Goal: Task Accomplishment & Management: Complete application form

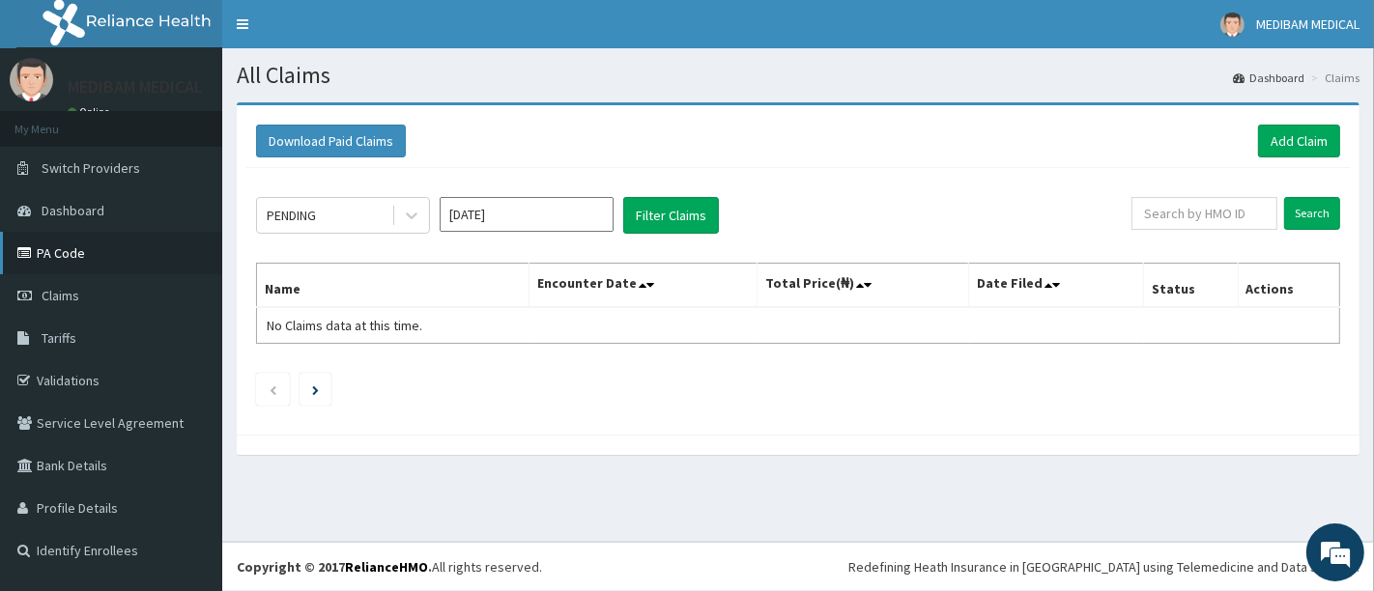
click at [58, 260] on link "PA Code" at bounding box center [111, 253] width 222 height 43
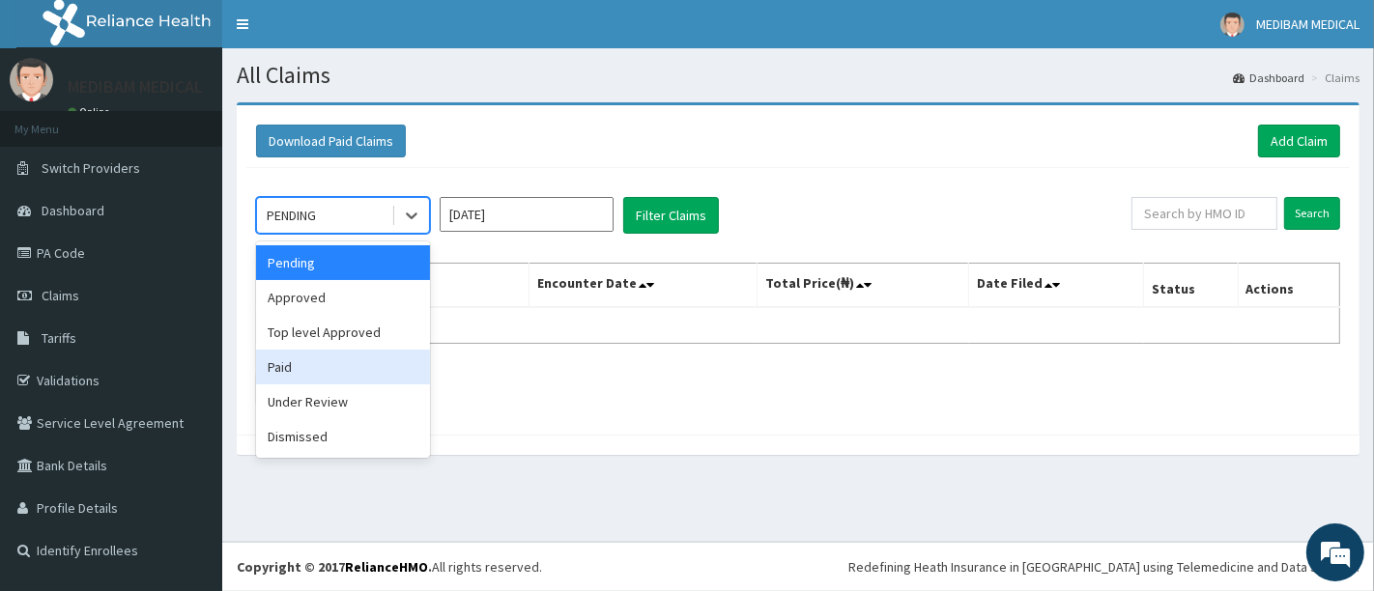
click at [300, 368] on div "Paid" at bounding box center [343, 367] width 174 height 35
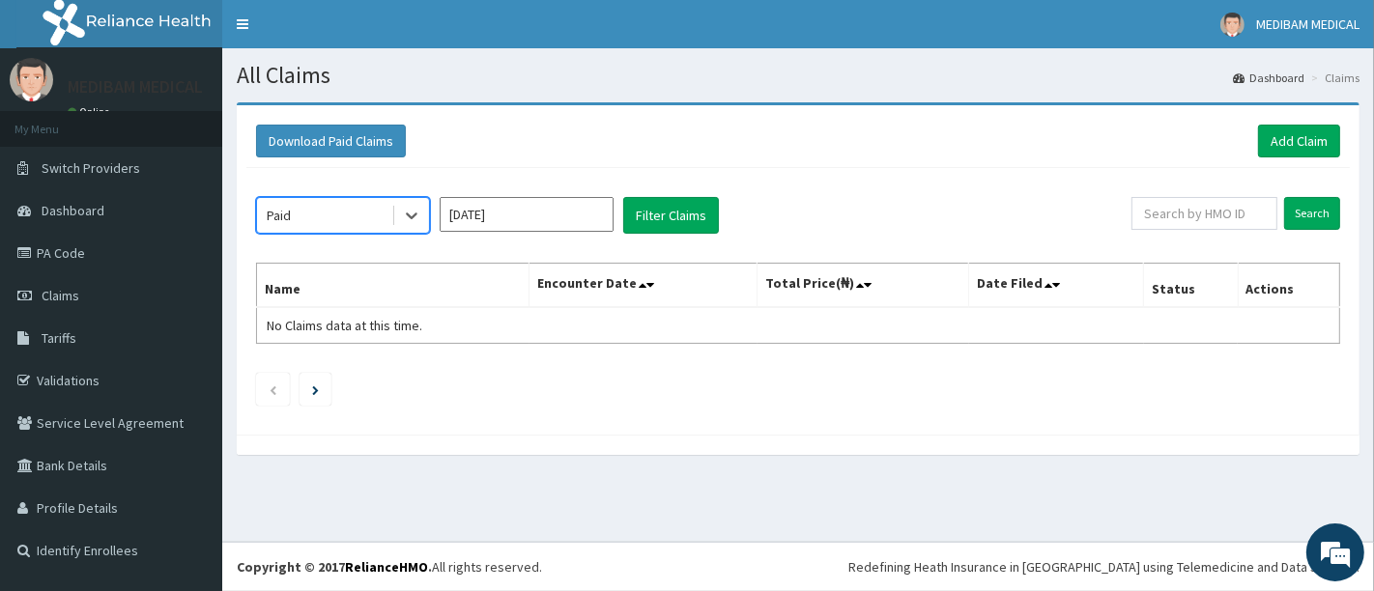
click at [484, 219] on input "[DATE]" at bounding box center [527, 214] width 174 height 35
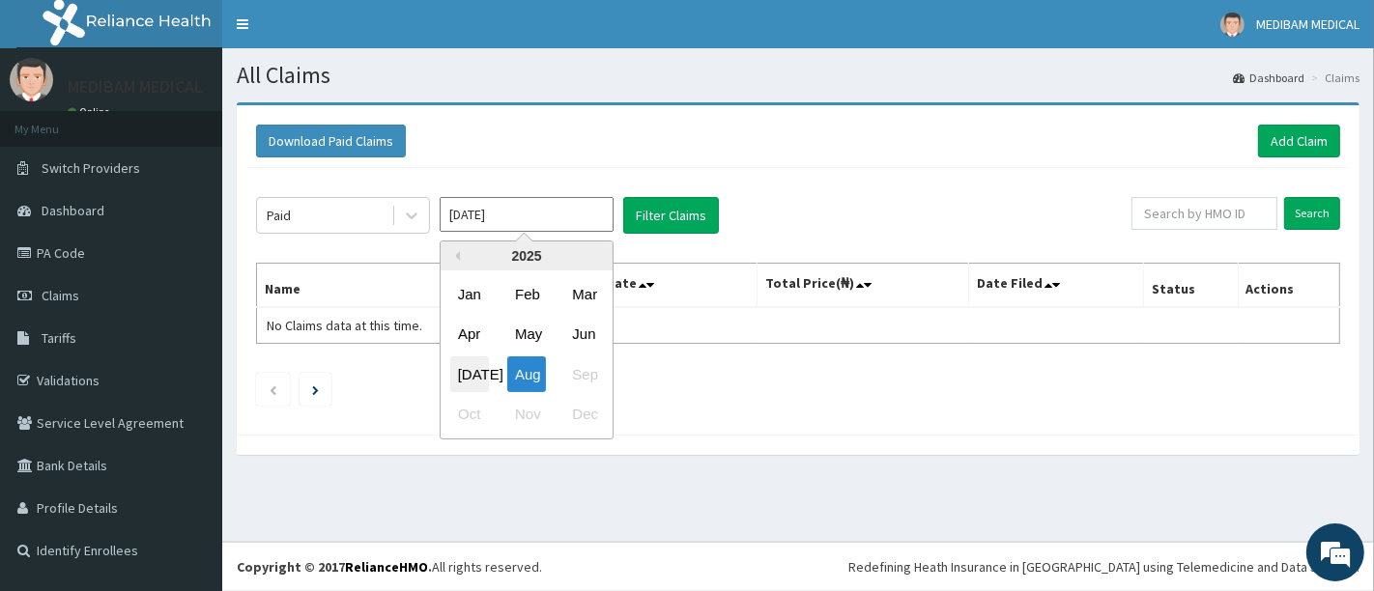
click at [477, 378] on div "[DATE]" at bounding box center [469, 375] width 39 height 36
type input "[DATE]"
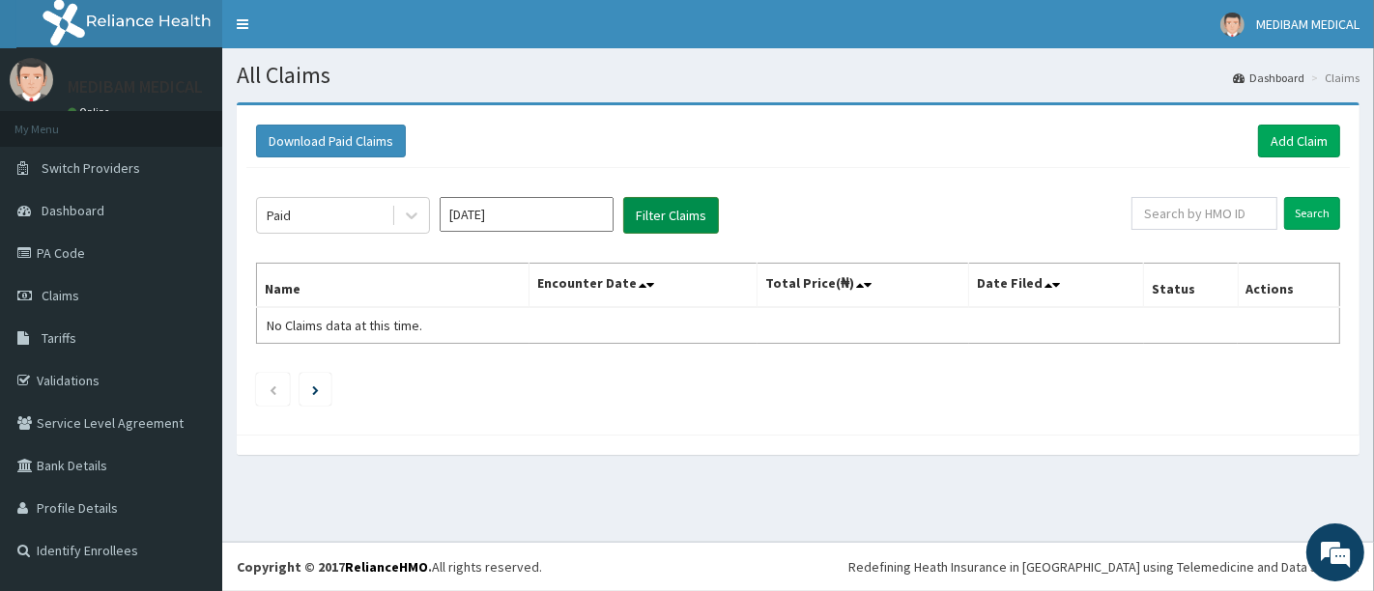
click at [659, 217] on button "Filter Claims" at bounding box center [671, 215] width 96 height 37
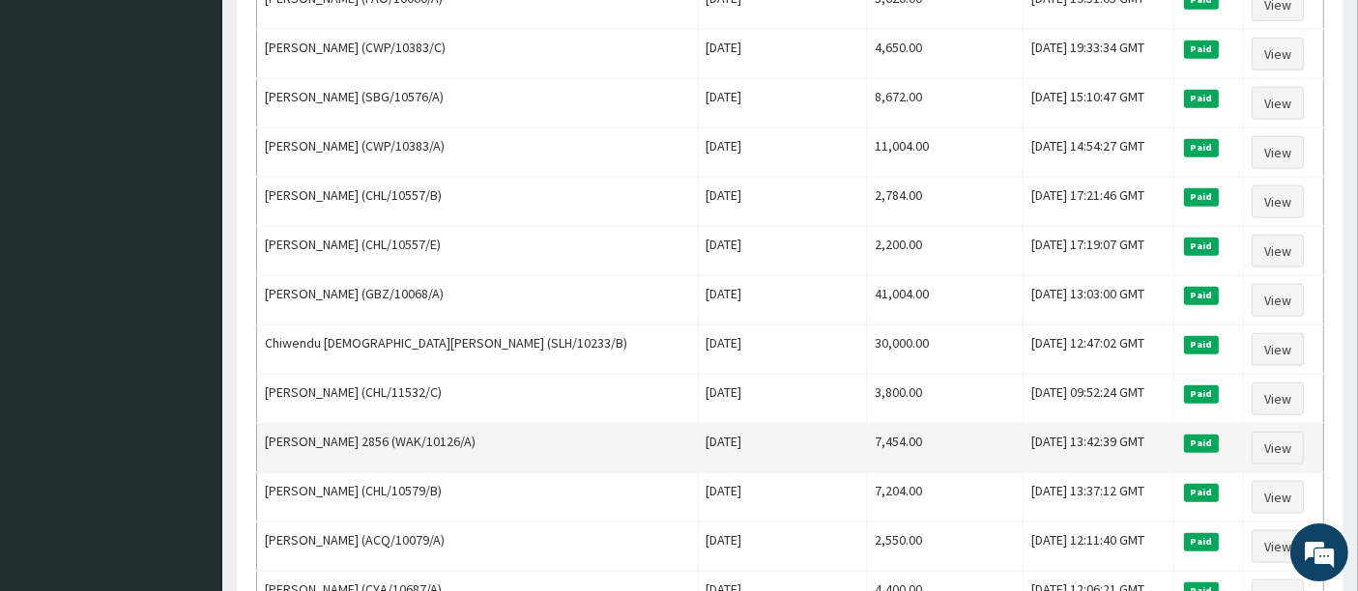
scroll to position [2335, 0]
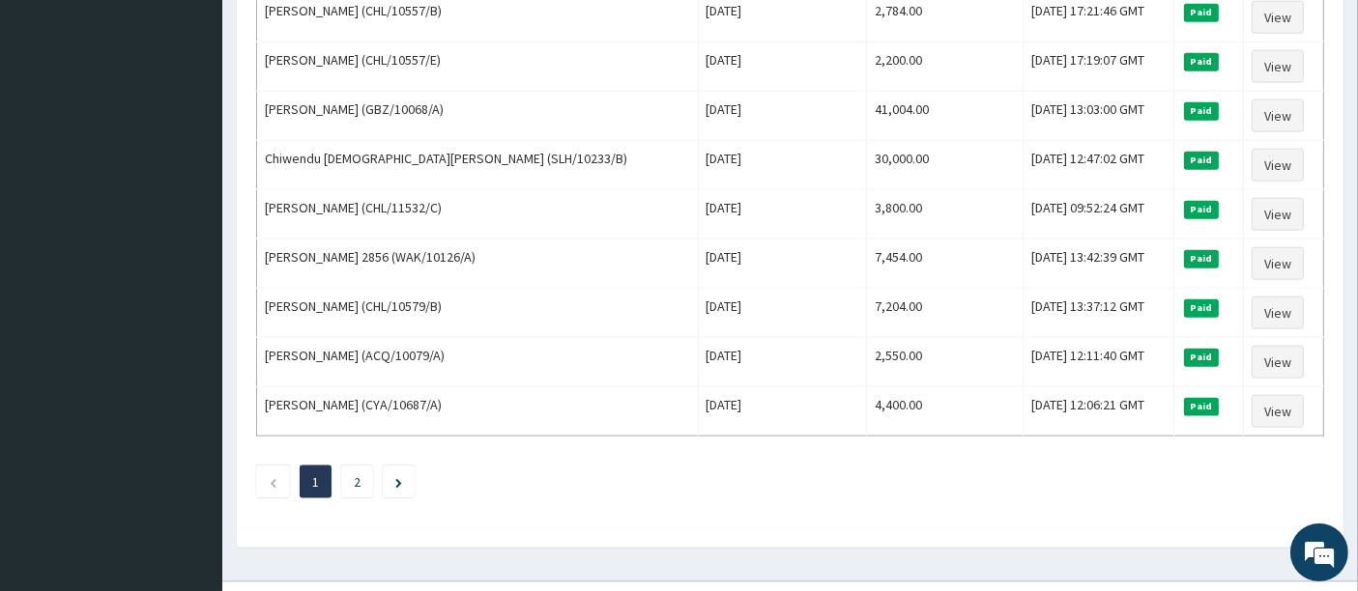
click at [339, 466] on ul "1 2" at bounding box center [790, 482] width 1068 height 33
click at [356, 473] on link "2" at bounding box center [357, 481] width 7 height 17
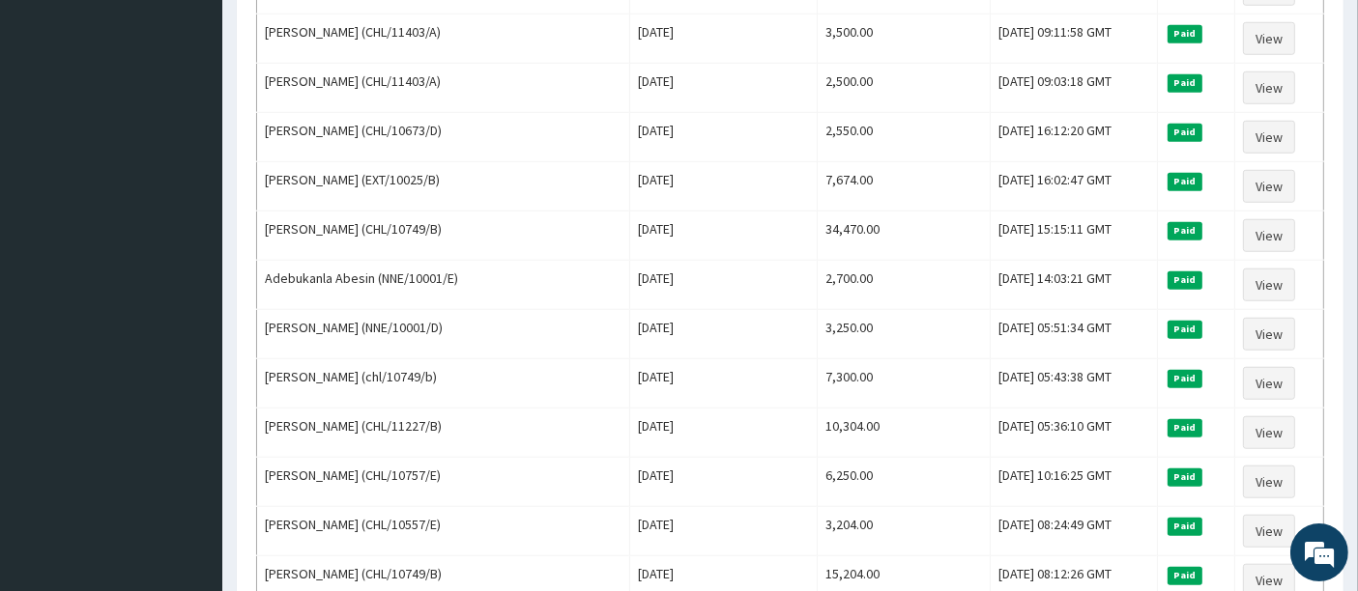
scroll to position [1946, 0]
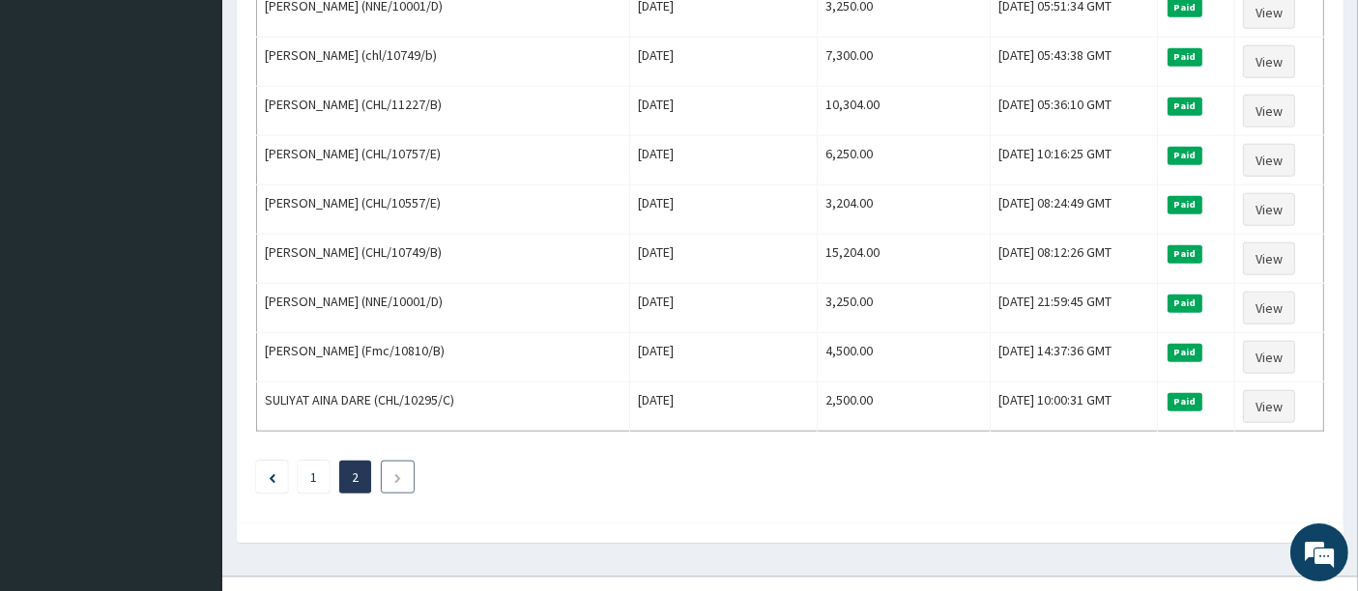
click at [397, 472] on icon "Next page" at bounding box center [397, 478] width 9 height 12
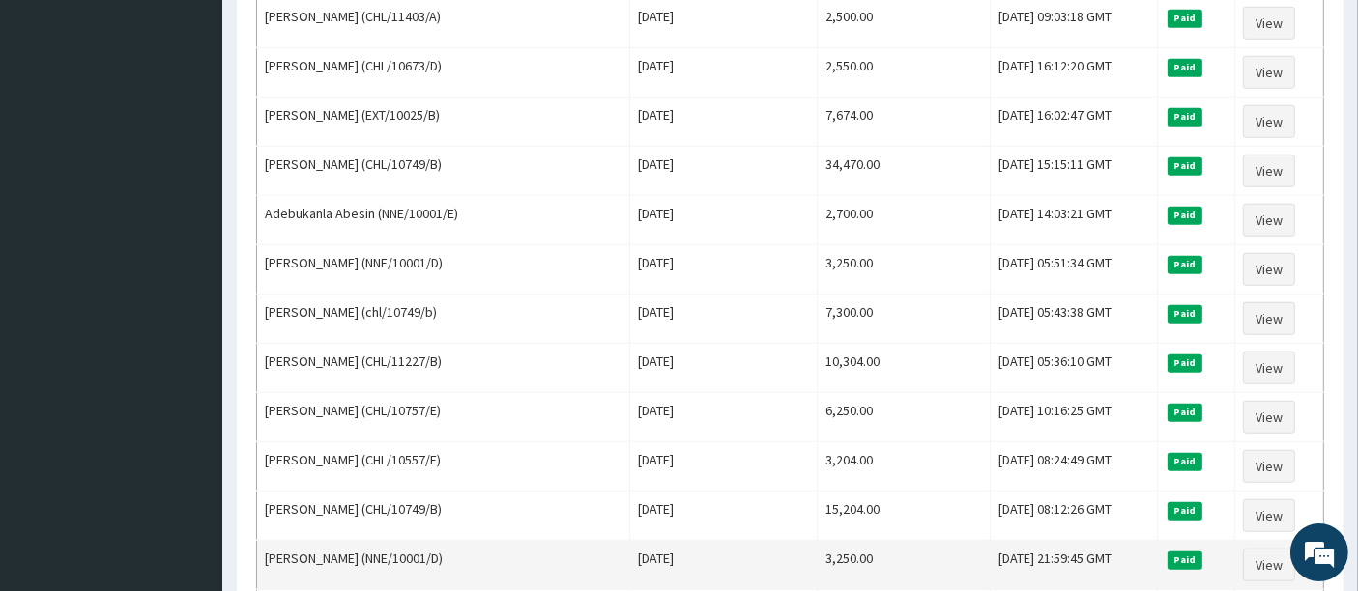
scroll to position [1824, 0]
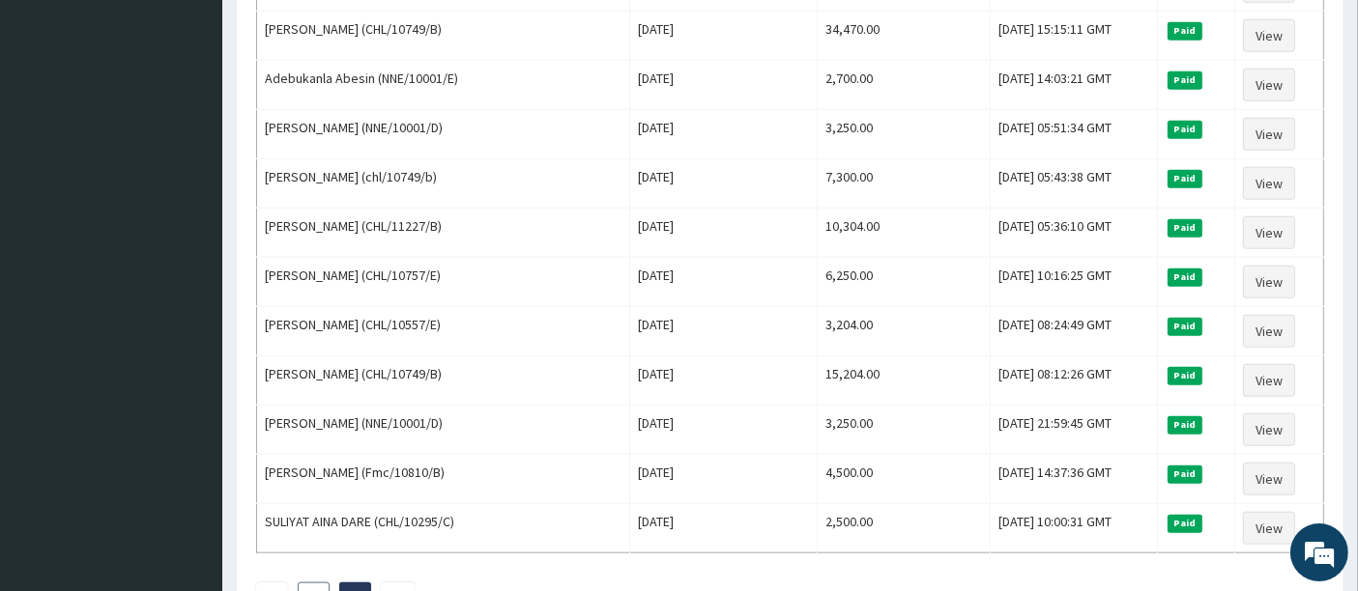
click at [314, 590] on link "1" at bounding box center [313, 598] width 7 height 17
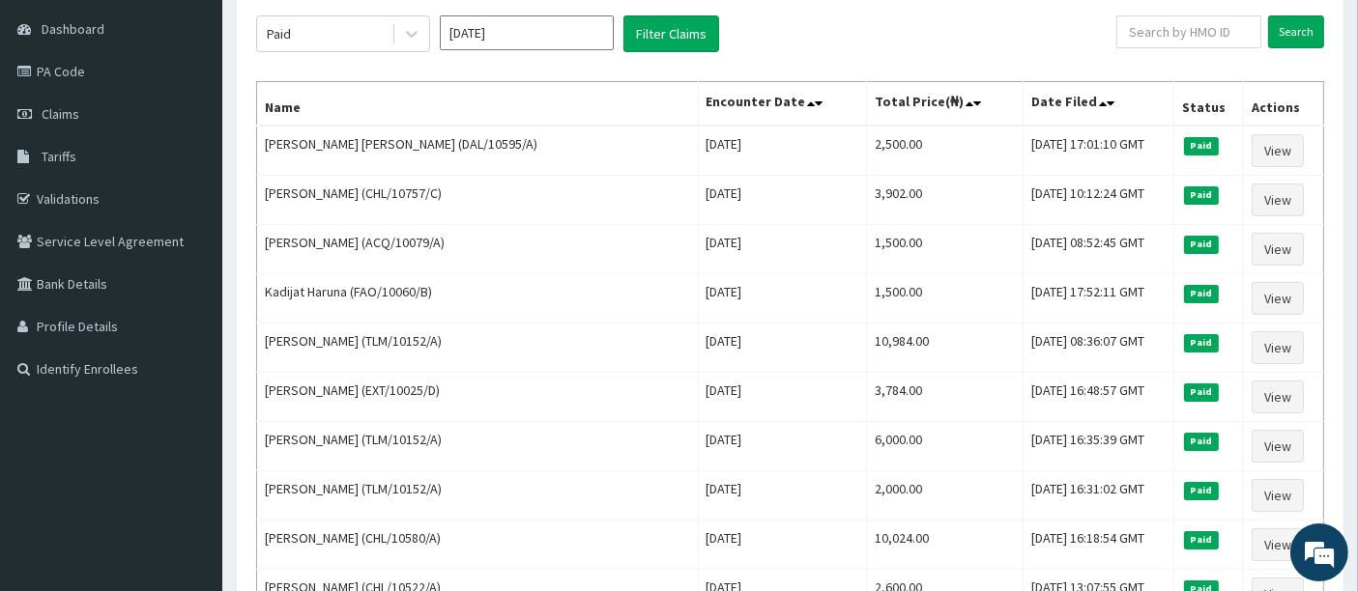
scroll to position [80, 0]
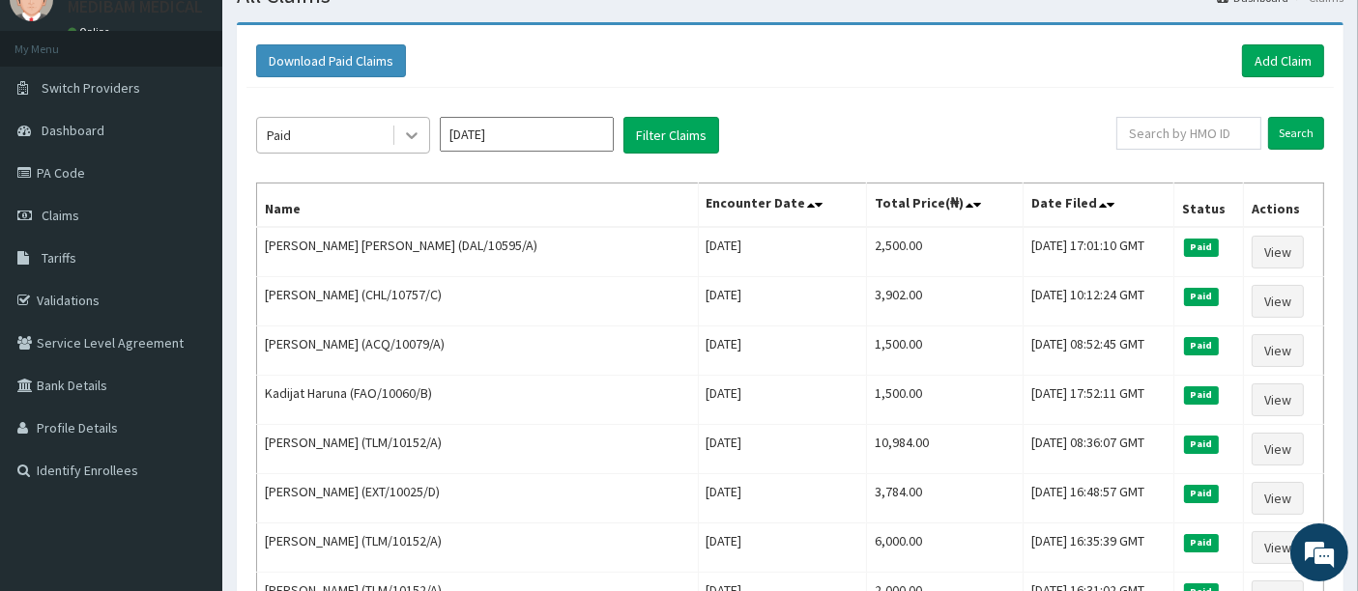
click at [419, 131] on icon at bounding box center [411, 135] width 19 height 19
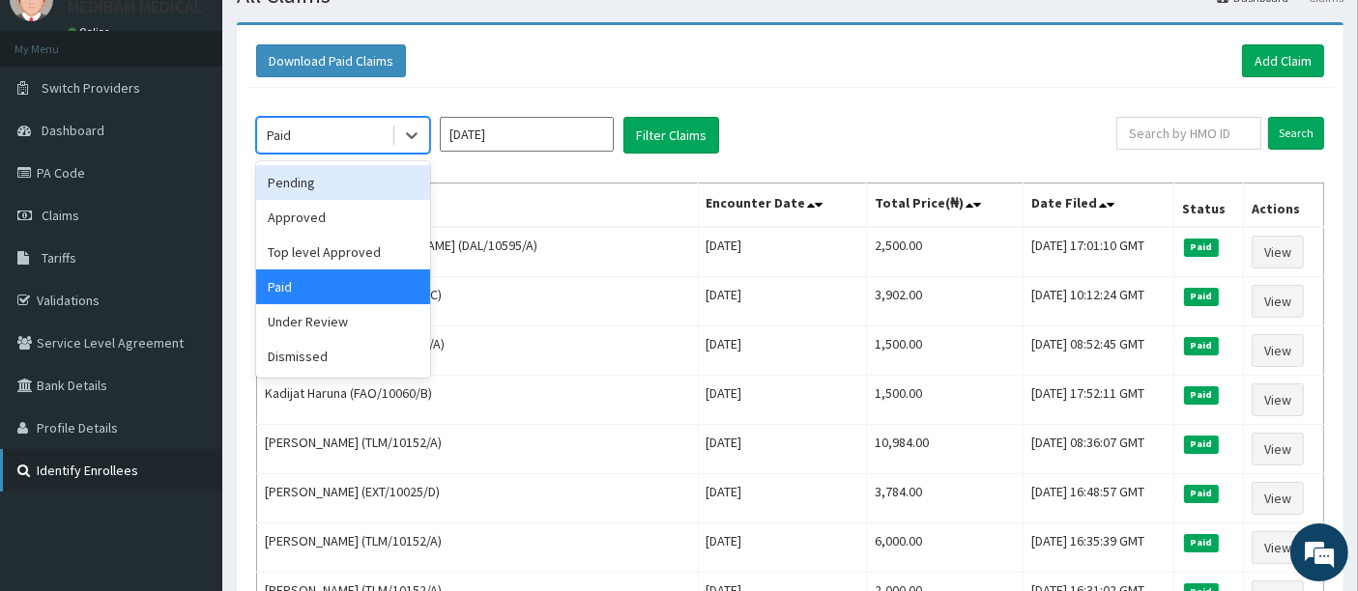
click at [107, 474] on link "Identify Enrollees" at bounding box center [111, 470] width 222 height 43
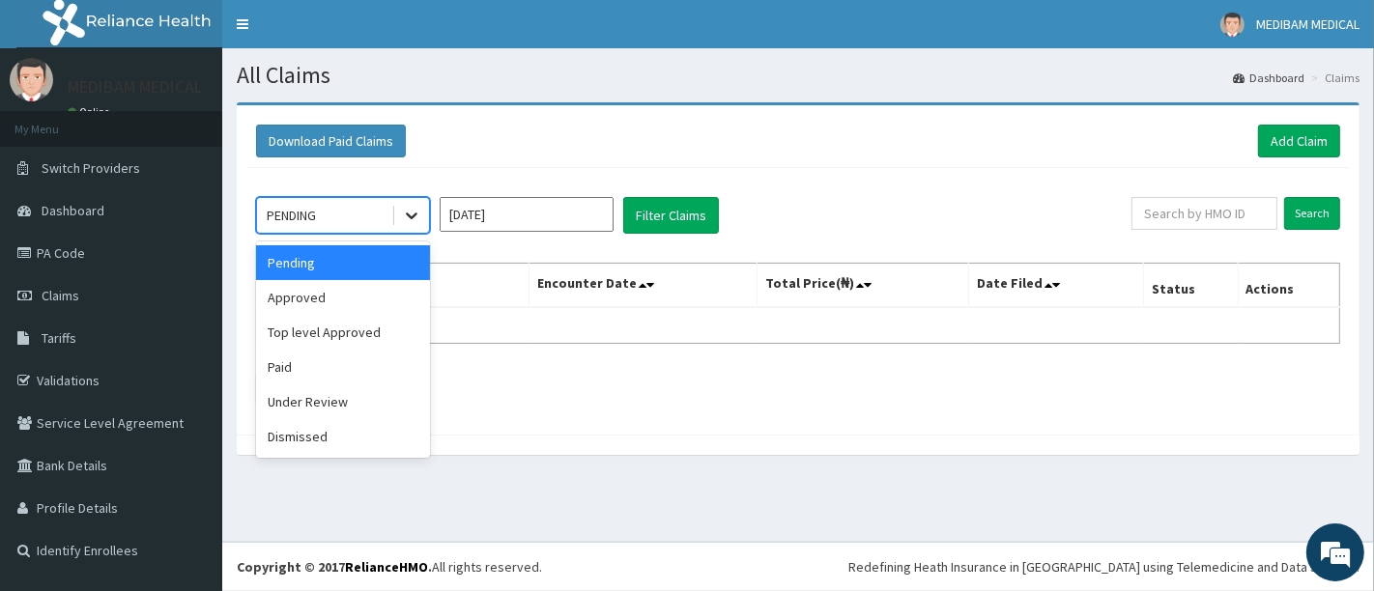
click at [410, 222] on icon at bounding box center [411, 215] width 19 height 19
click at [275, 362] on div "Paid" at bounding box center [343, 367] width 174 height 35
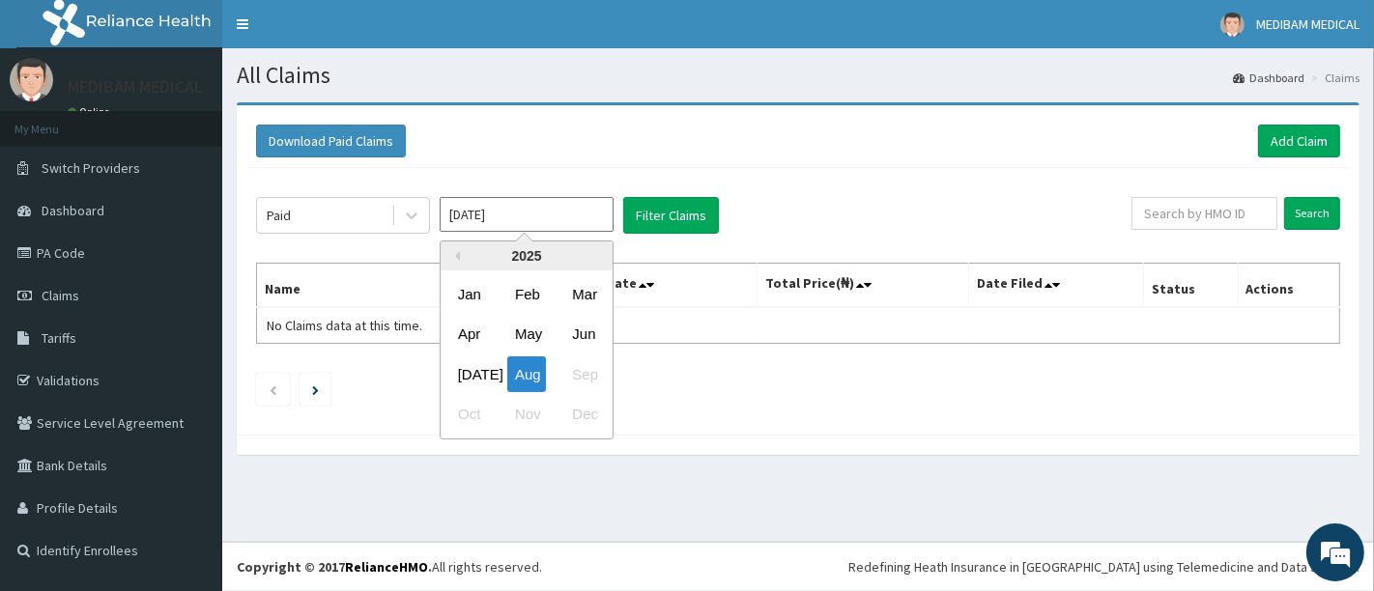
click at [553, 215] on input "[DATE]" at bounding box center [527, 214] width 174 height 35
click at [459, 372] on div "[DATE]" at bounding box center [469, 375] width 39 height 36
type input "[DATE]"
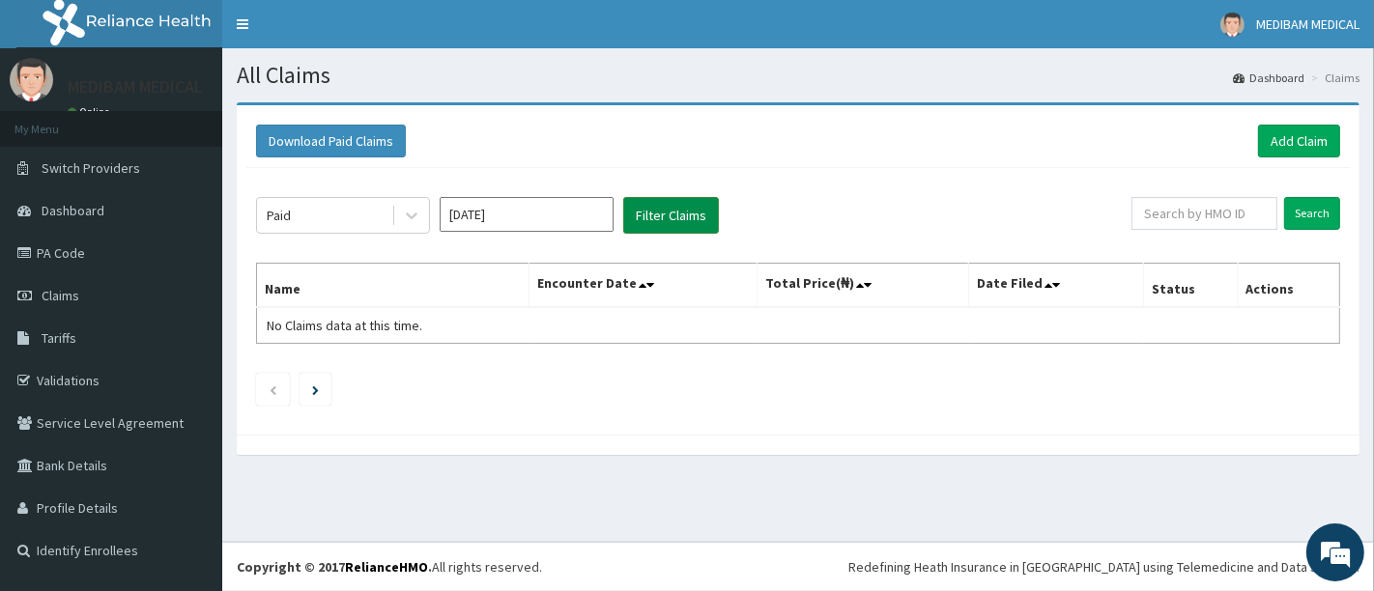
click at [674, 212] on button "Filter Claims" at bounding box center [671, 215] width 96 height 37
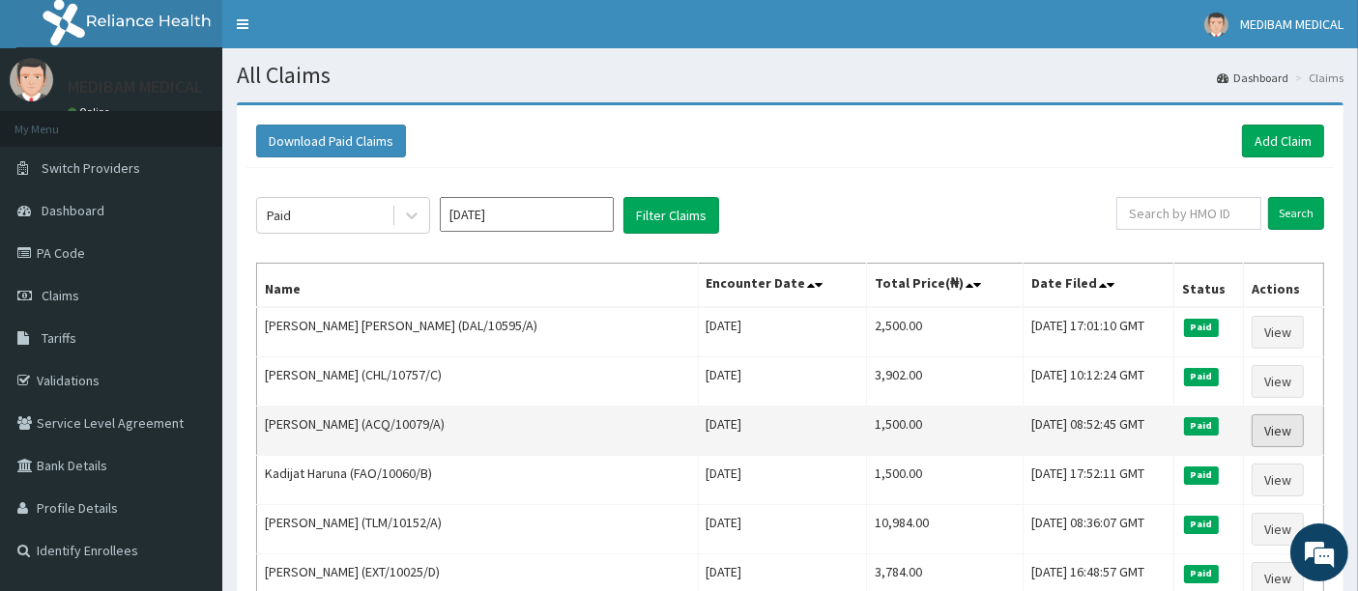
click at [1269, 426] on link "View" at bounding box center [1277, 431] width 52 height 33
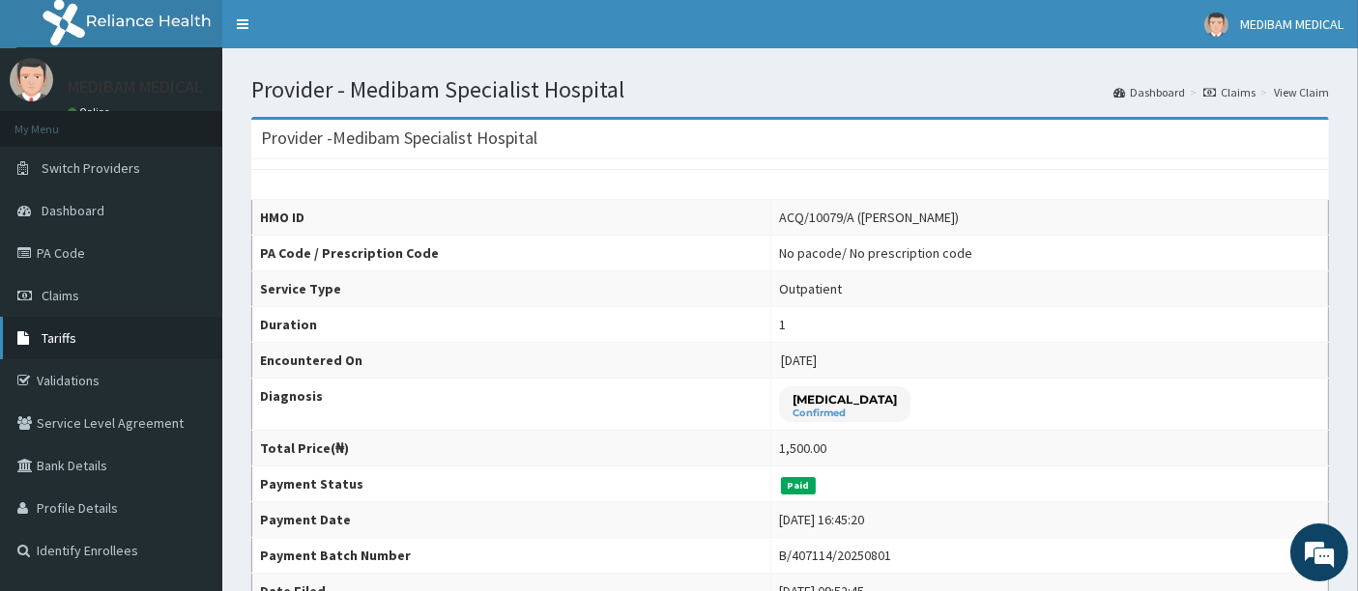
click at [88, 337] on link "Tariffs" at bounding box center [111, 338] width 222 height 43
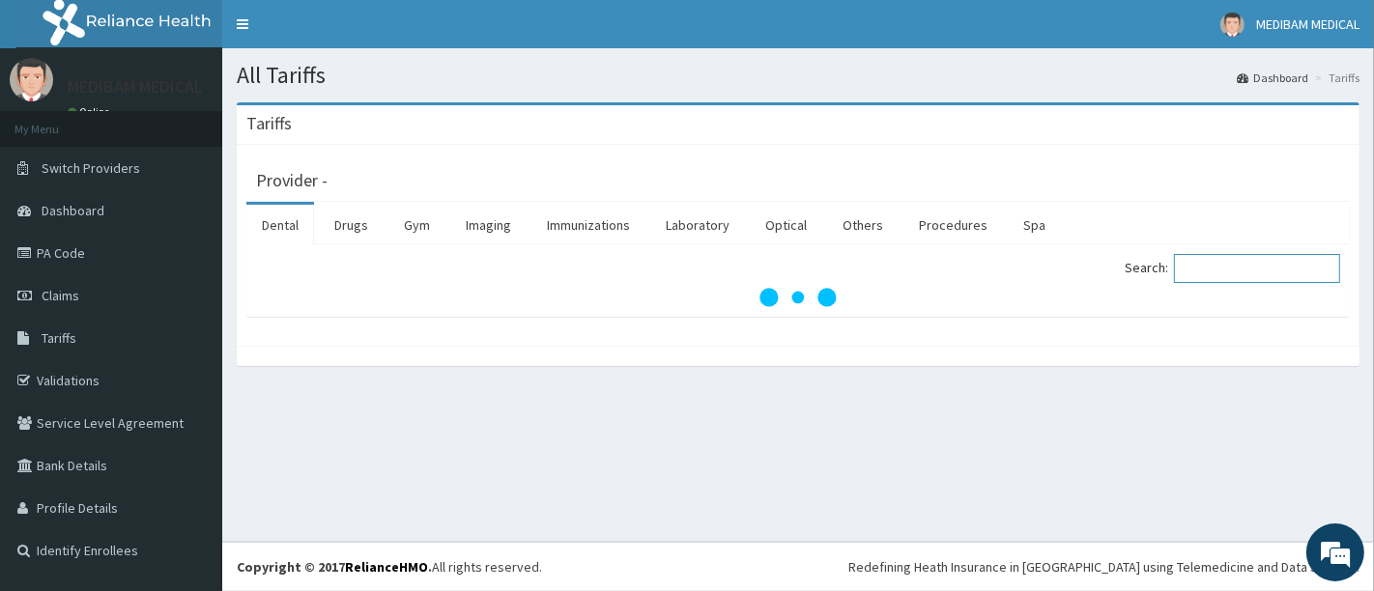
click at [1214, 273] on input "Search:" at bounding box center [1257, 268] width 166 height 29
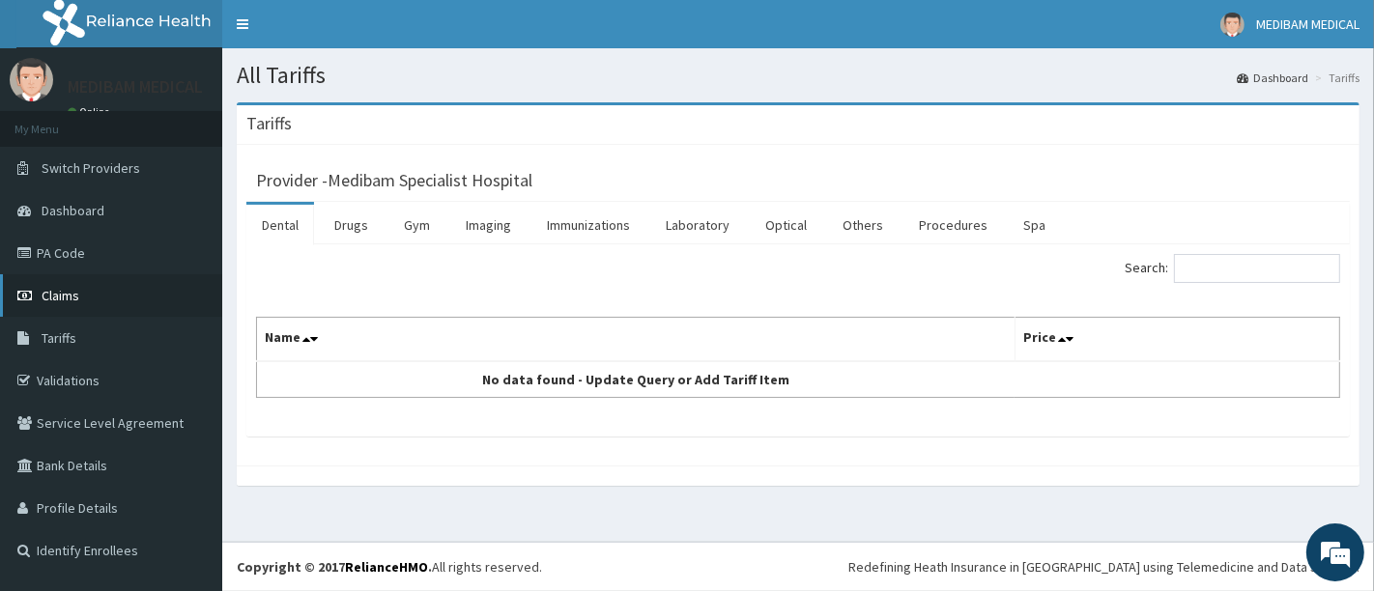
click at [70, 298] on span "Claims" at bounding box center [61, 295] width 38 height 17
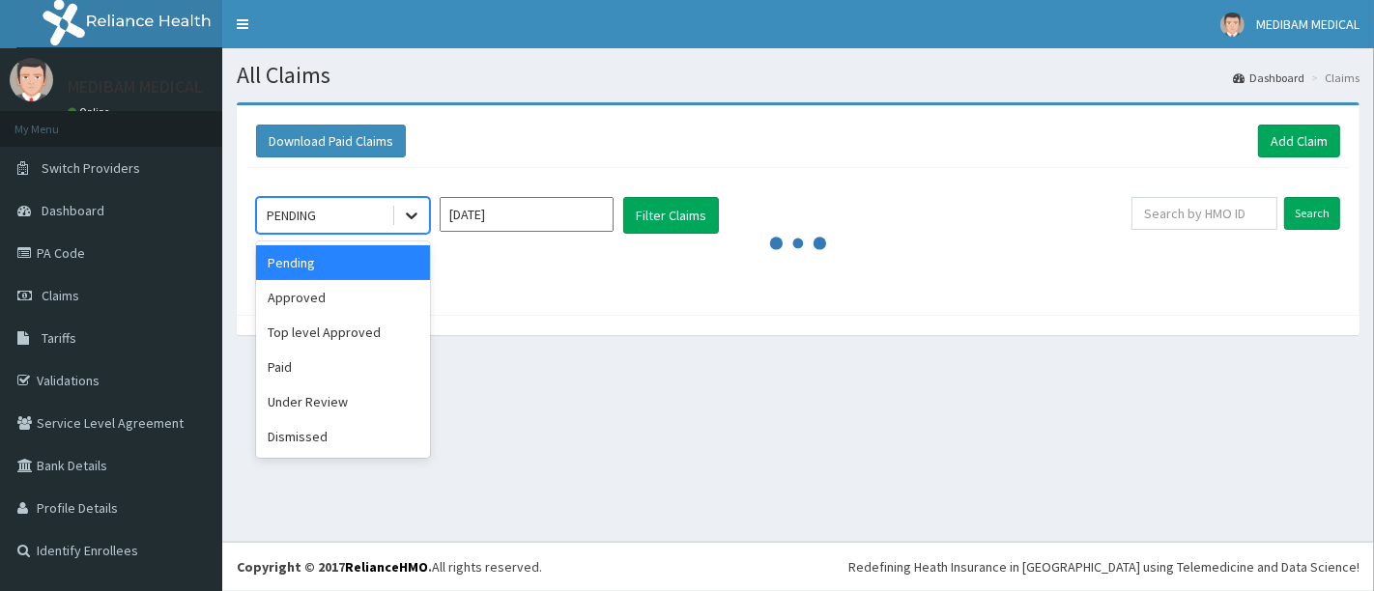
click at [397, 216] on div at bounding box center [411, 215] width 35 height 35
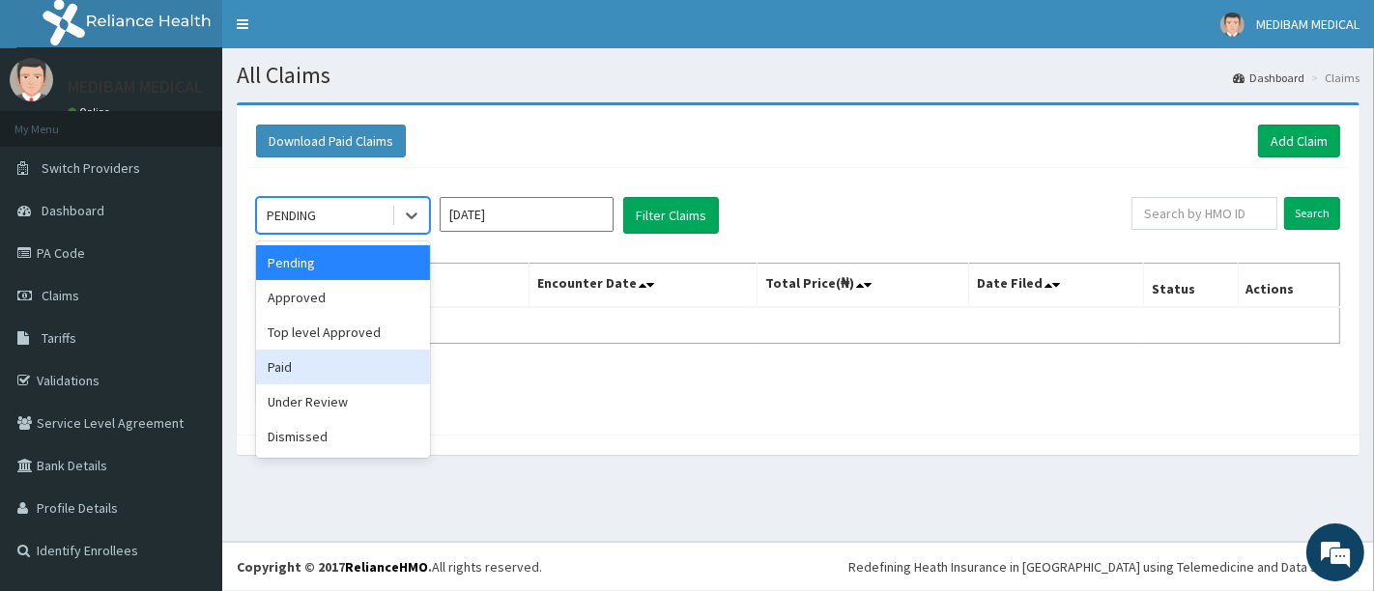
drag, startPoint x: 282, startPoint y: 360, endPoint x: 310, endPoint y: 352, distance: 29.3
click at [283, 360] on div "Paid" at bounding box center [343, 367] width 174 height 35
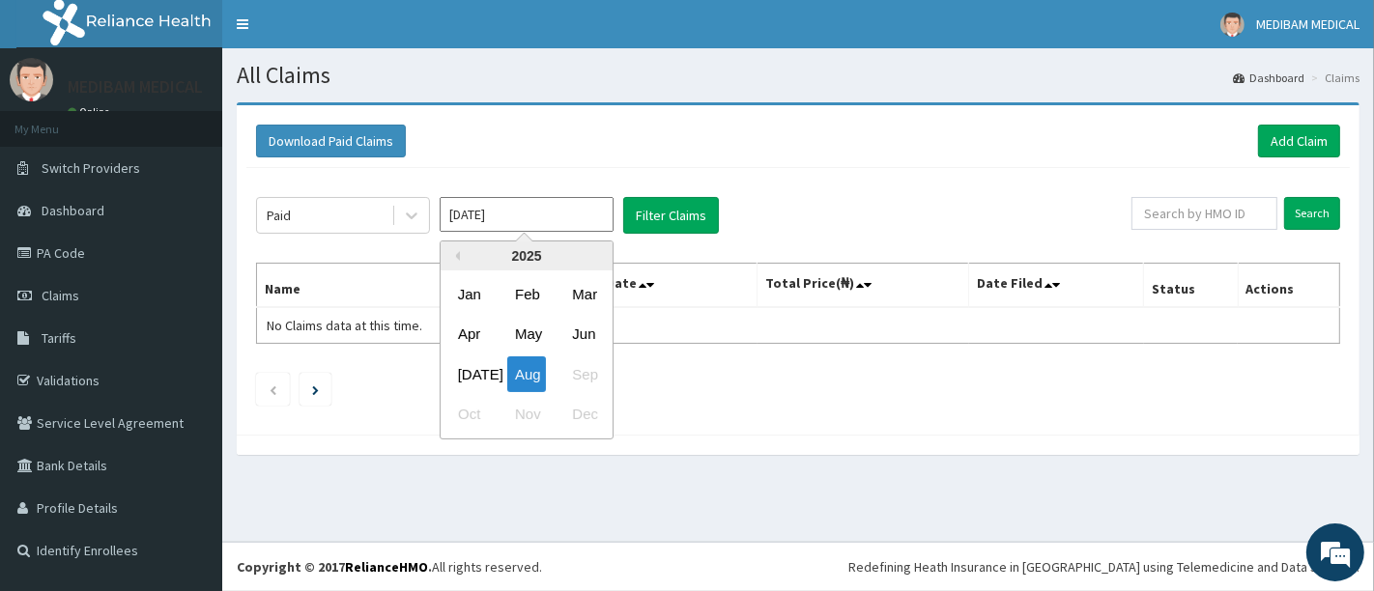
click at [597, 217] on input "[DATE]" at bounding box center [527, 214] width 174 height 35
click at [472, 376] on div "[DATE]" at bounding box center [469, 375] width 39 height 36
type input "[DATE]"
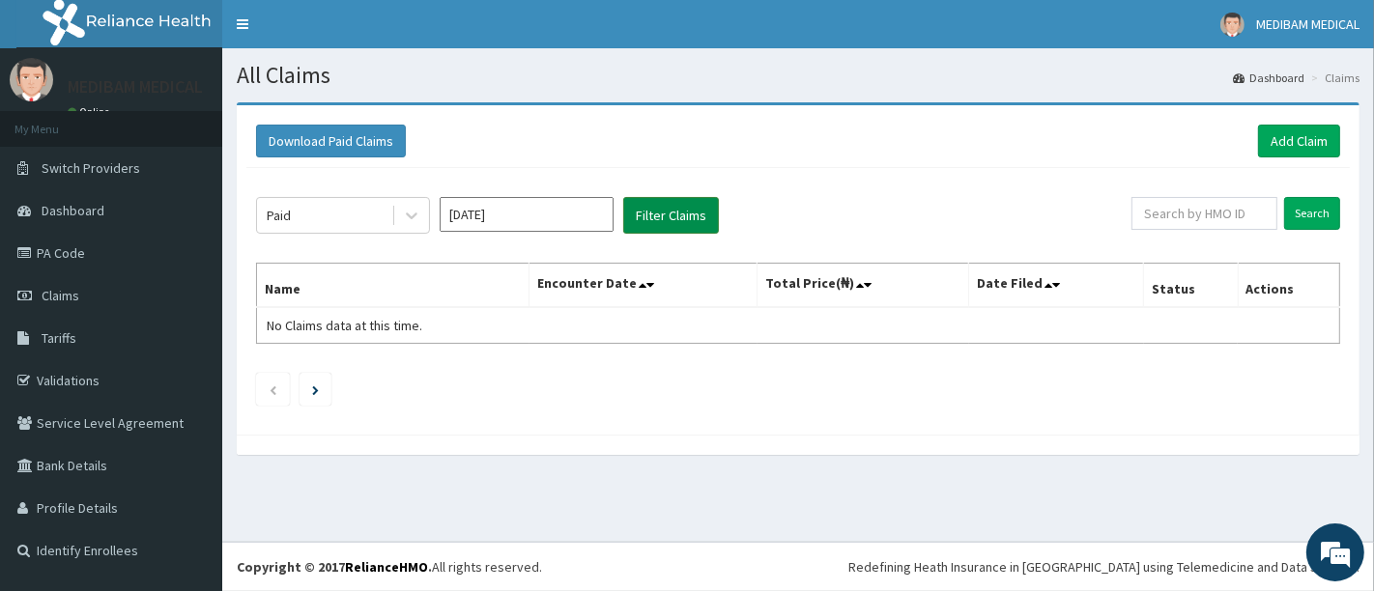
click at [673, 217] on button "Filter Claims" at bounding box center [671, 215] width 96 height 37
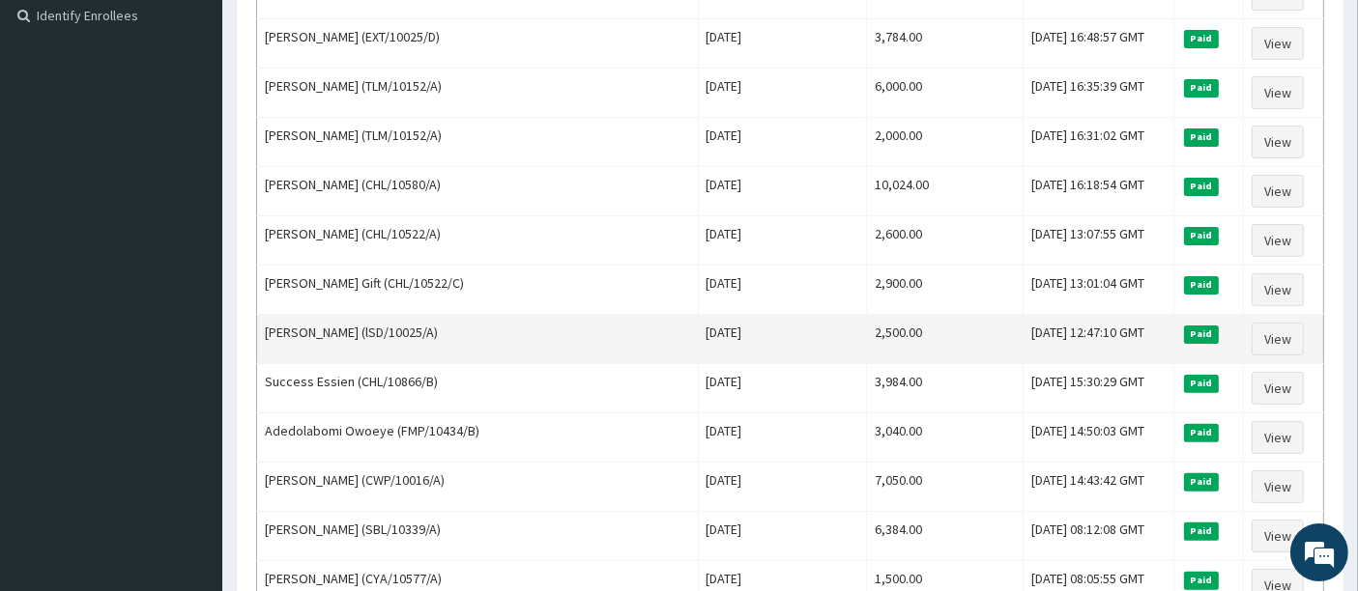
scroll to position [536, 0]
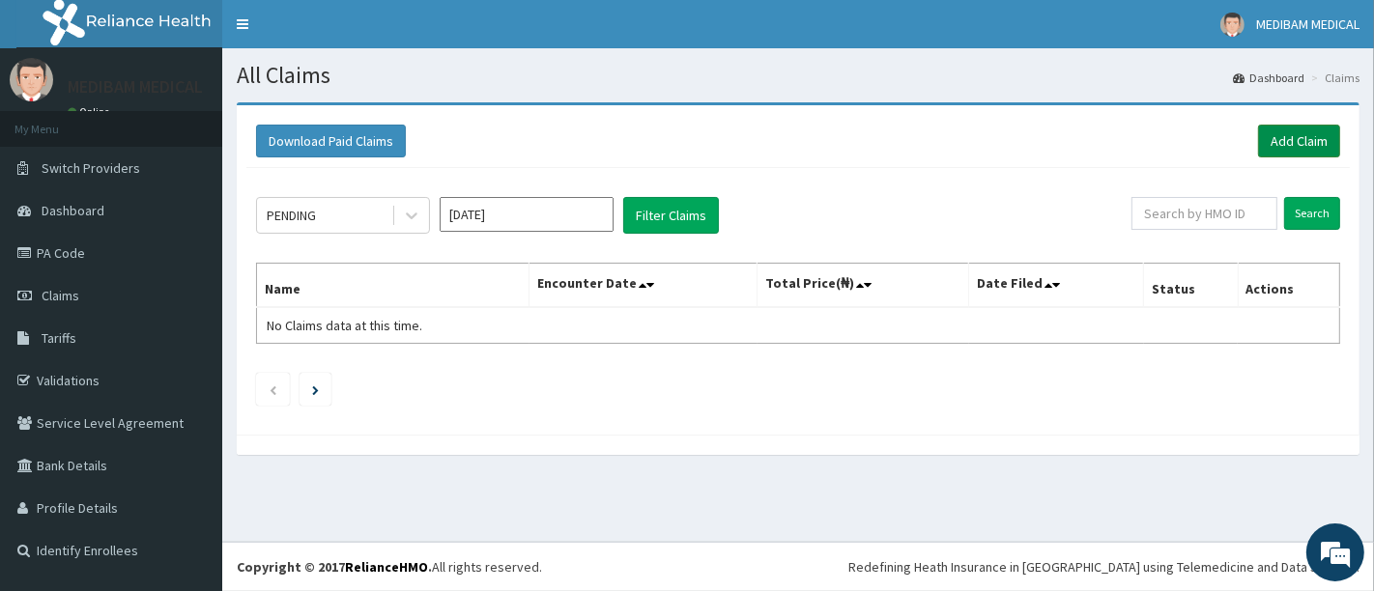
click at [1286, 145] on link "Add Claim" at bounding box center [1299, 141] width 82 height 33
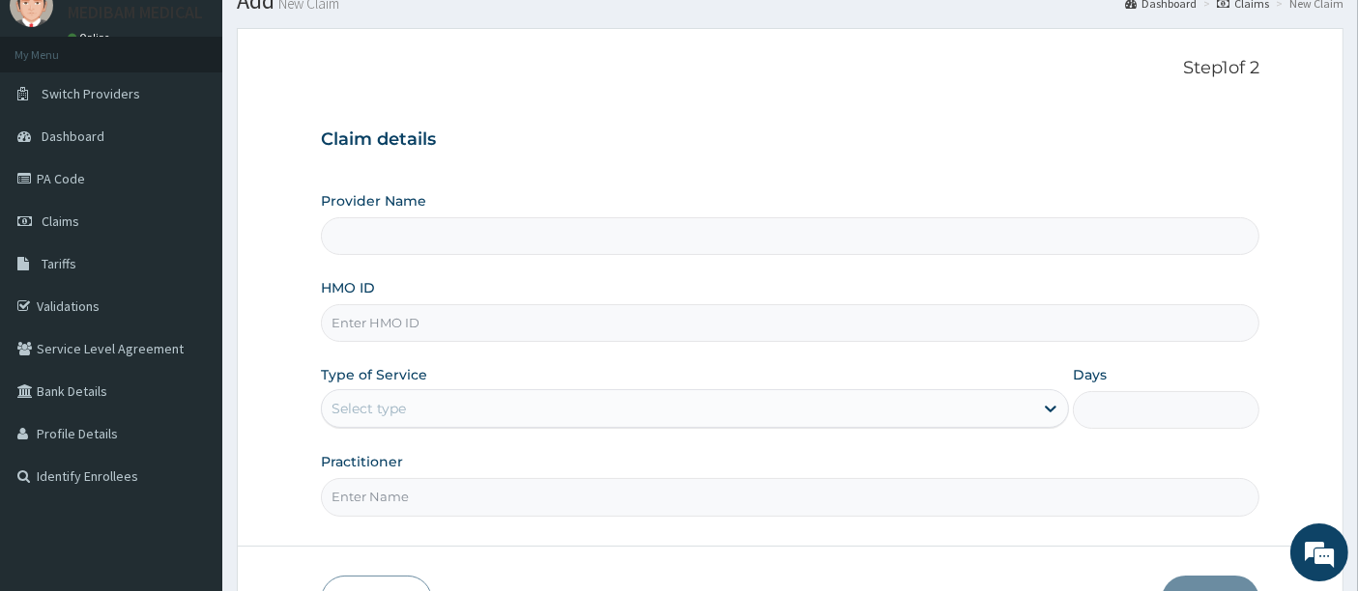
scroll to position [107, 0]
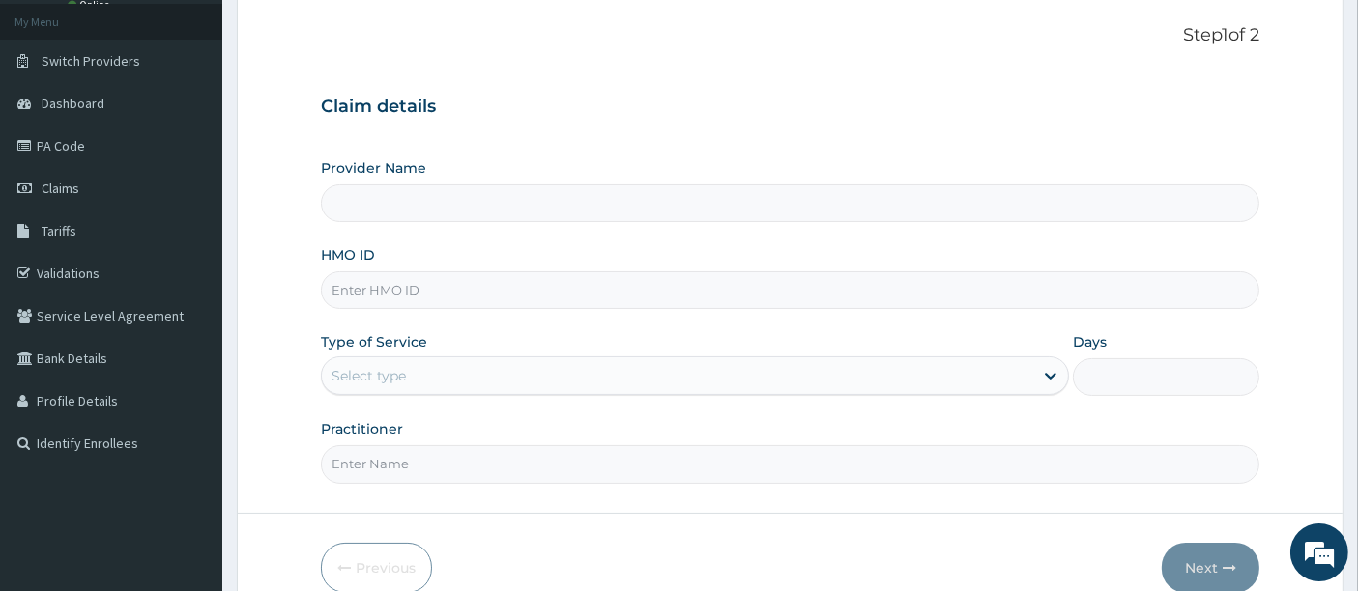
type input "Medibam Specialist Hospital"
click at [420, 294] on input "HMO ID" at bounding box center [790, 291] width 939 height 38
type input "ACQ/10079/A"
click at [408, 374] on div "Select type" at bounding box center [677, 375] width 711 height 31
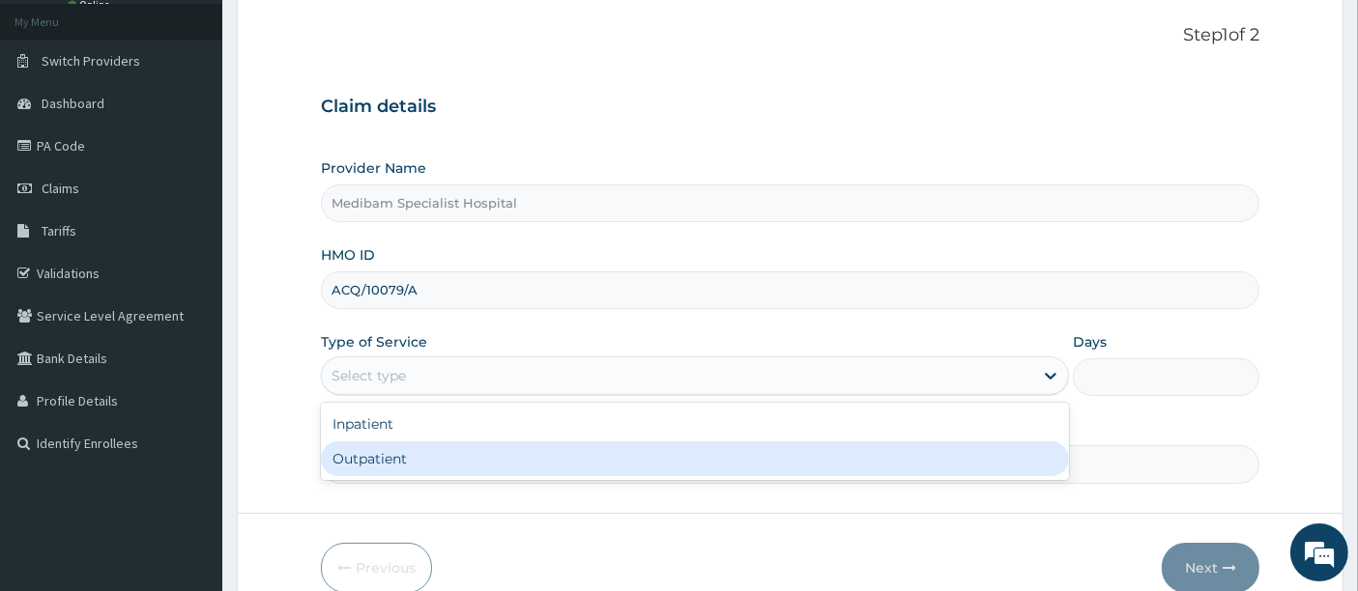
click at [421, 456] on div "Outpatient" at bounding box center [695, 459] width 748 height 35
type input "1"
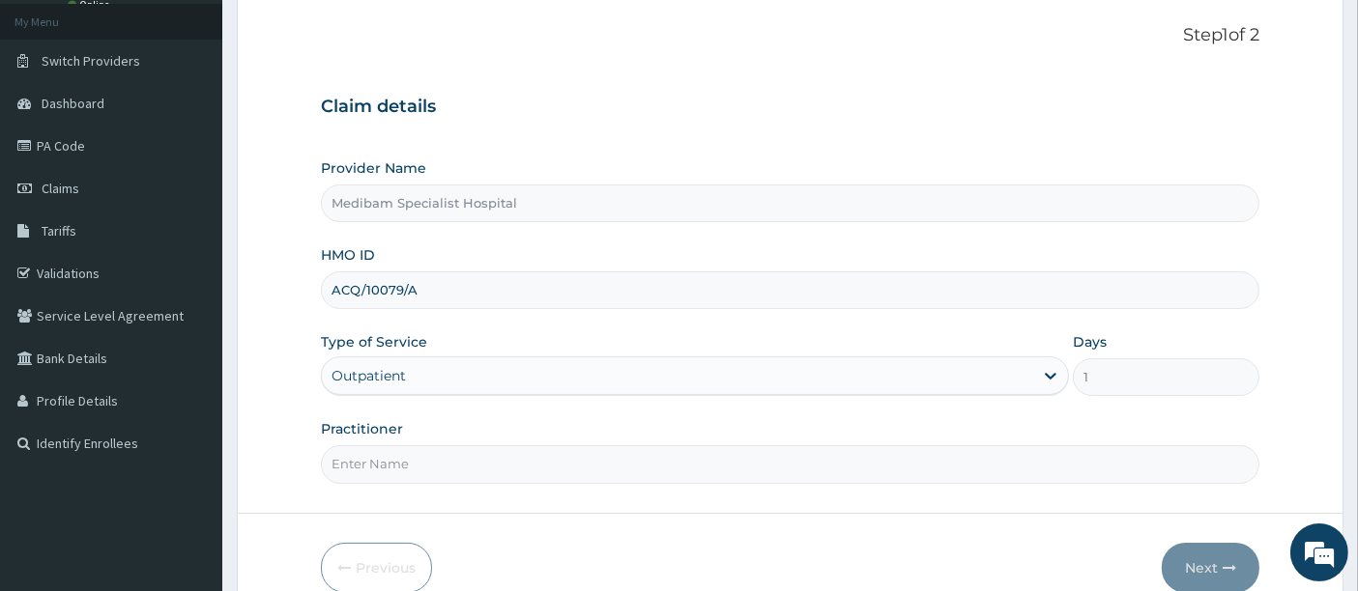
click at [478, 465] on input "Practitioner" at bounding box center [790, 464] width 939 height 38
type input "DR OMOJUWA"
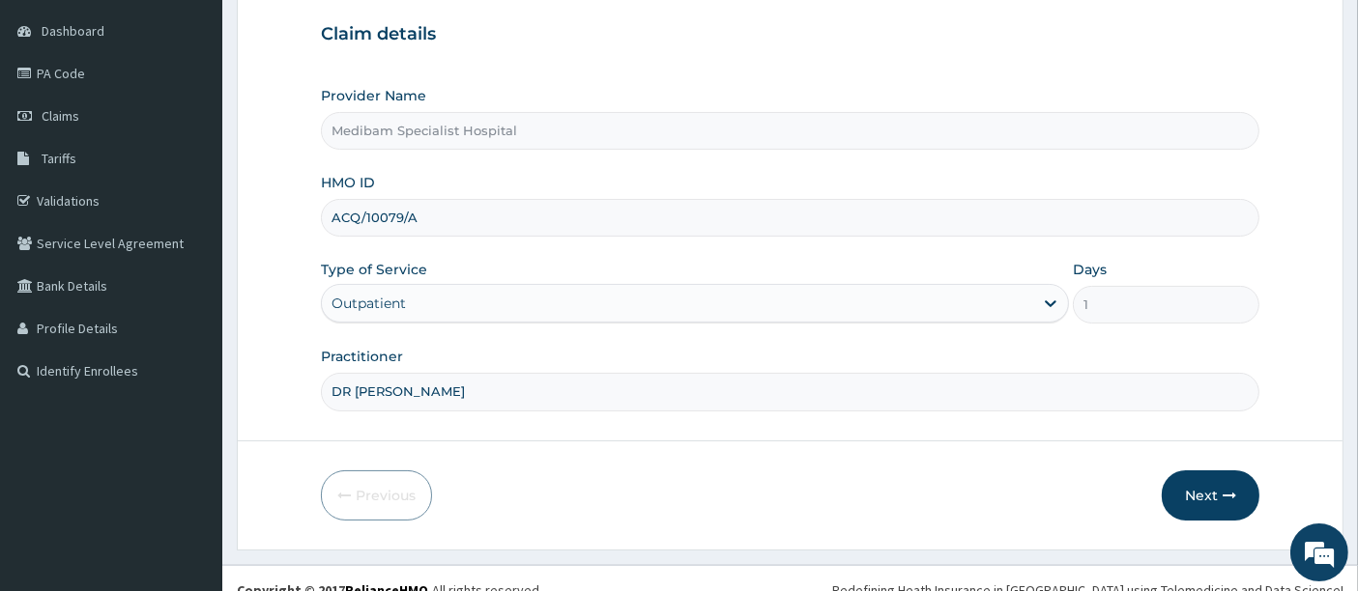
scroll to position [198, 0]
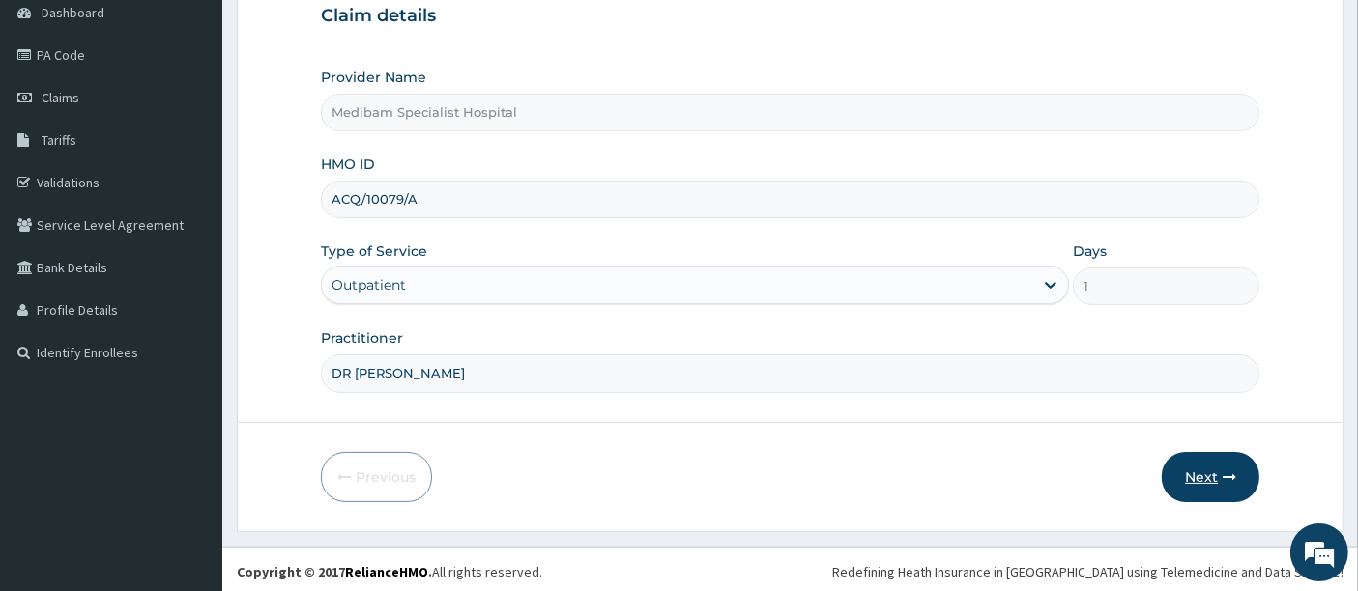
click at [1212, 475] on button "Next" at bounding box center [1210, 477] width 98 height 50
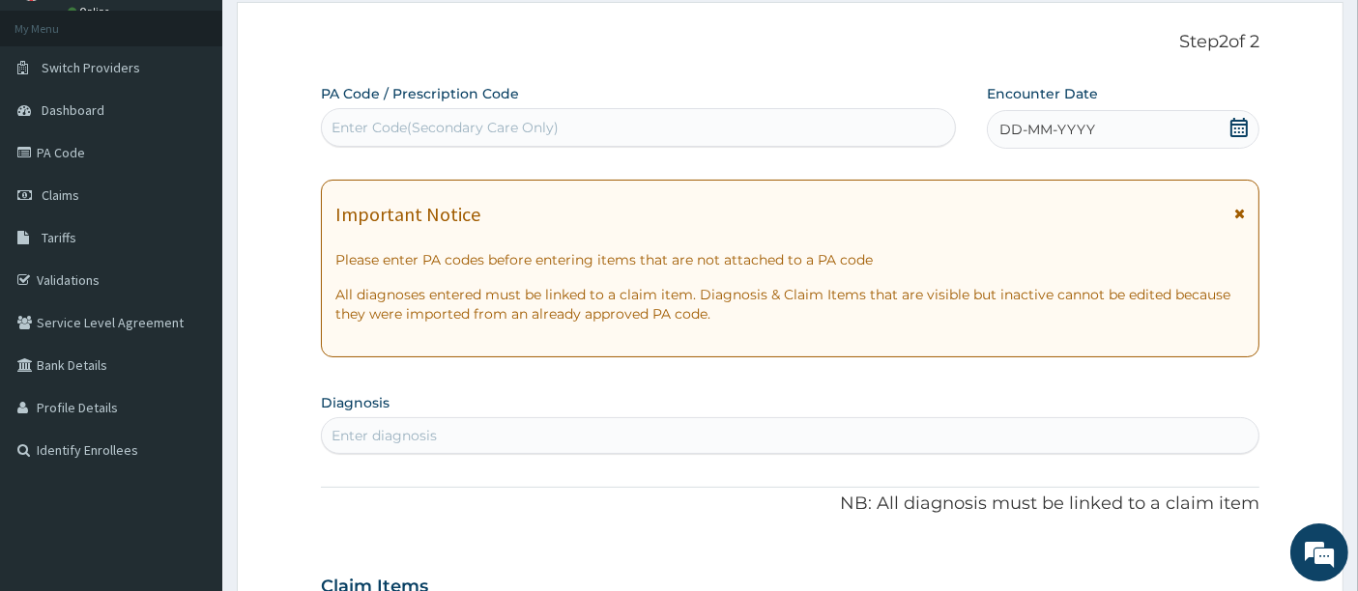
scroll to position [0, 0]
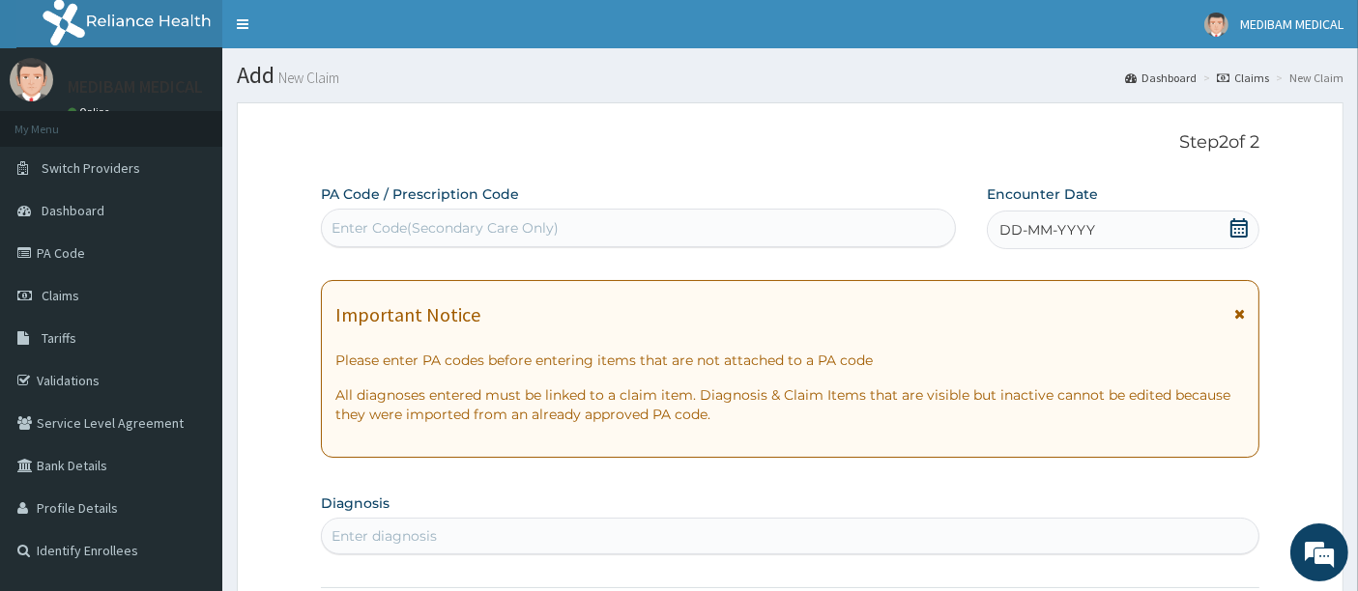
click at [1046, 227] on span "DD-MM-YYYY" at bounding box center [1047, 229] width 96 height 19
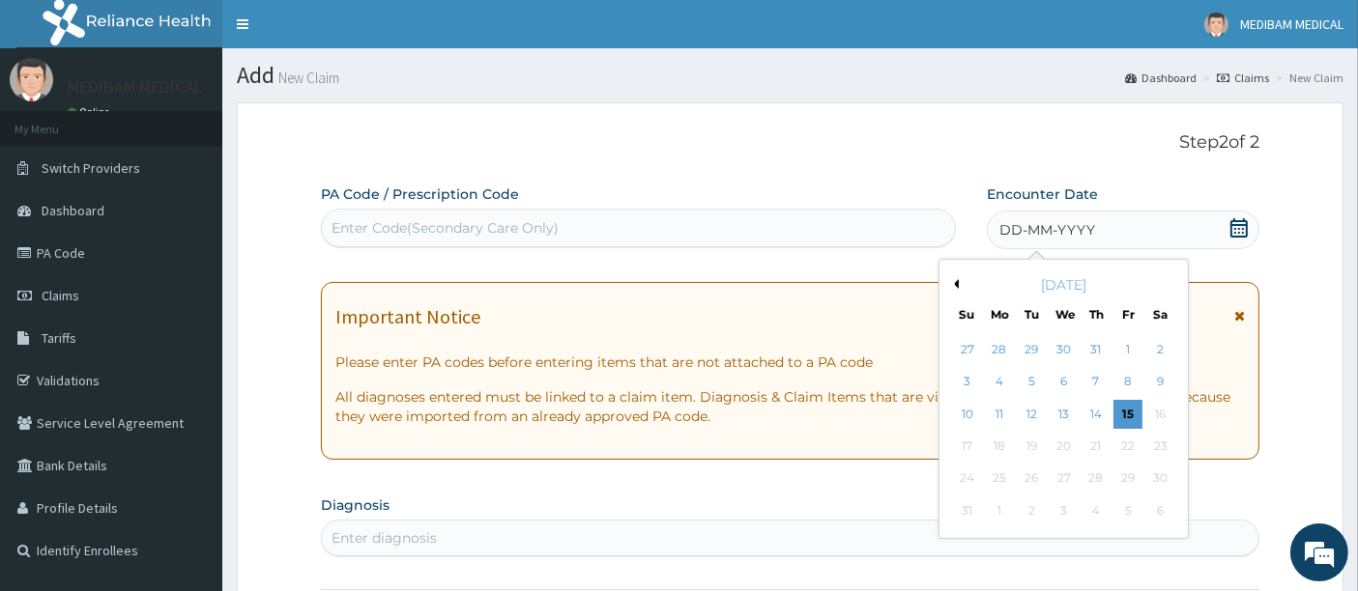
click at [945, 277] on div "Previous Month August 2025 Su Mo Tu We Th Fr Sa 27 28 29 30 31 1 2 3 4 5 6 7 8 …" at bounding box center [1063, 399] width 250 height 280
click at [958, 285] on button "Previous Month" at bounding box center [954, 284] width 10 height 10
click at [1098, 480] on div "31" at bounding box center [1095, 479] width 29 height 29
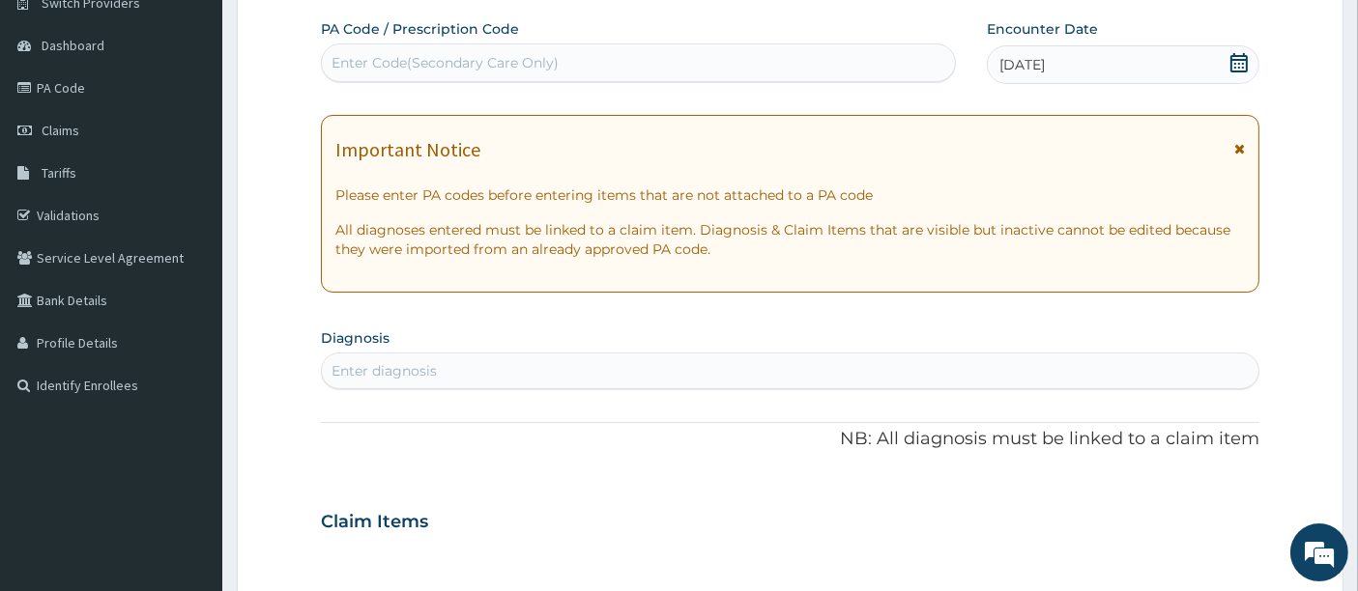
scroll to position [215, 0]
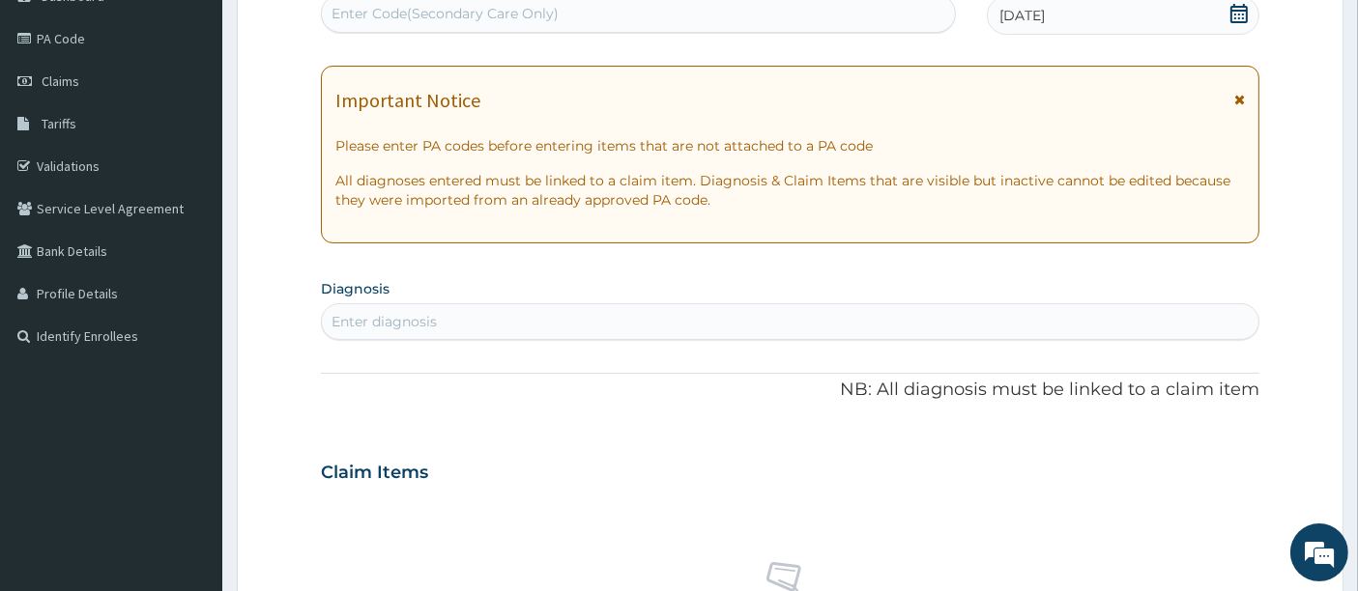
click at [444, 308] on div "Enter diagnosis" at bounding box center [790, 321] width 937 height 31
type input "POLY"
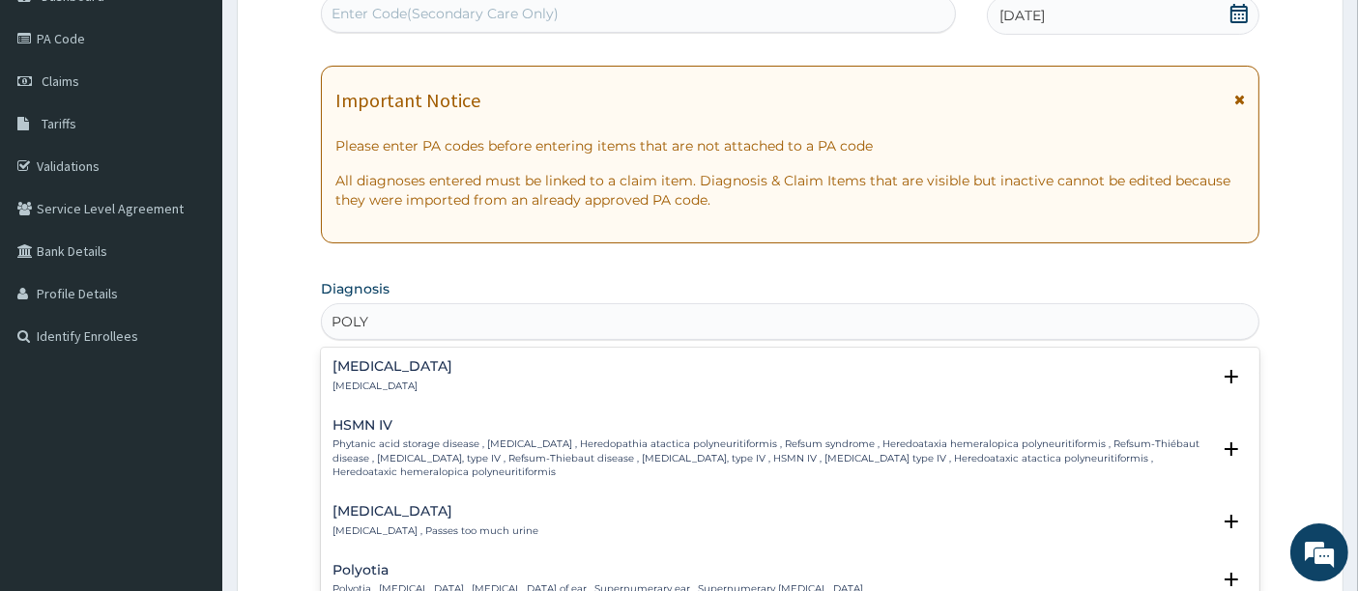
click at [349, 525] on p "Polyuria , Passes too much urine" at bounding box center [435, 532] width 206 height 14
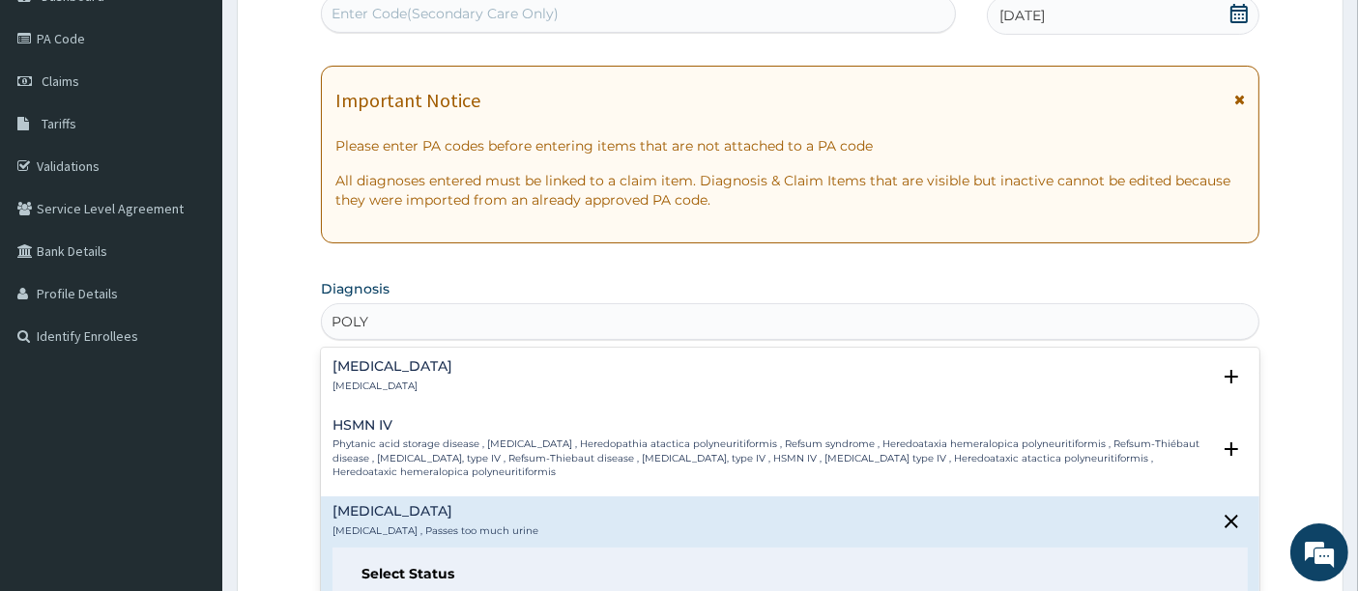
scroll to position [107, 0]
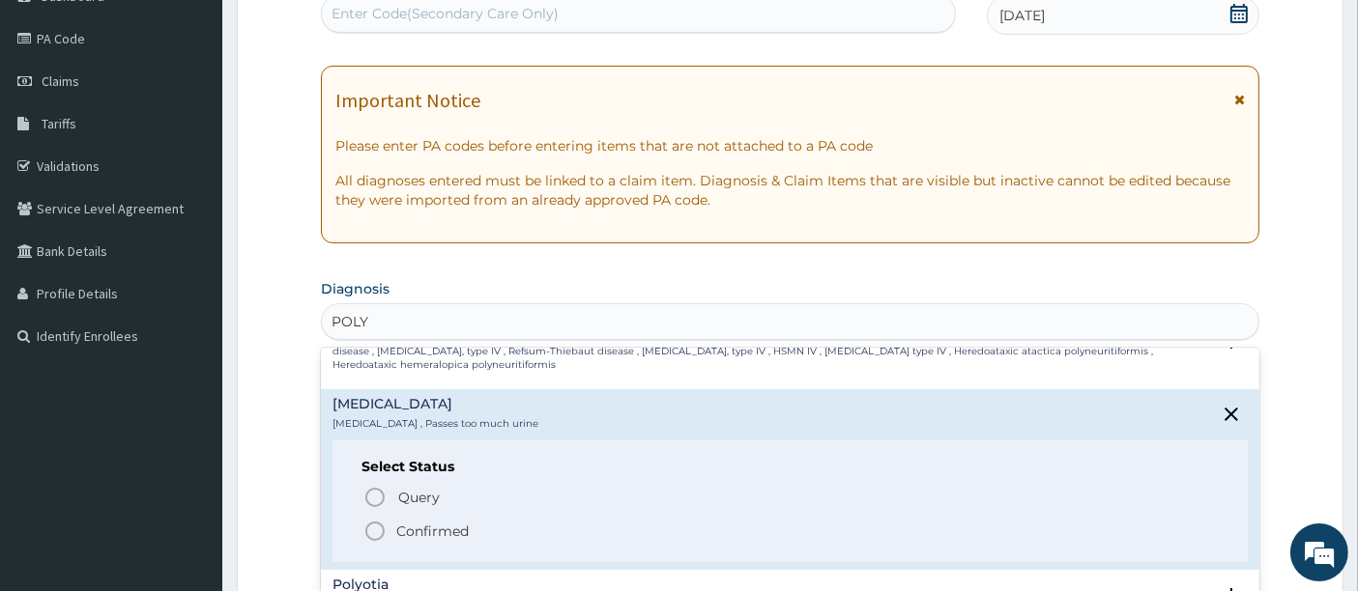
click at [373, 531] on icon "status option filled" at bounding box center [374, 531] width 23 height 23
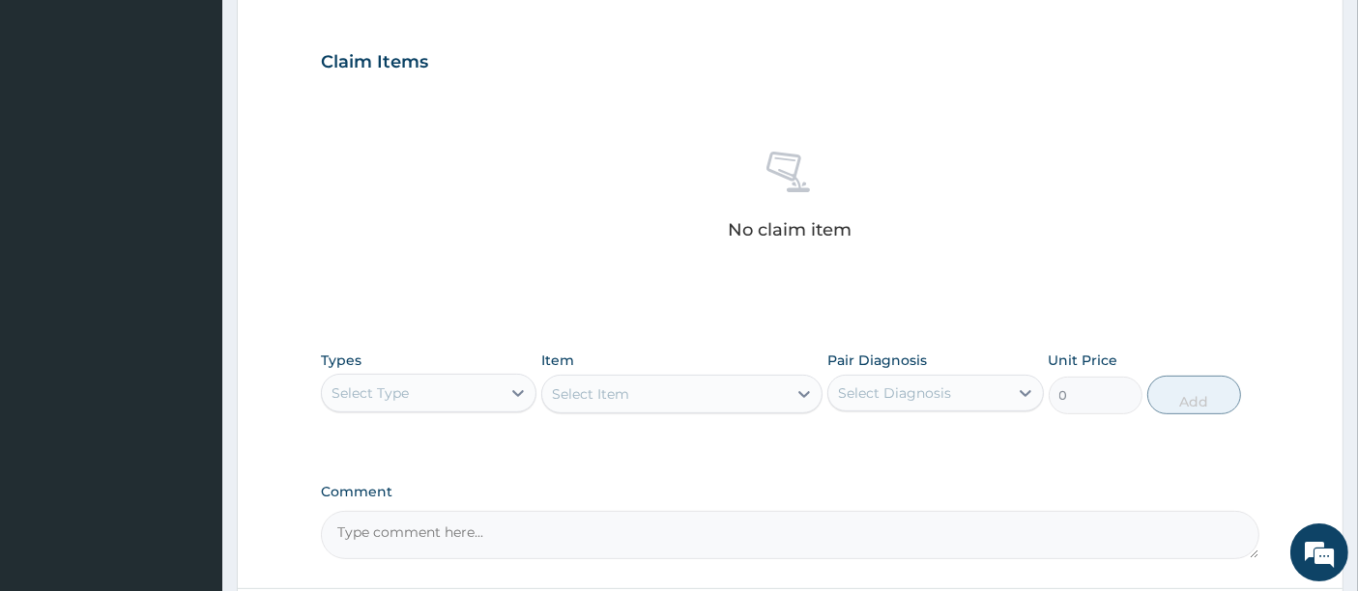
scroll to position [644, 0]
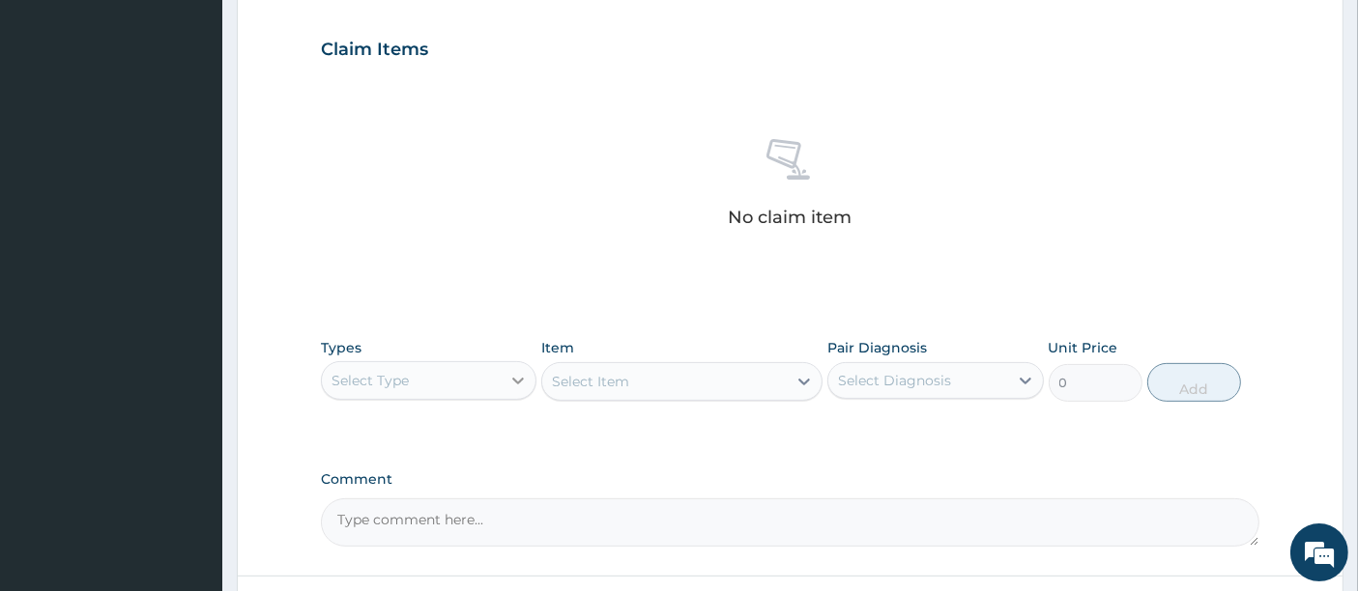
click at [510, 371] on icon at bounding box center [517, 380] width 19 height 19
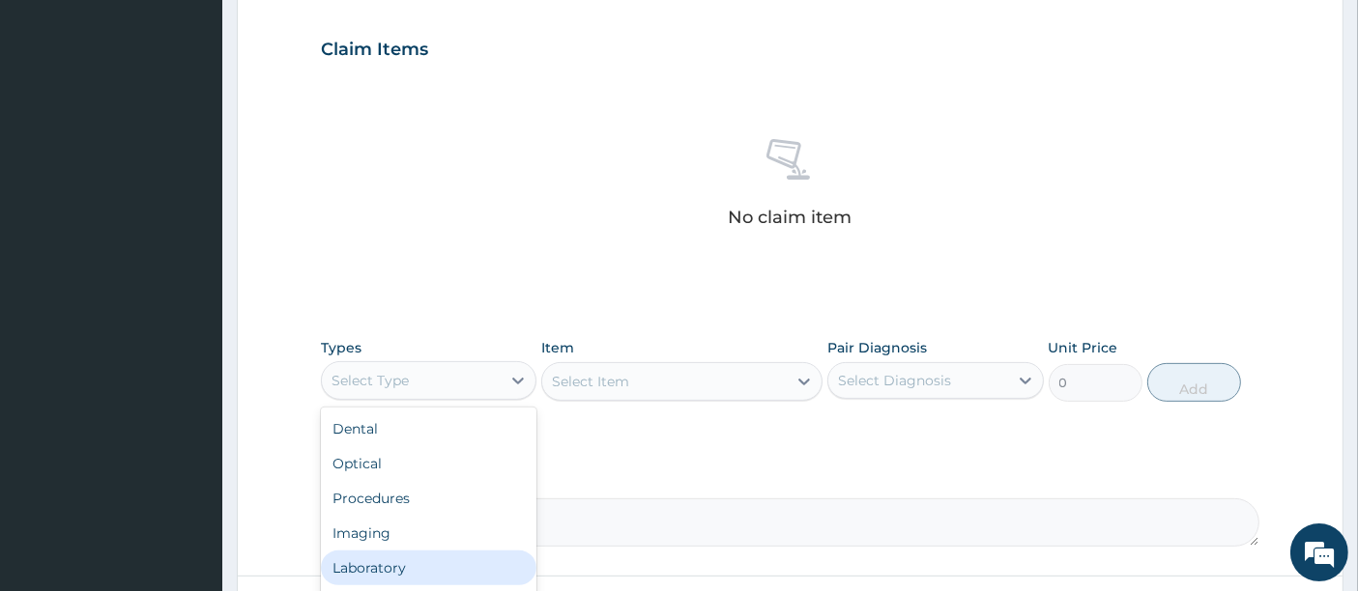
drag, startPoint x: 386, startPoint y: 560, endPoint x: 730, endPoint y: 422, distance: 370.7
click at [403, 553] on div "Laboratory" at bounding box center [428, 568] width 215 height 35
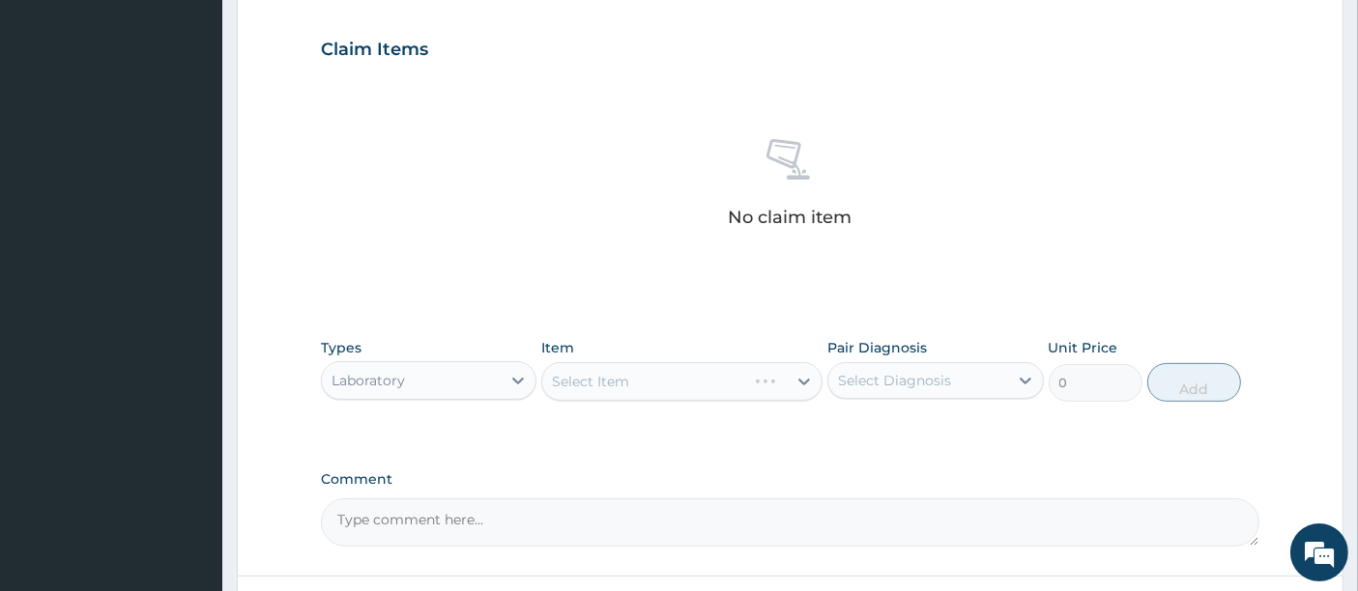
click at [800, 377] on div "Select Item" at bounding box center [681, 381] width 281 height 39
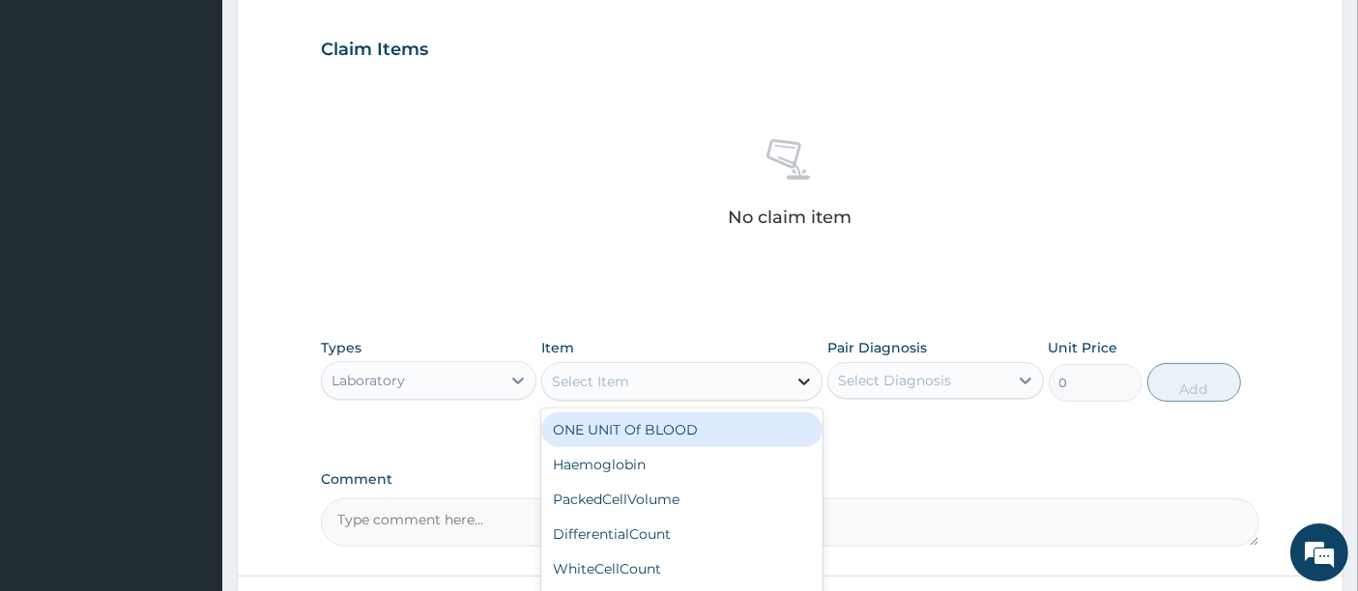
click at [810, 379] on icon at bounding box center [803, 381] width 19 height 19
type input "FAS"
click at [703, 431] on div "FastingBloodSugar" at bounding box center [681, 430] width 281 height 35
type input "1000"
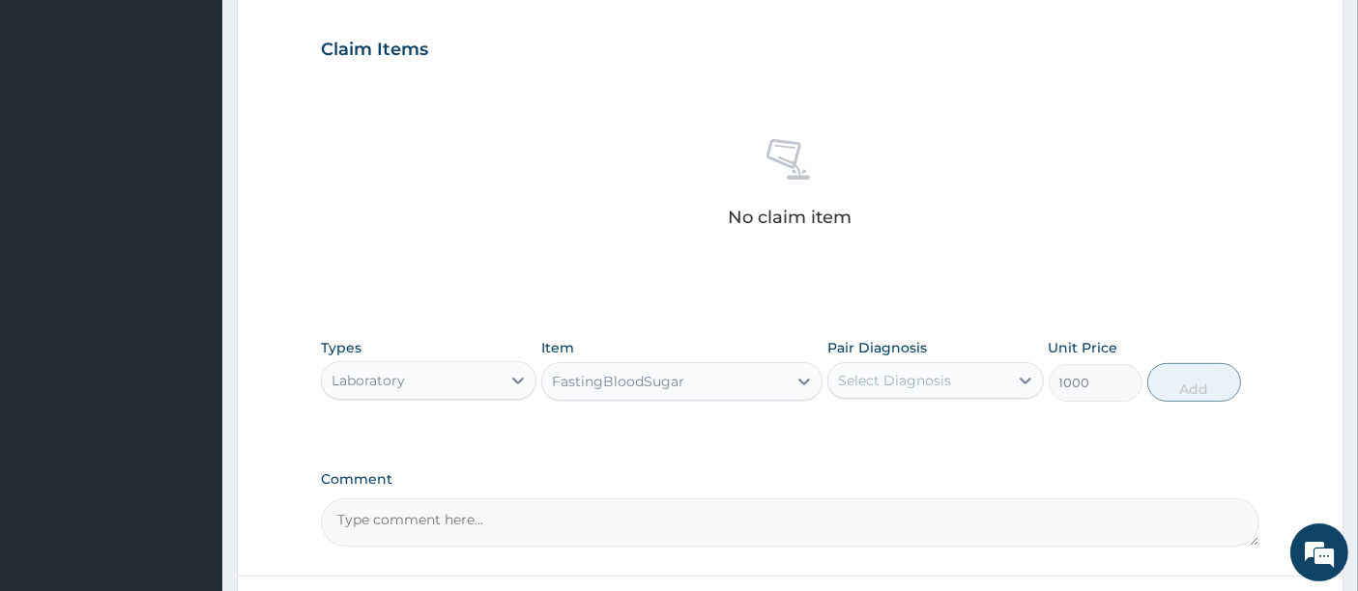
click at [938, 377] on div "Select Diagnosis" at bounding box center [894, 380] width 113 height 19
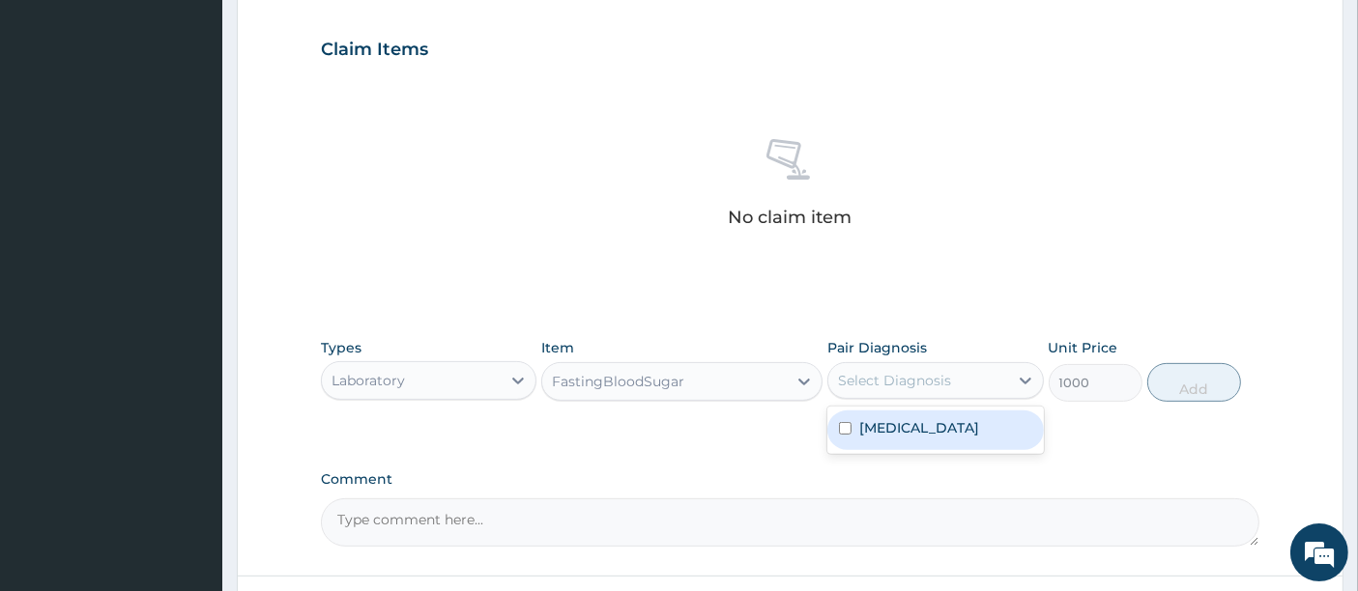
click at [1008, 437] on div "Polyuria" at bounding box center [934, 431] width 215 height 40
checkbox input "true"
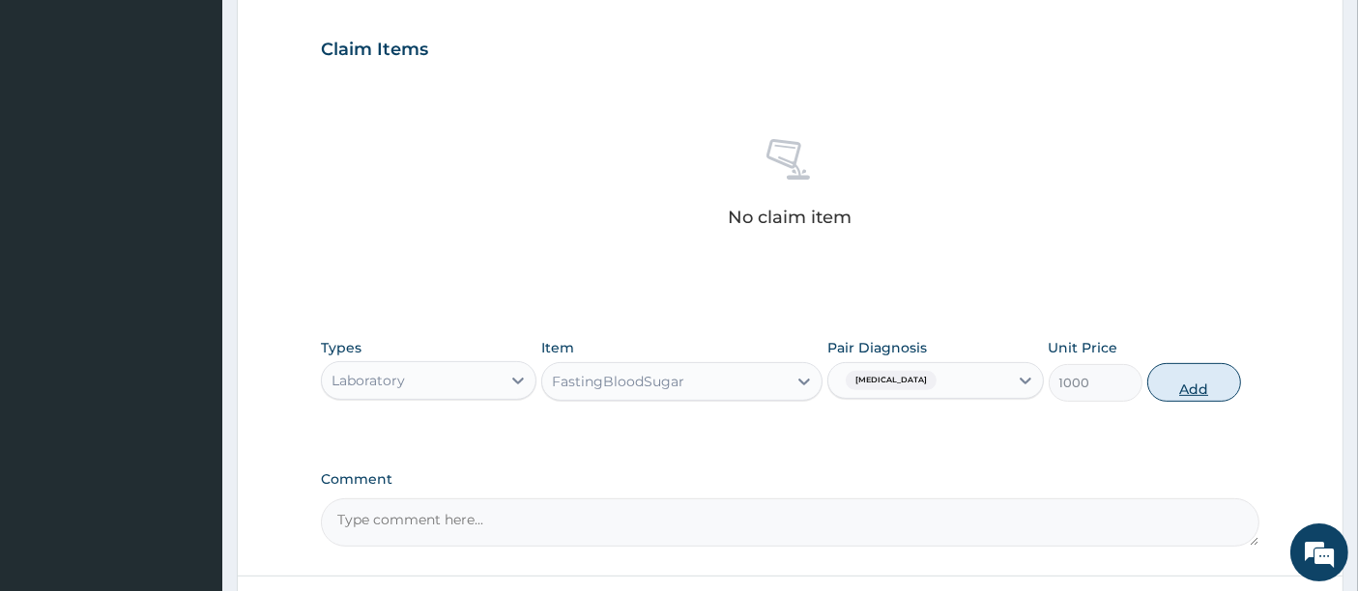
click at [1168, 374] on button "Add" at bounding box center [1194, 382] width 94 height 39
type input "0"
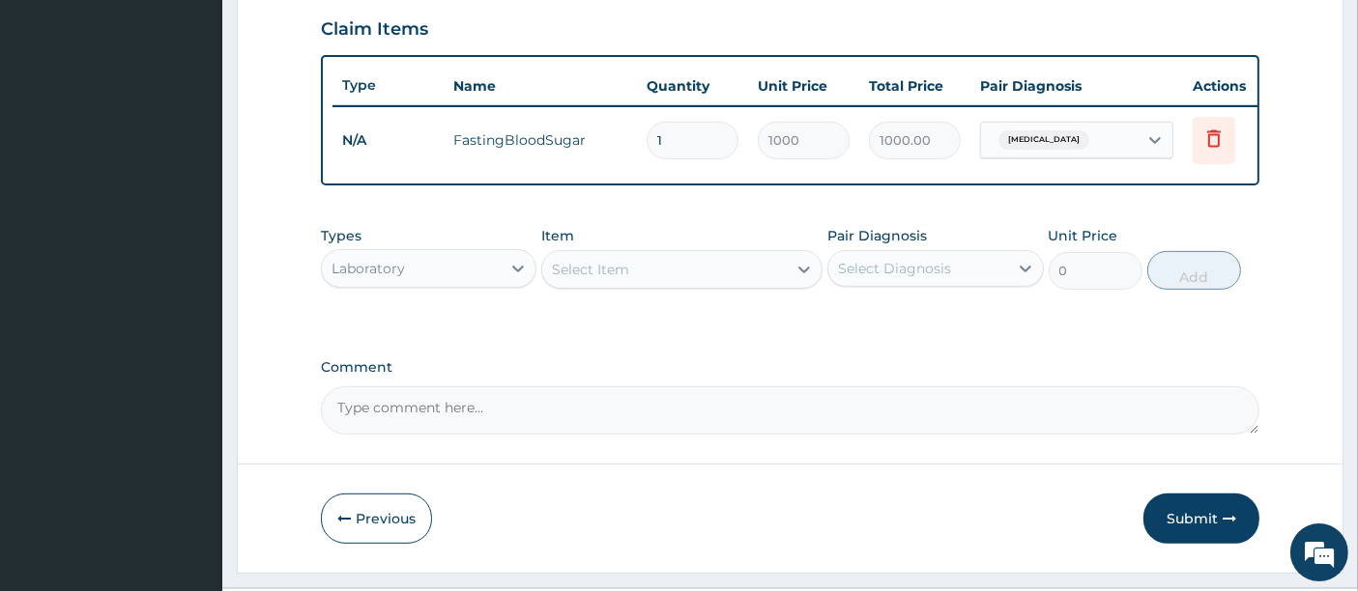
scroll to position [721, 0]
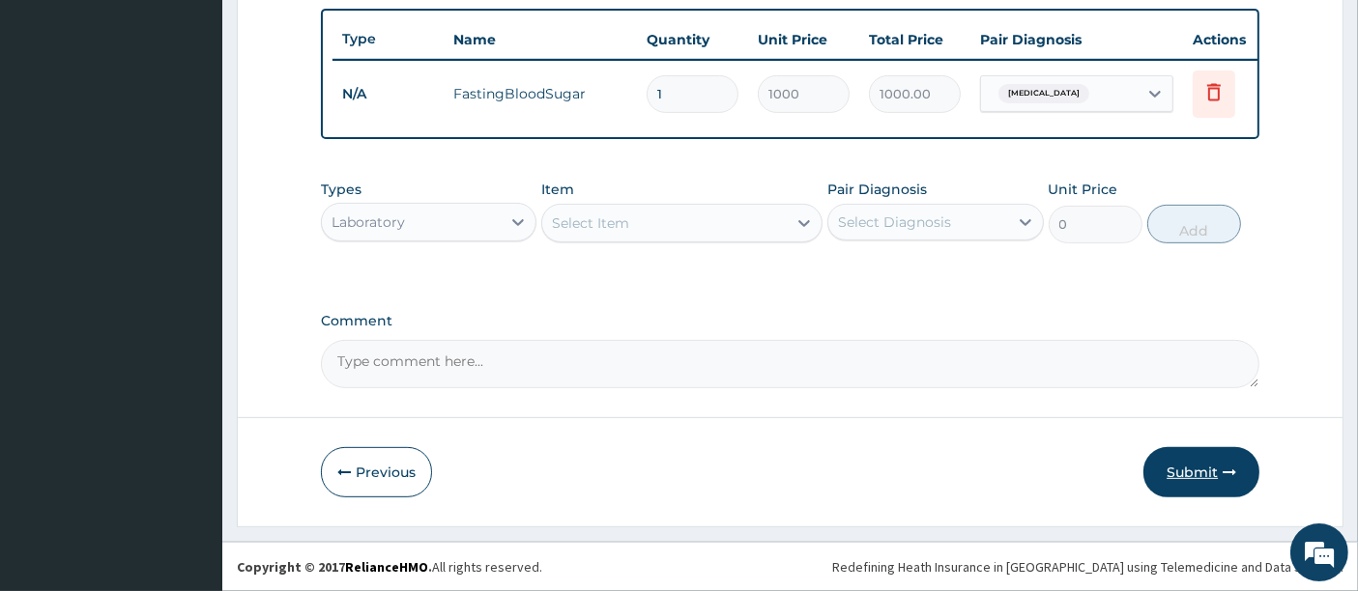
click at [1181, 477] on button "Submit" at bounding box center [1201, 472] width 116 height 50
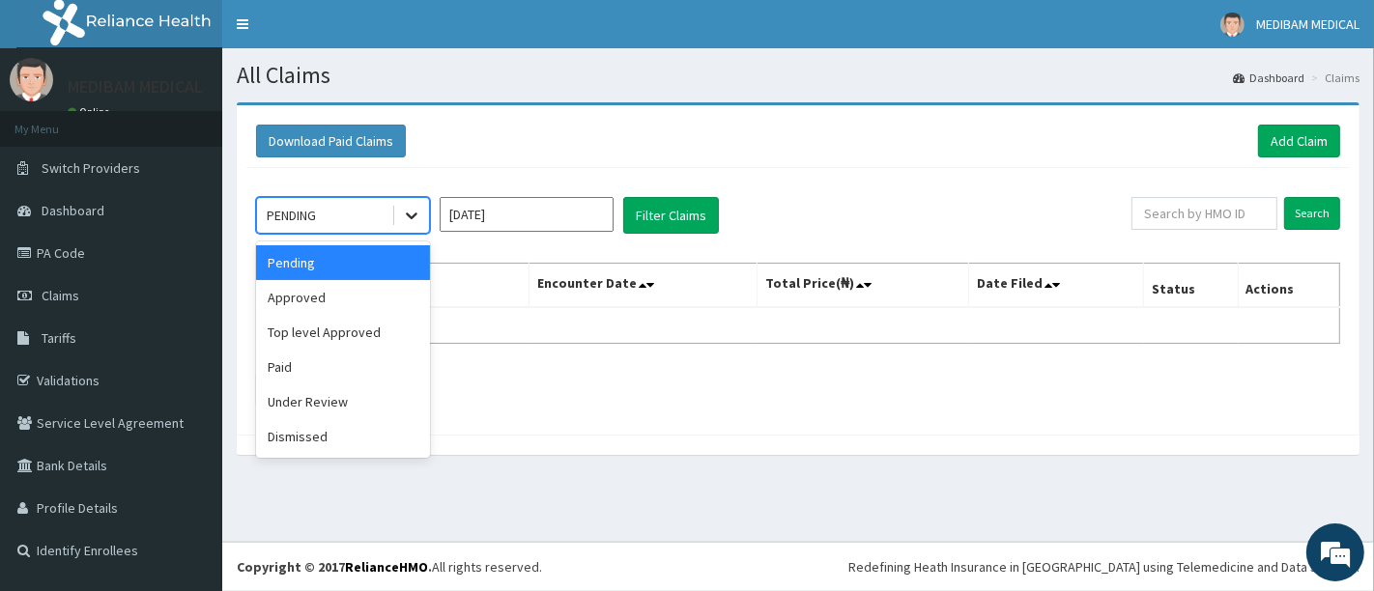
drag, startPoint x: 414, startPoint y: 216, endPoint x: 406, endPoint y: 227, distance: 13.1
click at [414, 216] on icon at bounding box center [411, 215] width 19 height 19
drag, startPoint x: 297, startPoint y: 369, endPoint x: 663, endPoint y: 259, distance: 382.4
click at [298, 369] on div "Paid" at bounding box center [343, 367] width 174 height 35
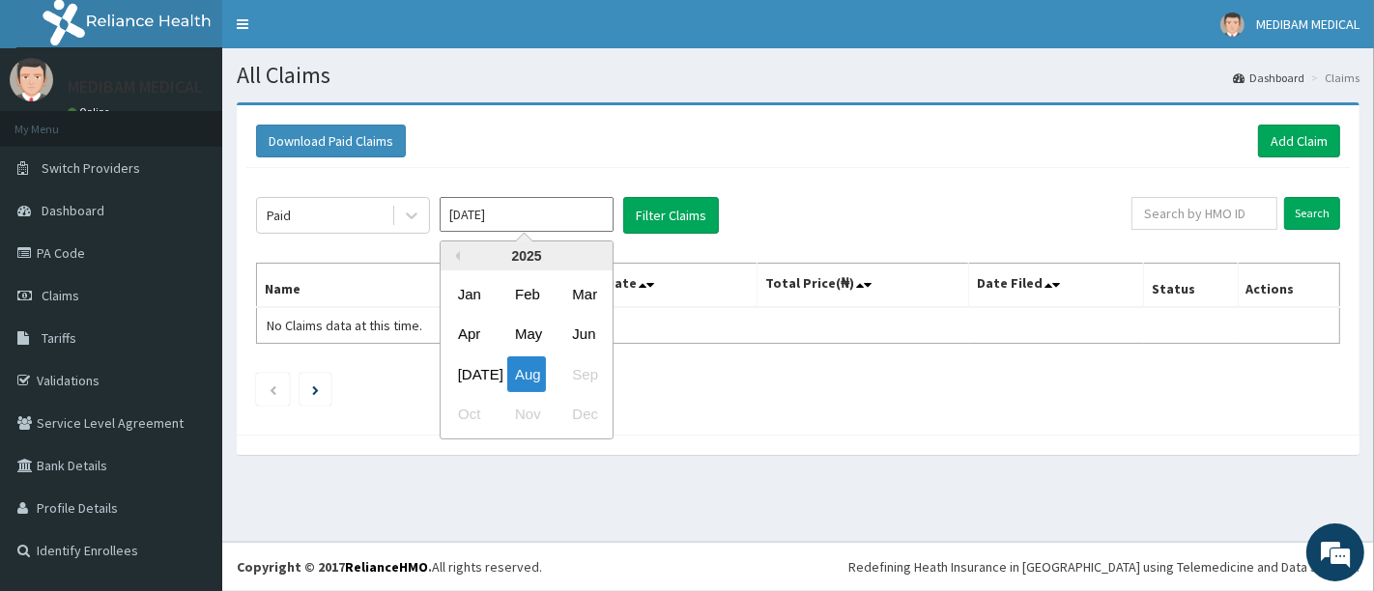
click at [557, 224] on input "[DATE]" at bounding box center [527, 214] width 174 height 35
drag, startPoint x: 476, startPoint y: 363, endPoint x: 516, endPoint y: 333, distance: 49.7
click at [496, 350] on div "Jan Feb Mar Apr May Jun [DATE] Aug Sep Oct Nov Dec" at bounding box center [527, 354] width 172 height 160
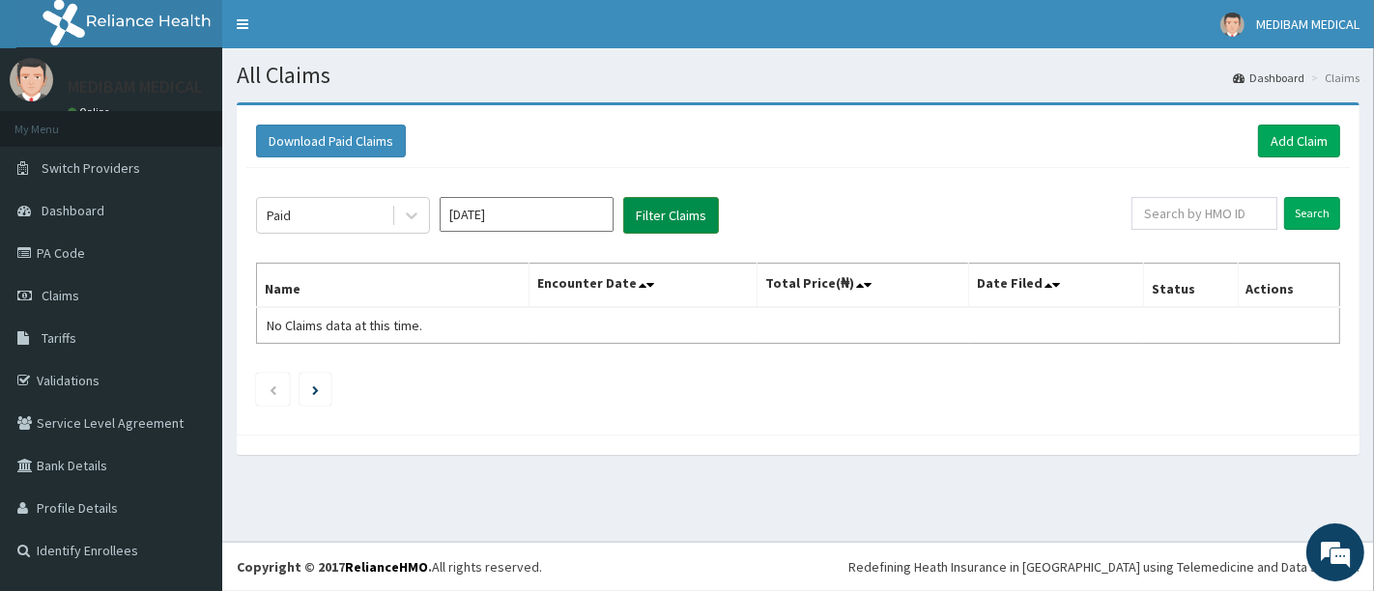
click at [687, 215] on button "Filter Claims" at bounding box center [671, 215] width 96 height 37
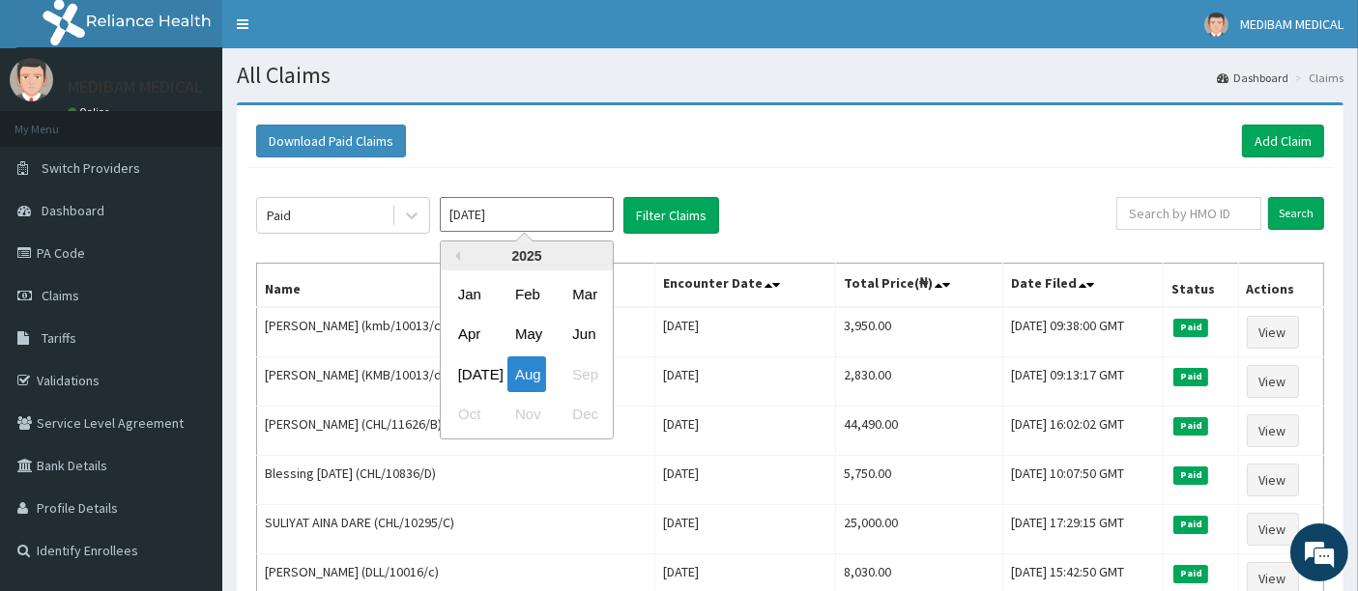
click at [560, 226] on input "[DATE]" at bounding box center [527, 214] width 174 height 35
click at [467, 373] on div "[DATE]" at bounding box center [469, 375] width 39 height 36
type input "[DATE]"
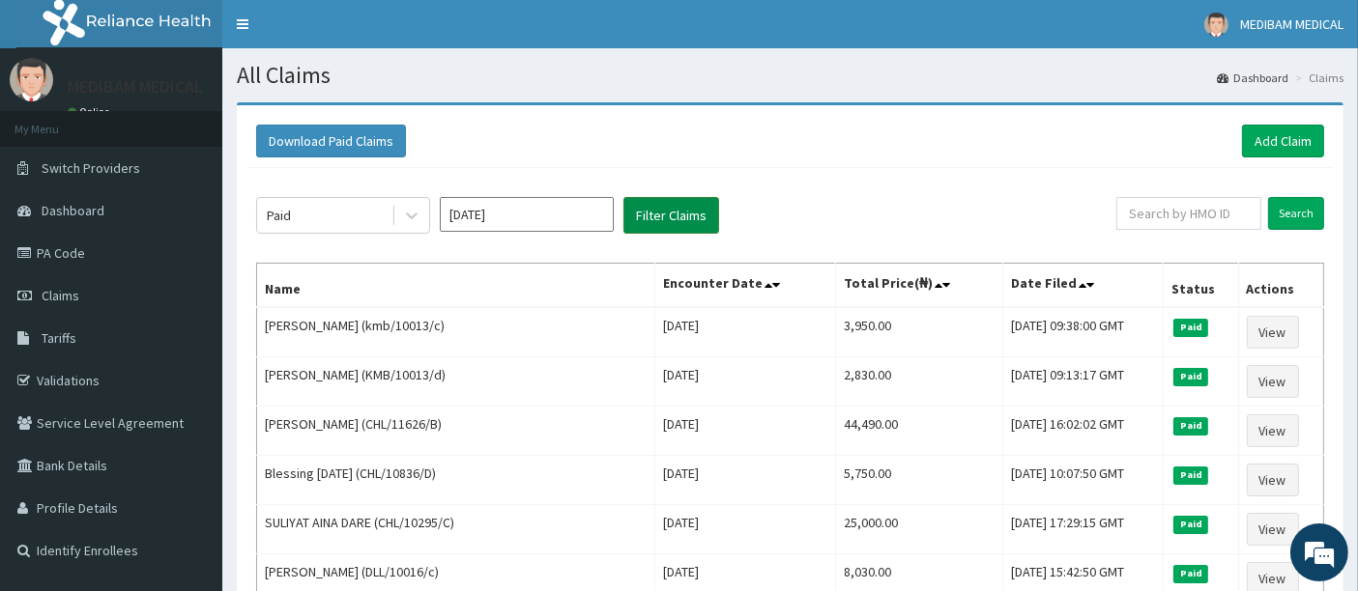
click at [677, 219] on button "Filter Claims" at bounding box center [671, 215] width 96 height 37
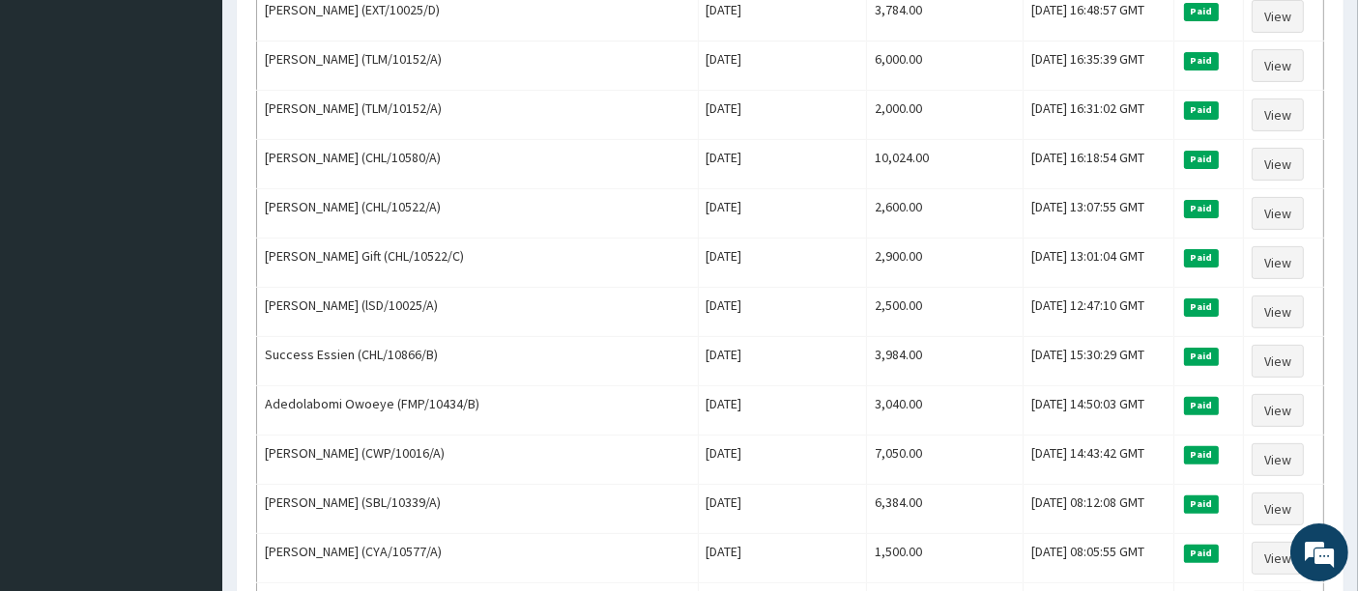
scroll to position [536, 0]
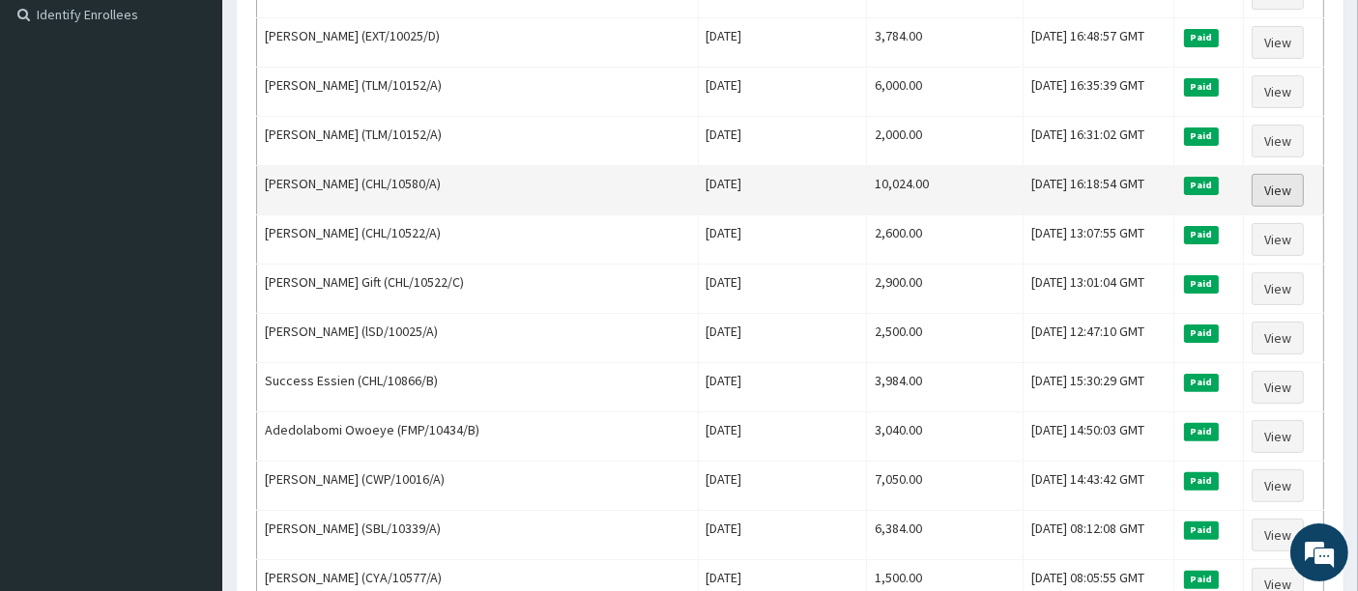
click at [1282, 183] on link "View" at bounding box center [1277, 190] width 52 height 33
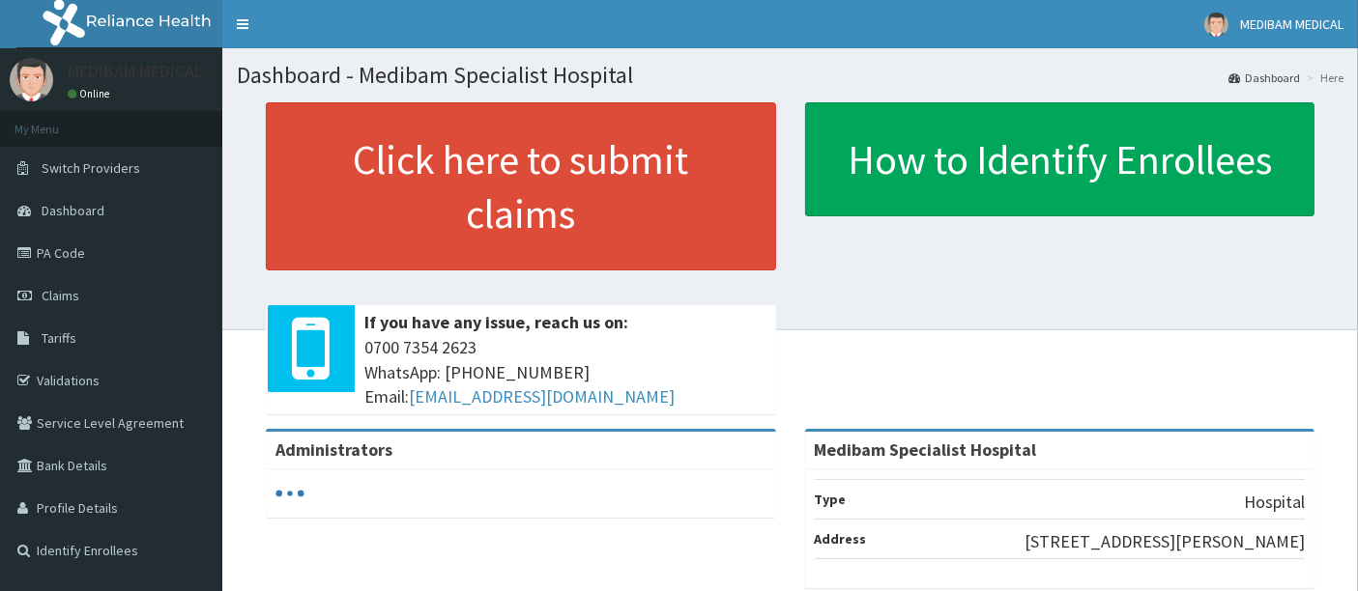
click at [60, 345] on span "Tariffs" at bounding box center [59, 337] width 35 height 17
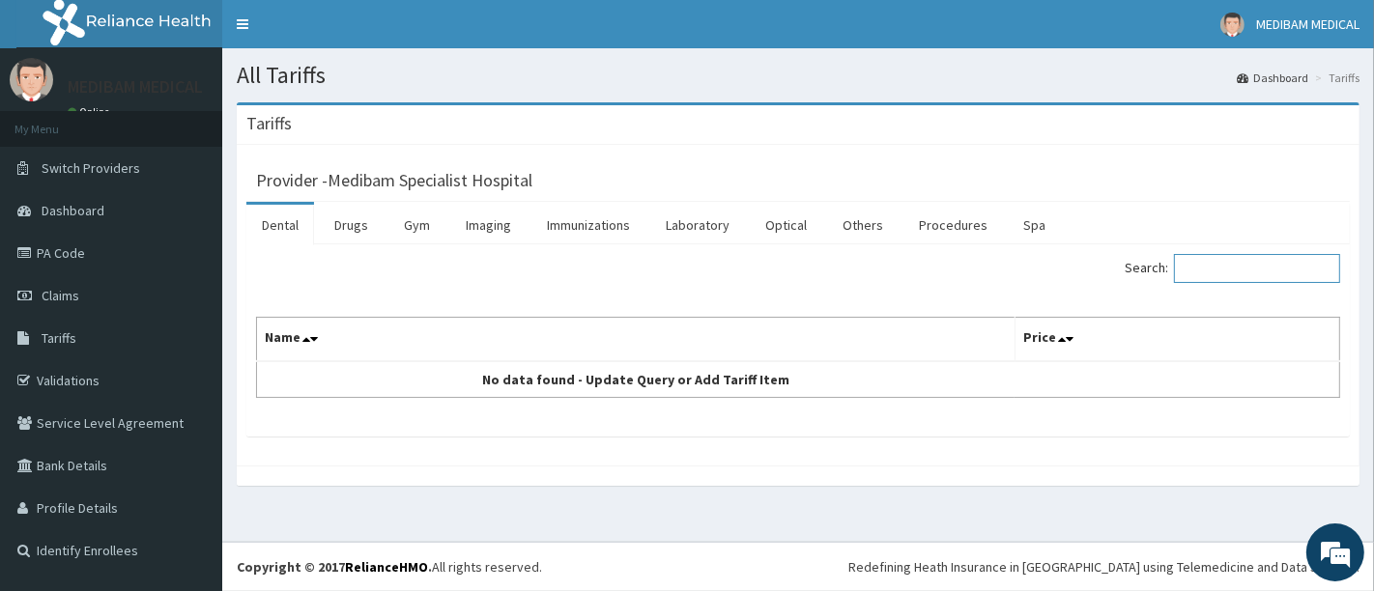
click at [1213, 263] on input "Search:" at bounding box center [1257, 268] width 166 height 29
click at [356, 233] on link "Drugs" at bounding box center [351, 225] width 65 height 41
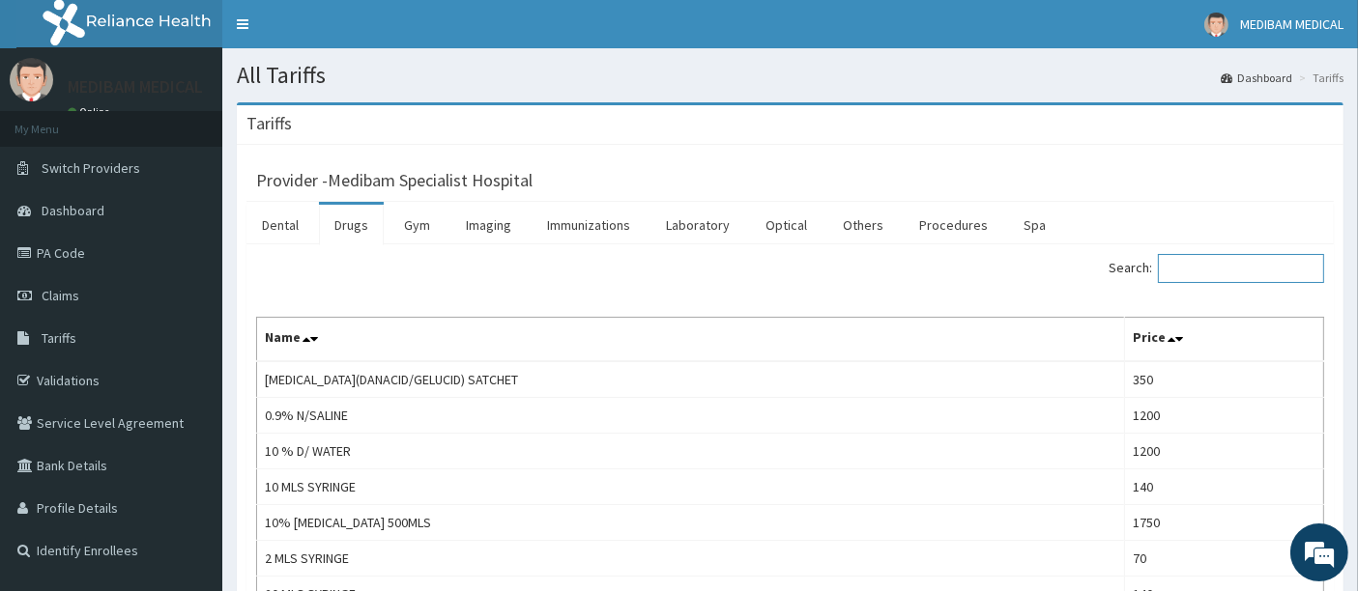
click at [1267, 265] on input "Search:" at bounding box center [1241, 268] width 166 height 29
type input "A"
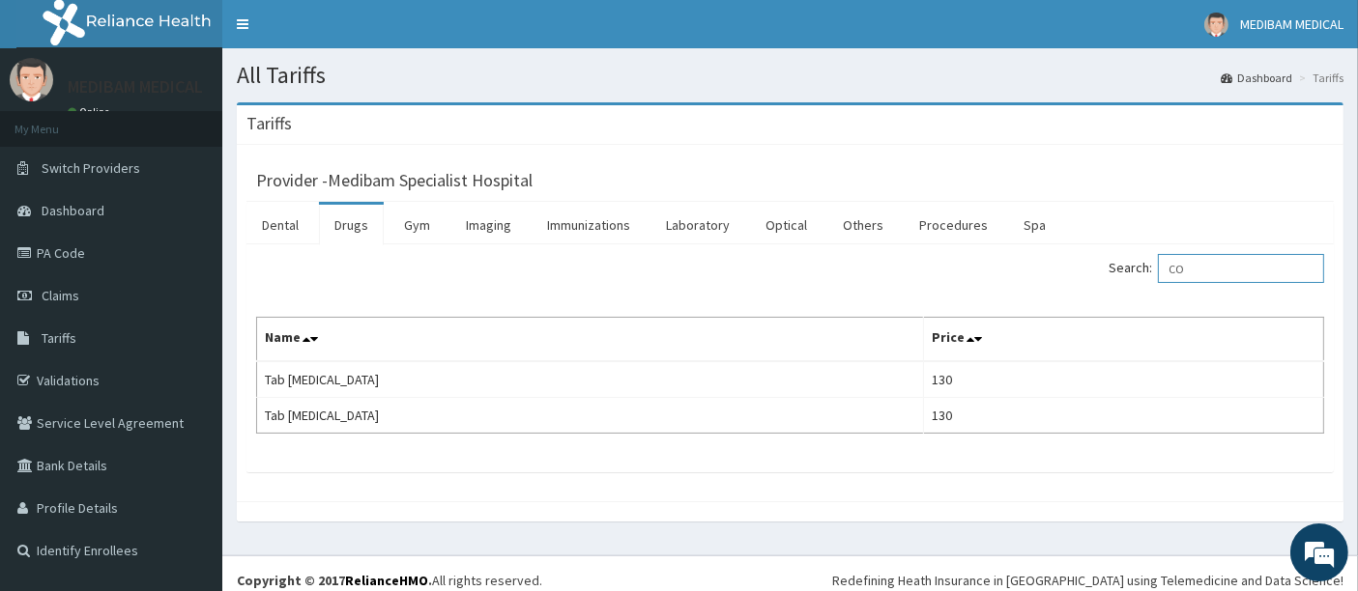
type input "C"
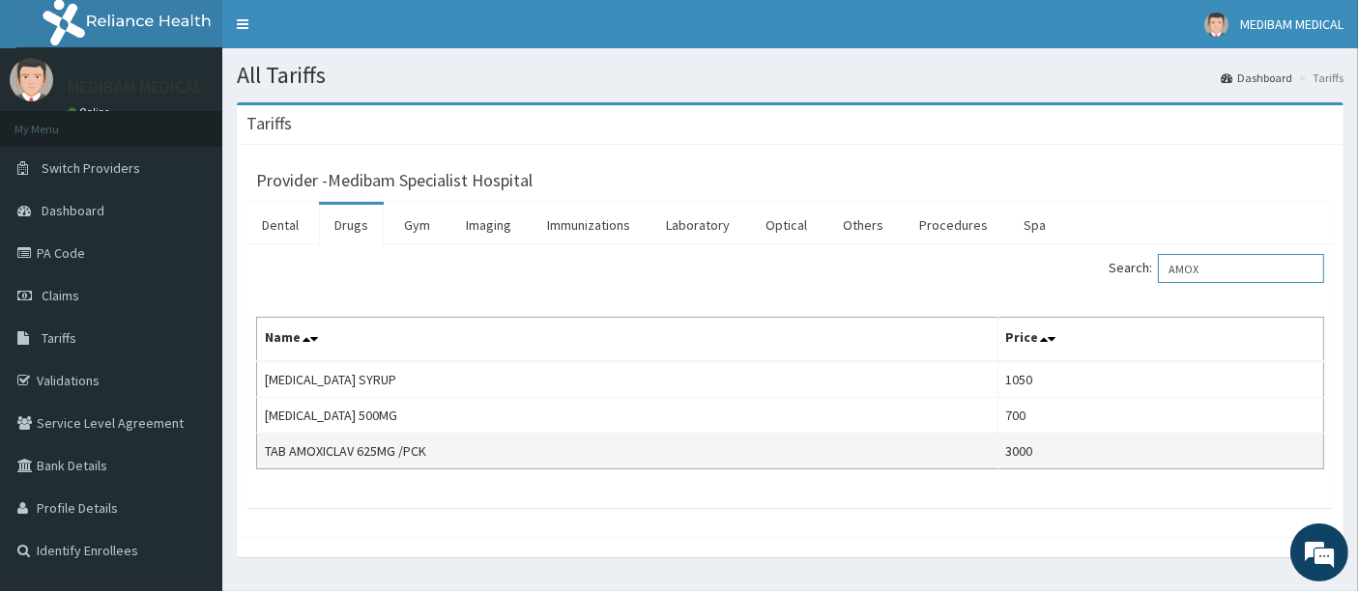
type input "AMOX"
click at [1079, 445] on td "3000" at bounding box center [1160, 452] width 326 height 36
click at [996, 448] on td "TAB AMOXICLAV 625MG /PCK" at bounding box center [627, 452] width 741 height 36
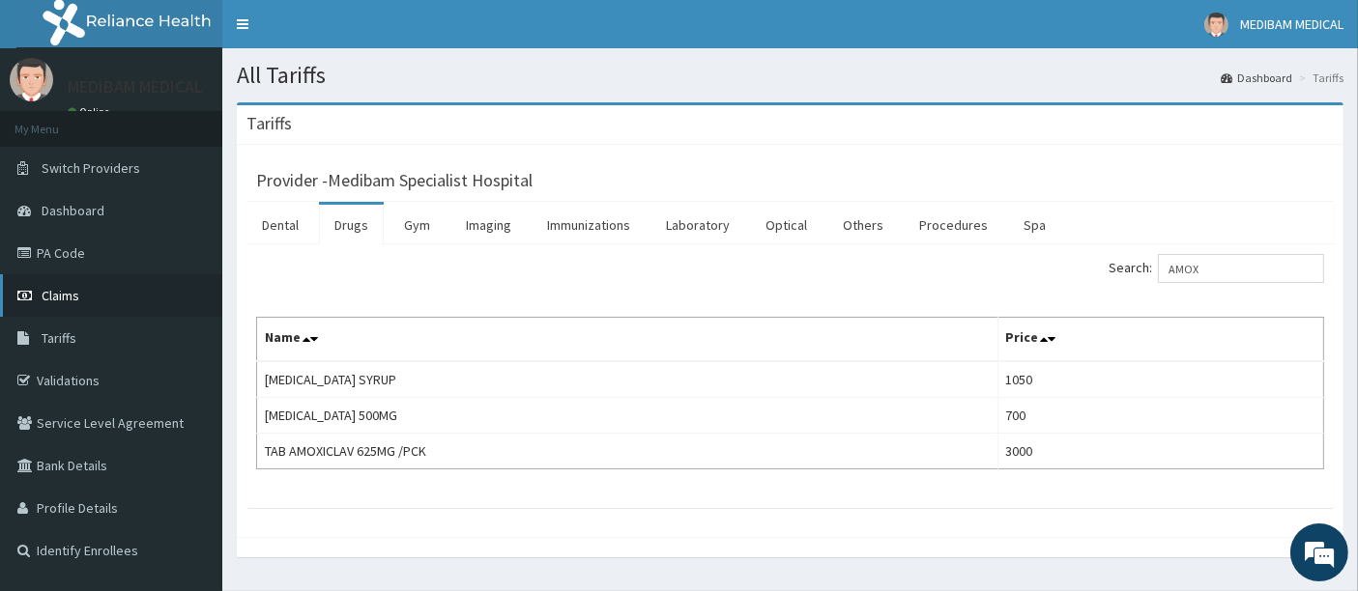
click at [79, 294] on link "Claims" at bounding box center [111, 295] width 222 height 43
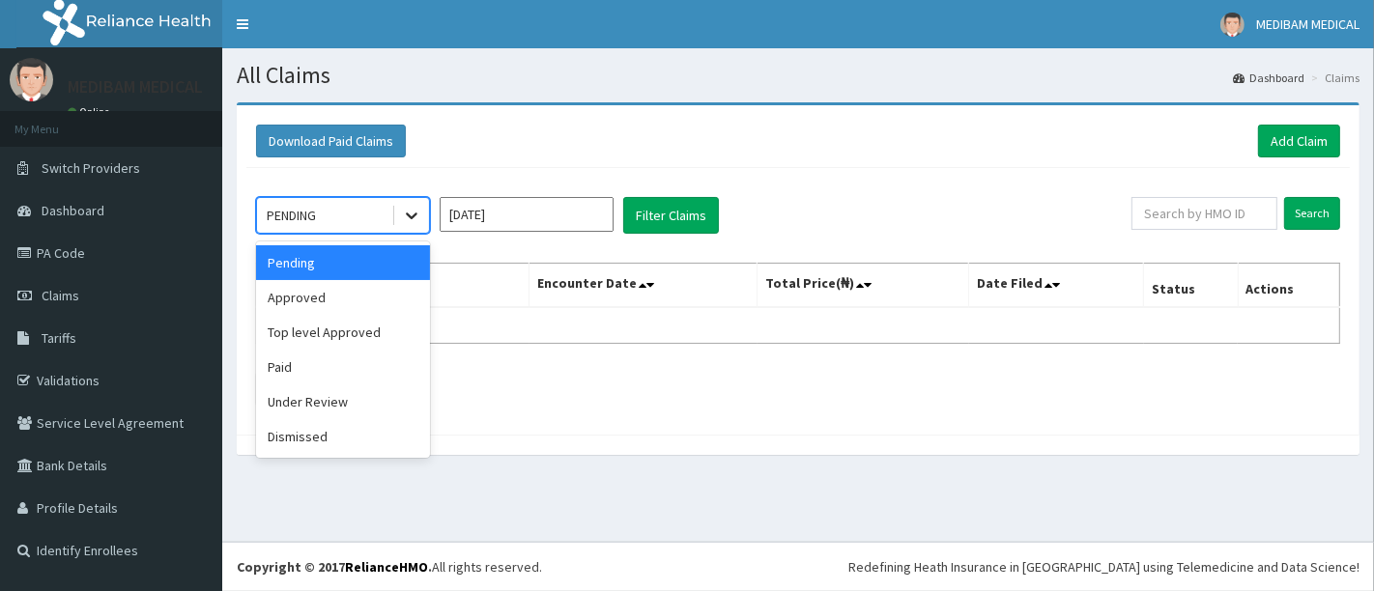
click at [406, 212] on icon at bounding box center [411, 215] width 19 height 19
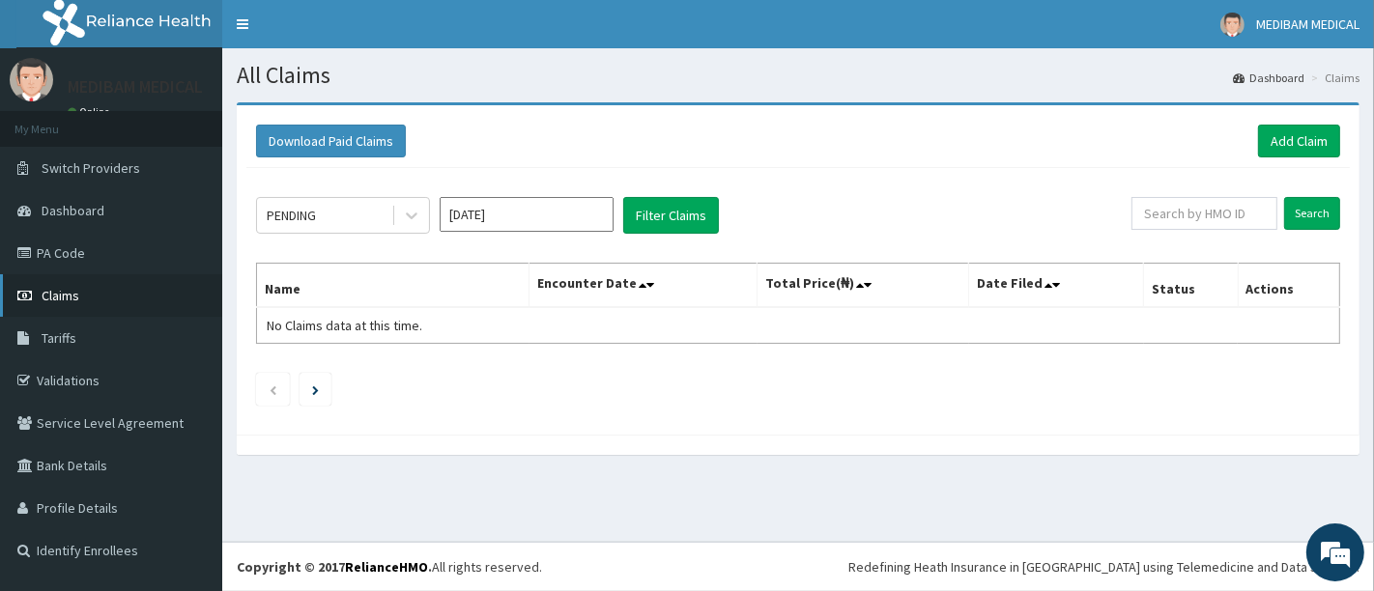
click at [69, 293] on span "Claims" at bounding box center [61, 295] width 38 height 17
click at [1302, 130] on link "Add Claim" at bounding box center [1299, 141] width 82 height 33
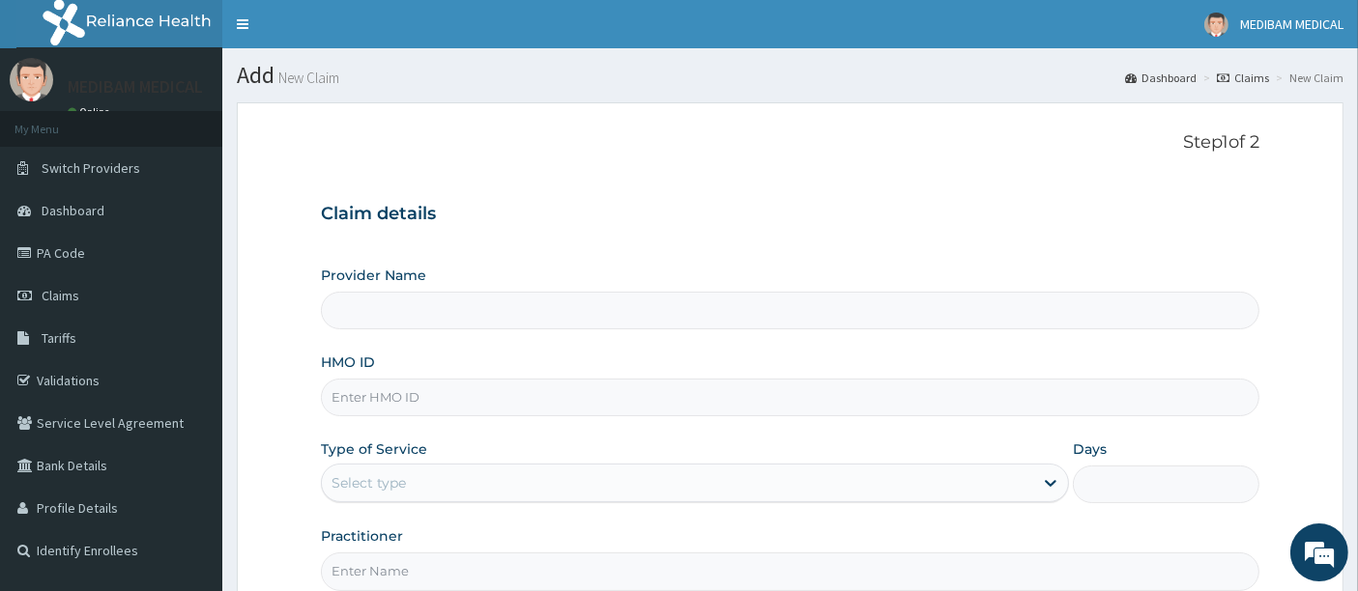
type input "Medibam Specialist Hospital"
drag, startPoint x: 422, startPoint y: 400, endPoint x: 433, endPoint y: 402, distance: 10.8
click at [422, 400] on input "HMO ID" at bounding box center [790, 398] width 939 height 38
type input "CHL/10580/A"
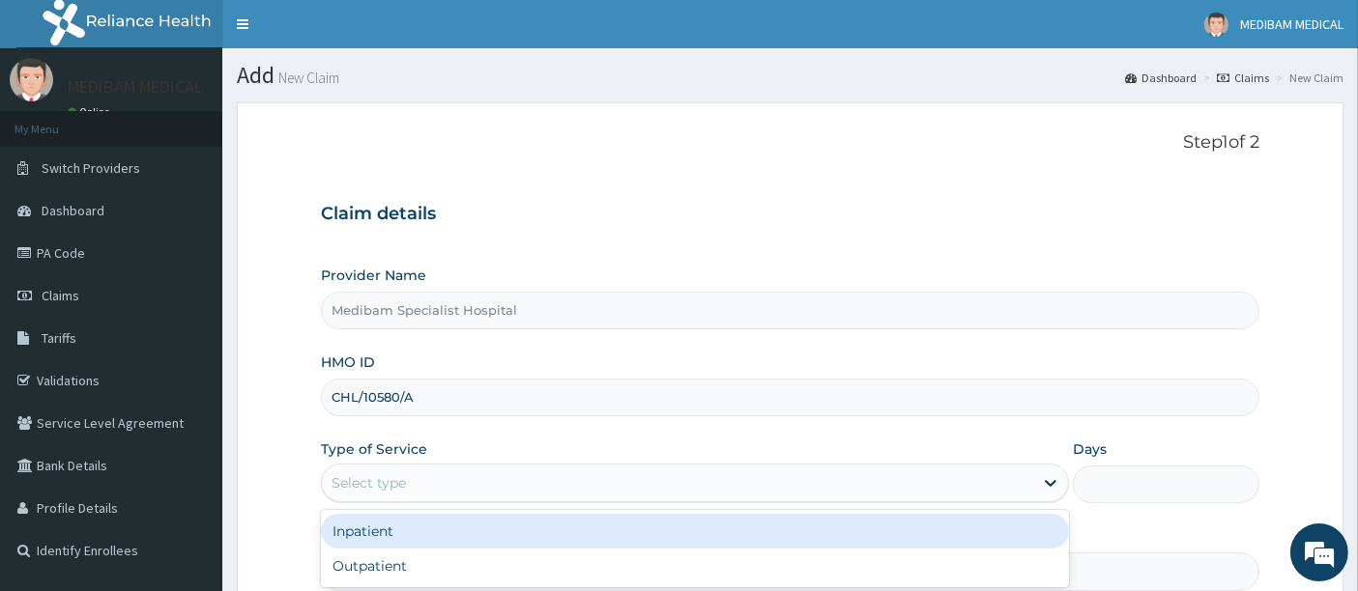
click at [487, 485] on div "Select type" at bounding box center [677, 483] width 711 height 31
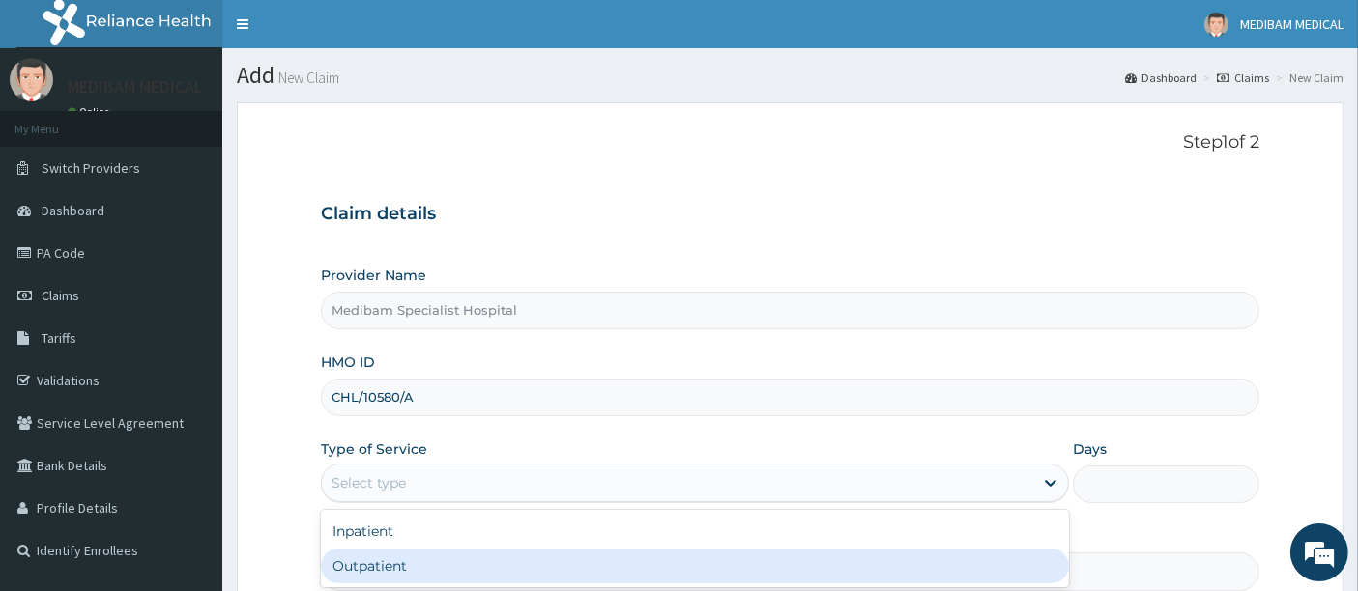
click at [459, 555] on div "Outpatient" at bounding box center [695, 566] width 748 height 35
type input "1"
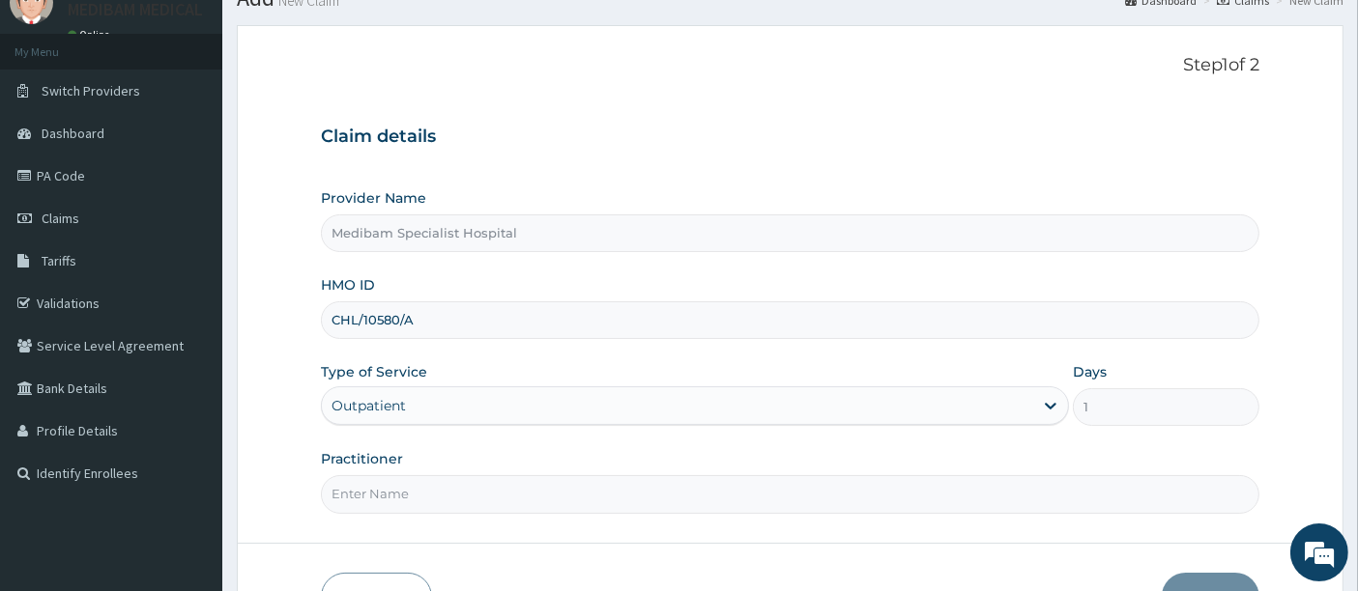
scroll to position [107, 0]
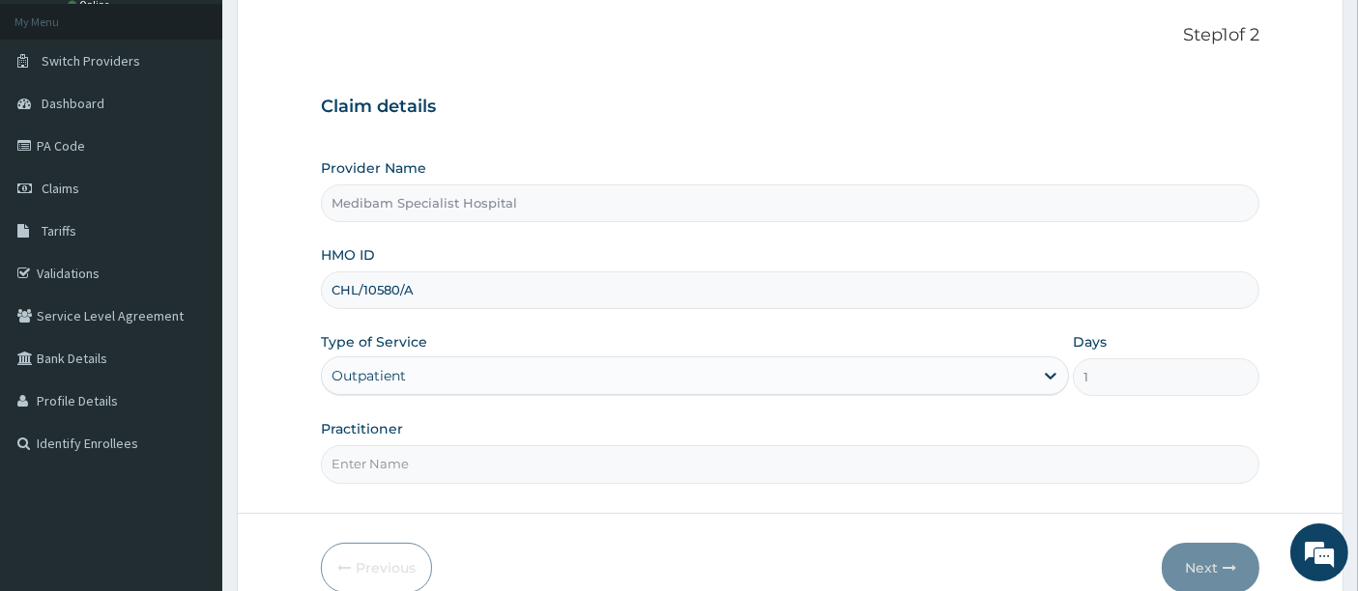
click at [483, 467] on input "Practitioner" at bounding box center [790, 464] width 939 height 38
type input "DR AGHWANA"
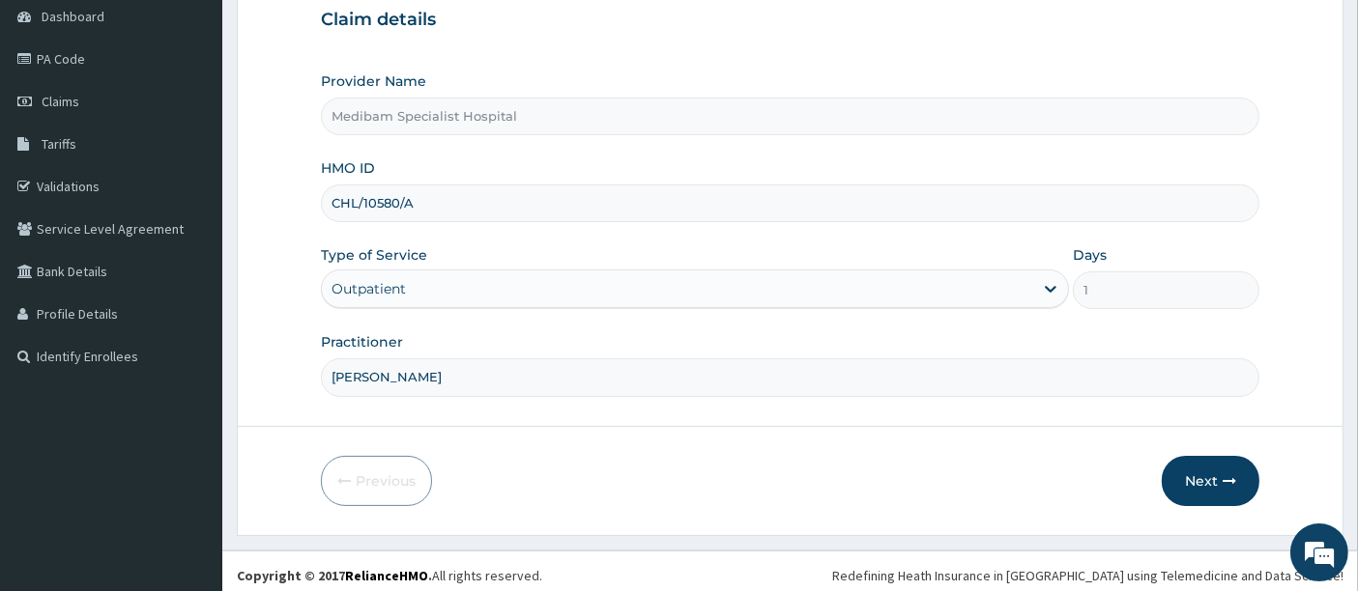
scroll to position [198, 0]
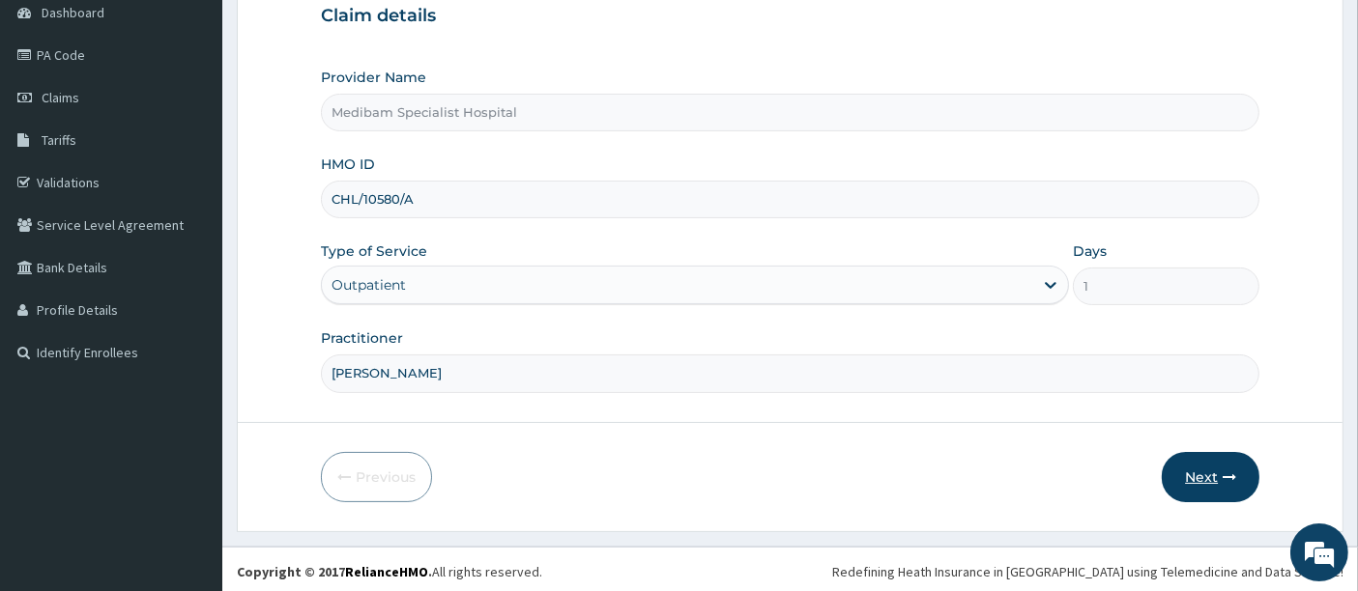
click at [1201, 473] on button "Next" at bounding box center [1210, 477] width 98 height 50
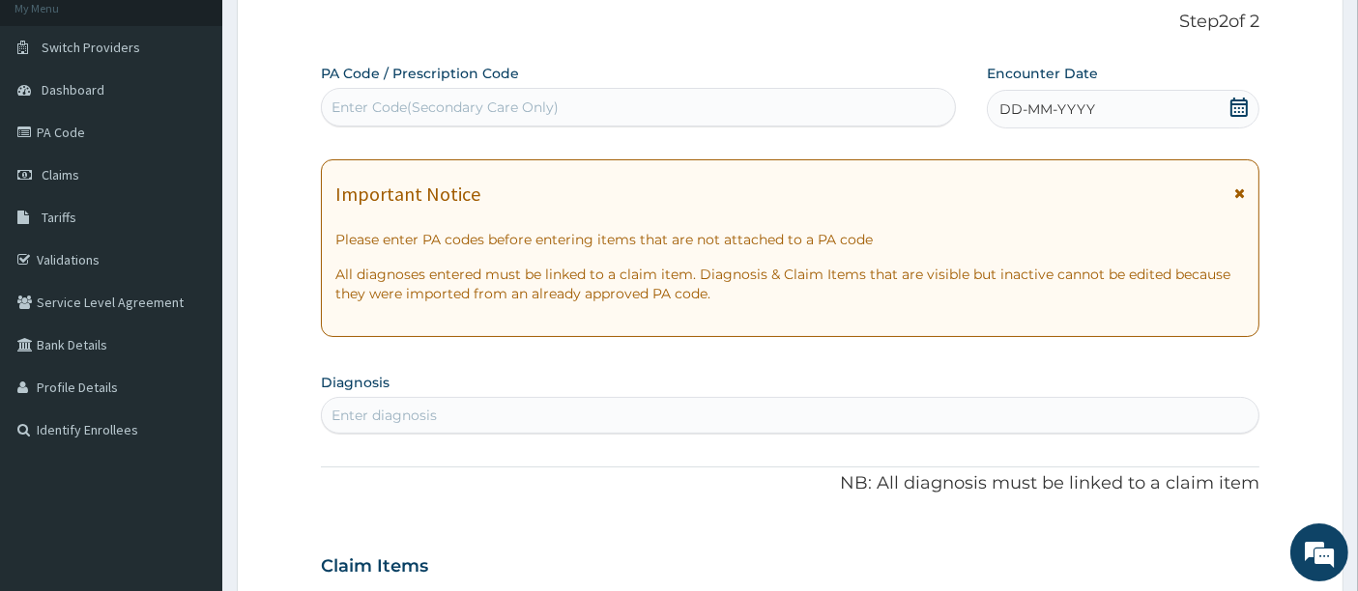
scroll to position [91, 0]
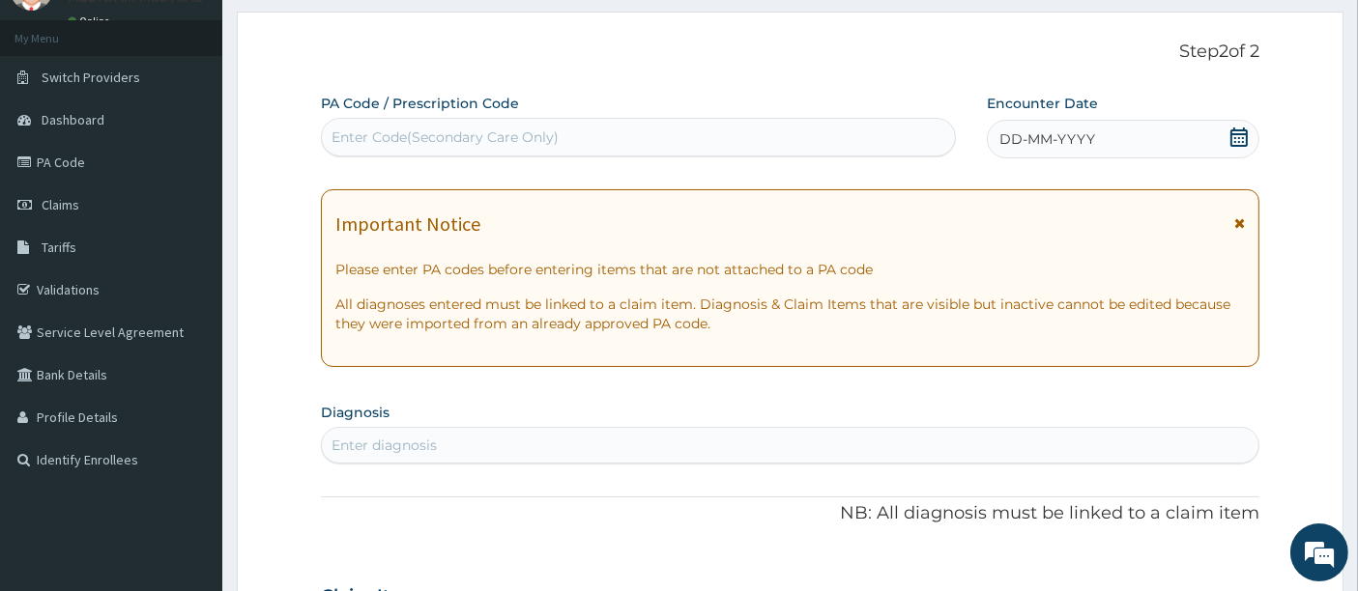
click at [1083, 134] on span "DD-MM-YYYY" at bounding box center [1047, 138] width 96 height 19
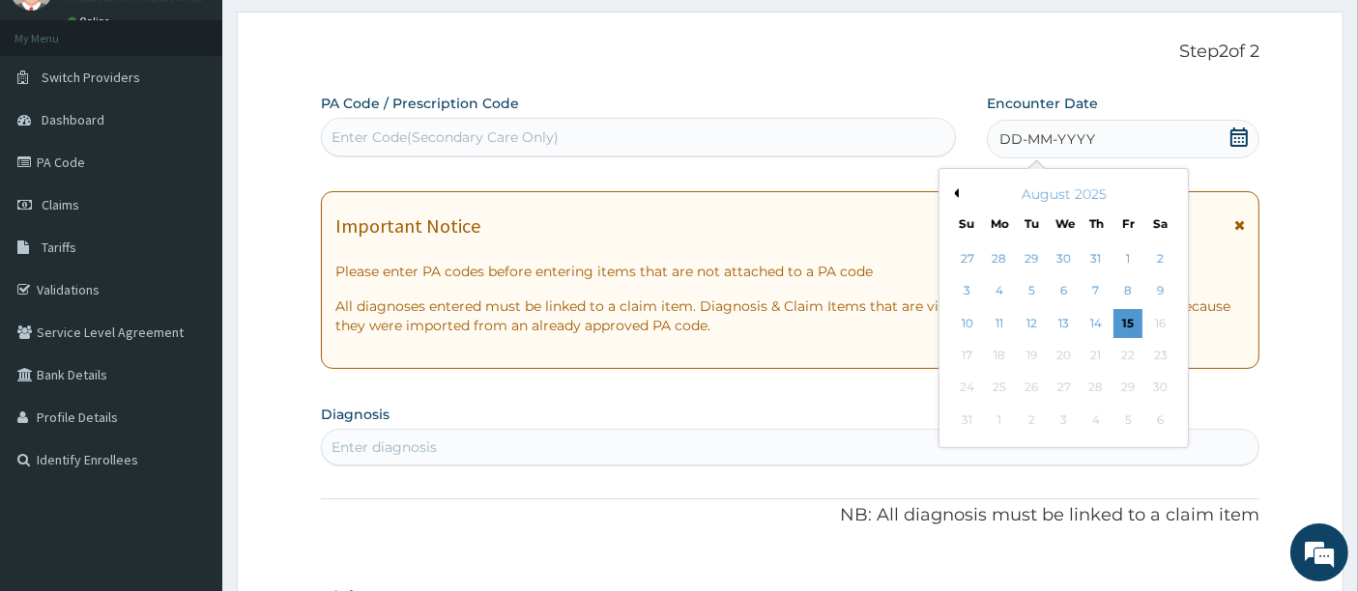
click at [951, 188] on button "Previous Month" at bounding box center [954, 193] width 10 height 10
click at [998, 389] on div "28" at bounding box center [999, 388] width 29 height 29
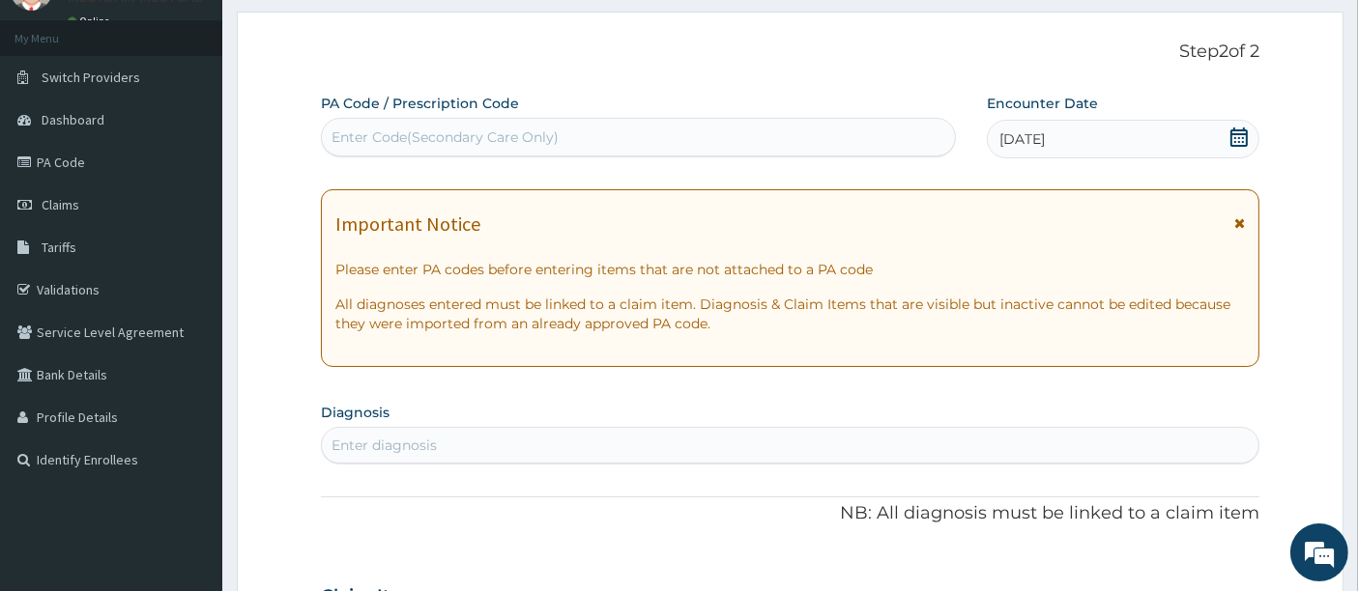
click at [478, 443] on div "Enter diagnosis" at bounding box center [790, 445] width 937 height 31
type input "SEPSIS"
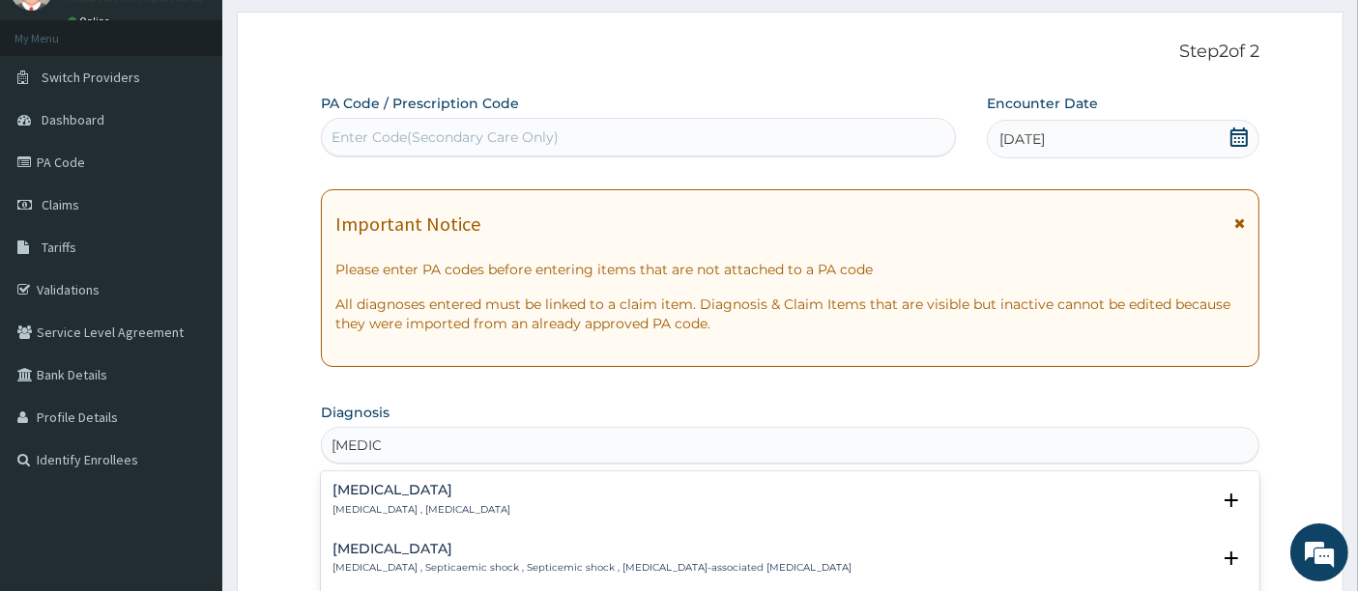
click at [383, 508] on p "Systemic infection , Sepsis" at bounding box center [421, 510] width 178 height 14
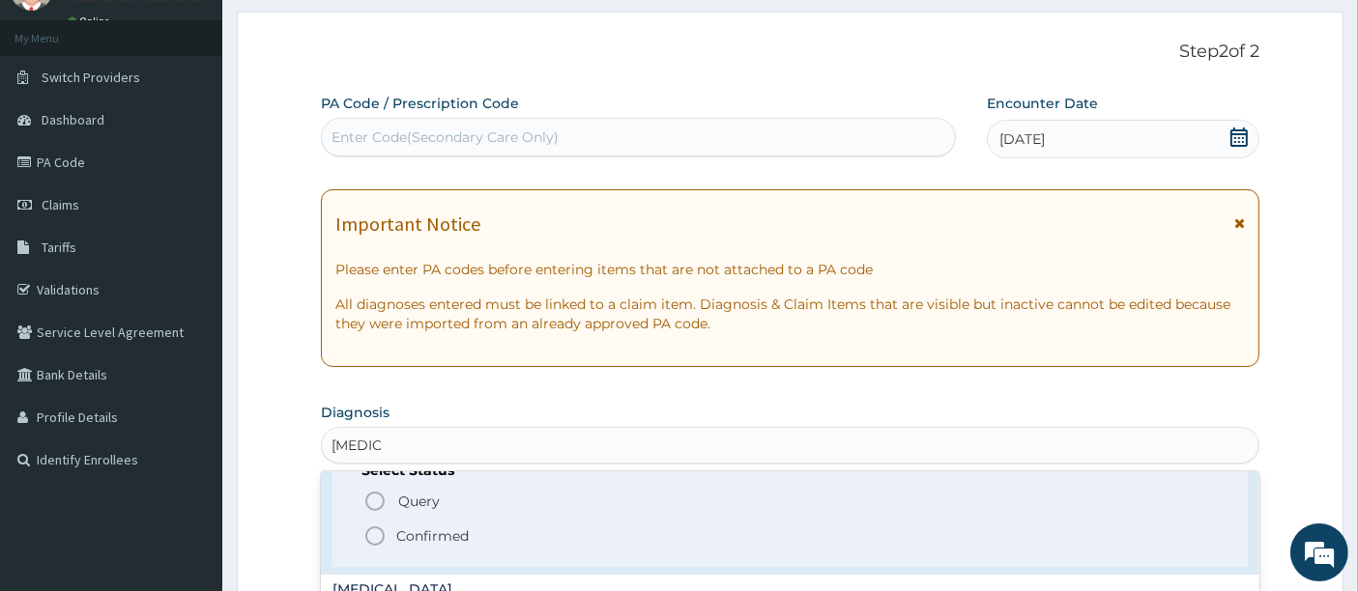
scroll to position [107, 0]
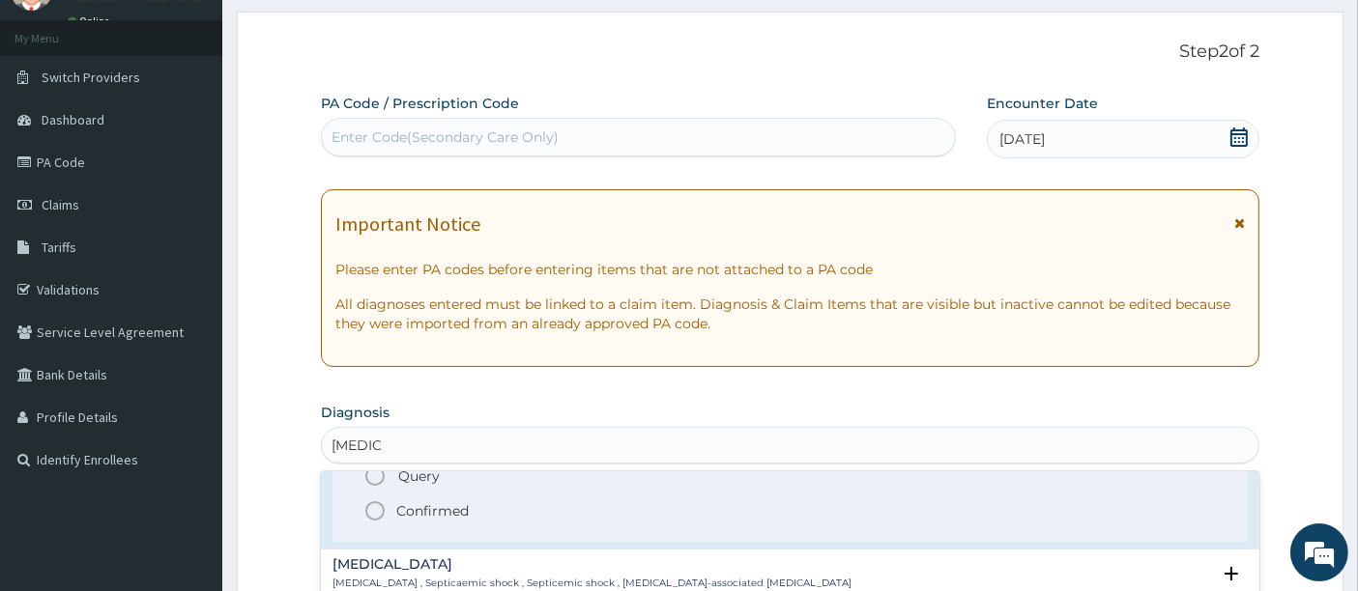
click at [378, 513] on icon "status option filled" at bounding box center [374, 511] width 23 height 23
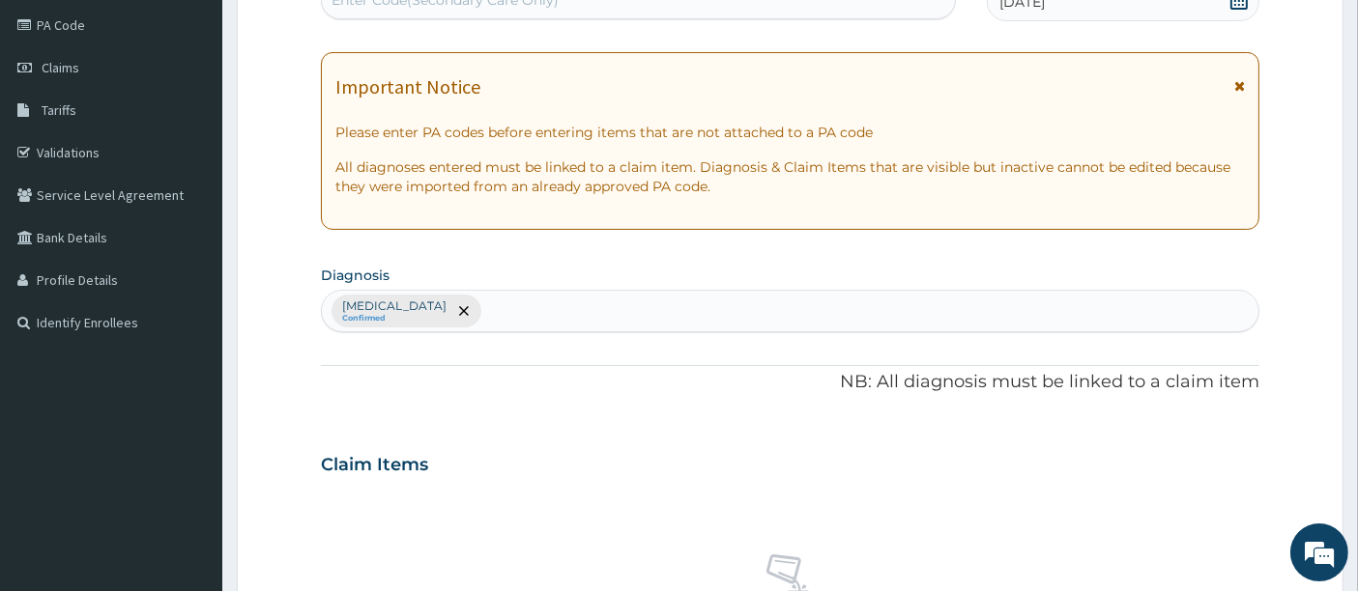
scroll to position [521, 0]
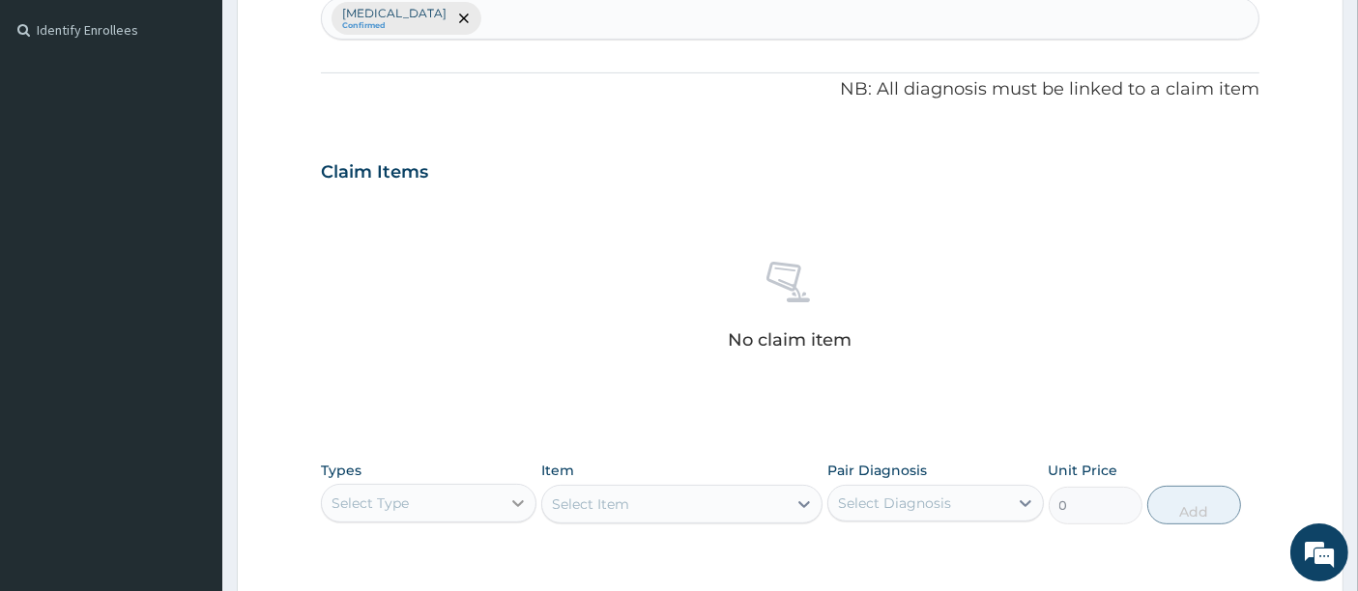
click at [520, 502] on icon at bounding box center [518, 504] width 12 height 7
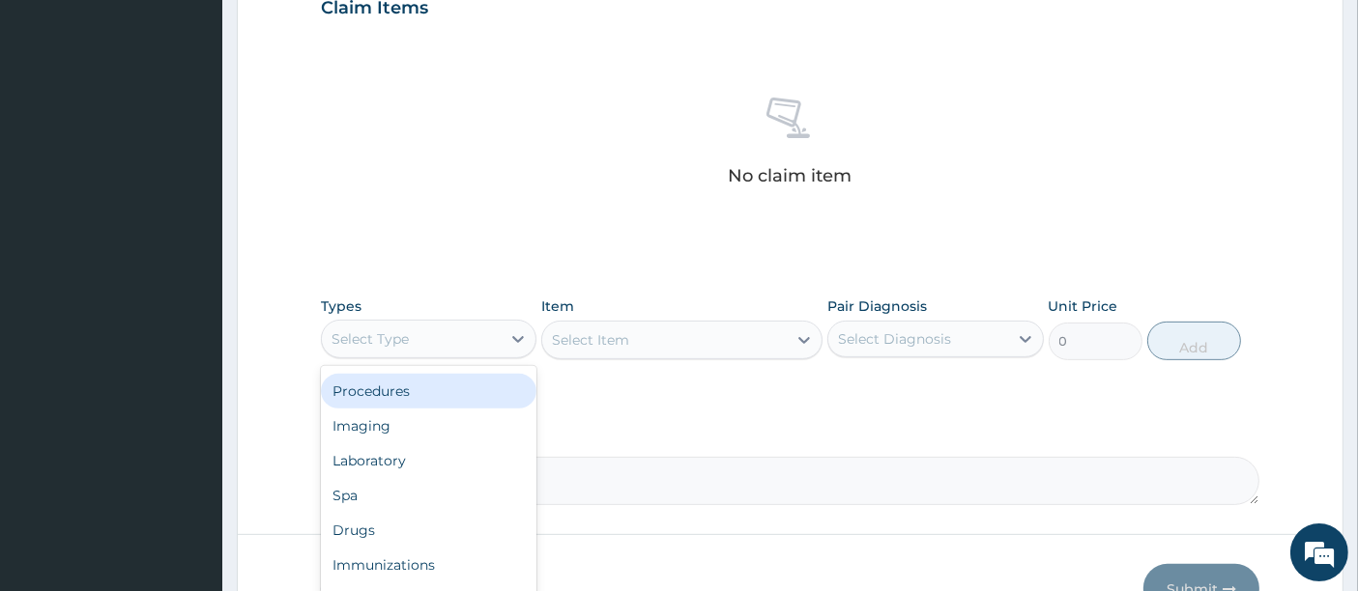
scroll to position [735, 0]
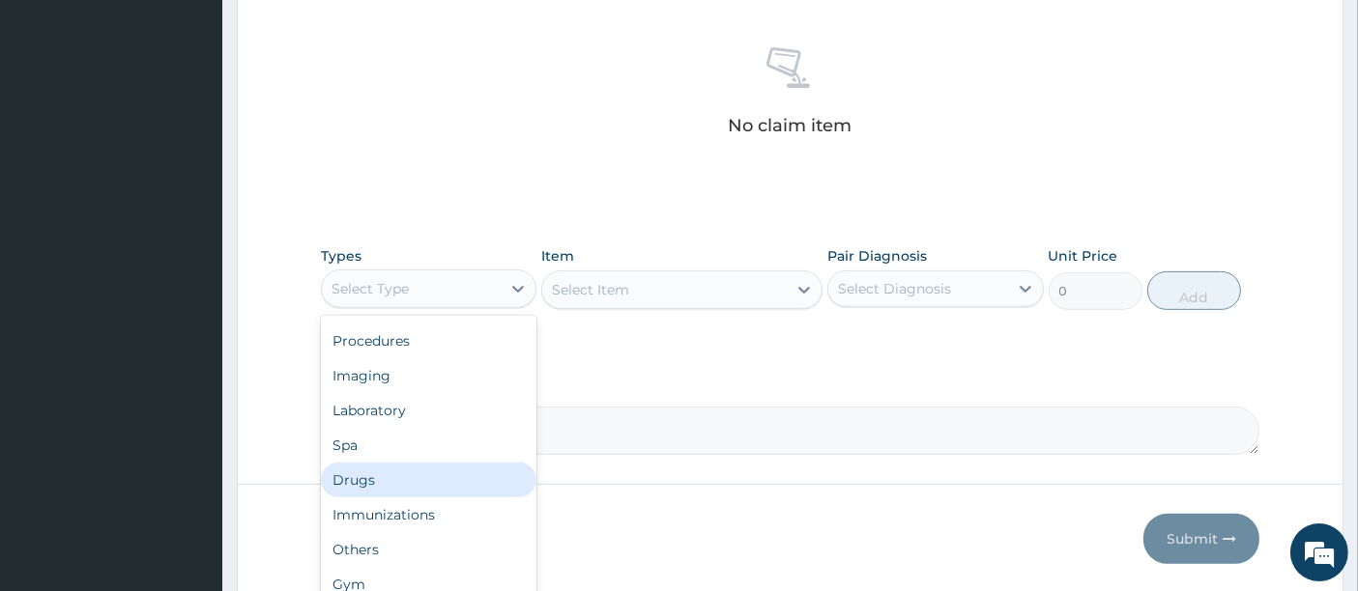
click at [400, 474] on div "Drugs" at bounding box center [428, 480] width 215 height 35
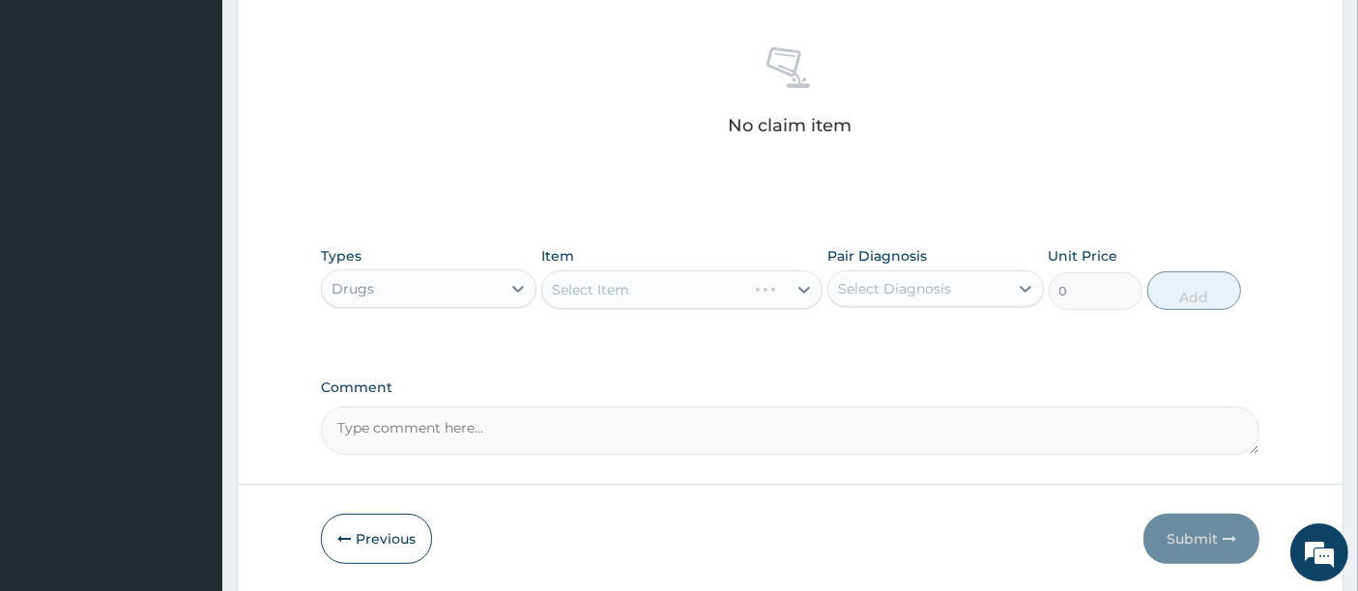
click at [806, 287] on div "Select Item" at bounding box center [681, 290] width 281 height 39
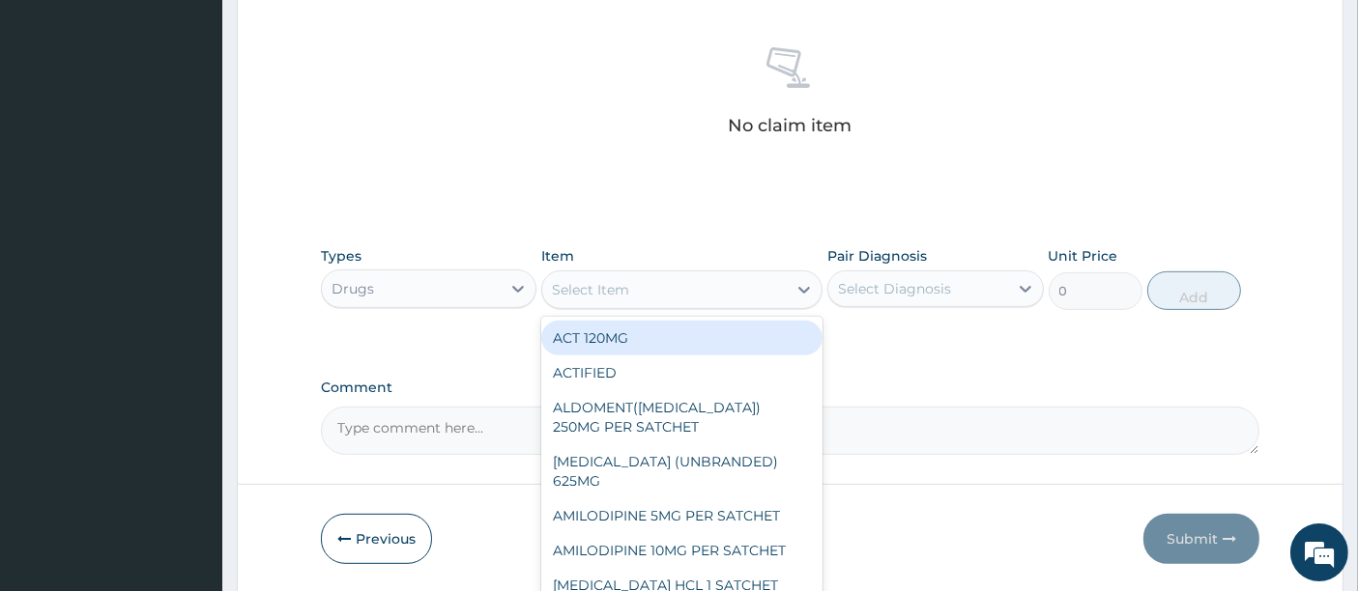
click at [806, 287] on icon at bounding box center [803, 289] width 19 height 19
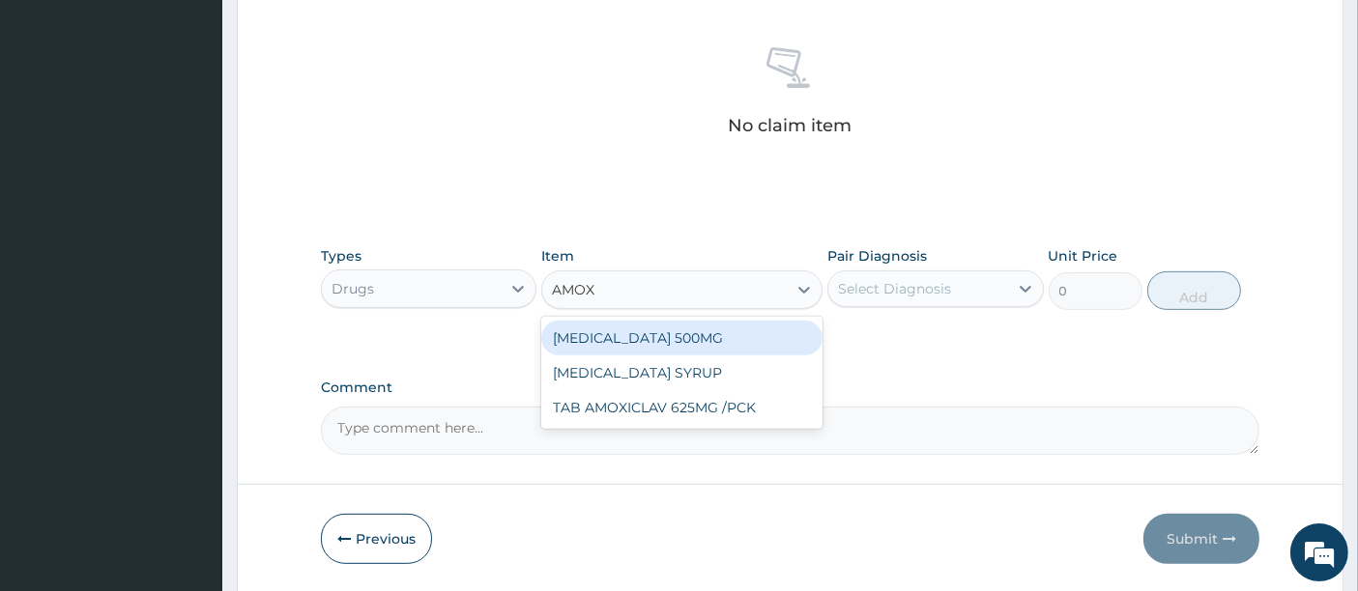
type input "AMOXI"
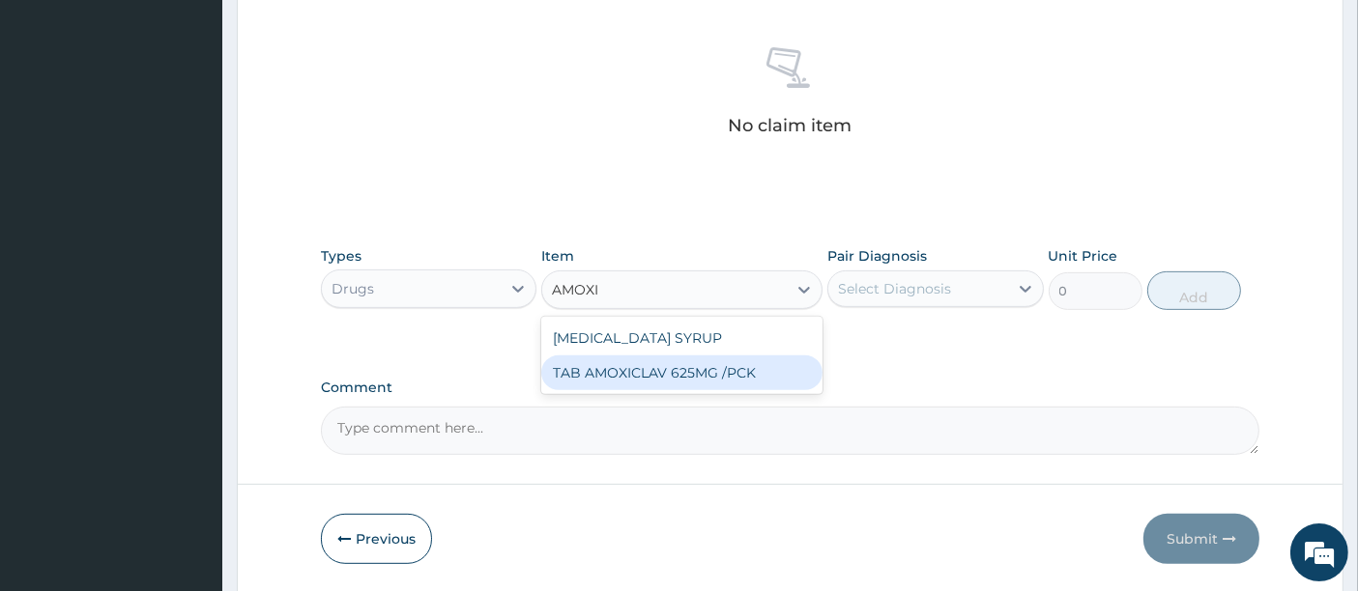
click at [764, 368] on div "TAB AMOXICLAV 625MG /PCK" at bounding box center [681, 373] width 281 height 35
type input "3000"
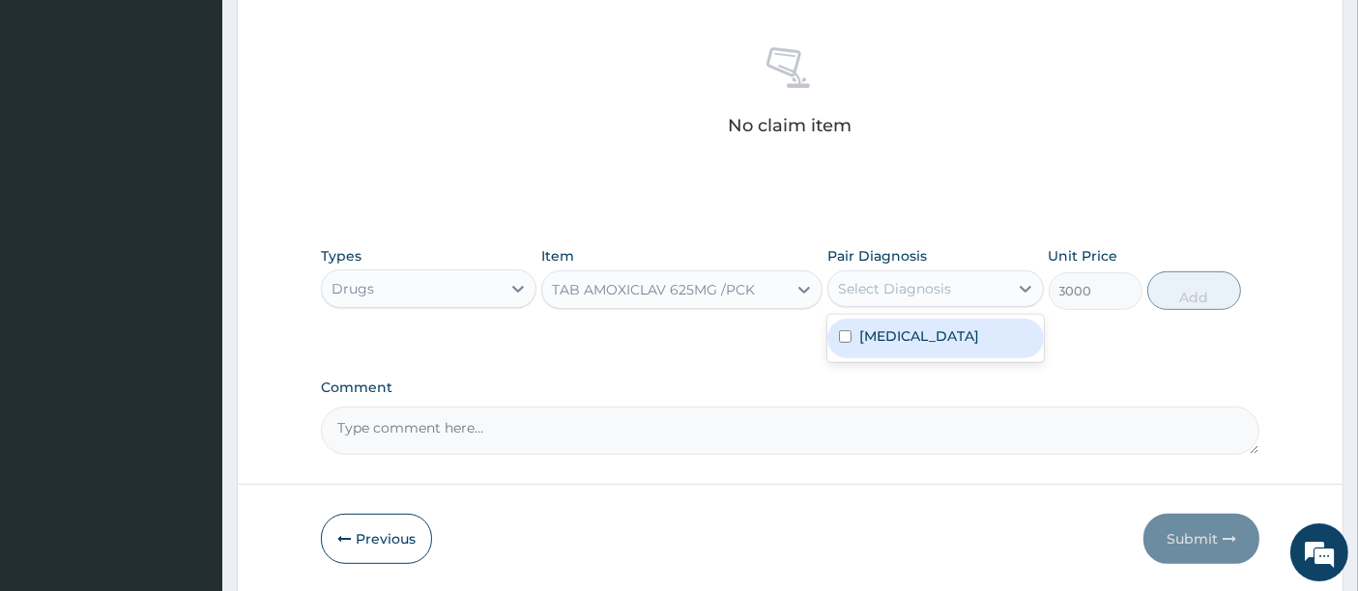
click at [1003, 287] on div "Select Diagnosis" at bounding box center [917, 288] width 179 height 31
click at [958, 338] on div "Sepsis" at bounding box center [934, 339] width 215 height 40
checkbox input "true"
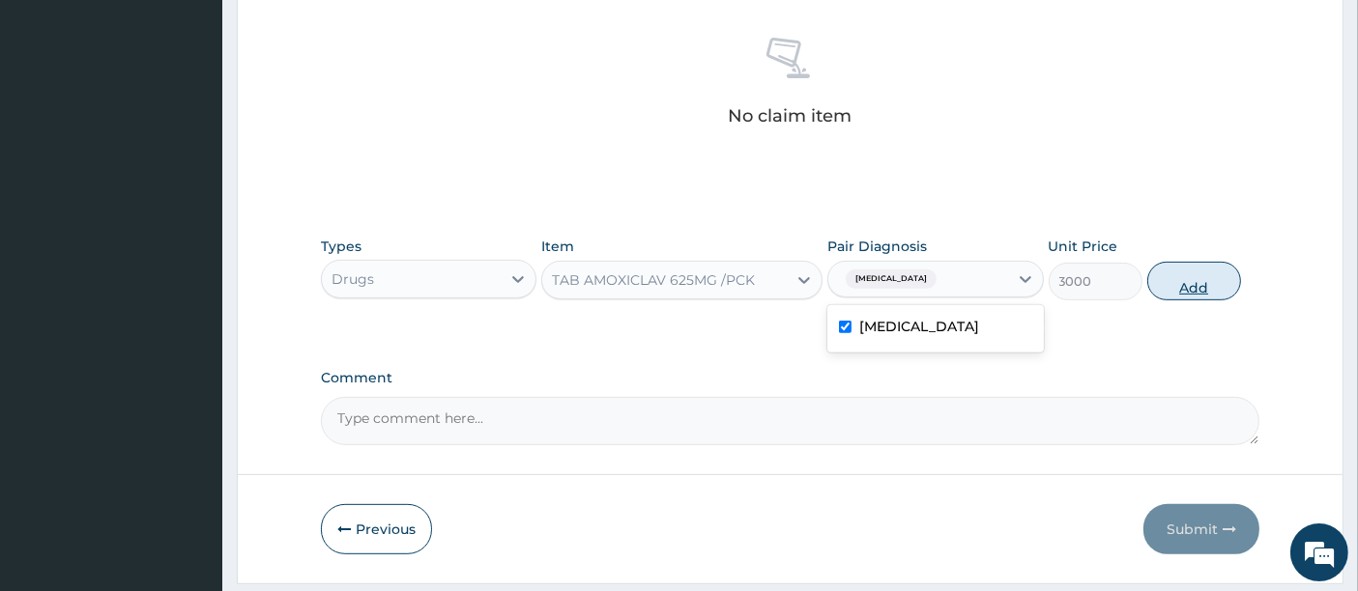
scroll to position [751, 0]
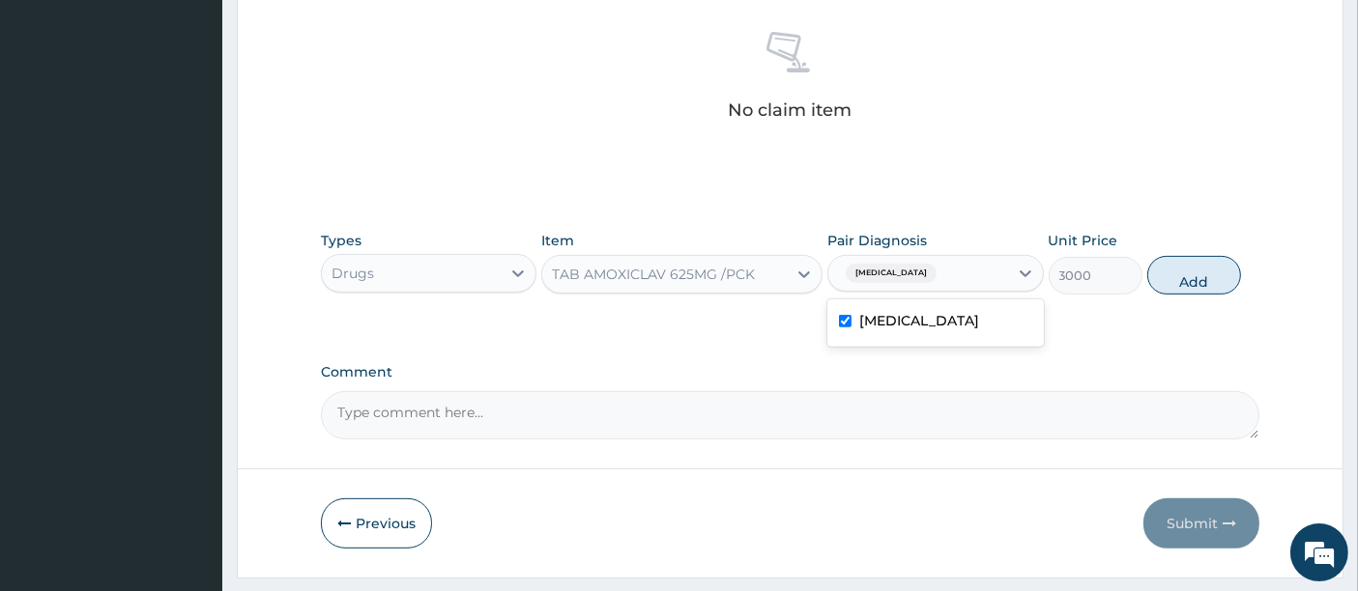
click at [1192, 279] on button "Add" at bounding box center [1194, 275] width 94 height 39
type input "0"
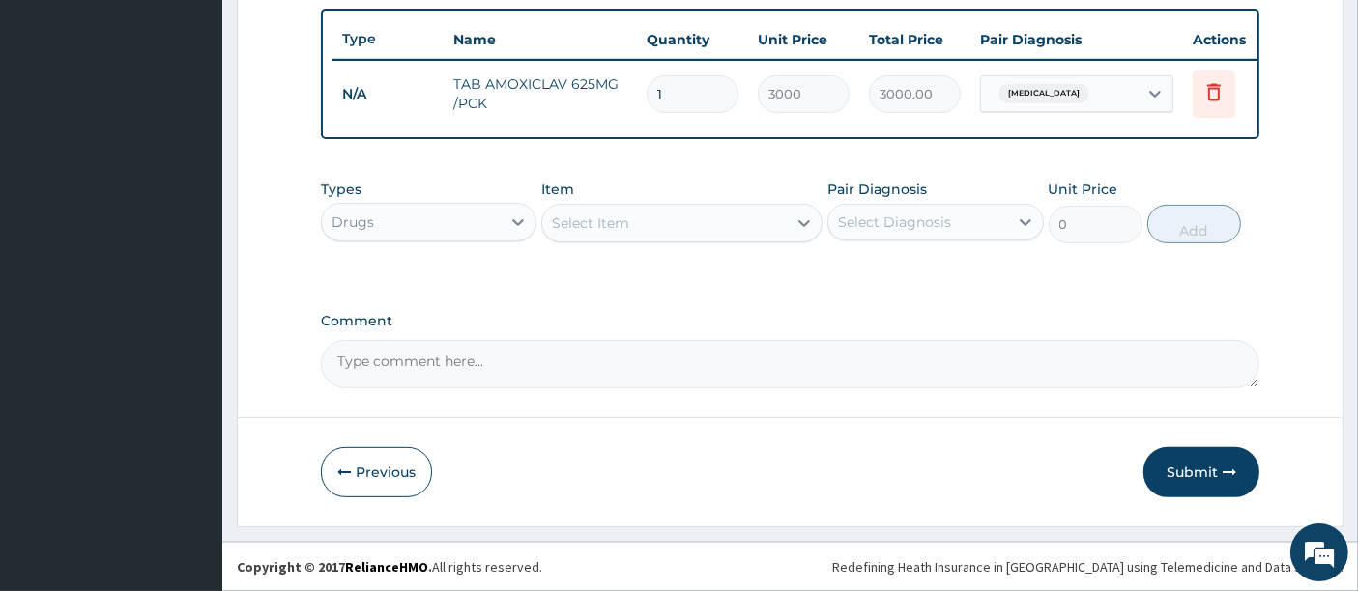
scroll to position [721, 0]
click at [1206, 481] on button "Submit" at bounding box center [1201, 472] width 116 height 50
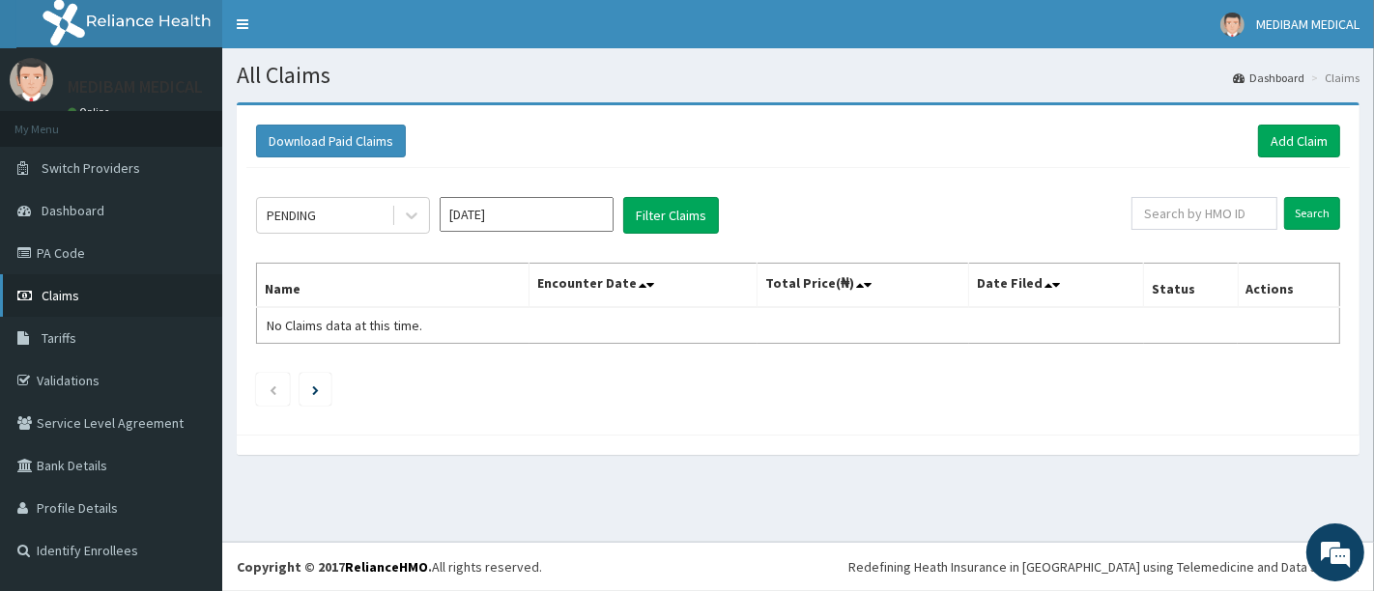
click at [72, 301] on span "Claims" at bounding box center [61, 295] width 38 height 17
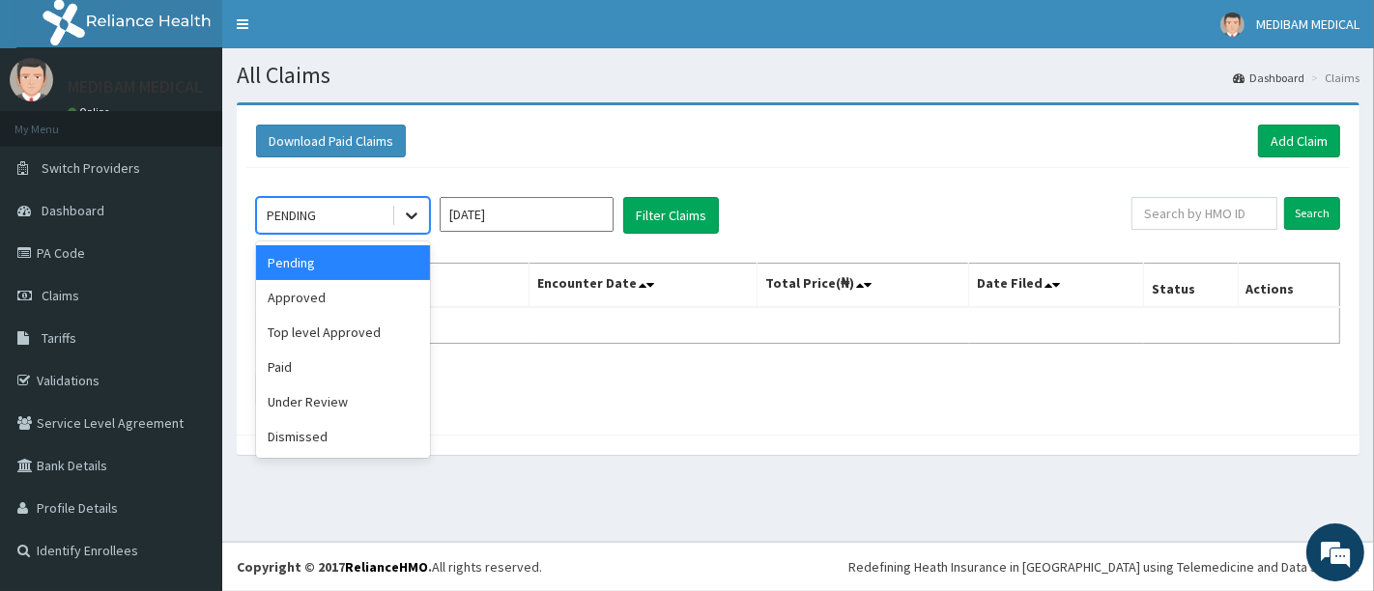
click at [411, 212] on icon at bounding box center [411, 215] width 19 height 19
click at [306, 368] on div "Paid" at bounding box center [343, 367] width 174 height 35
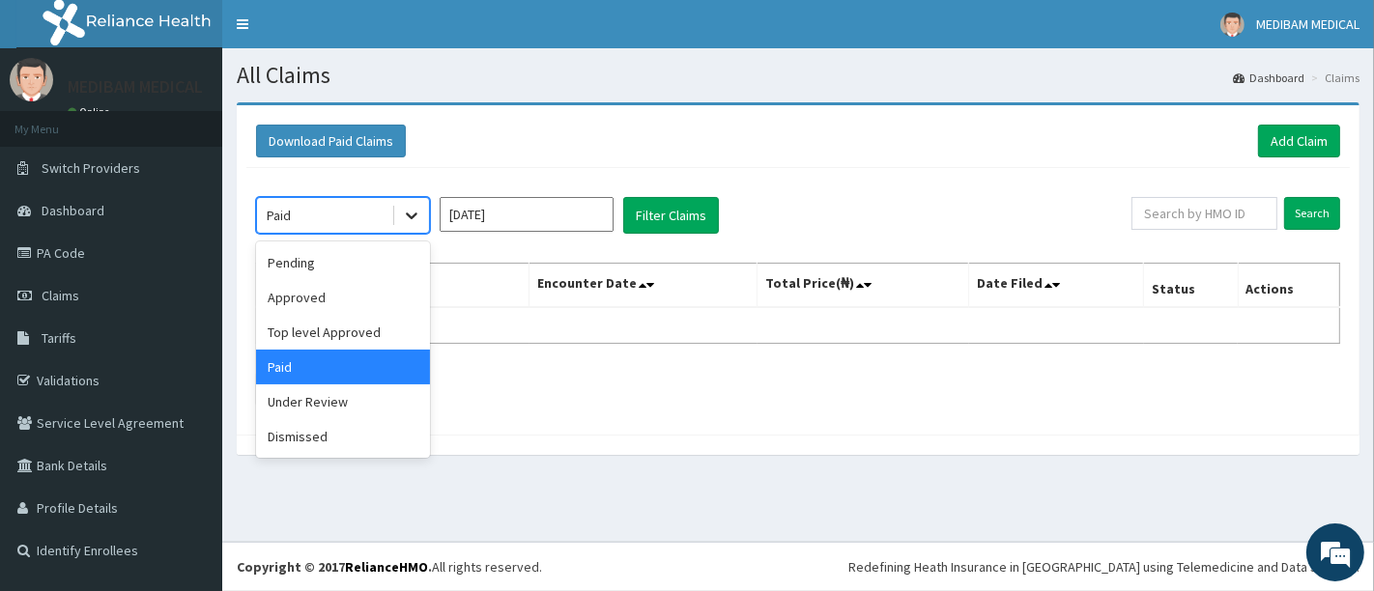
click at [411, 211] on icon at bounding box center [411, 215] width 19 height 19
click at [574, 210] on input "Aug 2025" at bounding box center [527, 214] width 174 height 35
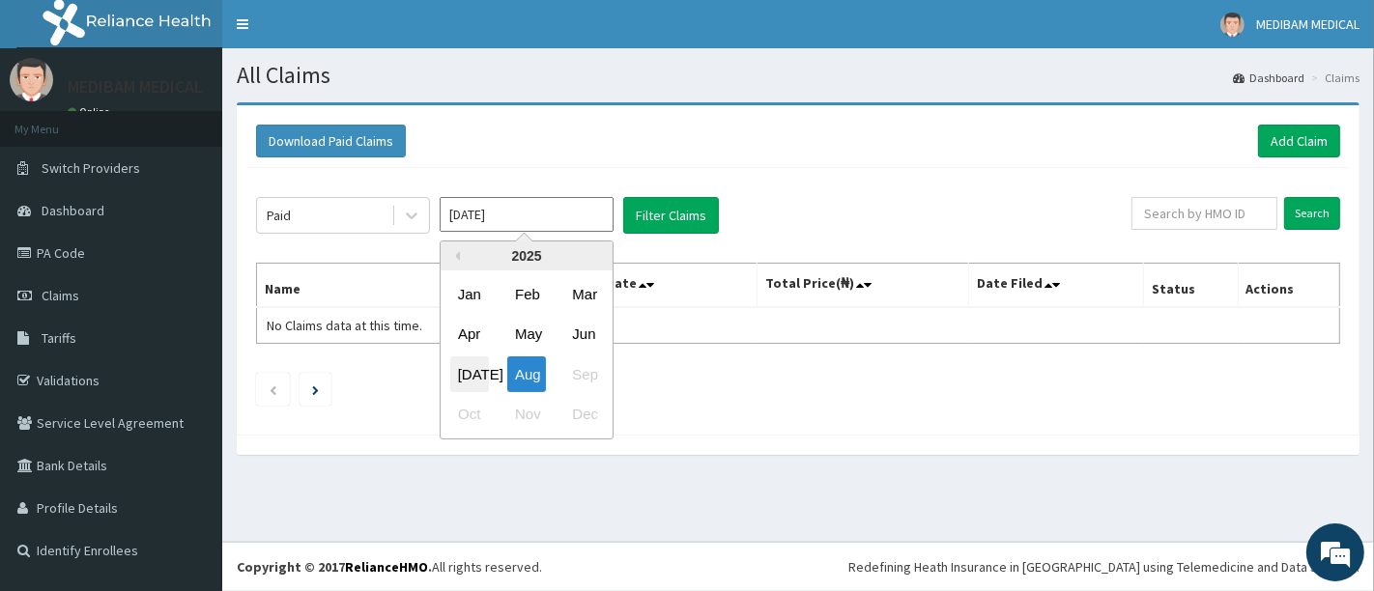
click at [474, 377] on div "Jul" at bounding box center [469, 375] width 39 height 36
type input "Jul 2025"
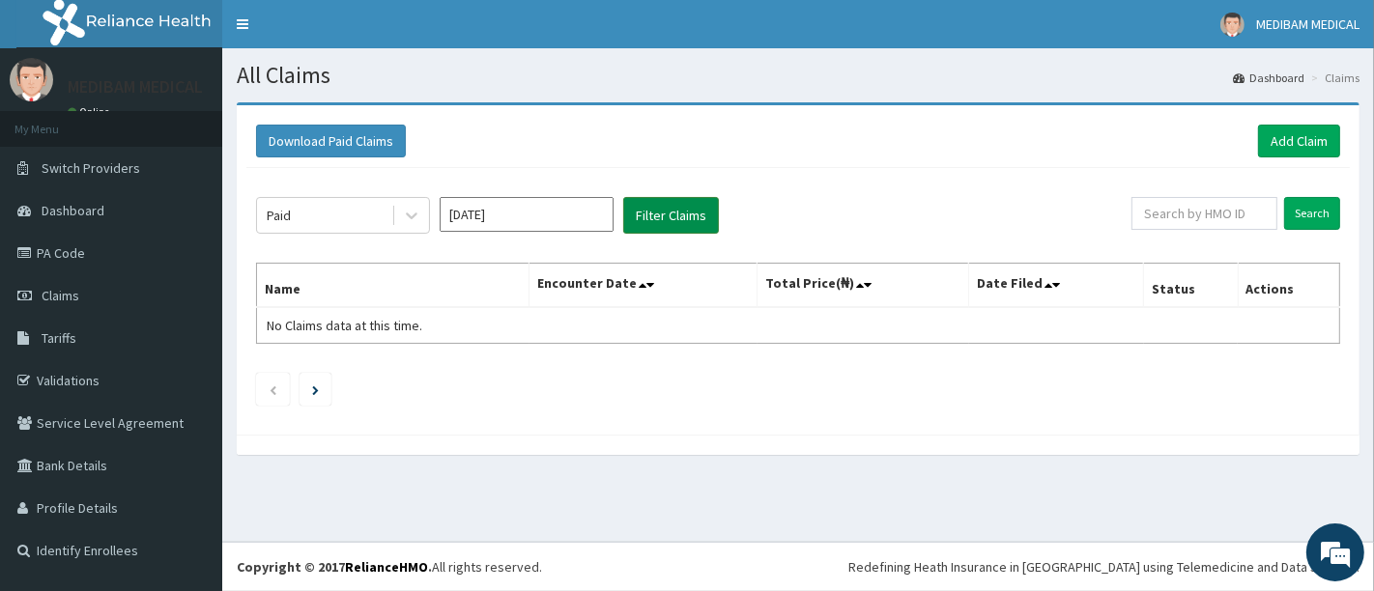
click at [638, 214] on button "Filter Claims" at bounding box center [671, 215] width 96 height 37
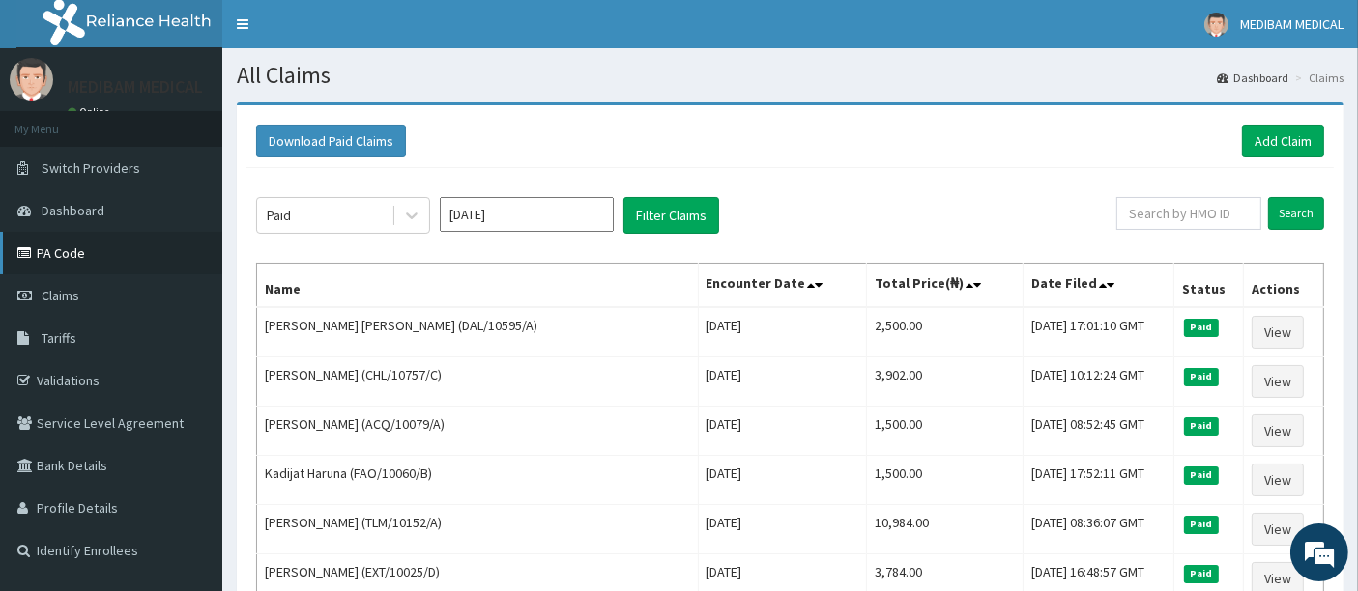
click at [60, 255] on link "PA Code" at bounding box center [111, 253] width 222 height 43
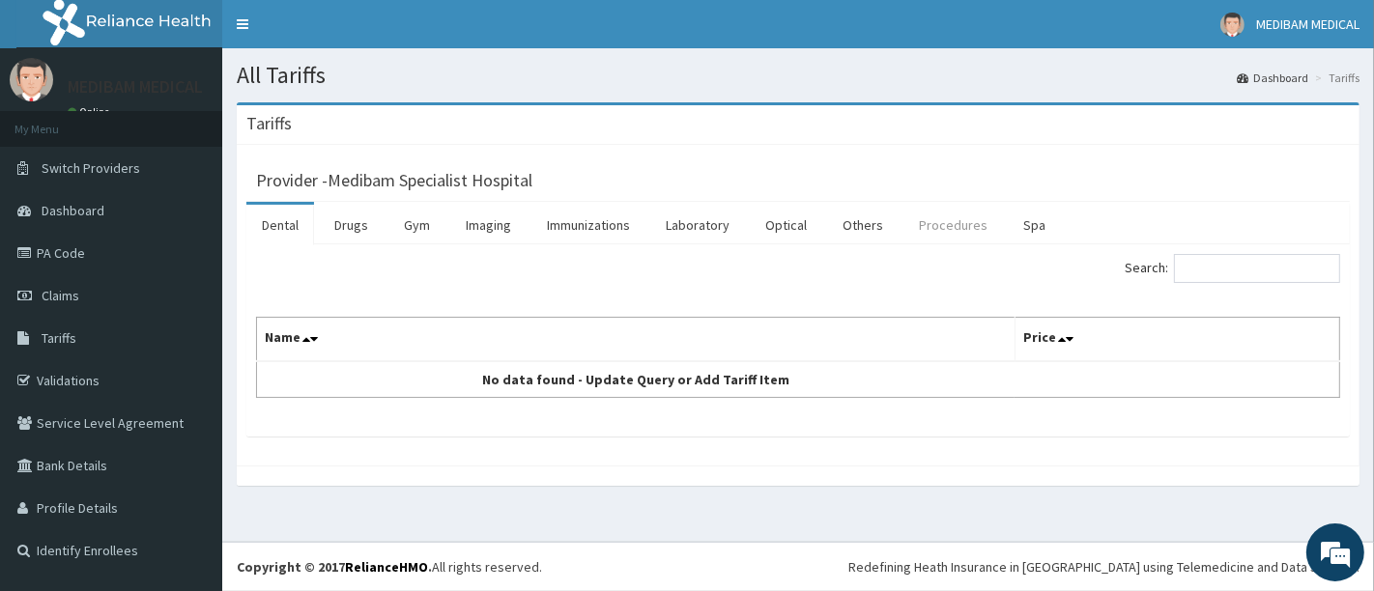
click at [941, 231] on link "Procedures" at bounding box center [953, 225] width 100 height 41
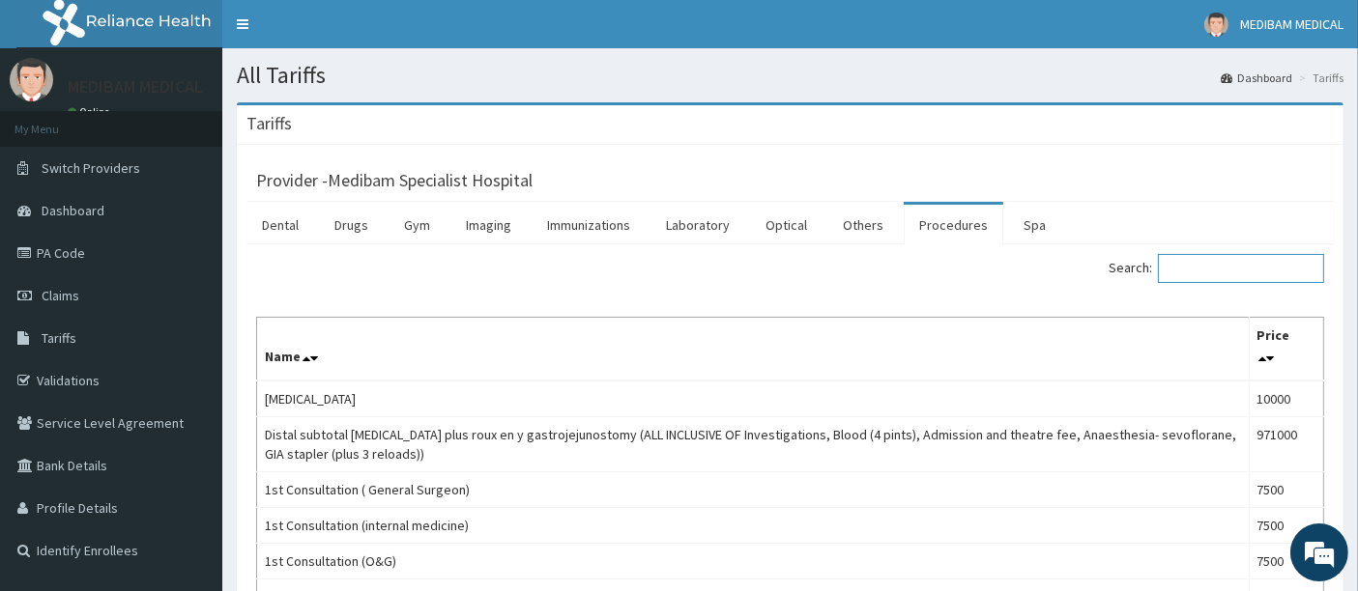
click at [1241, 261] on input "Search:" at bounding box center [1241, 268] width 166 height 29
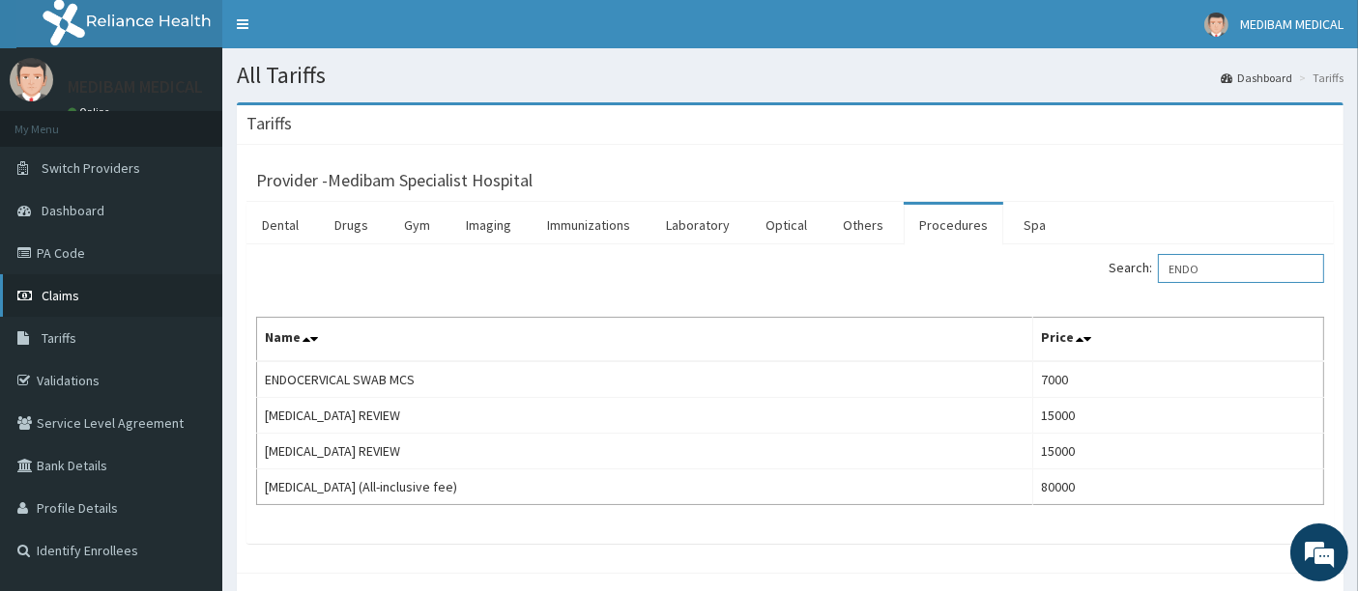
type input "ENDO"
click at [63, 300] on span "Claims" at bounding box center [61, 295] width 38 height 17
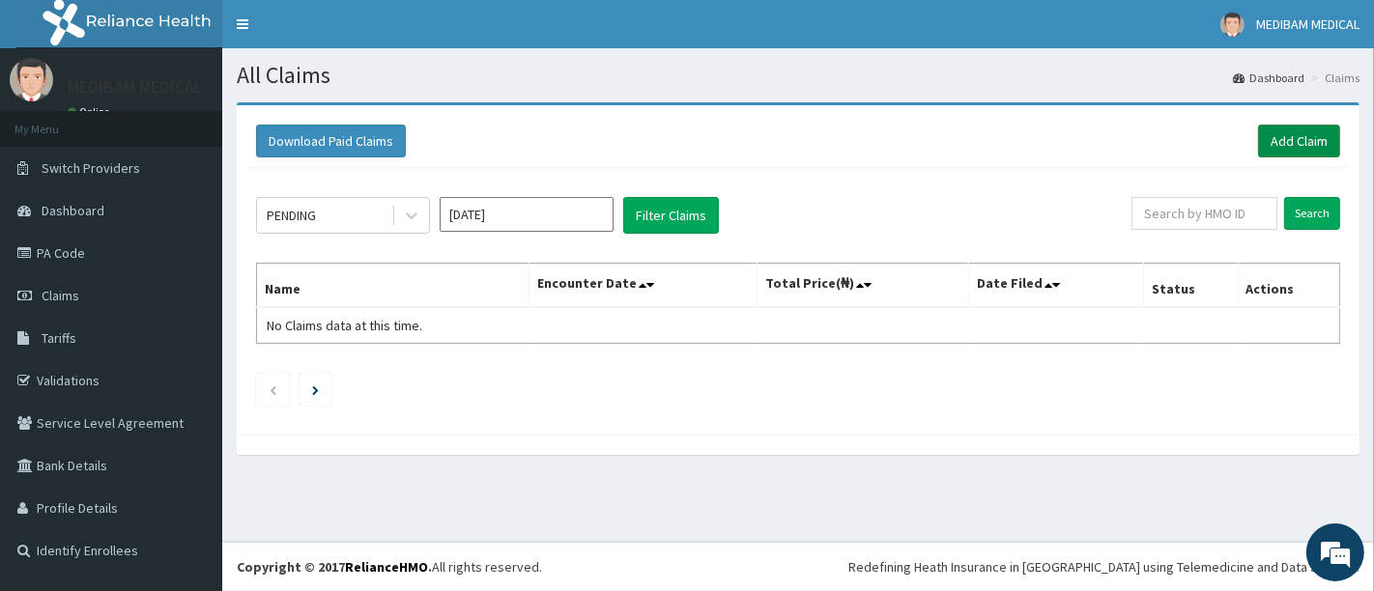
click at [1280, 149] on link "Add Claim" at bounding box center [1299, 141] width 82 height 33
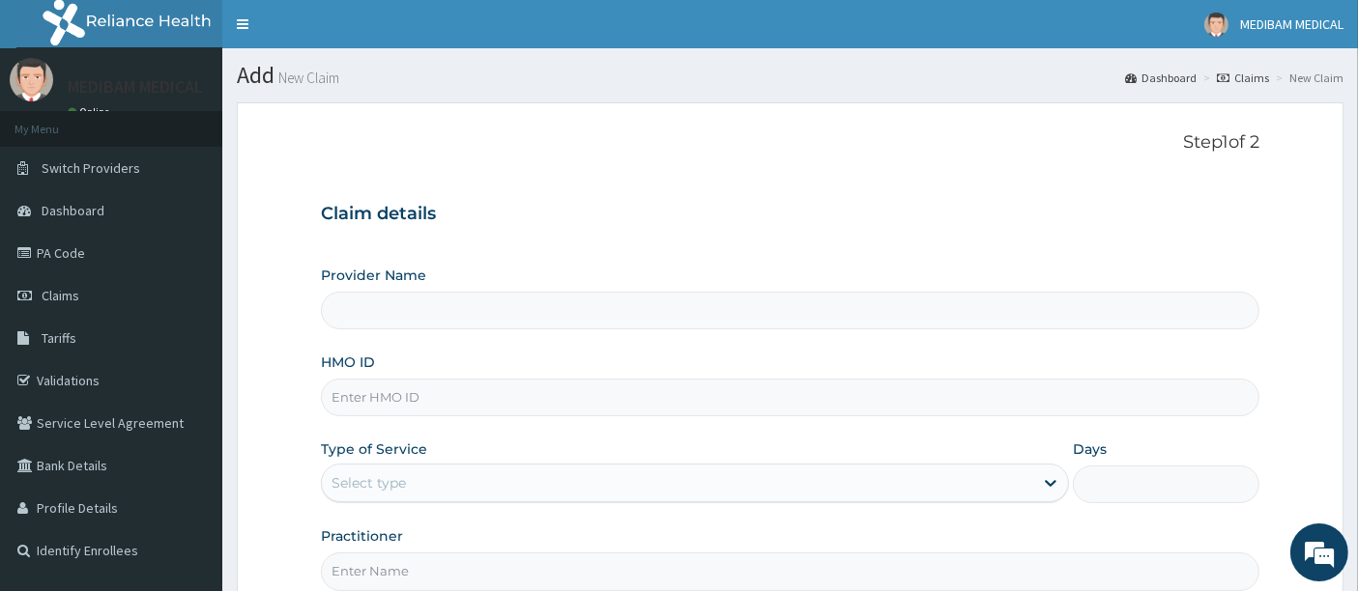
type input "Medibam Specialist Hospital"
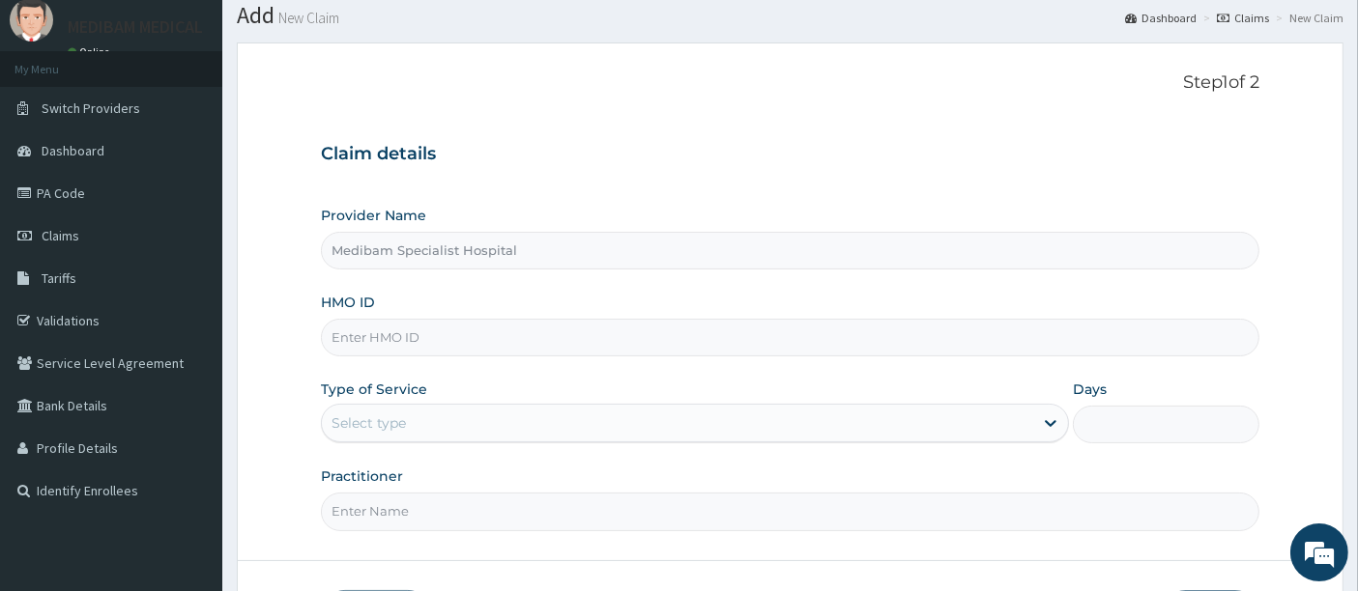
scroll to position [107, 0]
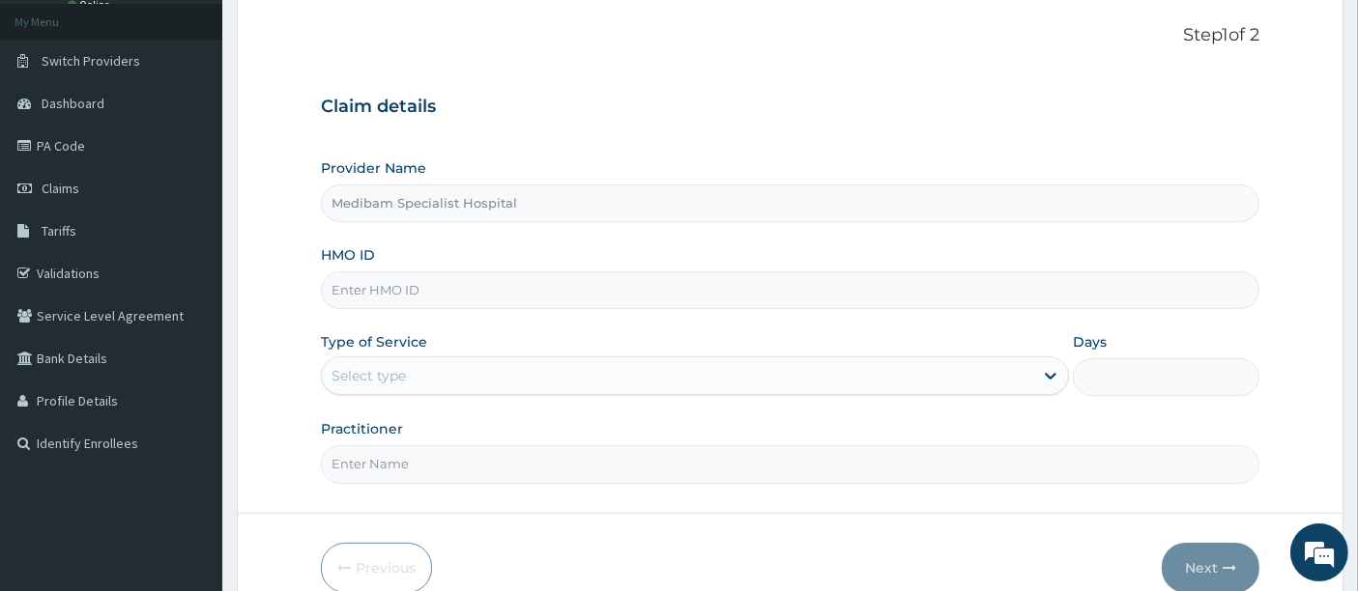
click at [388, 297] on input "HMO ID" at bounding box center [790, 291] width 939 height 38
type input "ISD/10025/A"
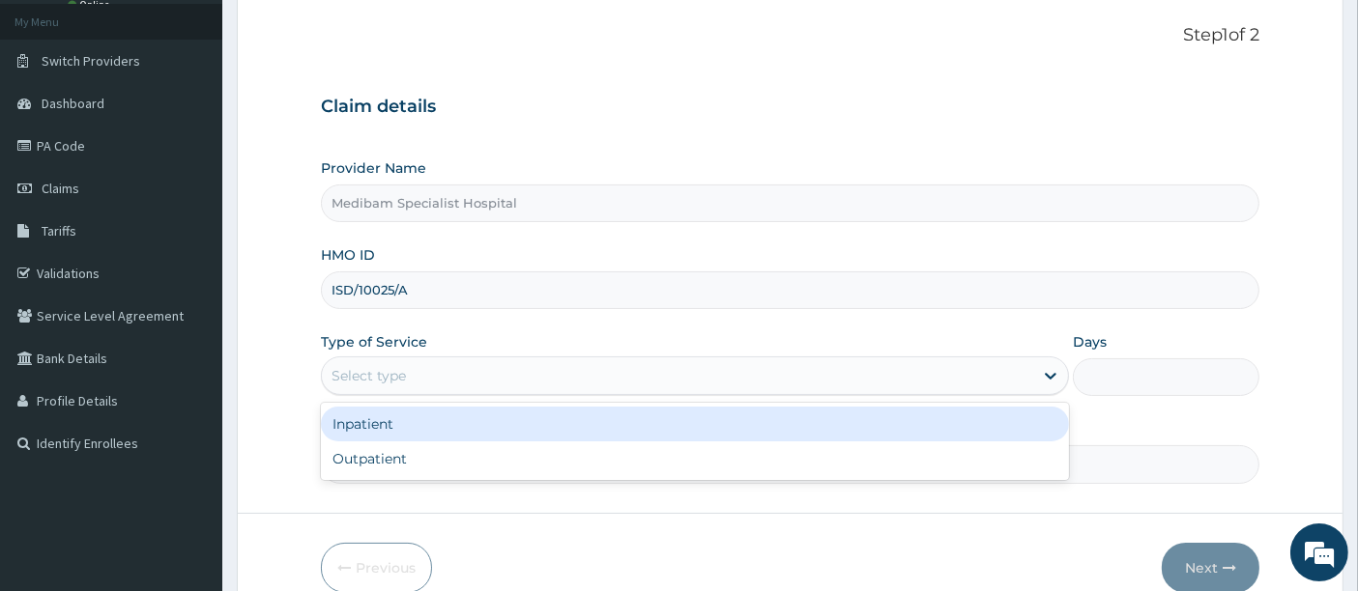
click at [416, 377] on div "Select type" at bounding box center [677, 375] width 711 height 31
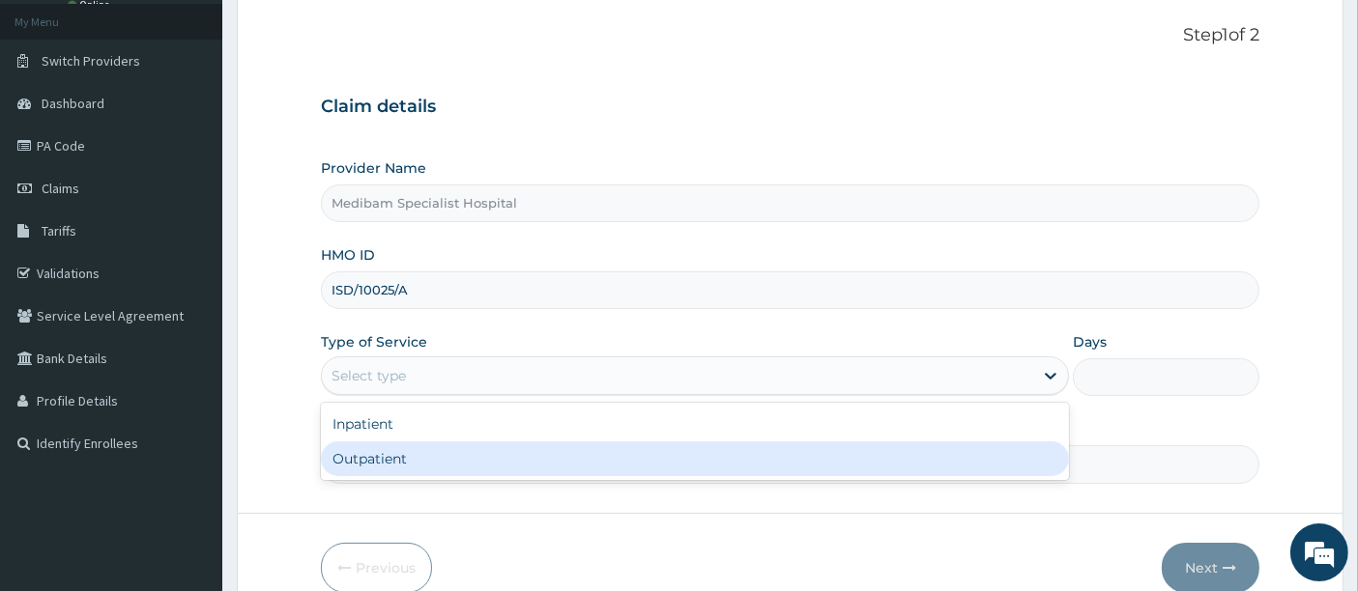
click at [664, 459] on div "Outpatient" at bounding box center [695, 459] width 748 height 35
type input "1"
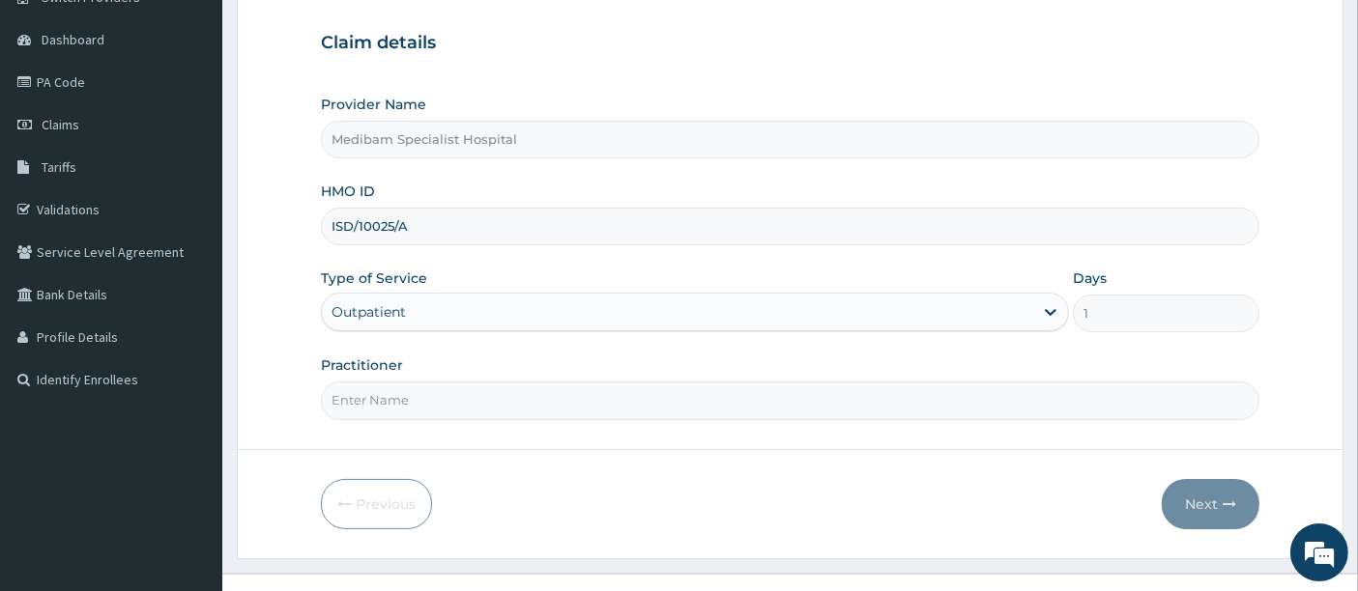
scroll to position [198, 0]
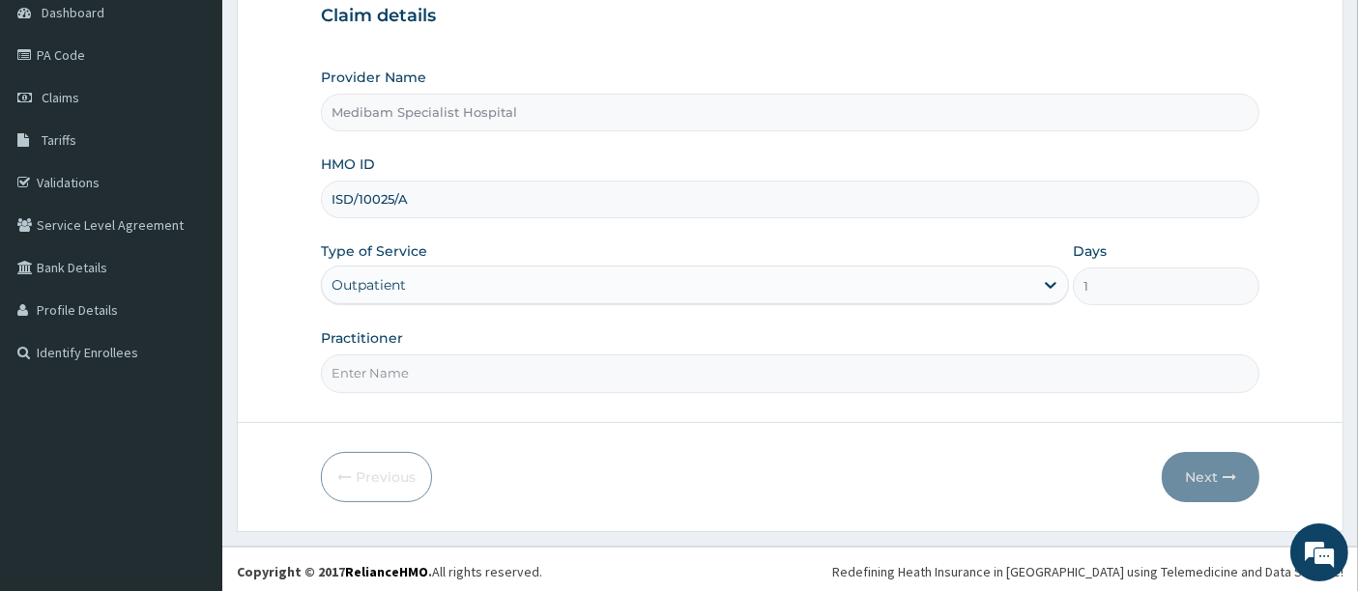
click at [574, 371] on input "Practitioner" at bounding box center [790, 374] width 939 height 38
type input "[PERSON_NAME]"
click at [1198, 479] on button "Next" at bounding box center [1210, 477] width 98 height 50
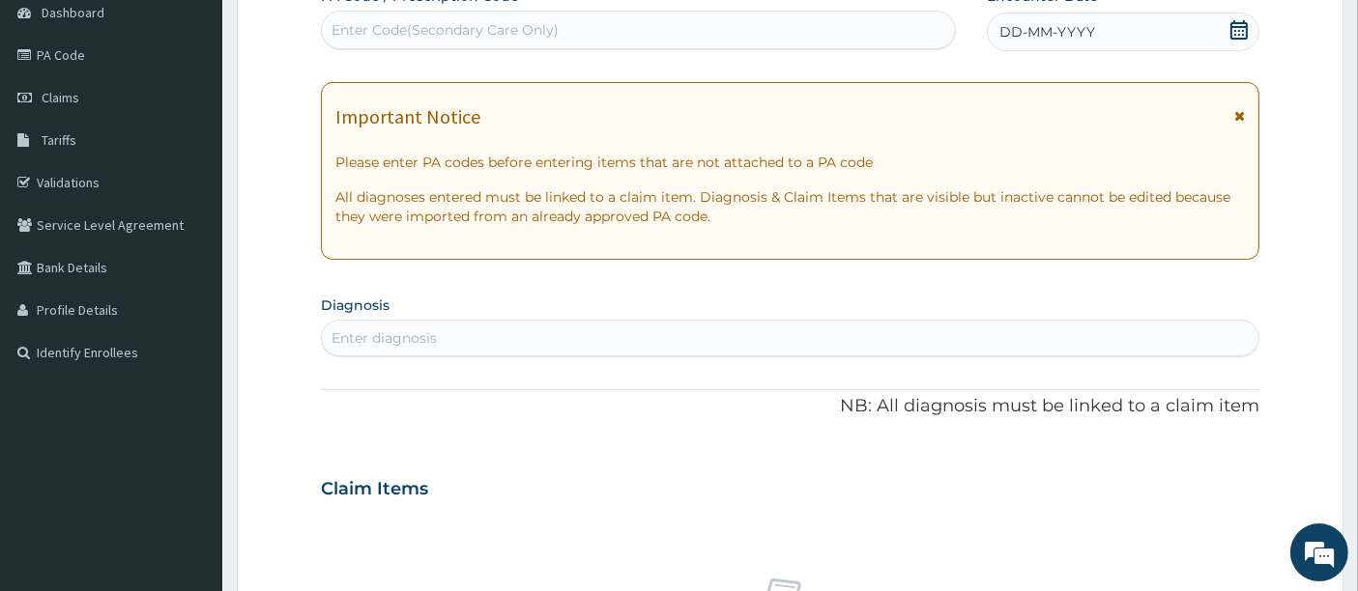
click at [1118, 29] on div "DD-MM-YYYY" at bounding box center [1123, 32] width 272 height 39
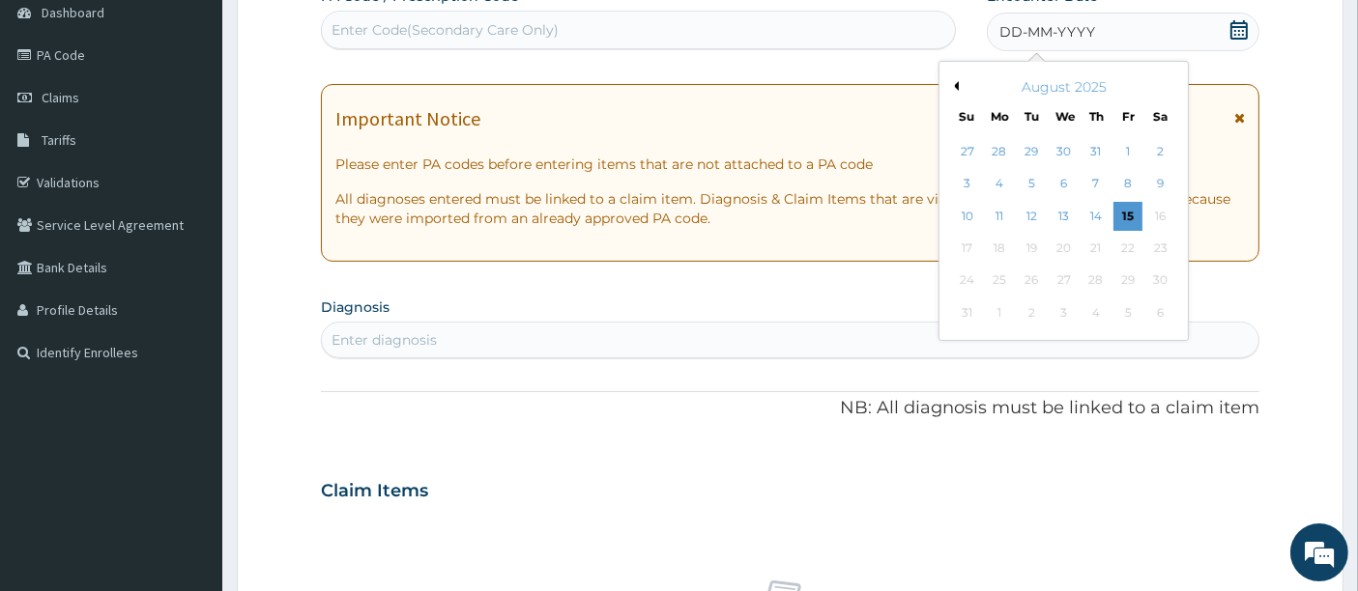
click at [959, 81] on div "August 2025" at bounding box center [1063, 86] width 233 height 19
click at [967, 81] on div "August 2025" at bounding box center [1063, 86] width 233 height 19
click at [963, 86] on div "August 2025" at bounding box center [1063, 86] width 233 height 19
click at [964, 82] on div "Previous Month August 2025 Su Mo Tu We Th Fr Sa 27 28 29 30 31 1 2 3 4 5 6 7 8 …" at bounding box center [1063, 201] width 250 height 280
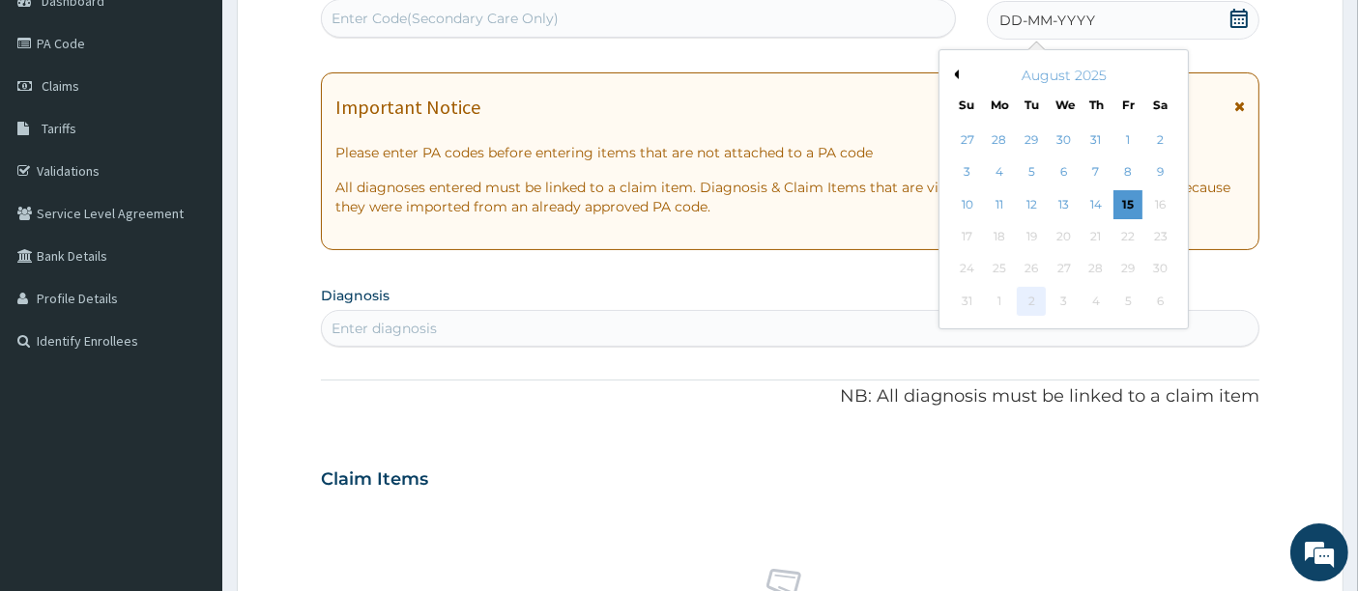
scroll to position [91, 0]
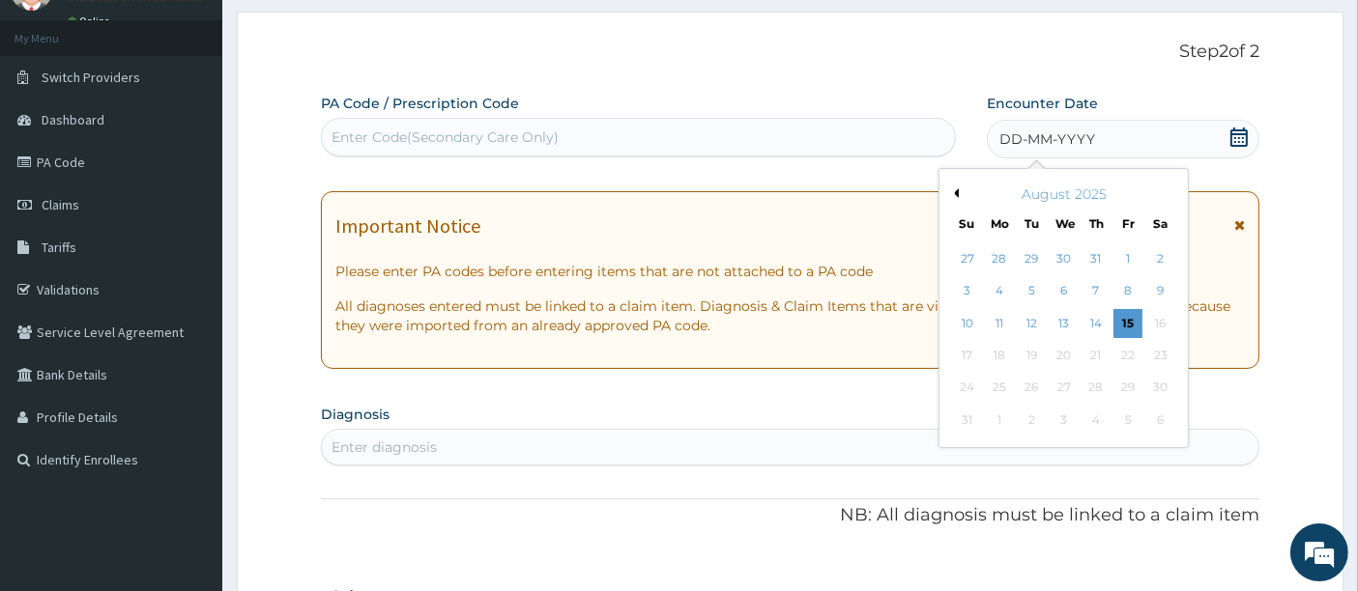
click at [960, 188] on div "August 2025" at bounding box center [1063, 194] width 233 height 19
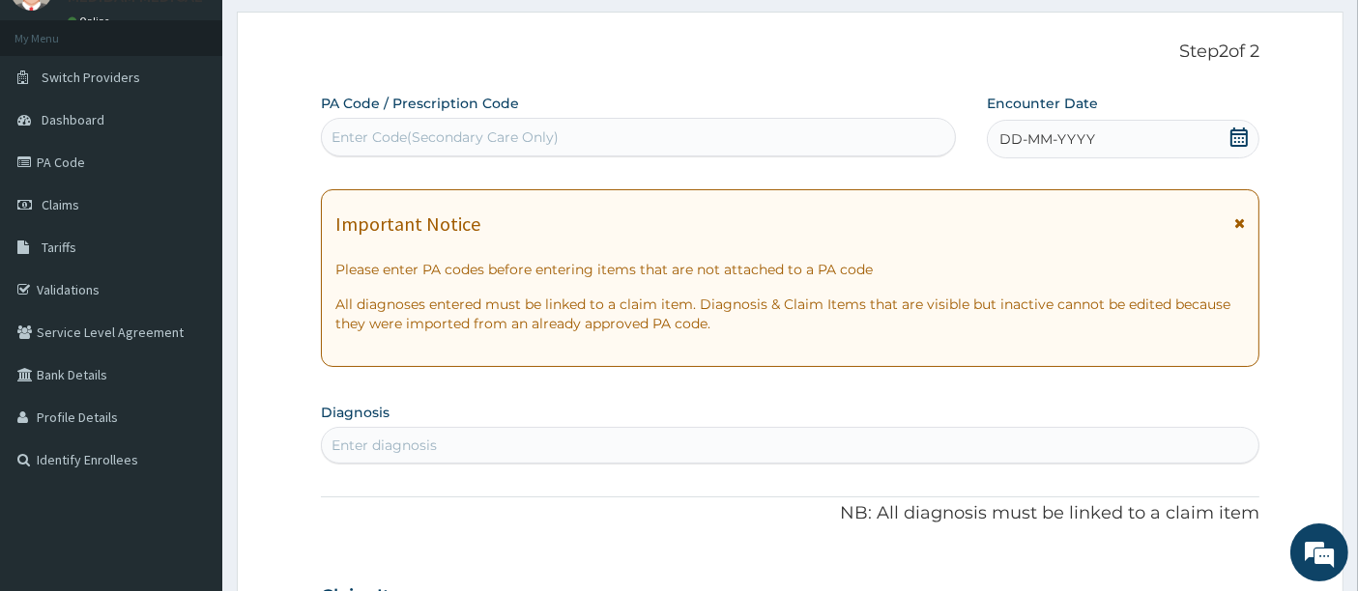
drag, startPoint x: 1234, startPoint y: 130, endPoint x: 1217, endPoint y: 136, distance: 17.4
click at [1235, 130] on icon at bounding box center [1238, 137] width 19 height 19
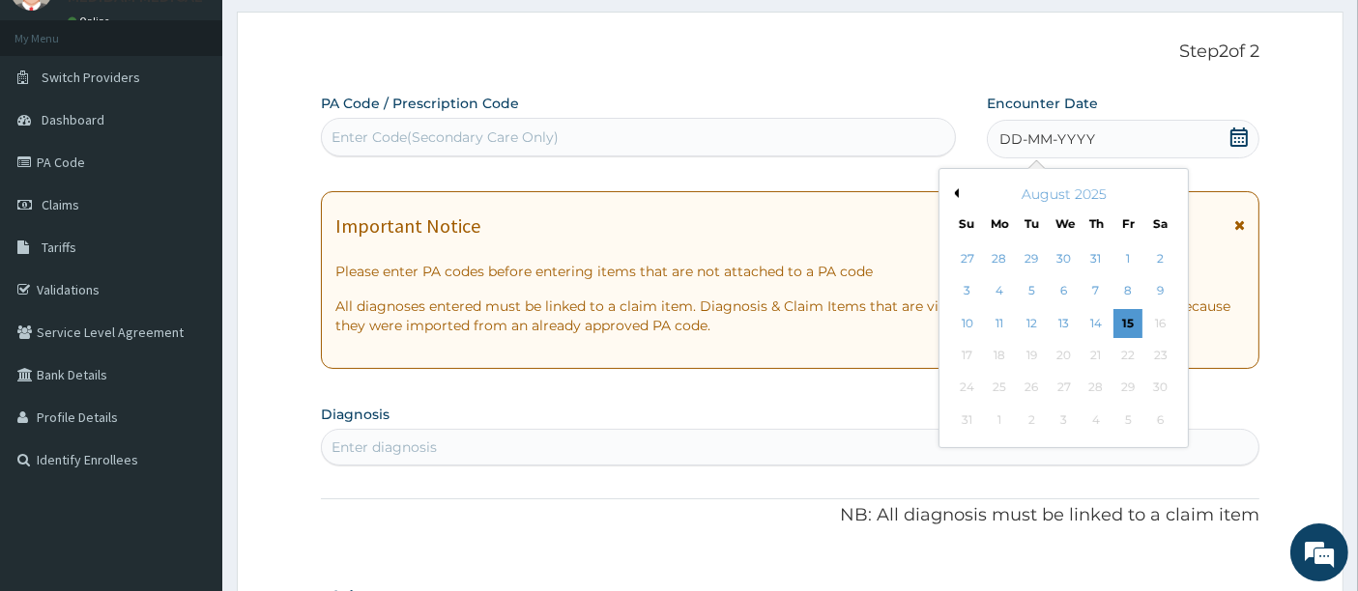
click at [956, 190] on button "Previous Month" at bounding box center [954, 193] width 10 height 10
click at [1031, 389] on div "29" at bounding box center [1031, 388] width 29 height 29
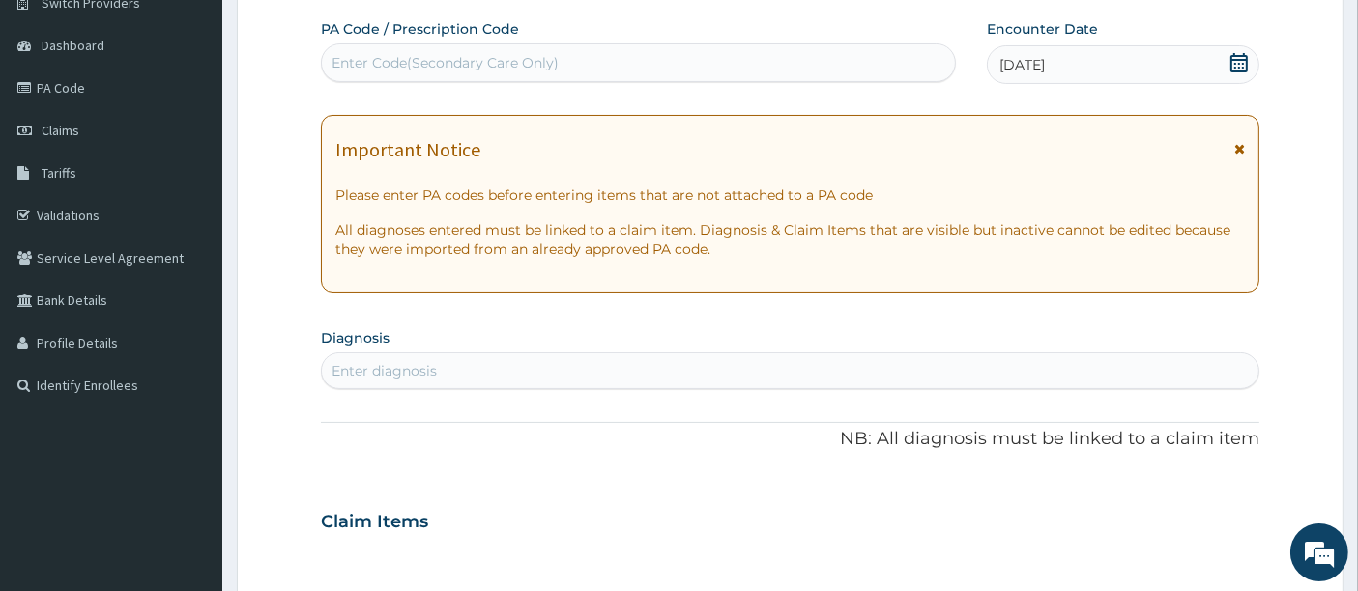
scroll to position [198, 0]
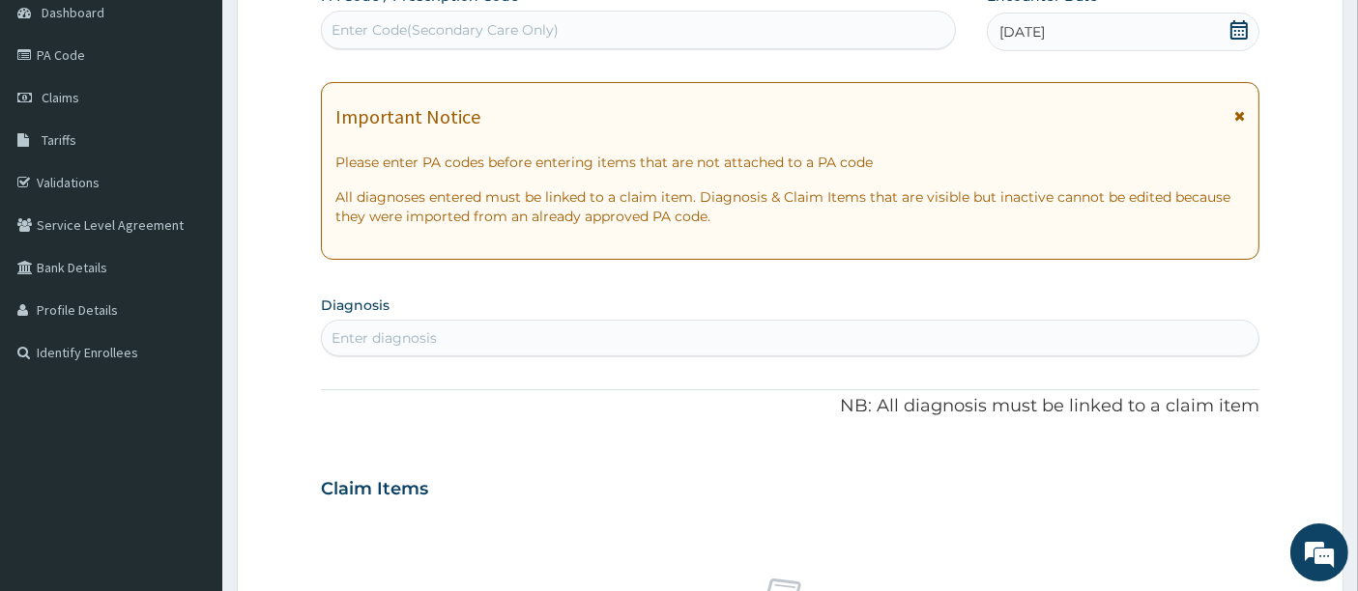
click at [490, 329] on div "Enter diagnosis" at bounding box center [790, 338] width 937 height 31
click at [52, 140] on span "Tariffs" at bounding box center [59, 139] width 35 height 17
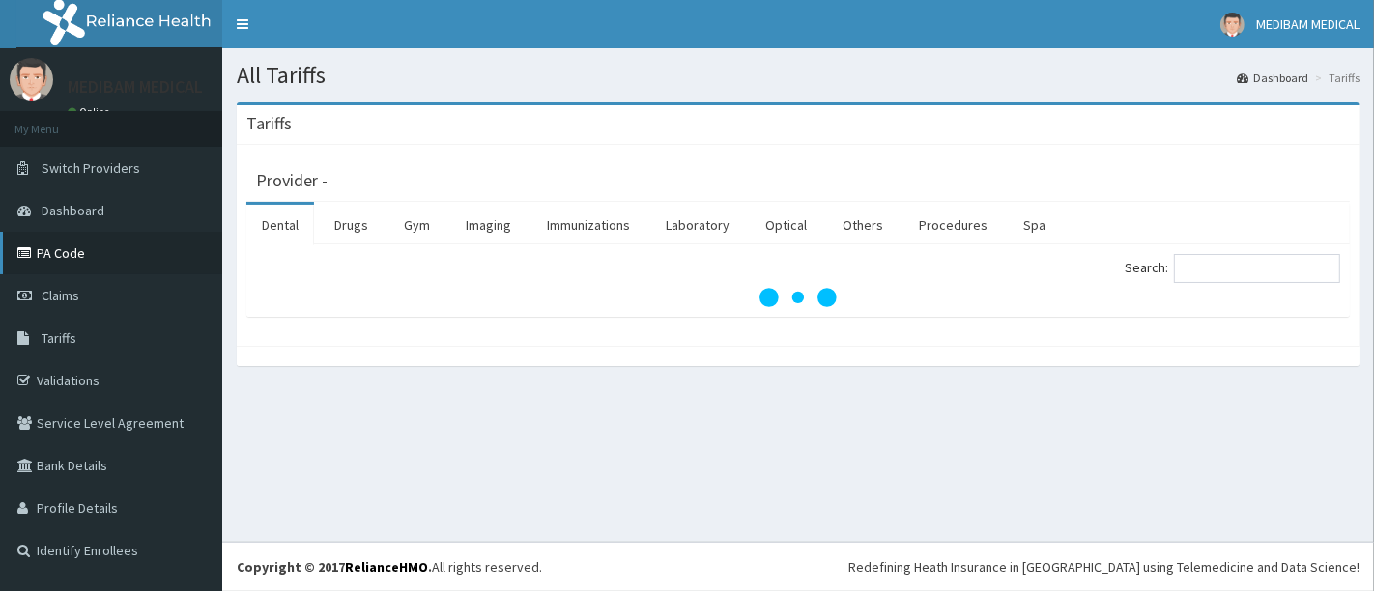
click at [77, 247] on link "PA Code" at bounding box center [111, 253] width 222 height 43
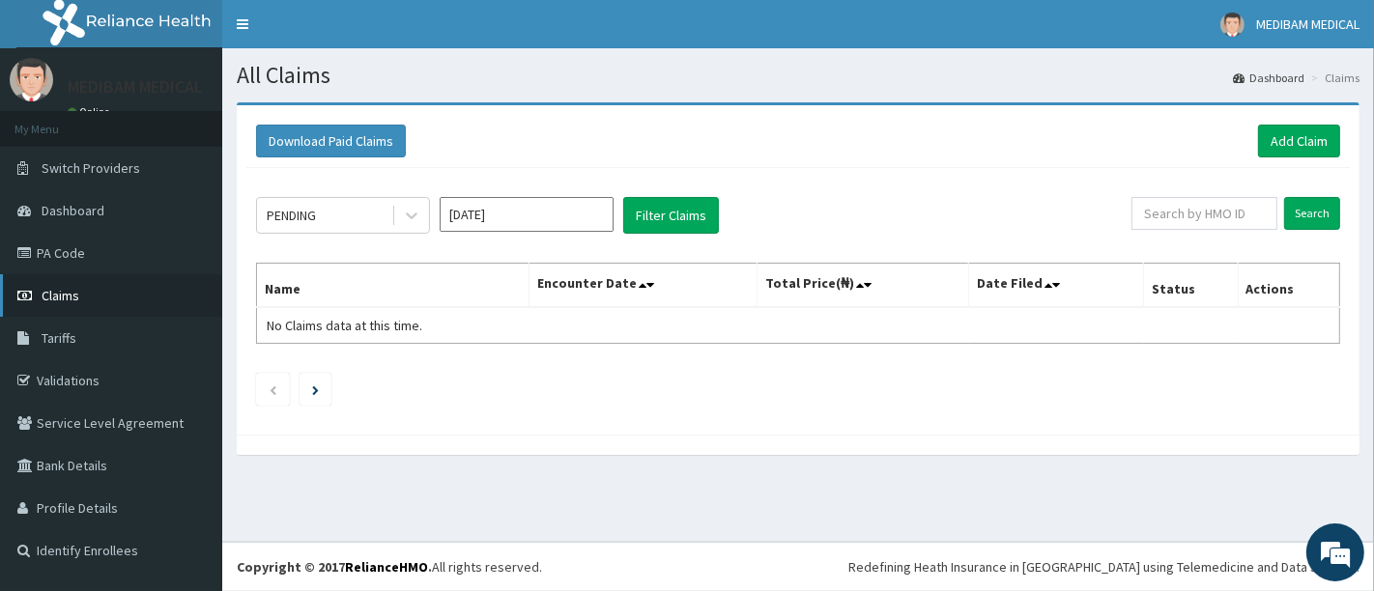
click at [60, 294] on span "Claims" at bounding box center [61, 295] width 38 height 17
click at [1283, 142] on link "Add Claim" at bounding box center [1299, 141] width 82 height 33
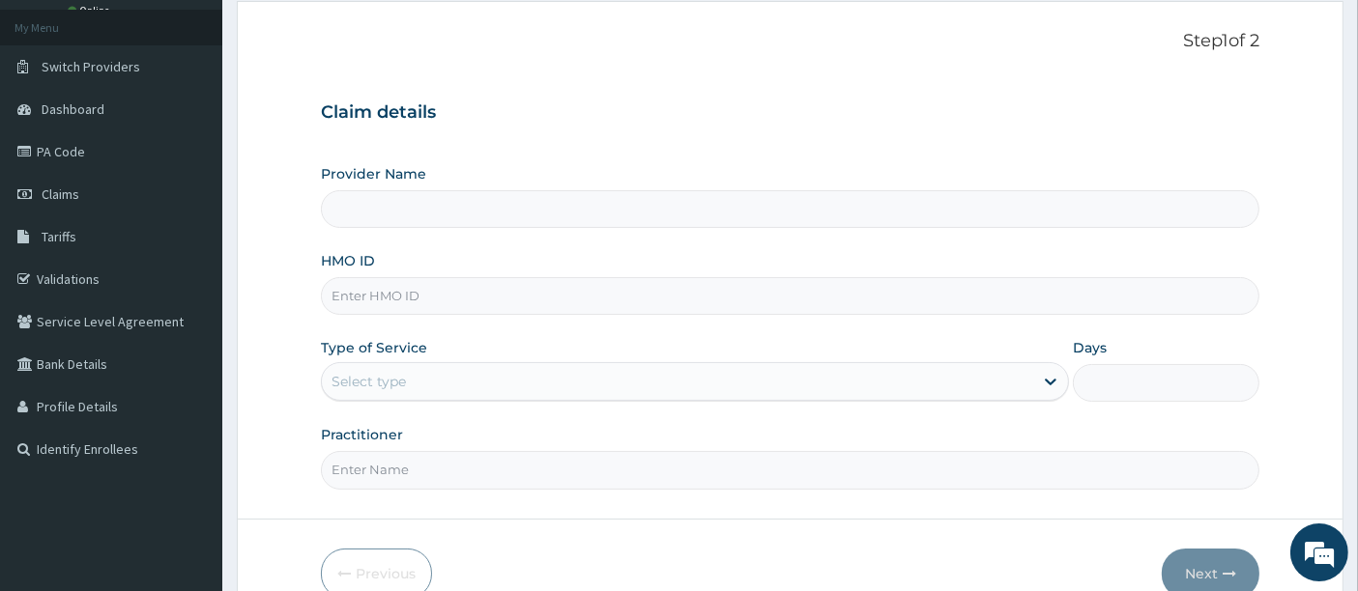
scroll to position [198, 0]
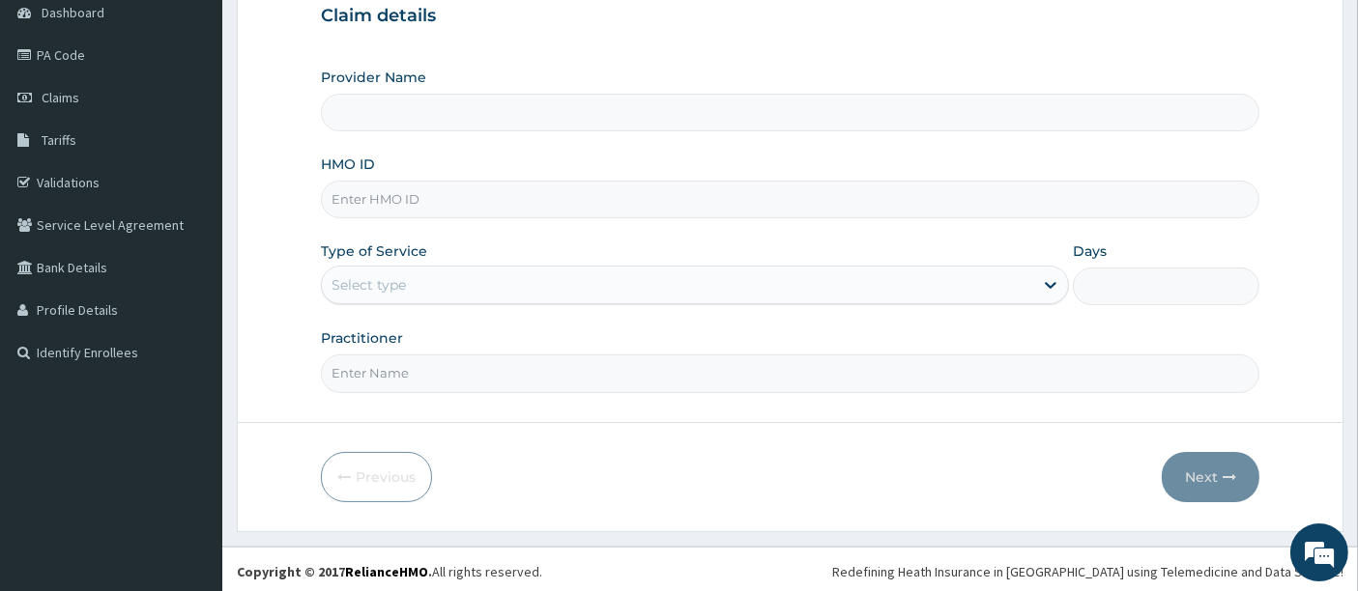
type input "Medibam Specialist Hospital"
click at [394, 202] on input "HMO ID" at bounding box center [790, 200] width 939 height 38
type input "ISD/10025/A"
click at [549, 288] on div "Select type" at bounding box center [677, 285] width 711 height 31
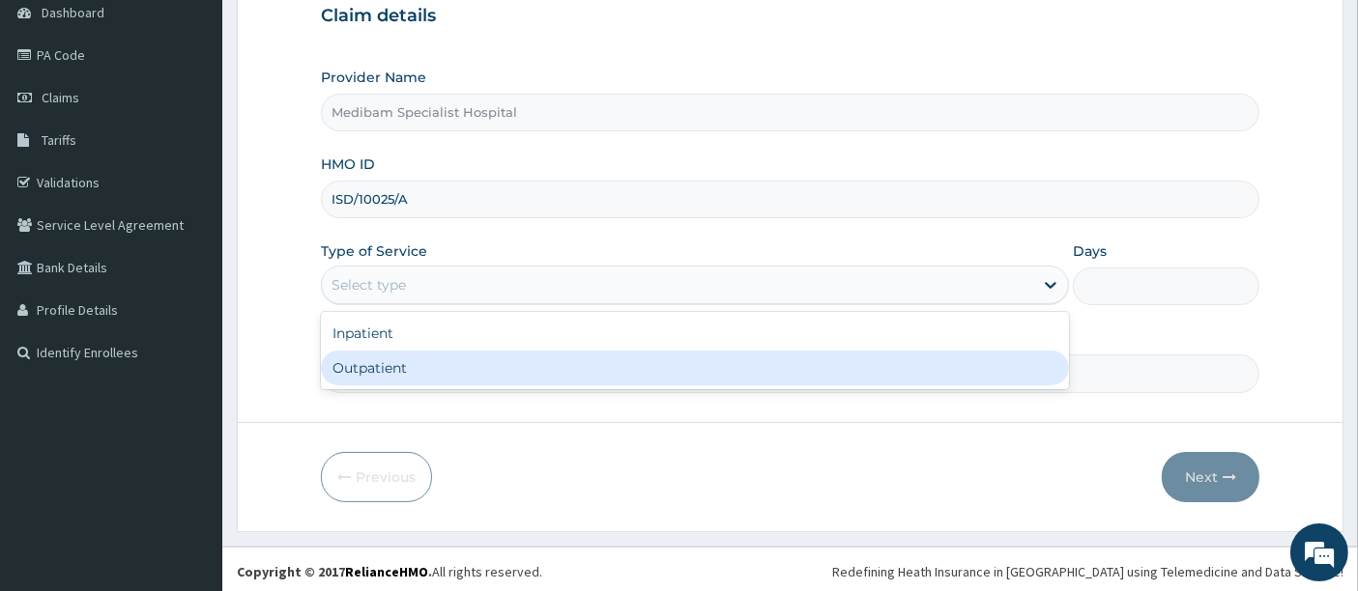
click at [465, 365] on div "Outpatient" at bounding box center [695, 368] width 748 height 35
type input "1"
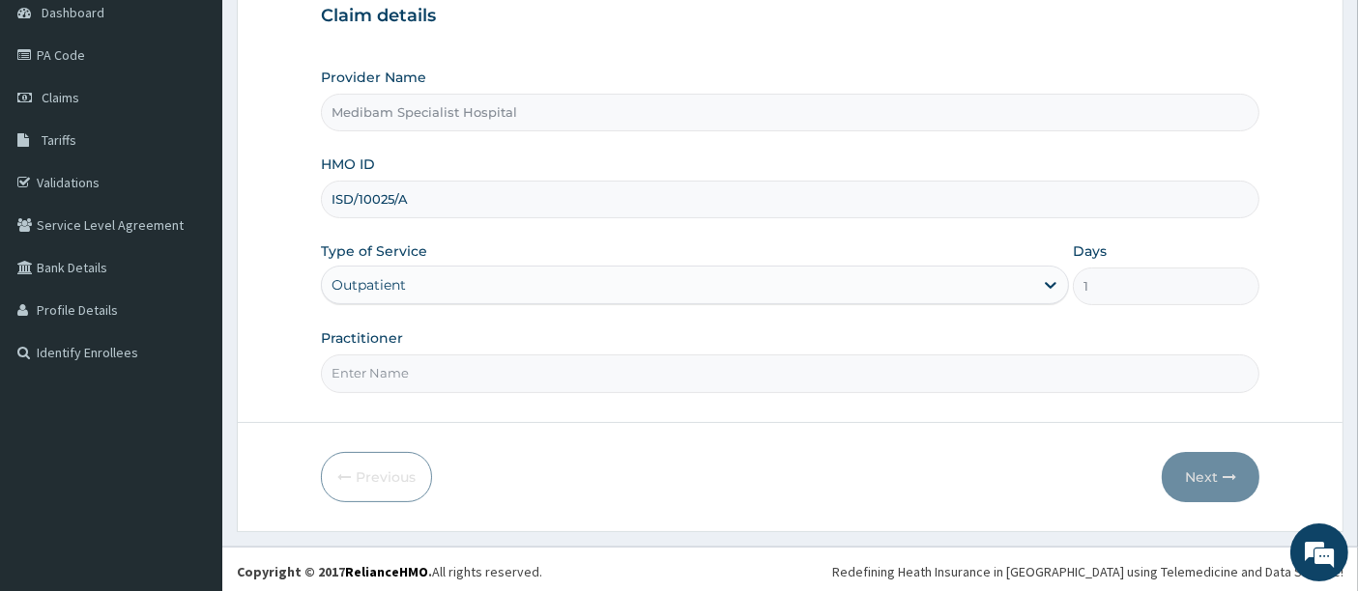
click at [947, 380] on input "Practitioner" at bounding box center [790, 374] width 939 height 38
type input "DR AGHWANA"
click at [1203, 471] on button "Next" at bounding box center [1210, 477] width 98 height 50
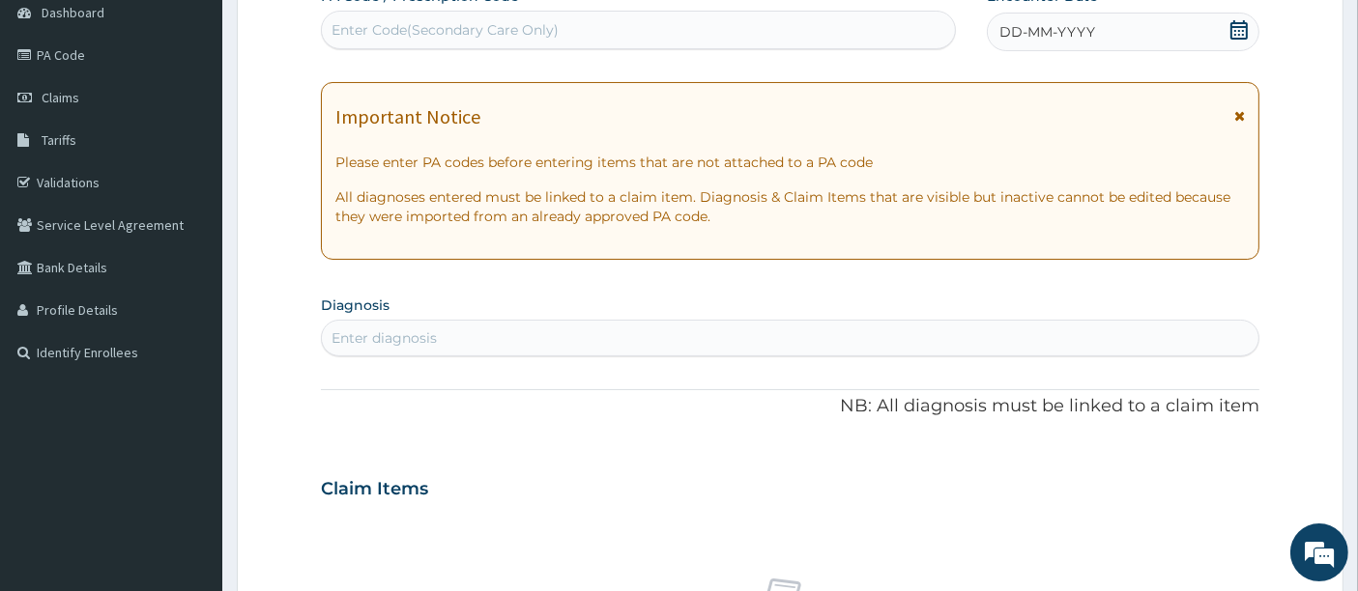
click at [1247, 29] on icon at bounding box center [1238, 29] width 17 height 19
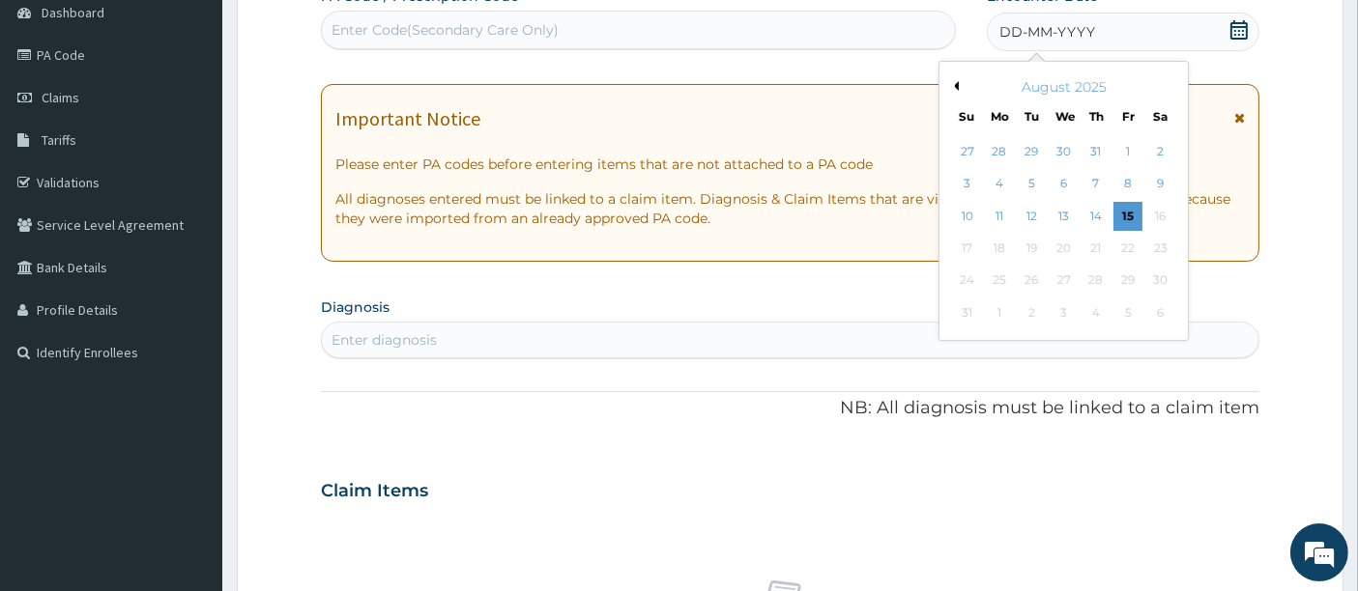
click at [954, 92] on div "August 2025" at bounding box center [1063, 86] width 233 height 19
click at [955, 88] on button "Previous Month" at bounding box center [954, 86] width 10 height 10
click at [1038, 276] on div "29" at bounding box center [1031, 281] width 29 height 29
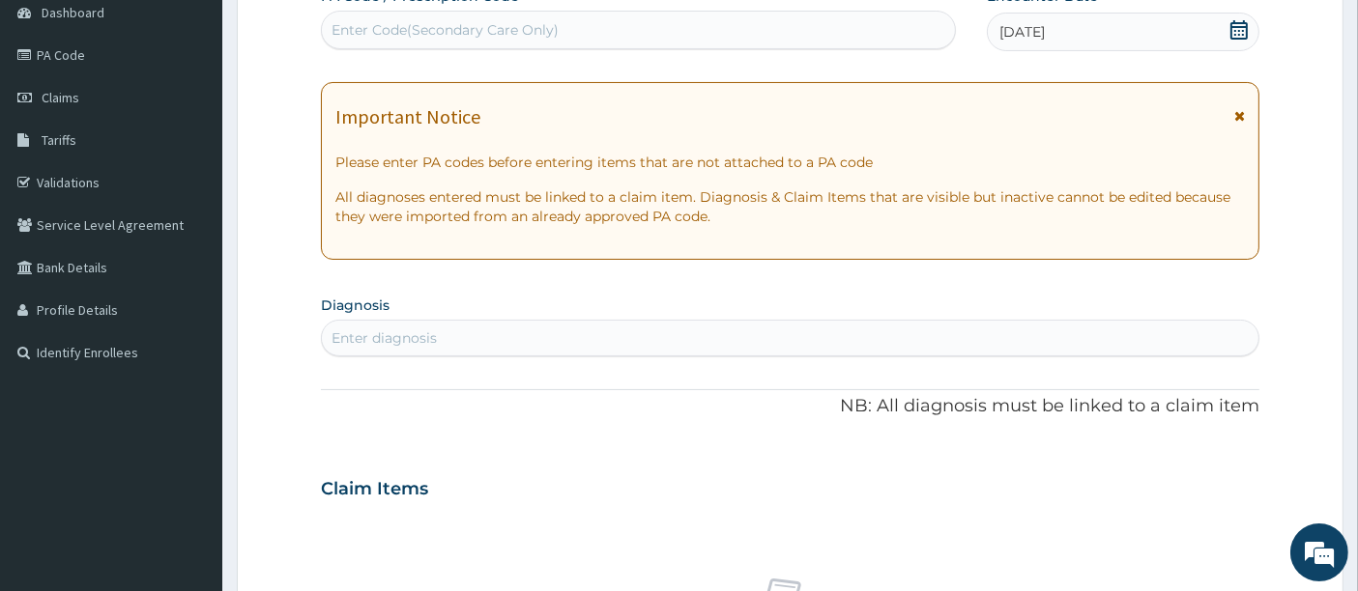
click at [400, 341] on div "Enter diagnosis" at bounding box center [383, 338] width 105 height 19
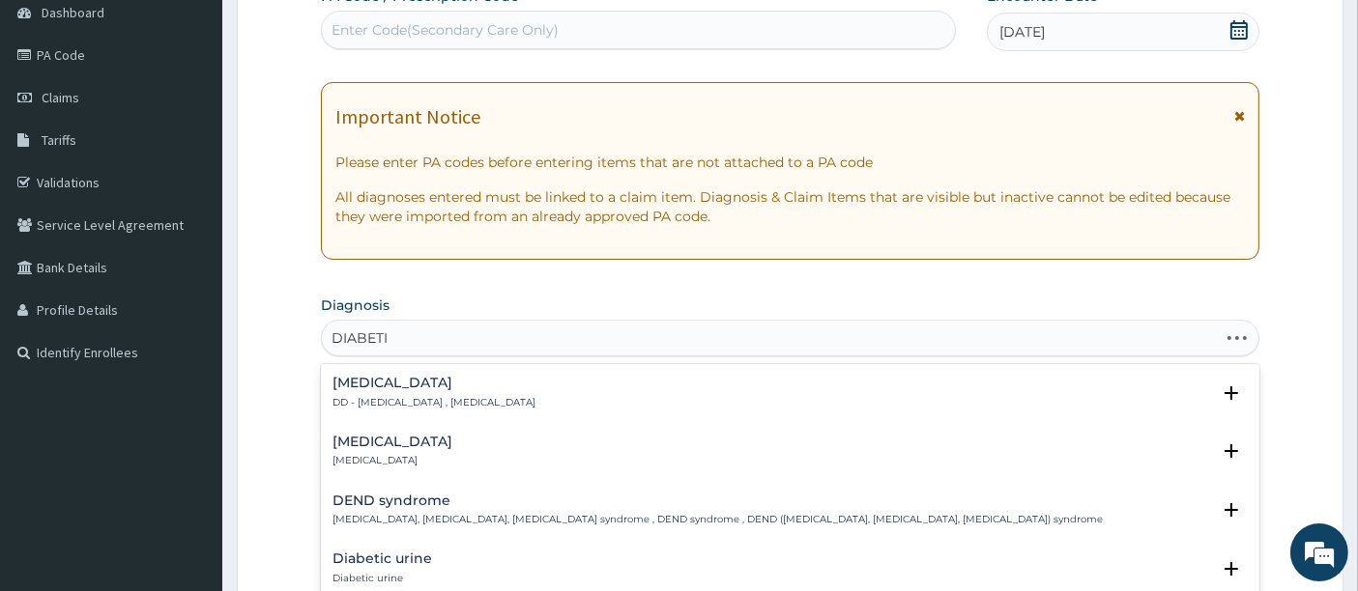
type input "DIABETIC"
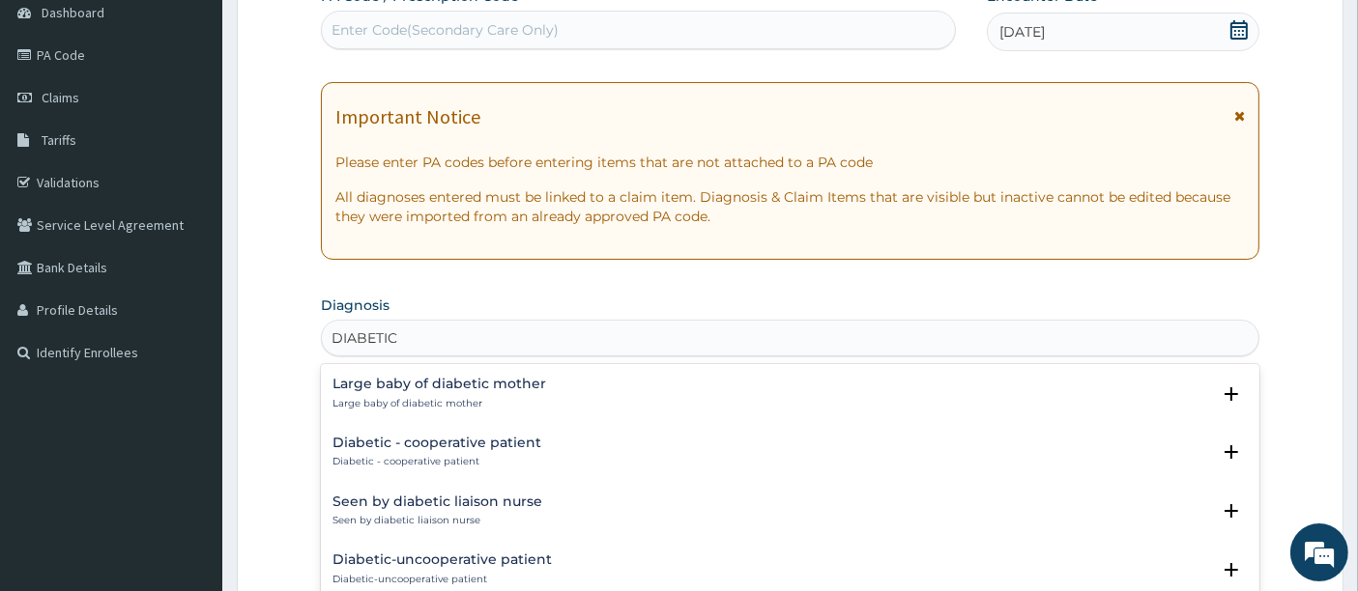
scroll to position [2361, 0]
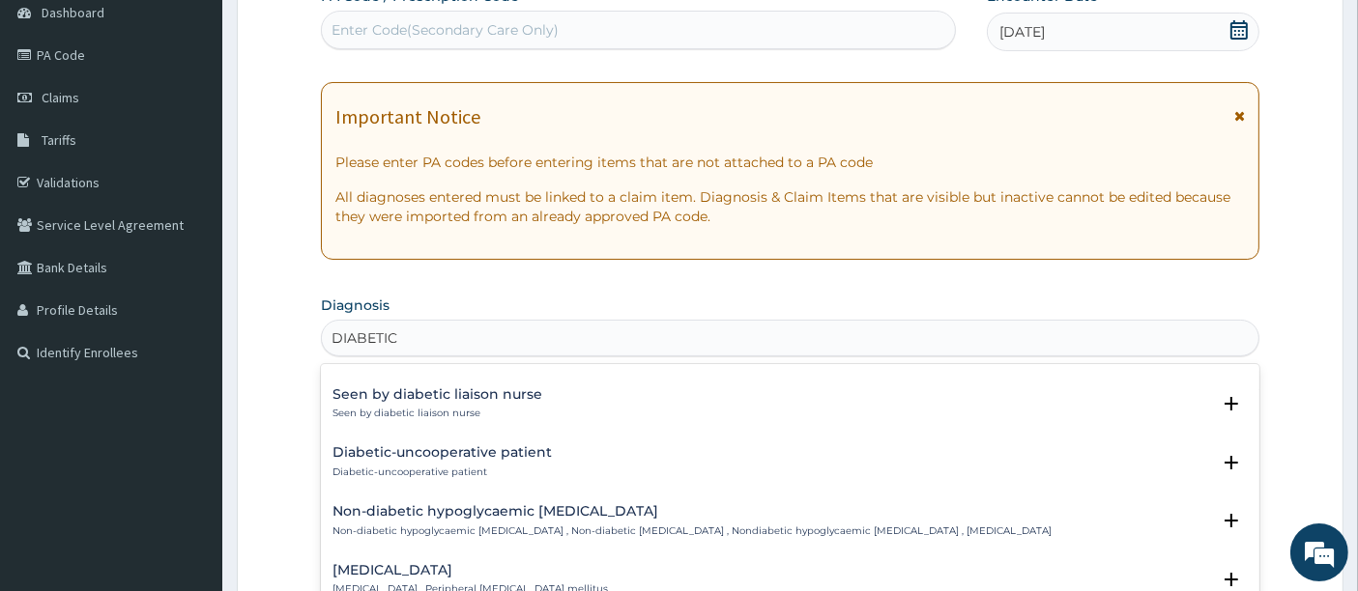
click at [397, 563] on h4 "Diabetic peripheral neuropathy" at bounding box center [469, 570] width 275 height 14
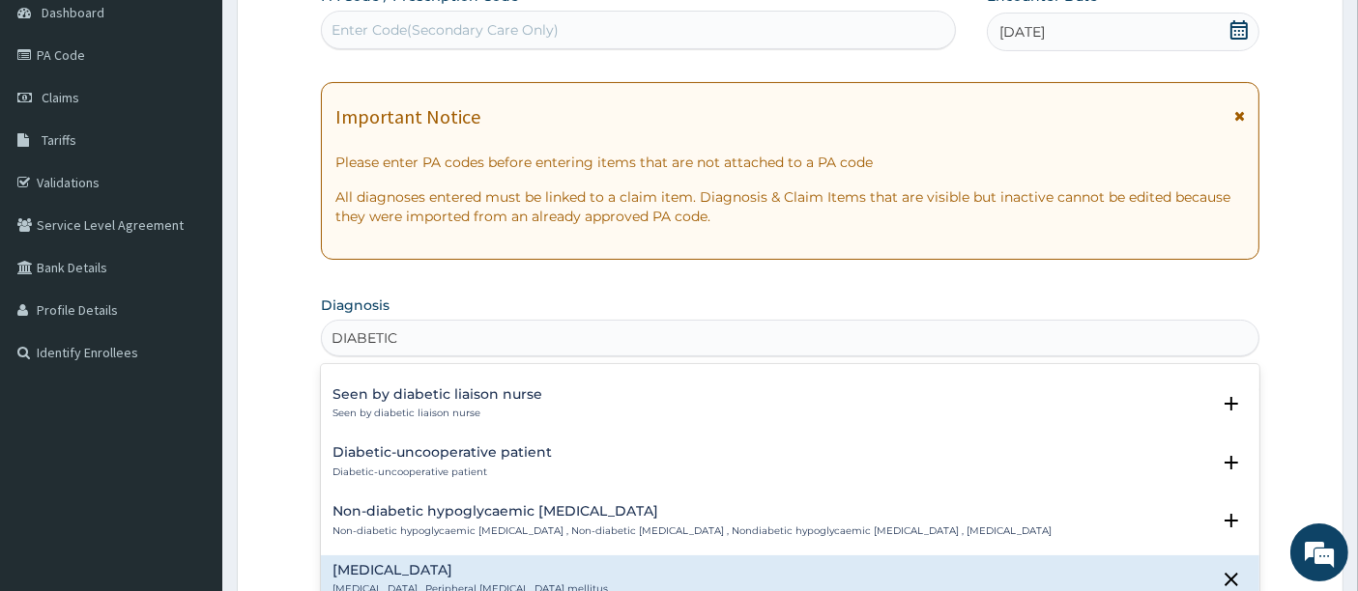
scroll to position [2469, 0]
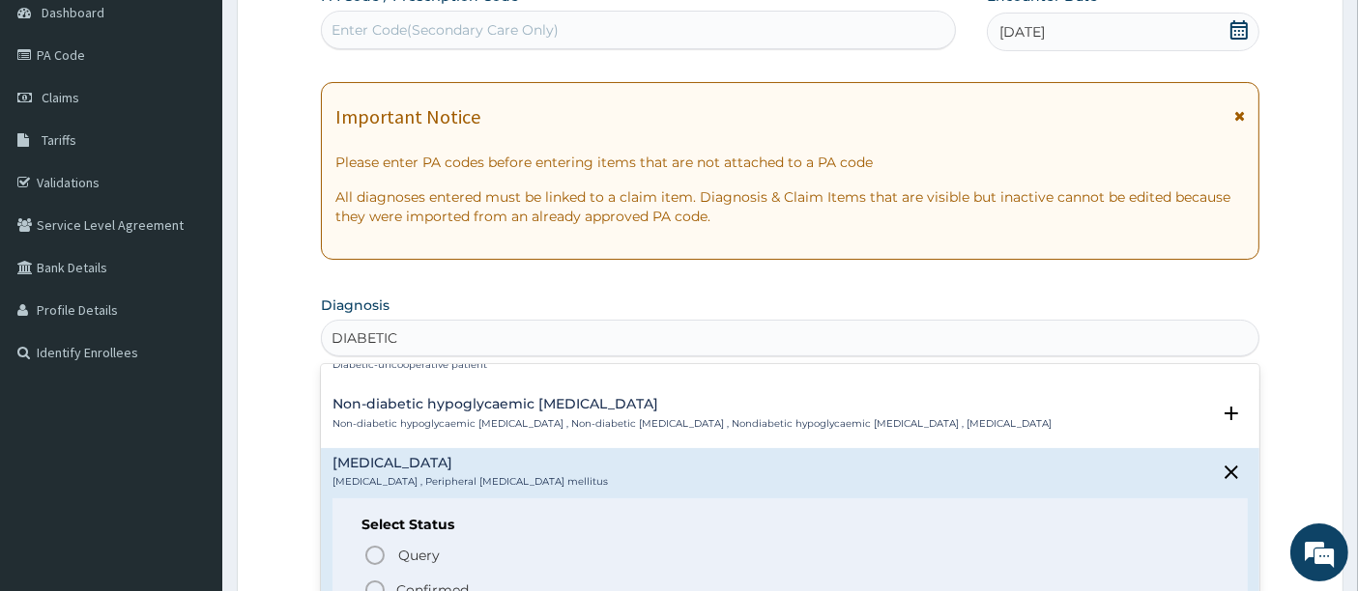
click at [368, 579] on icon "status option filled" at bounding box center [374, 590] width 23 height 23
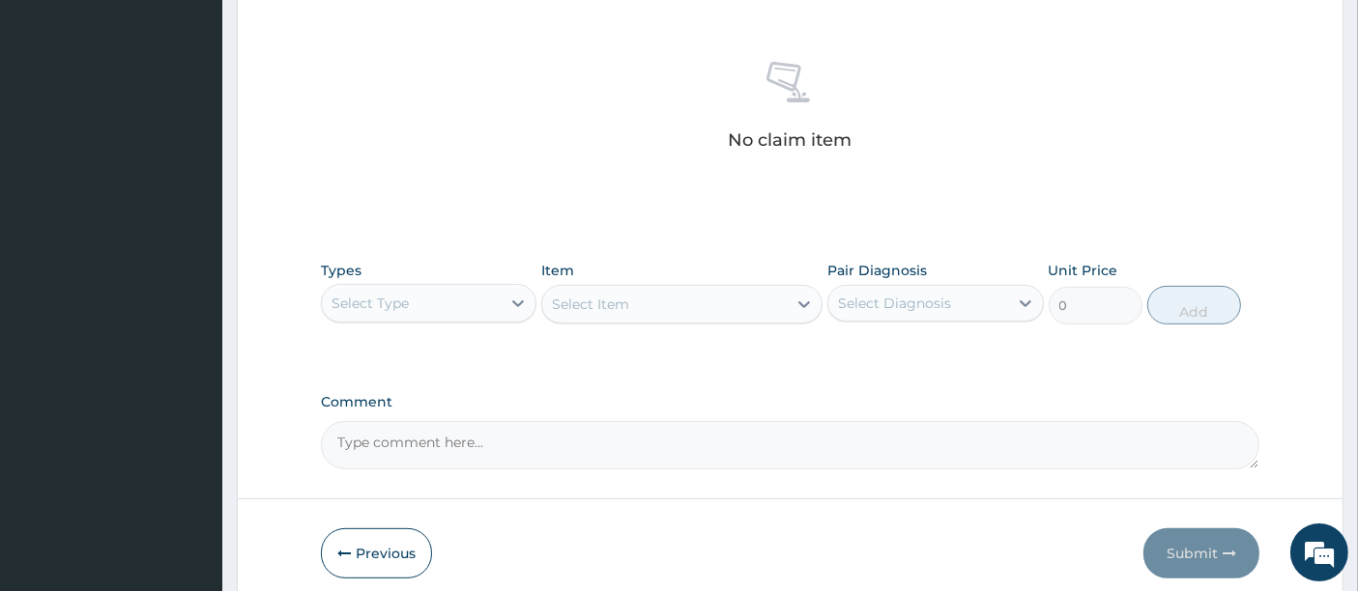
scroll to position [735, 0]
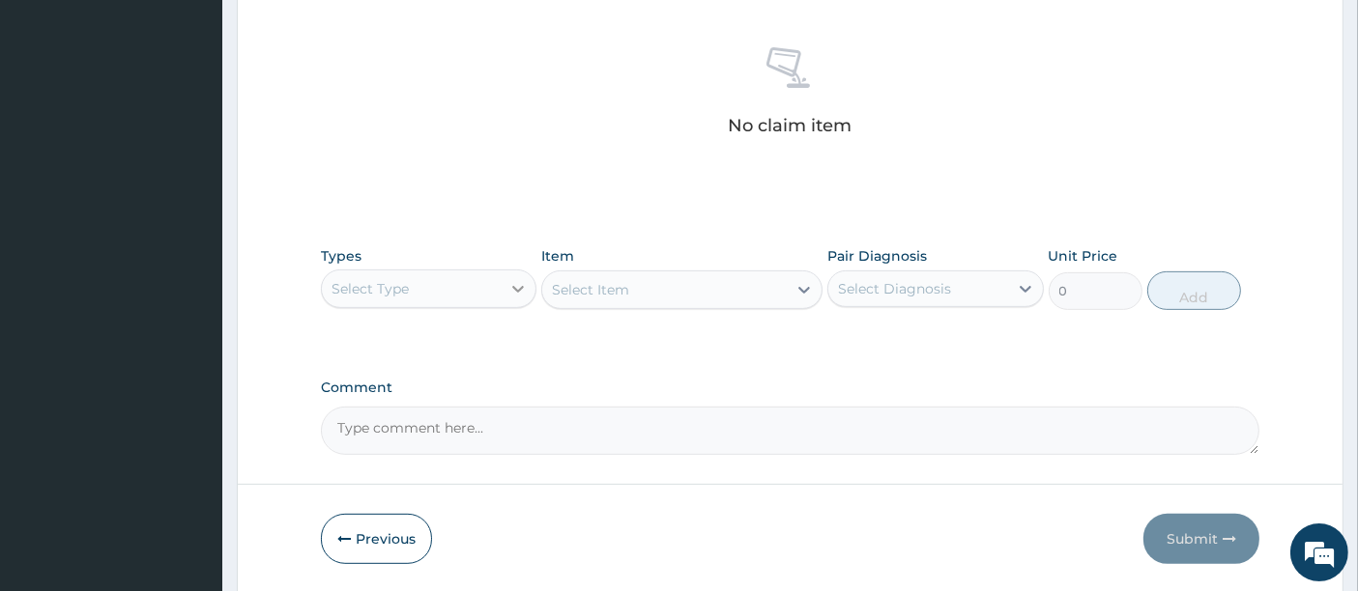
click at [517, 282] on icon at bounding box center [517, 288] width 19 height 19
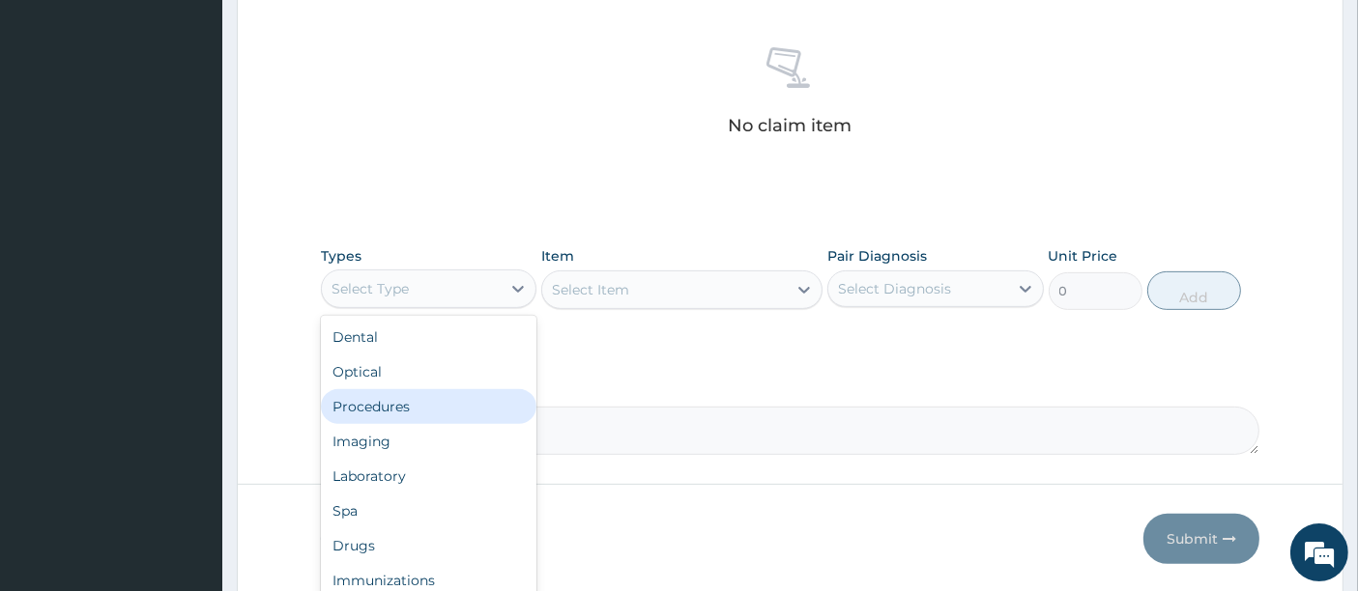
click at [404, 413] on div "Procedures" at bounding box center [428, 406] width 215 height 35
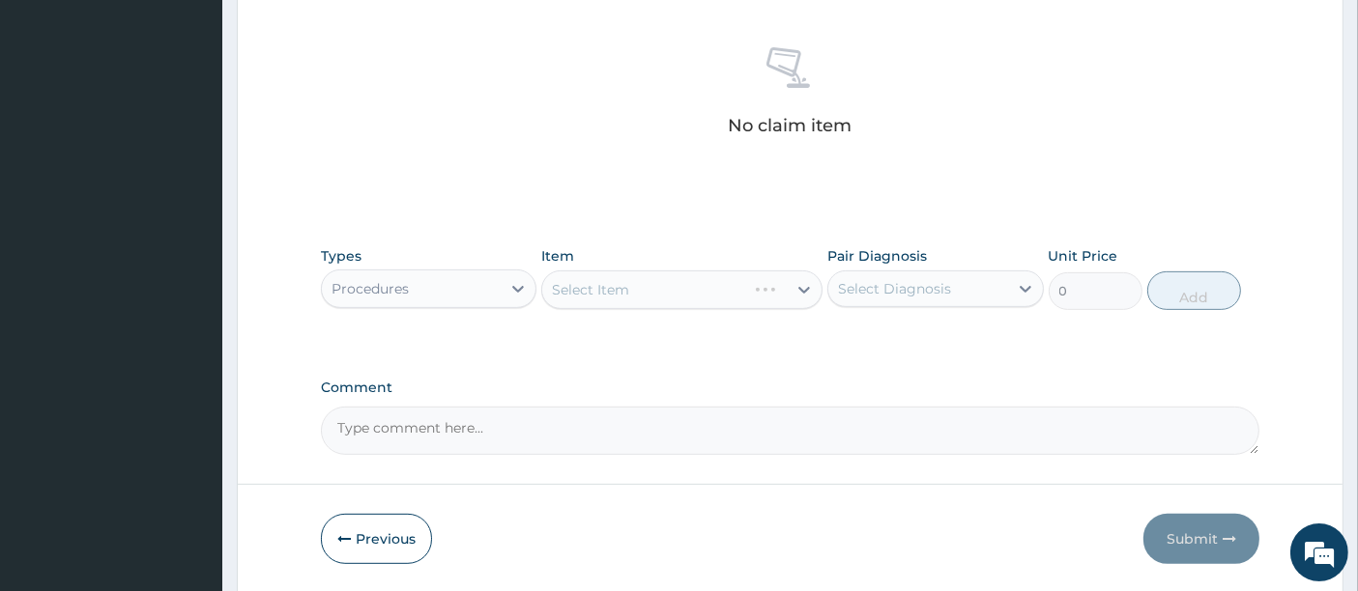
click at [803, 288] on div "Select Item" at bounding box center [681, 290] width 281 height 39
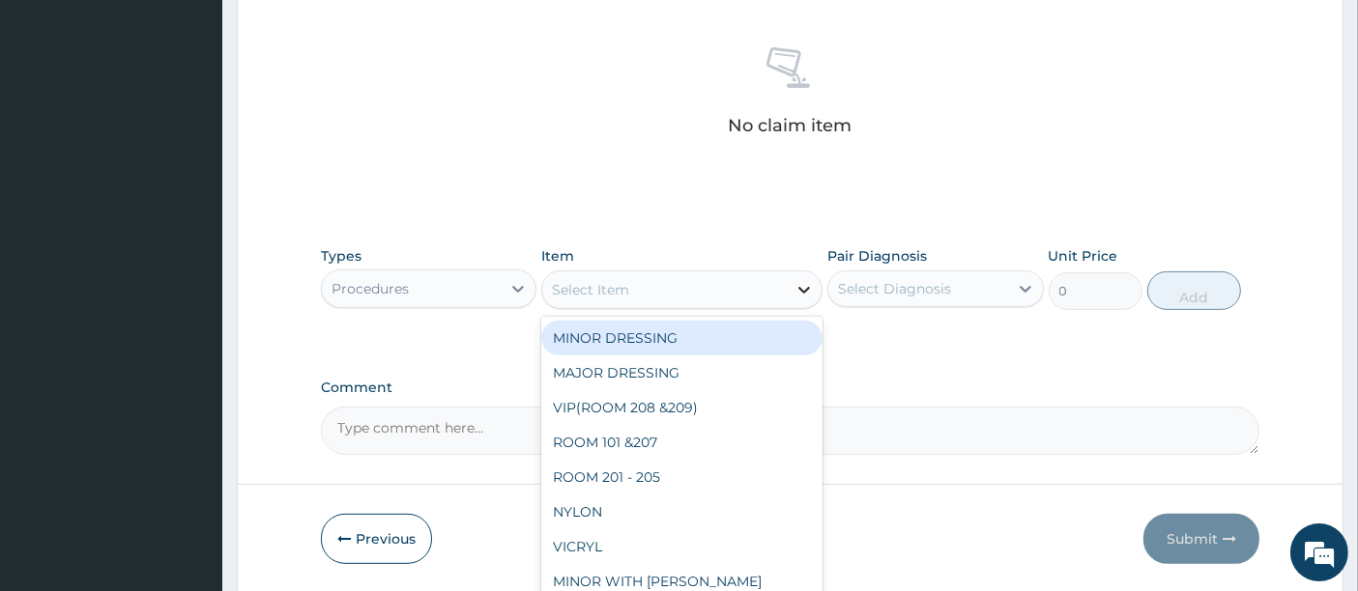
click at [804, 294] on icon at bounding box center [803, 289] width 19 height 19
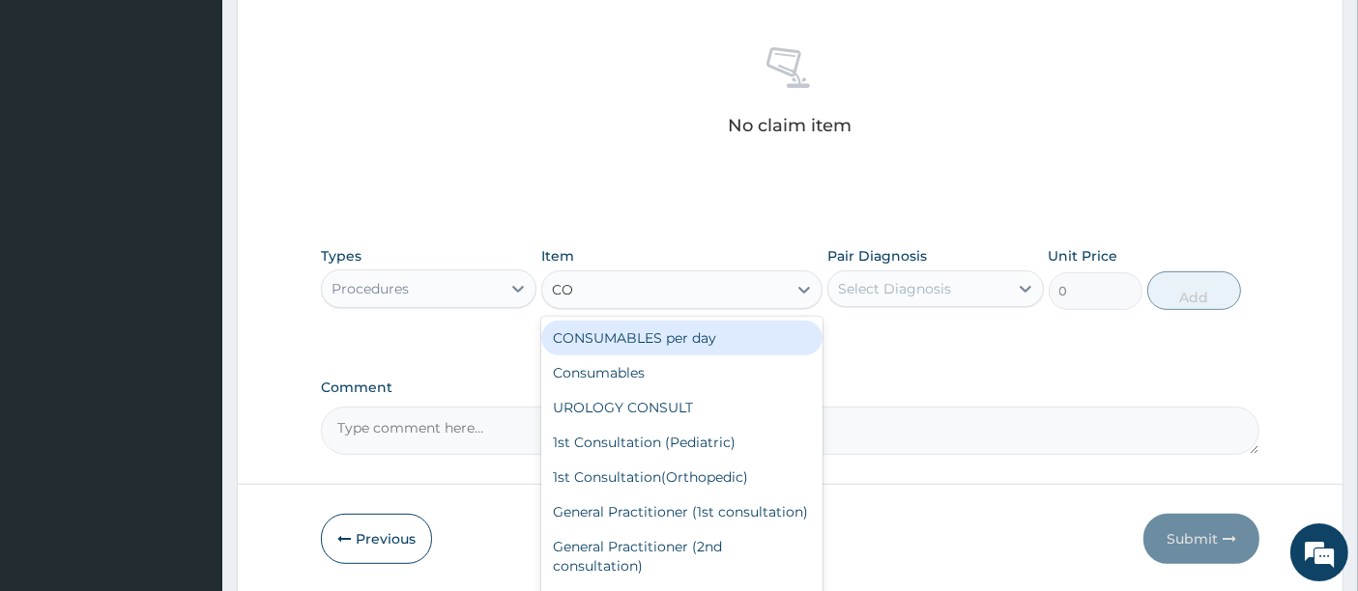
type input "CON"
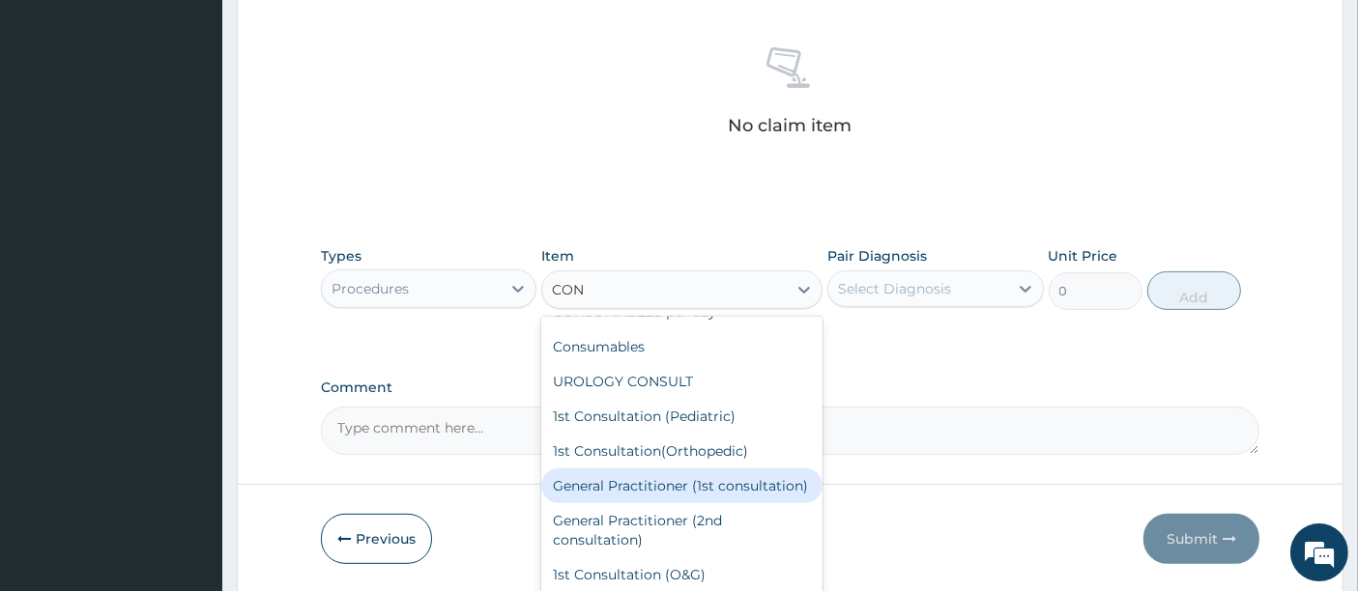
scroll to position [0, 0]
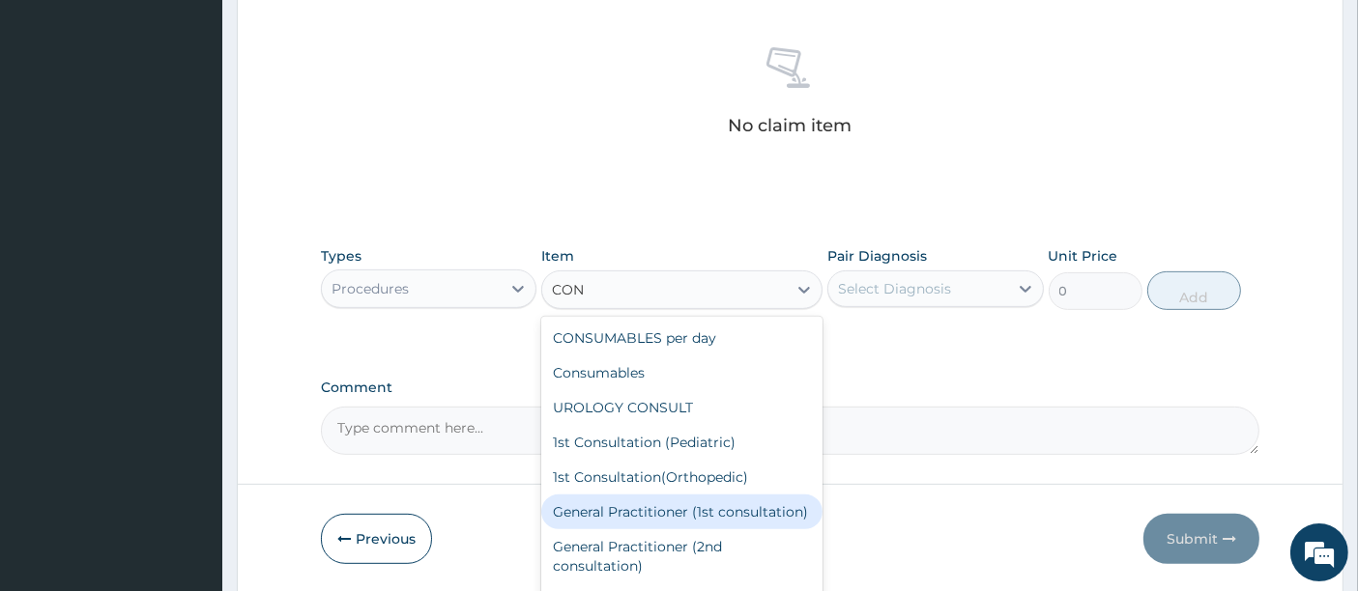
click at [703, 506] on div "General Practitioner (1st consultation)" at bounding box center [681, 512] width 281 height 35
type input "1500"
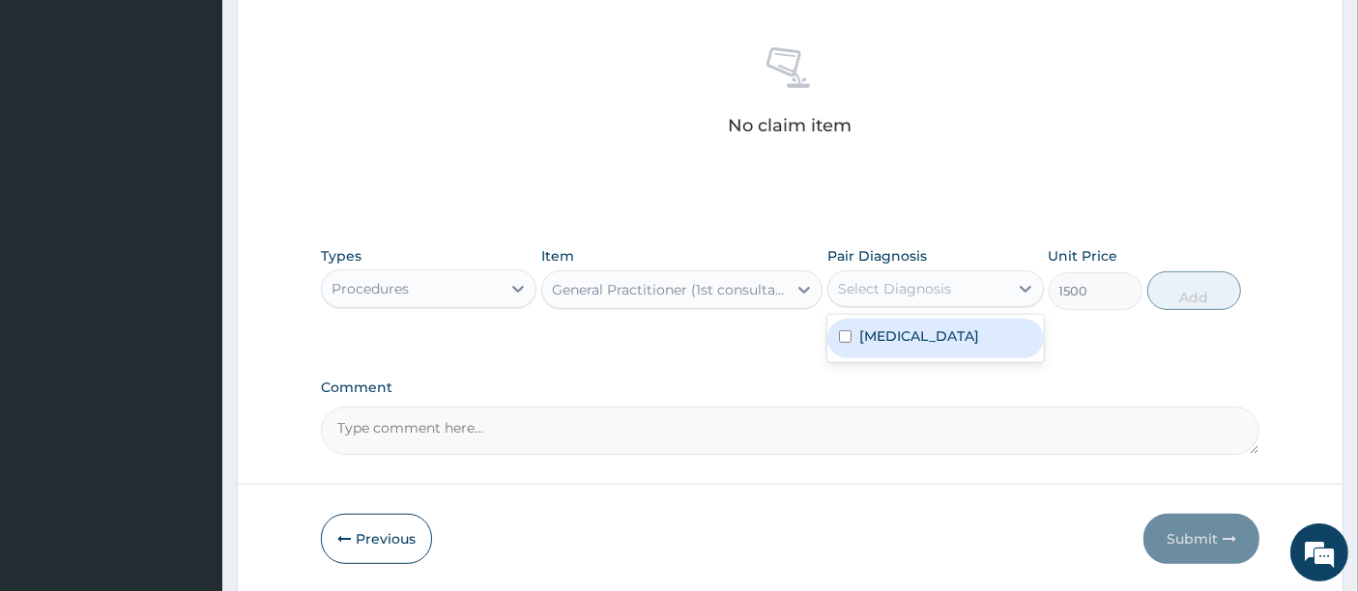
click at [966, 294] on div "Select Diagnosis" at bounding box center [917, 288] width 179 height 31
drag, startPoint x: 938, startPoint y: 350, endPoint x: 983, endPoint y: 327, distance: 50.1
click at [940, 346] on label "Diabetic peripheral neuropathy" at bounding box center [919, 336] width 120 height 19
checkbox input "true"
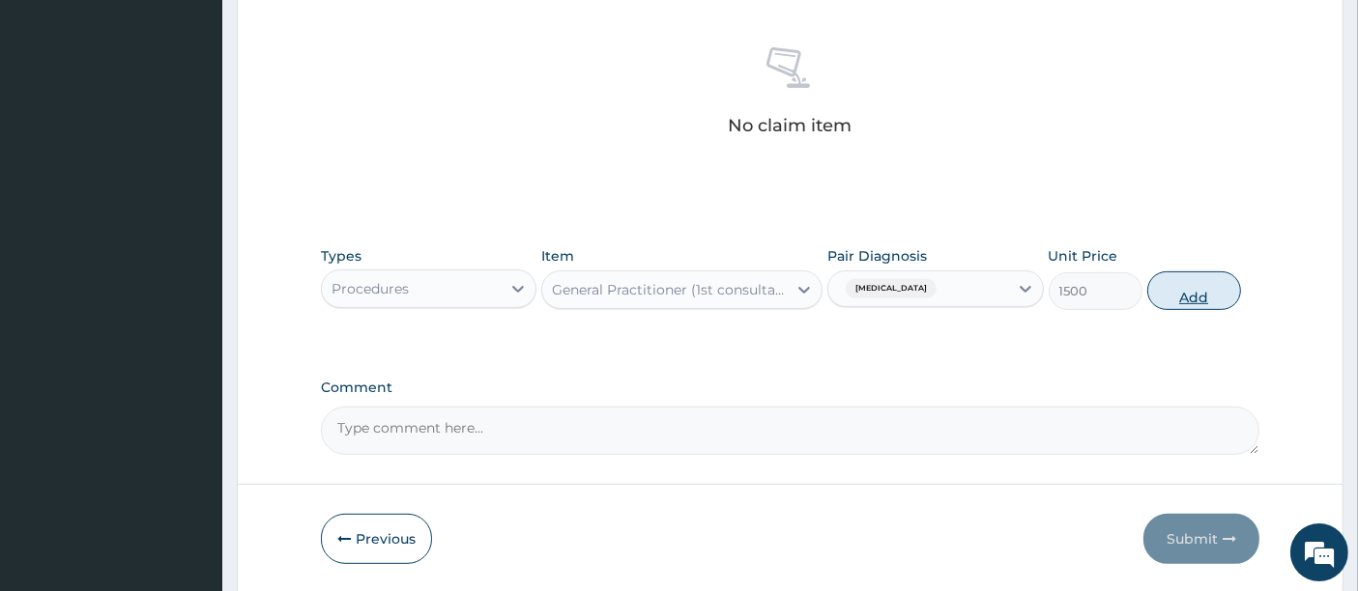
click at [1198, 292] on button "Add" at bounding box center [1194, 291] width 94 height 39
type input "0"
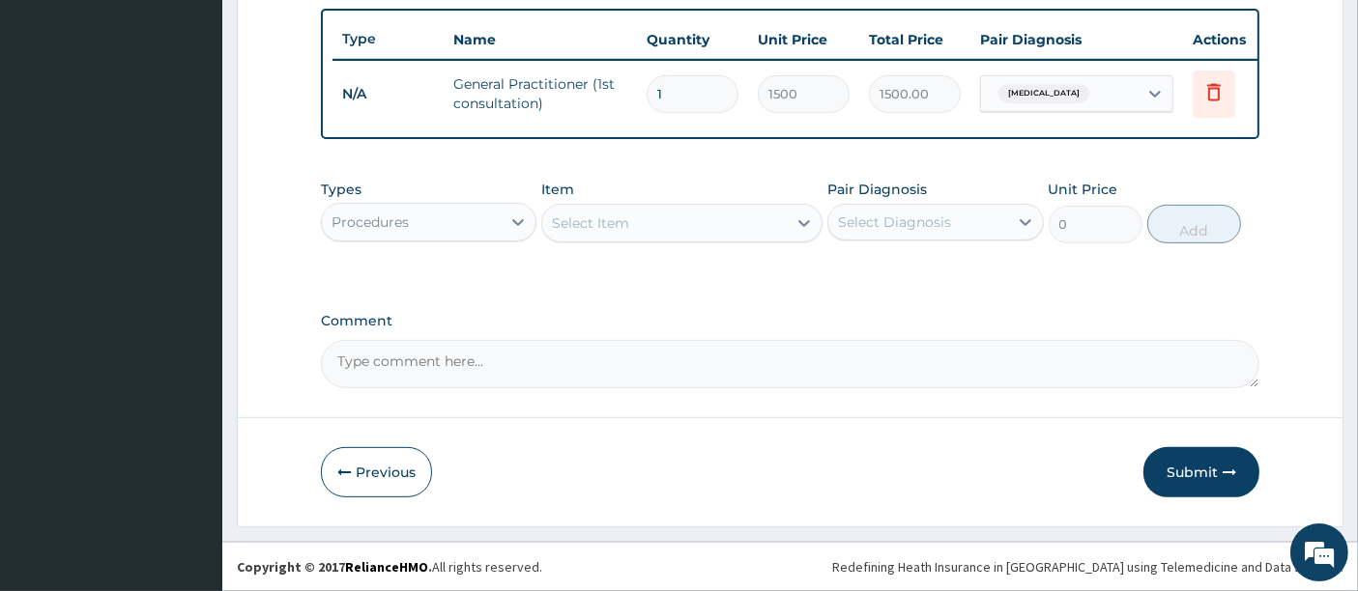
scroll to position [721, 0]
click at [515, 221] on icon at bounding box center [517, 222] width 19 height 19
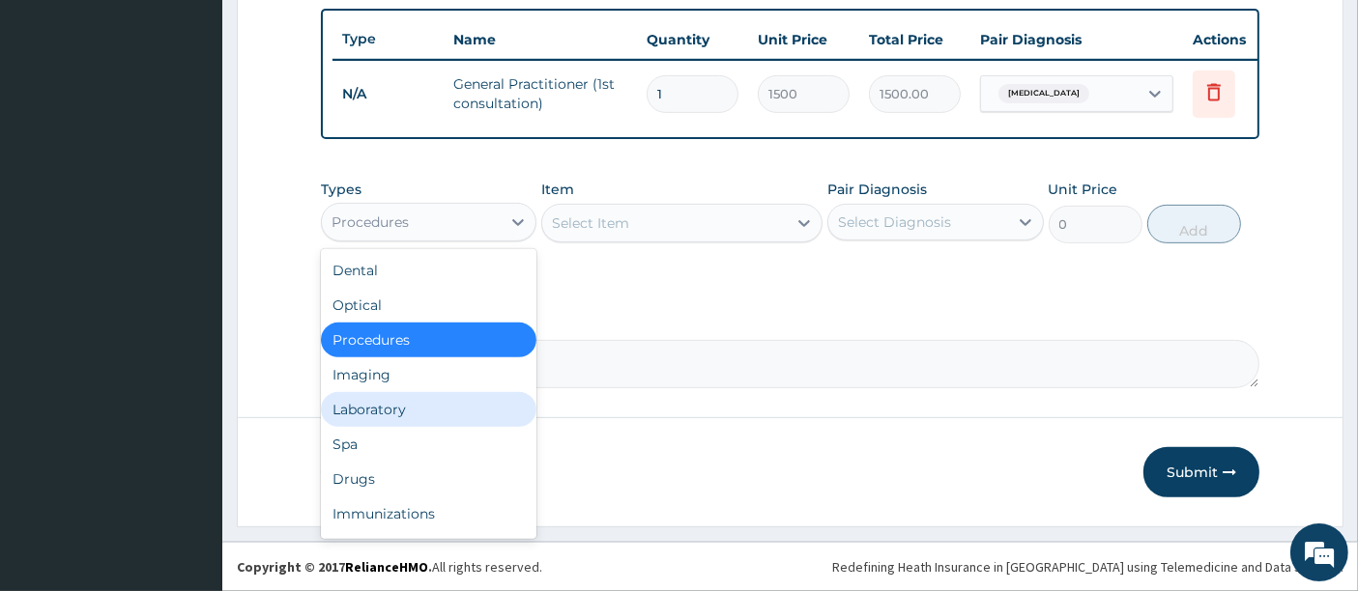
drag, startPoint x: 408, startPoint y: 408, endPoint x: 745, endPoint y: 247, distance: 373.4
click at [411, 409] on div "Laboratory" at bounding box center [428, 409] width 215 height 35
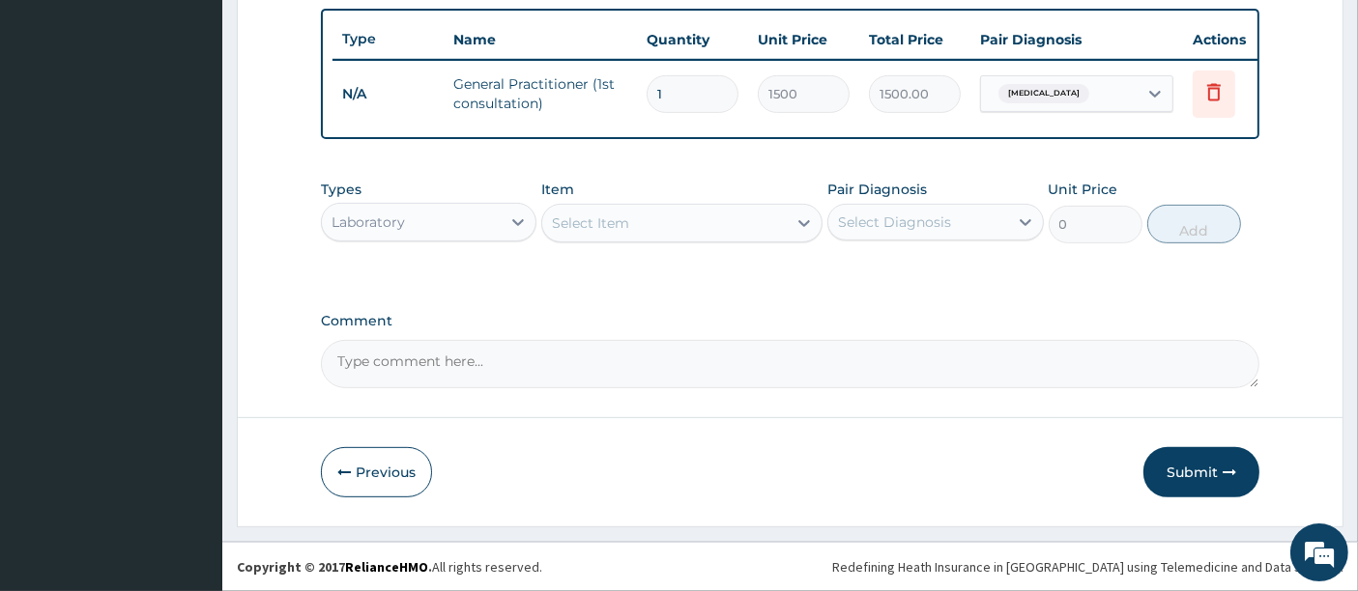
click at [805, 221] on div "Select Item" at bounding box center [681, 223] width 281 height 39
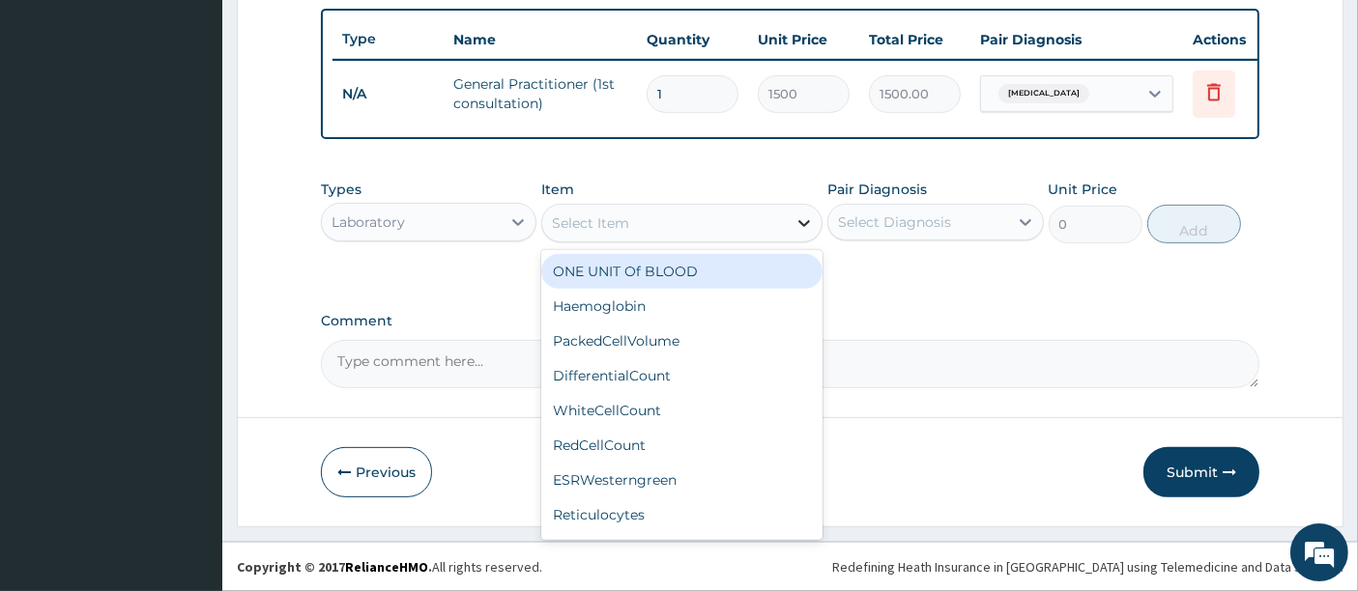
click at [806, 222] on icon at bounding box center [803, 223] width 19 height 19
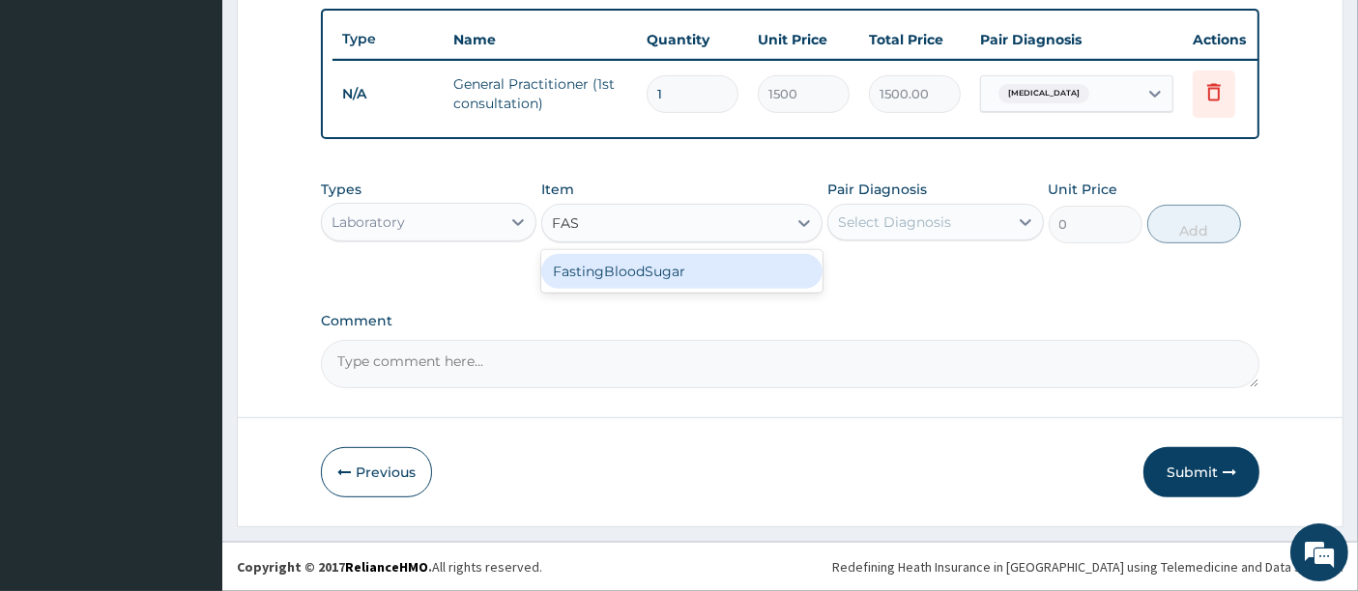
type input "FAST"
click at [736, 285] on div "FastingBloodSugar" at bounding box center [681, 271] width 281 height 35
type input "1000"
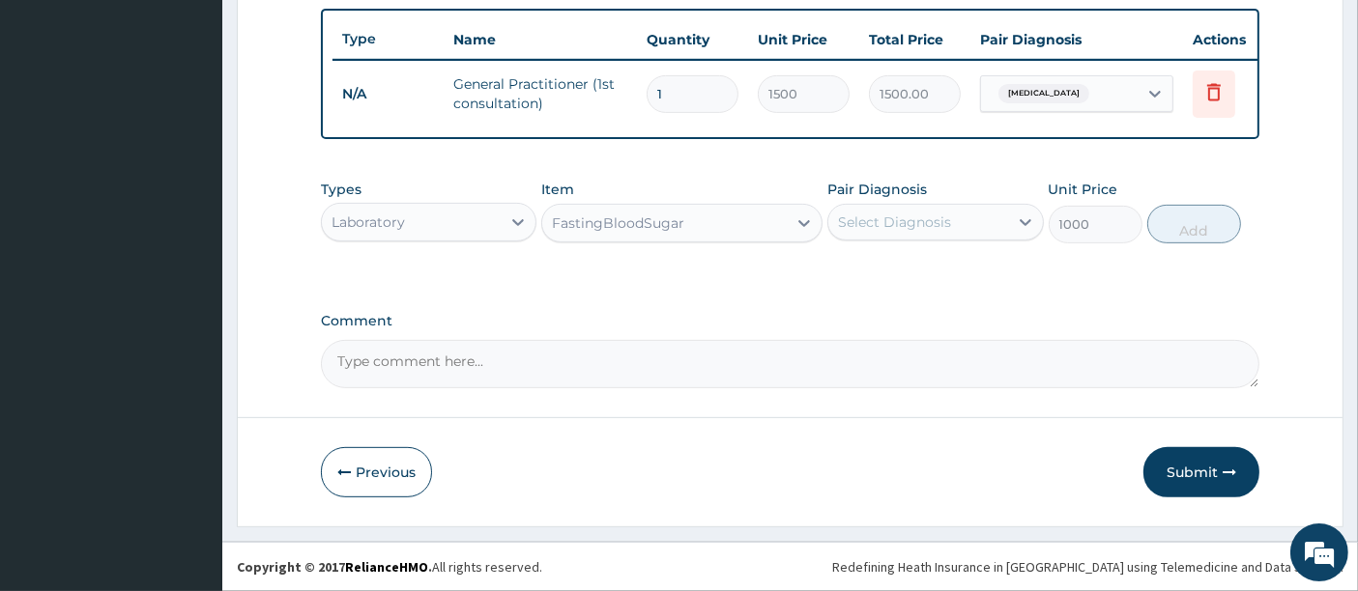
click at [952, 223] on div "Select Diagnosis" at bounding box center [917, 222] width 179 height 31
click at [887, 279] on label "Diabetic peripheral neuropathy" at bounding box center [919, 269] width 120 height 19
checkbox input "true"
click at [1206, 227] on button "Add" at bounding box center [1194, 224] width 94 height 39
type input "0"
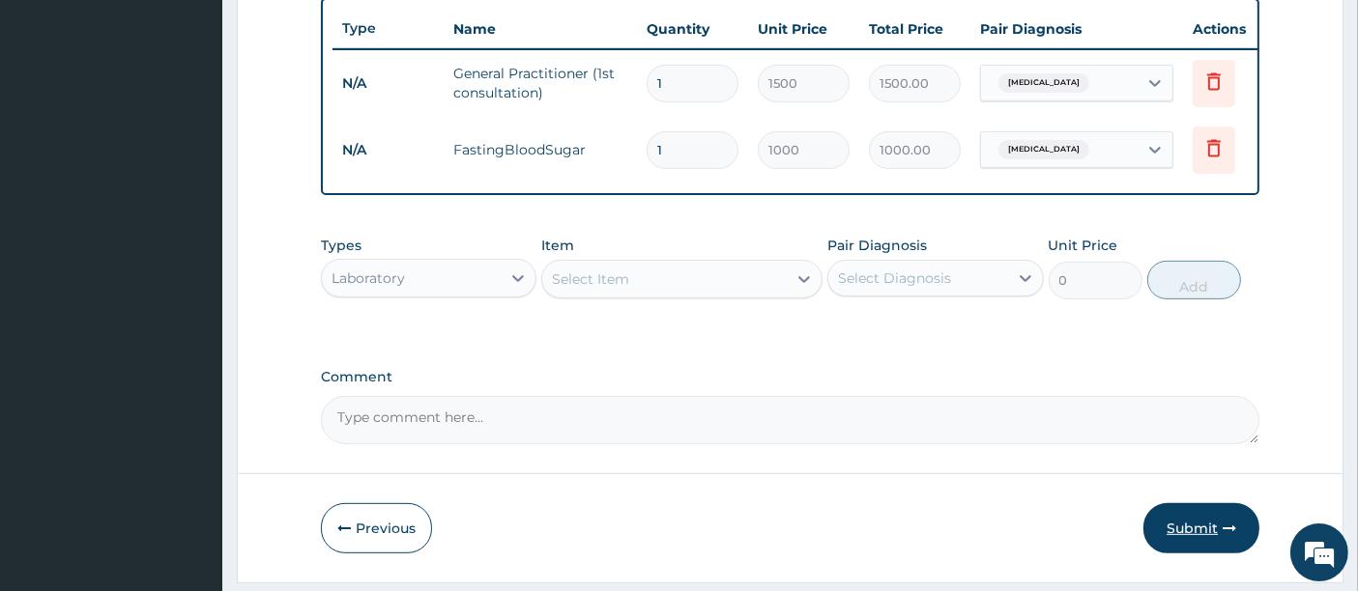
click at [1185, 546] on button "Submit" at bounding box center [1201, 528] width 116 height 50
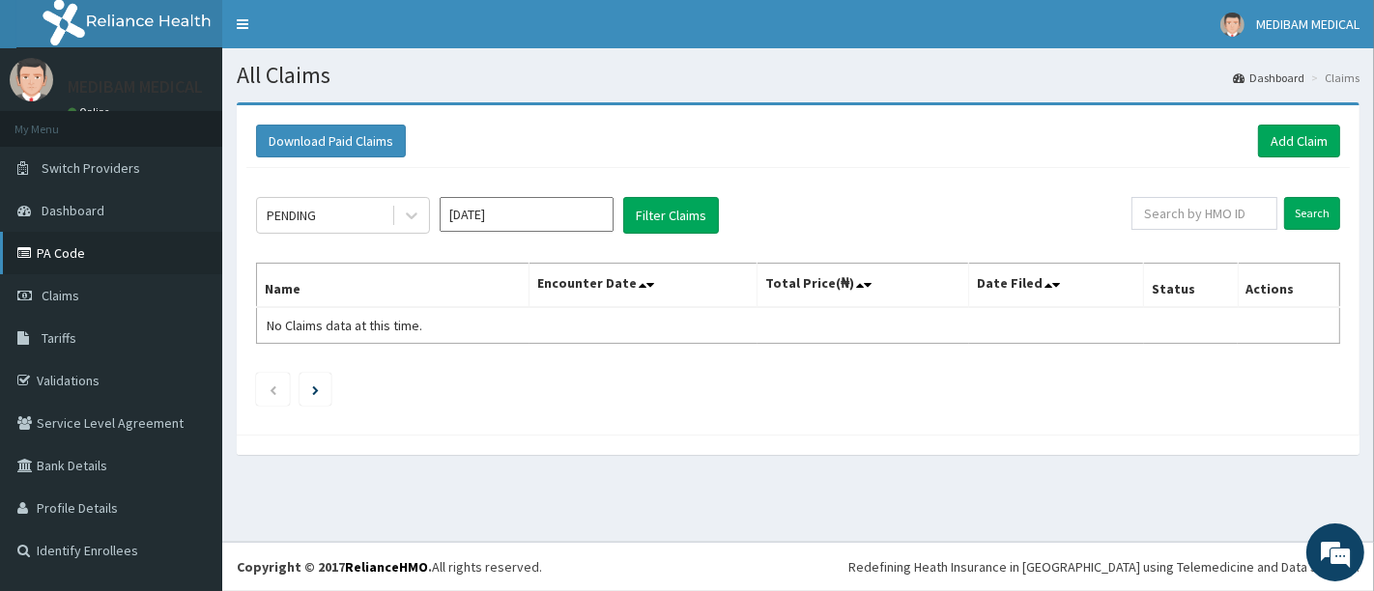
click at [59, 246] on link "PA Code" at bounding box center [111, 253] width 222 height 43
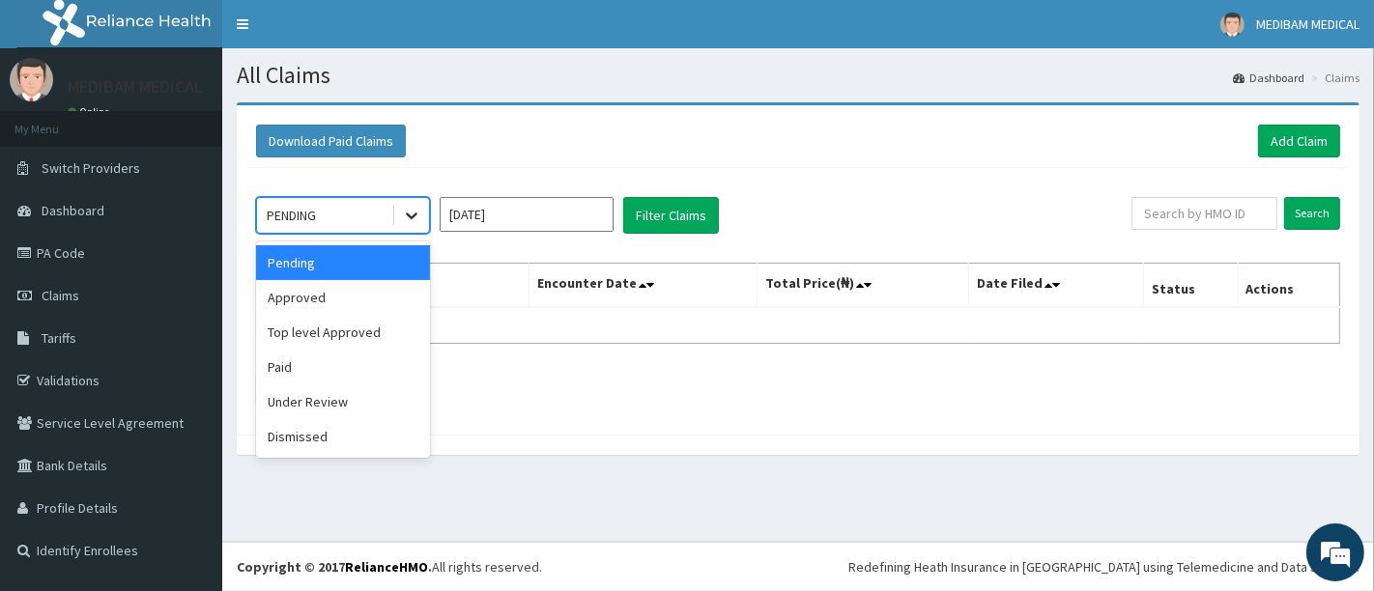
click at [414, 219] on icon at bounding box center [411, 215] width 19 height 19
drag, startPoint x: 287, startPoint y: 363, endPoint x: 602, endPoint y: 254, distance: 333.4
click at [287, 364] on div "Paid" at bounding box center [343, 367] width 174 height 35
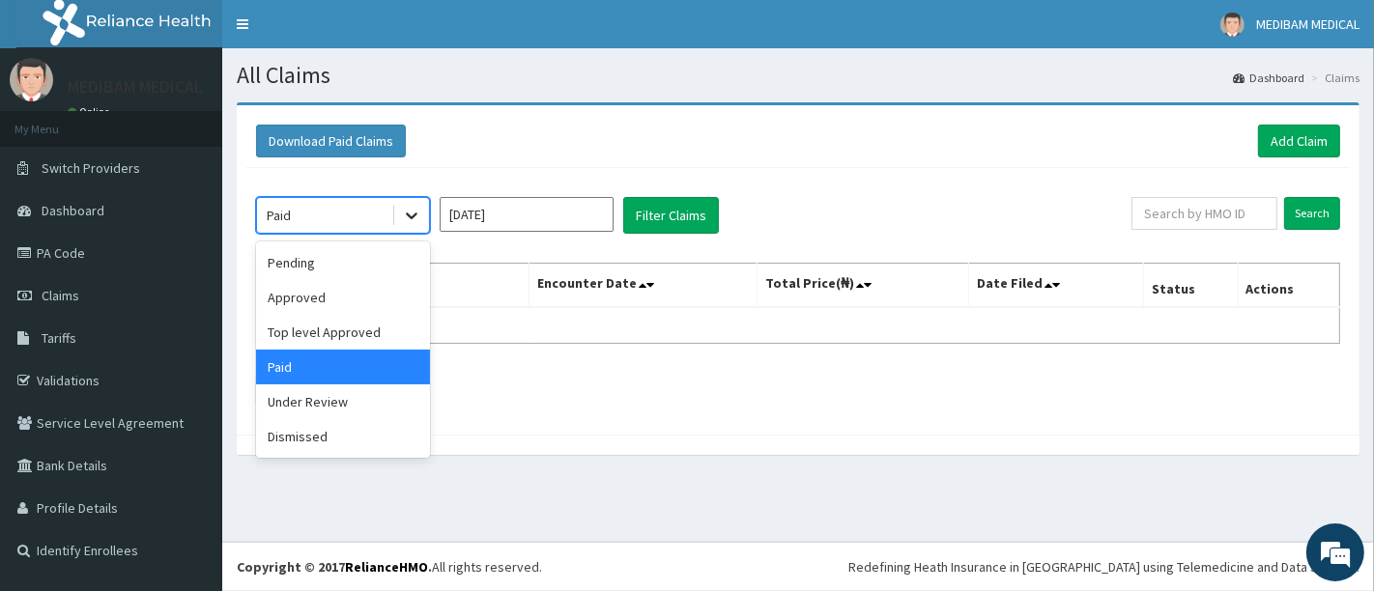
click at [414, 220] on icon at bounding box center [411, 215] width 19 height 19
click at [324, 335] on div "Top level Approved" at bounding box center [343, 332] width 174 height 35
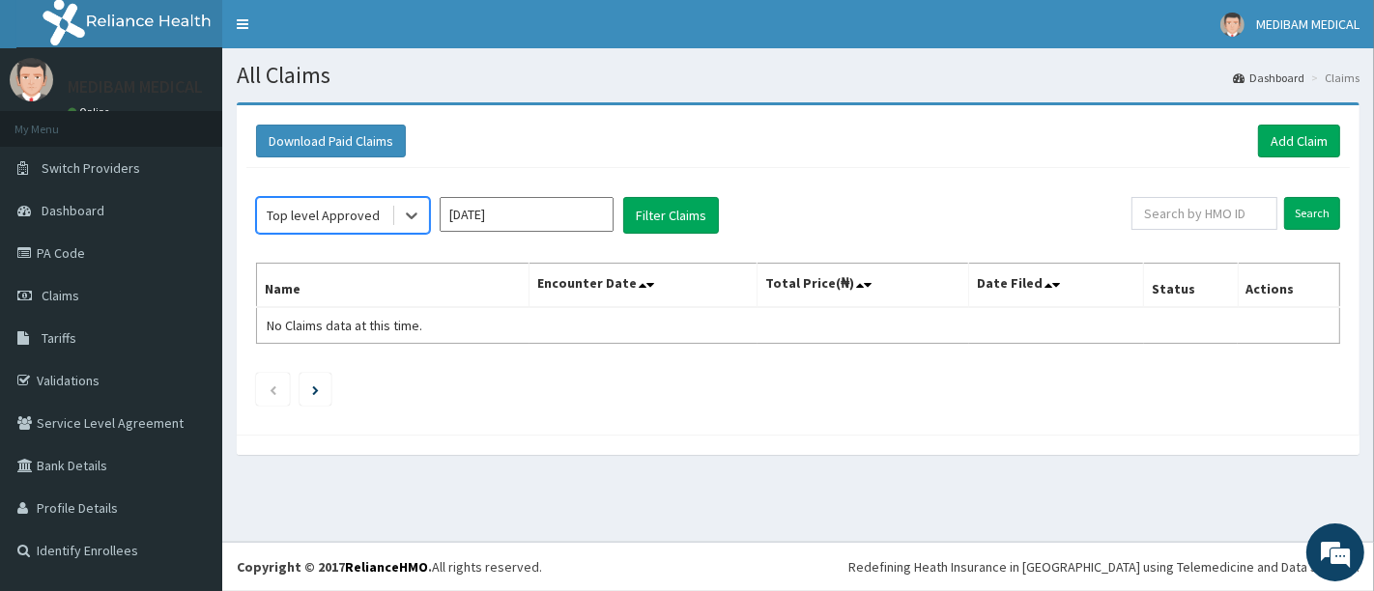
click at [569, 215] on input "[DATE]" at bounding box center [527, 214] width 174 height 35
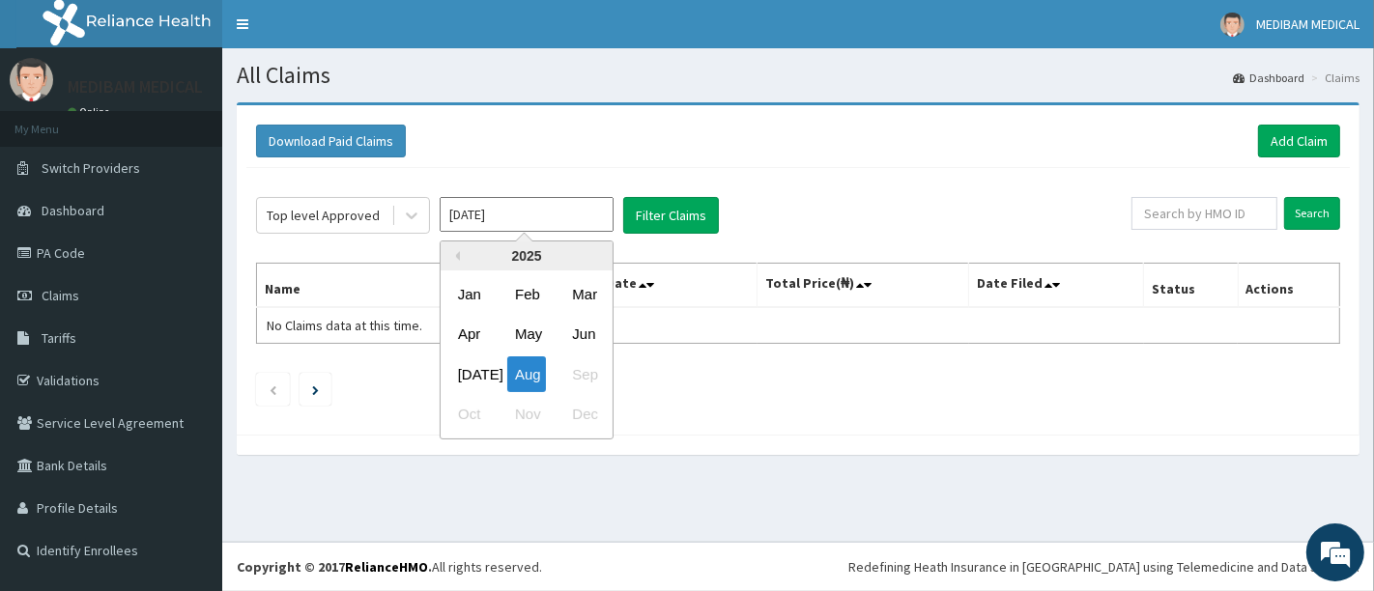
drag, startPoint x: 470, startPoint y: 370, endPoint x: 582, endPoint y: 272, distance: 149.3
click at [472, 368] on div "[DATE]" at bounding box center [469, 375] width 39 height 36
type input "[DATE]"
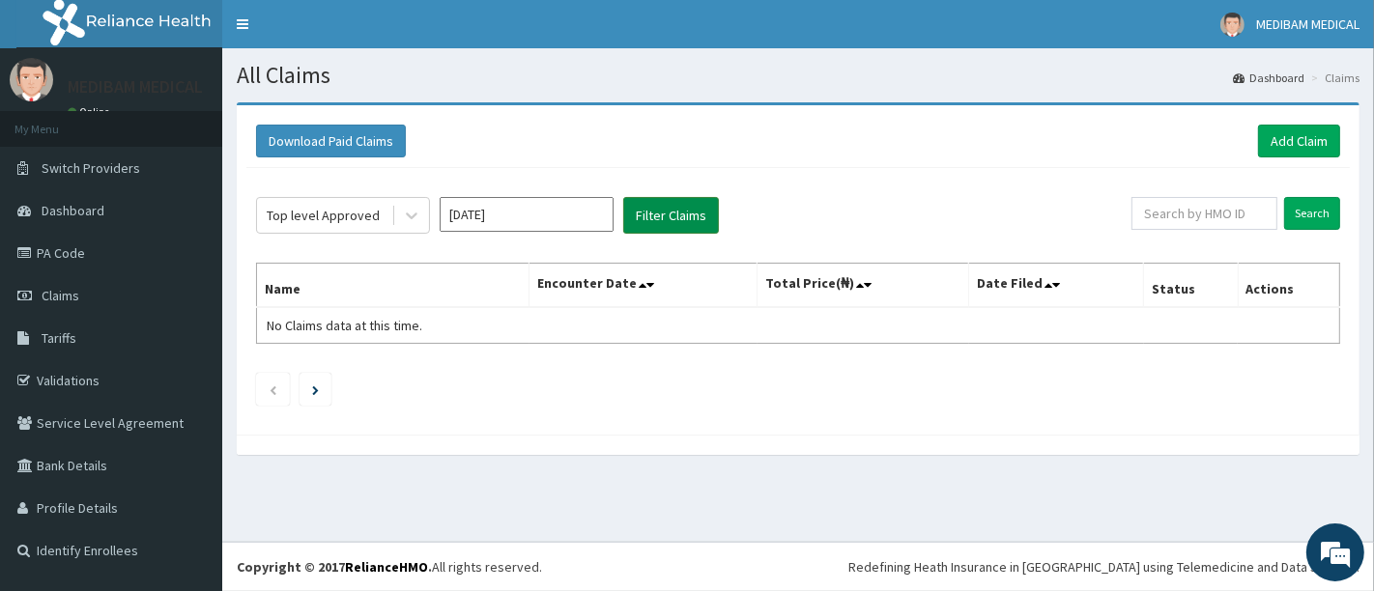
click at [681, 219] on button "Filter Claims" at bounding box center [671, 215] width 96 height 37
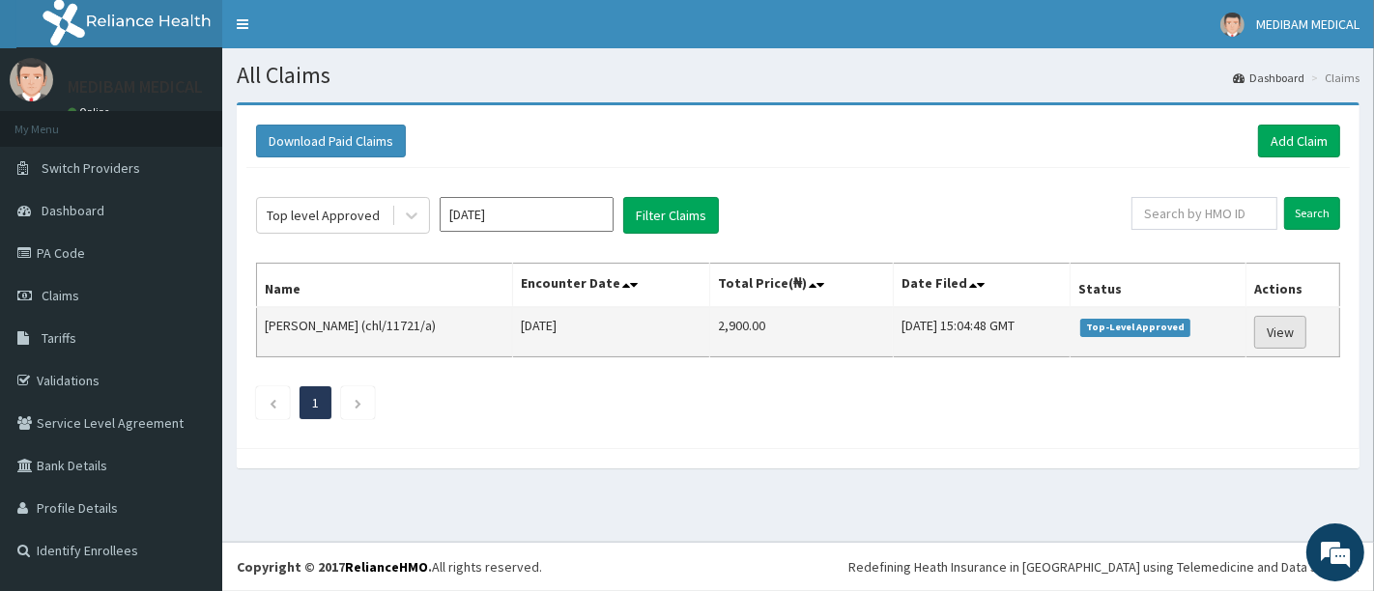
click at [1275, 324] on link "View" at bounding box center [1280, 332] width 52 height 33
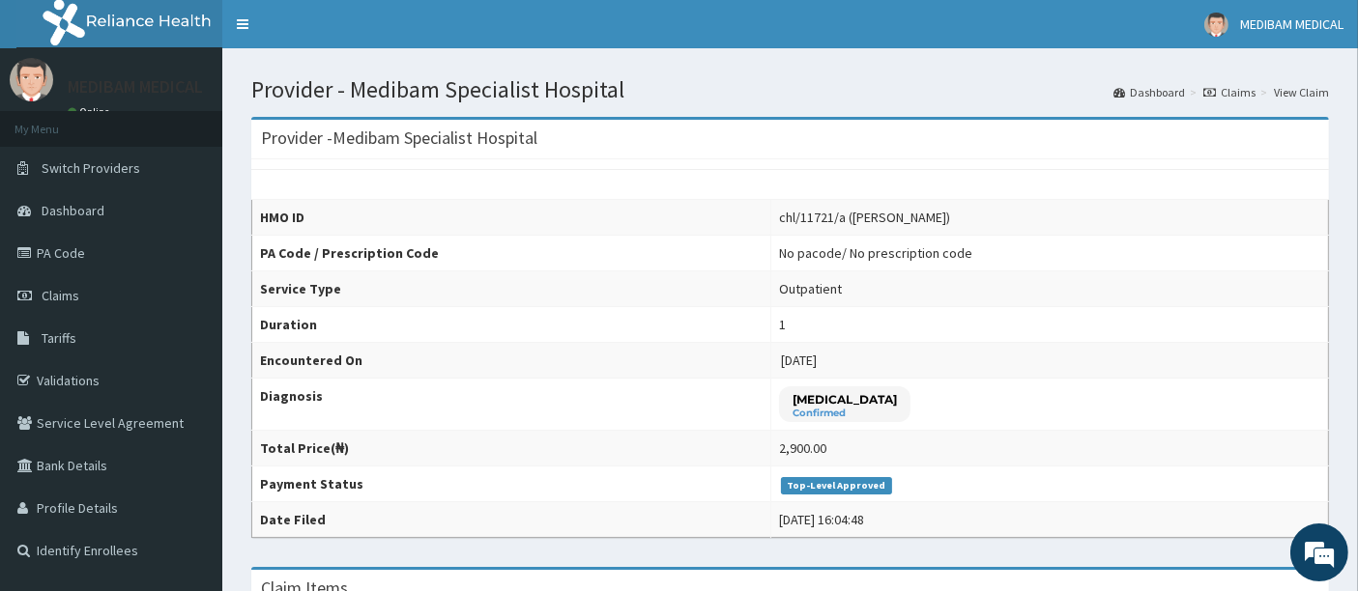
drag, startPoint x: 0, startPoint y: 4, endPoint x: 632, endPoint y: 147, distance: 647.9
click at [632, 147] on div "Provider - Medibam Specialist Hospital" at bounding box center [789, 140] width 1077 height 40
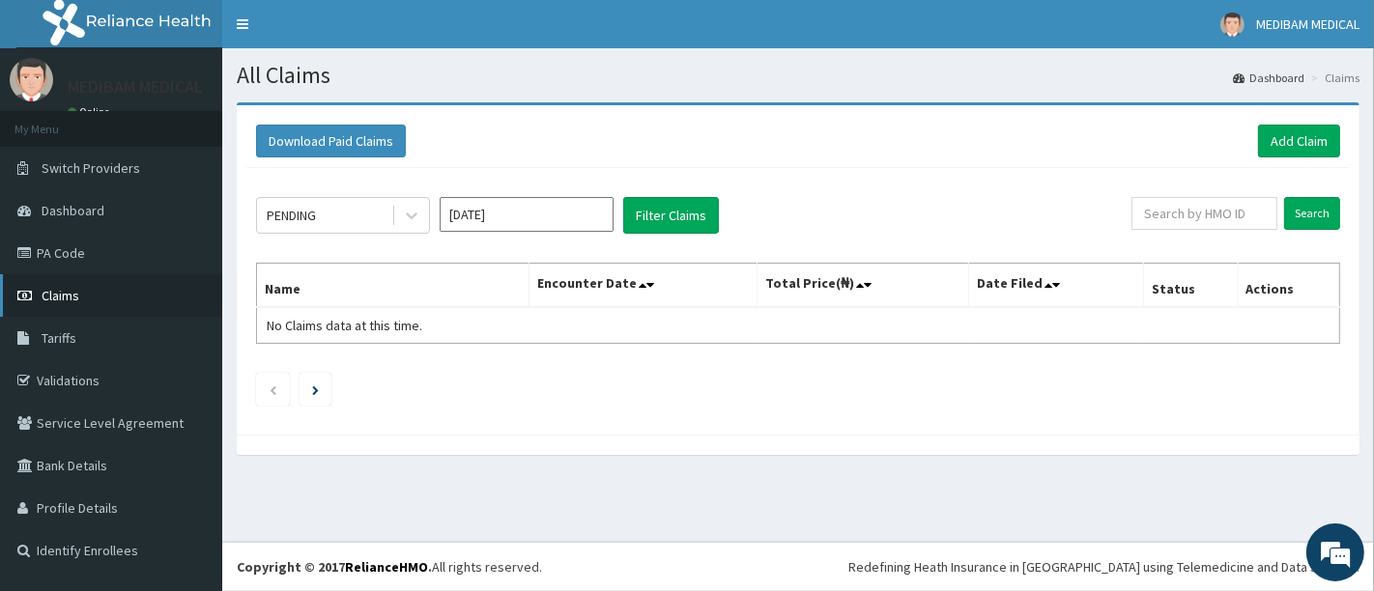
click at [72, 301] on span "Claims" at bounding box center [61, 295] width 38 height 17
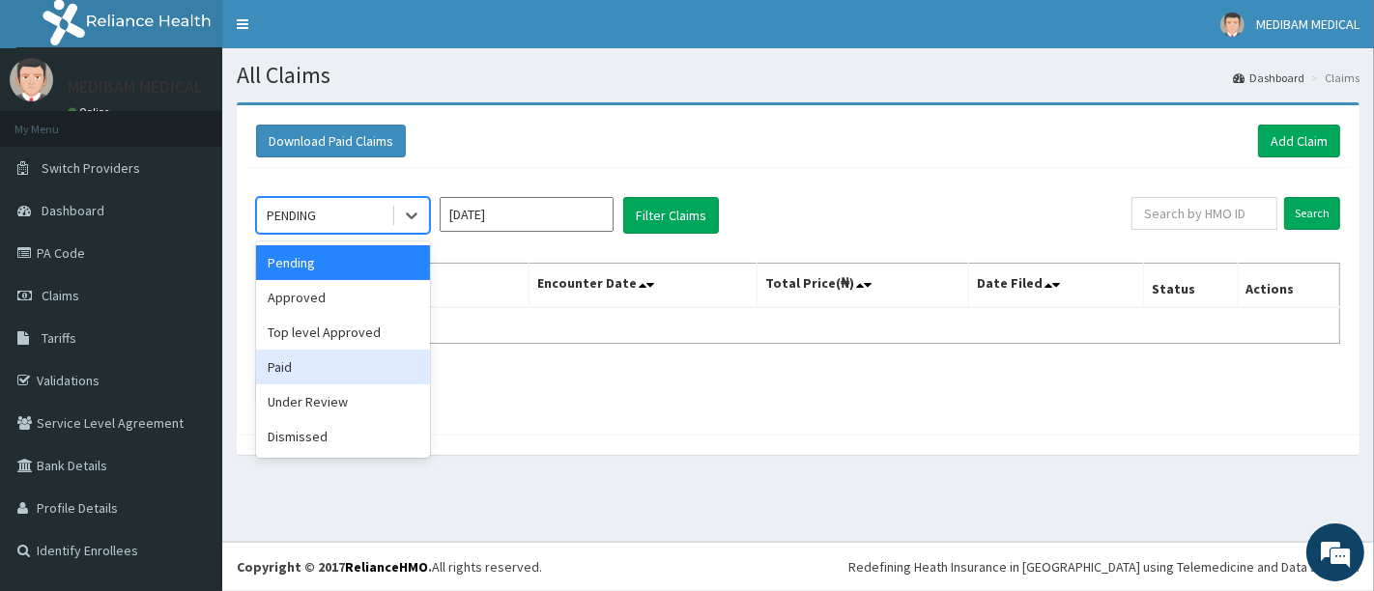
click at [305, 369] on div "Paid" at bounding box center [343, 367] width 174 height 35
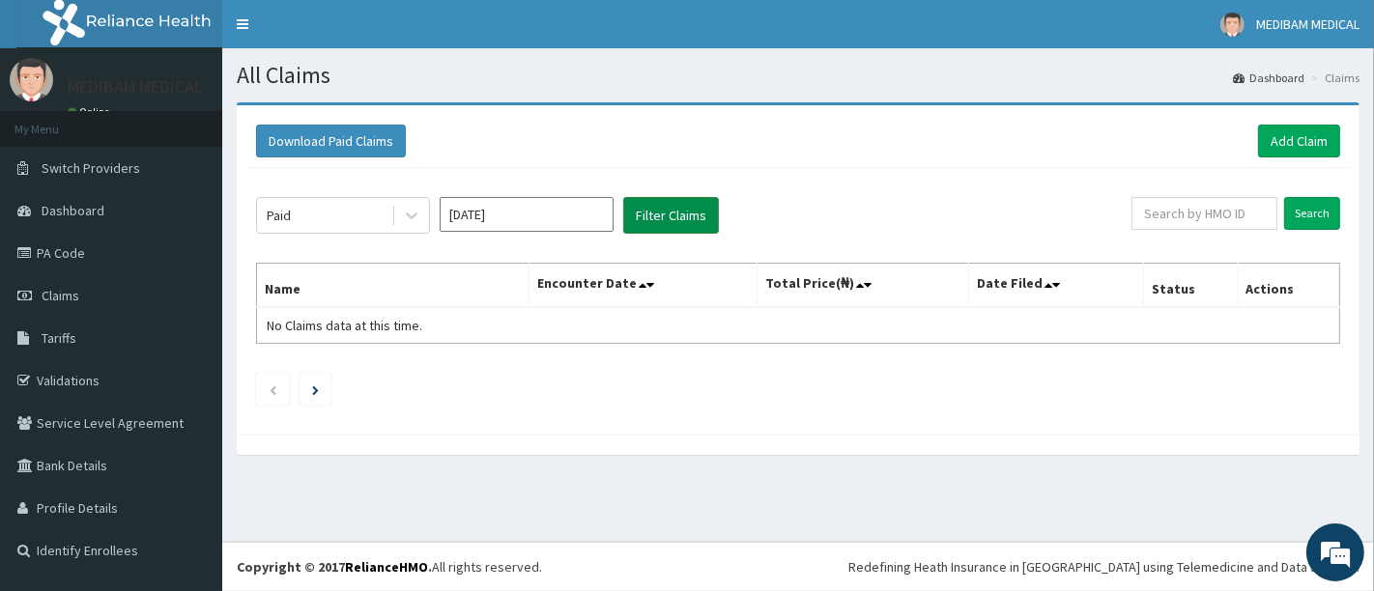
click at [657, 220] on button "Filter Claims" at bounding box center [671, 215] width 96 height 37
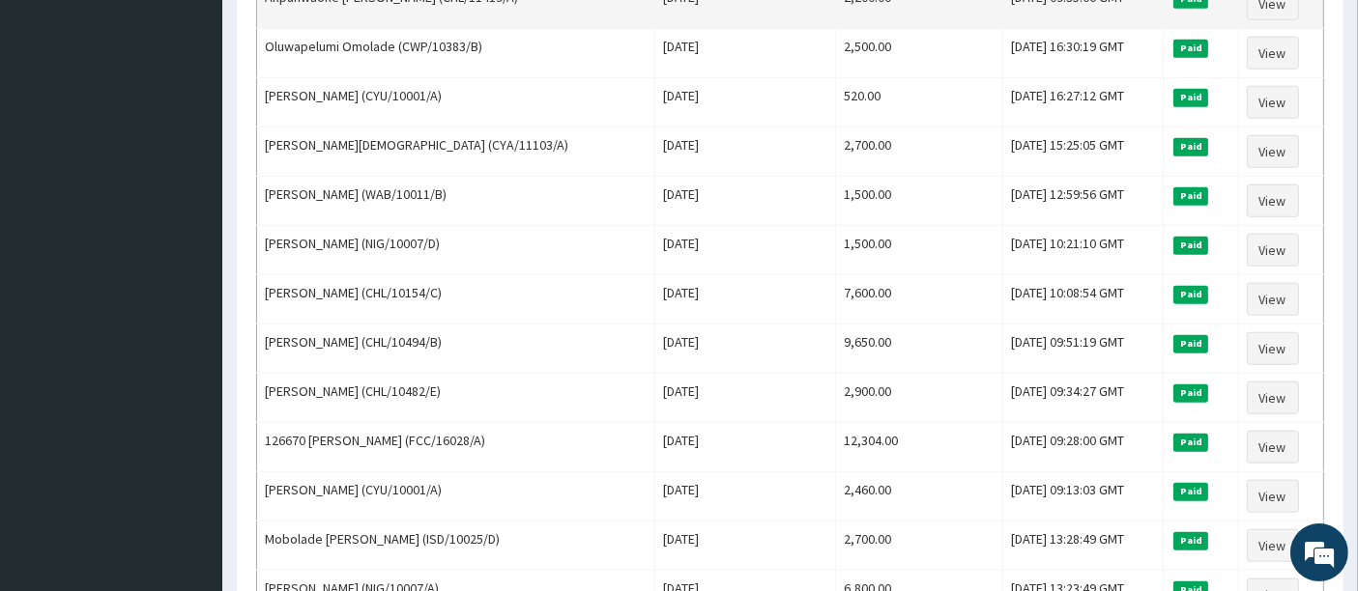
scroll to position [1849, 0]
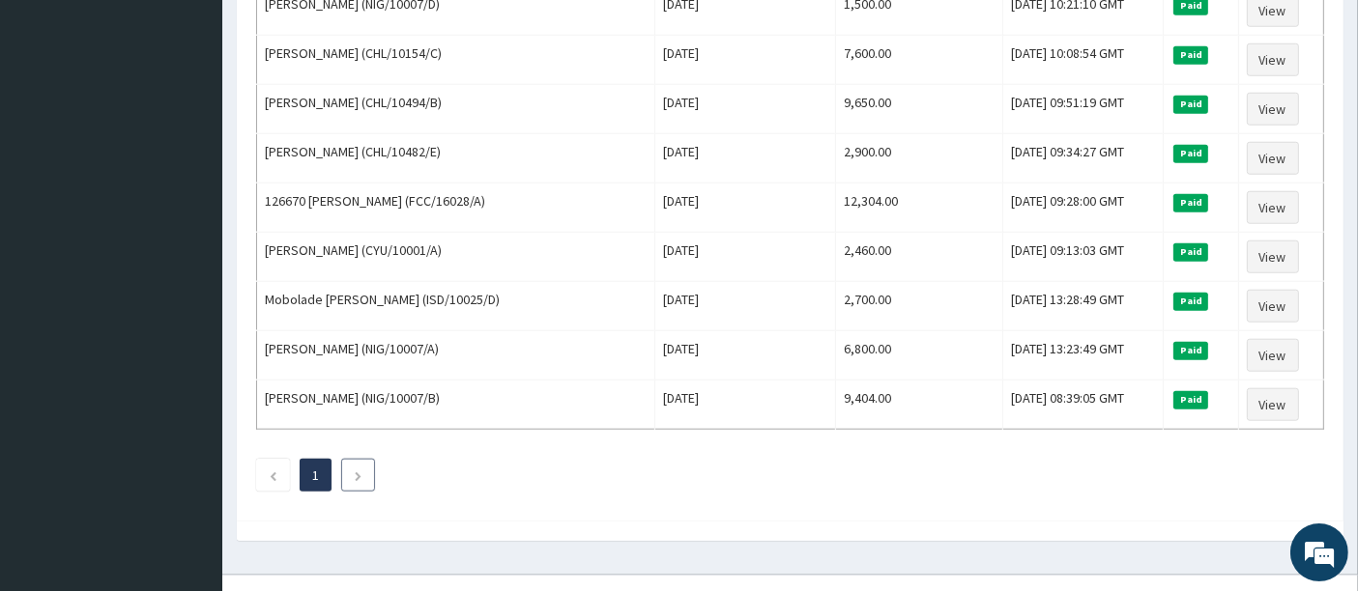
click at [358, 471] on icon "Next page" at bounding box center [358, 477] width 9 height 12
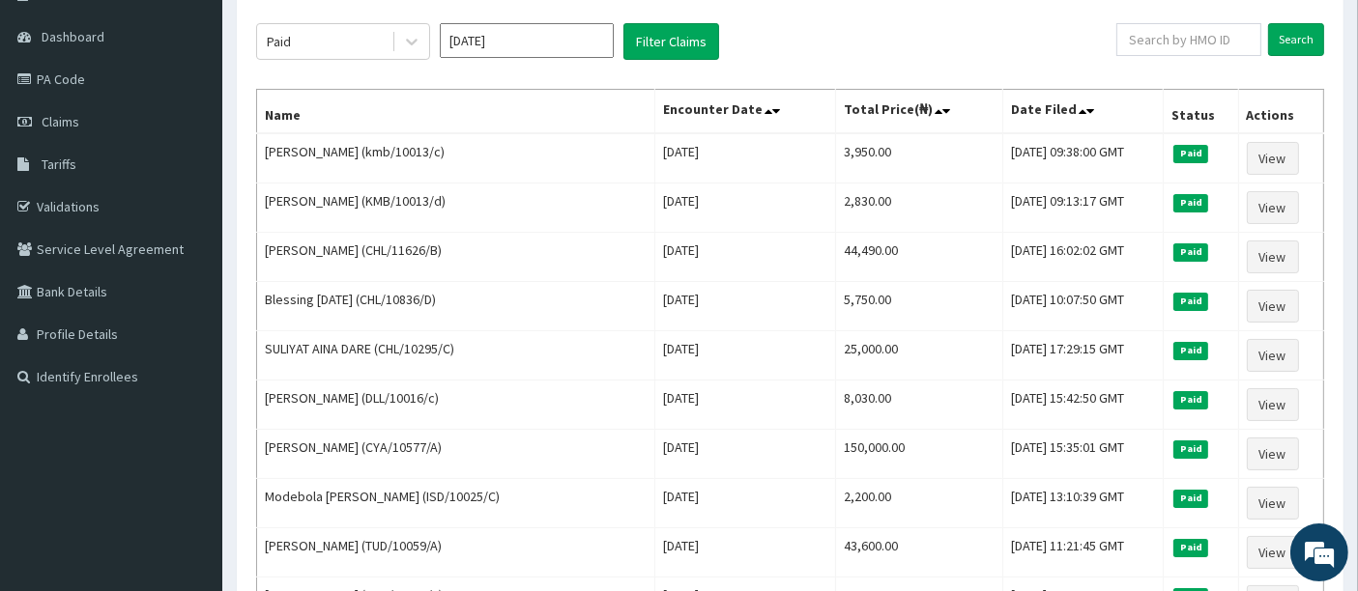
scroll to position [0, 0]
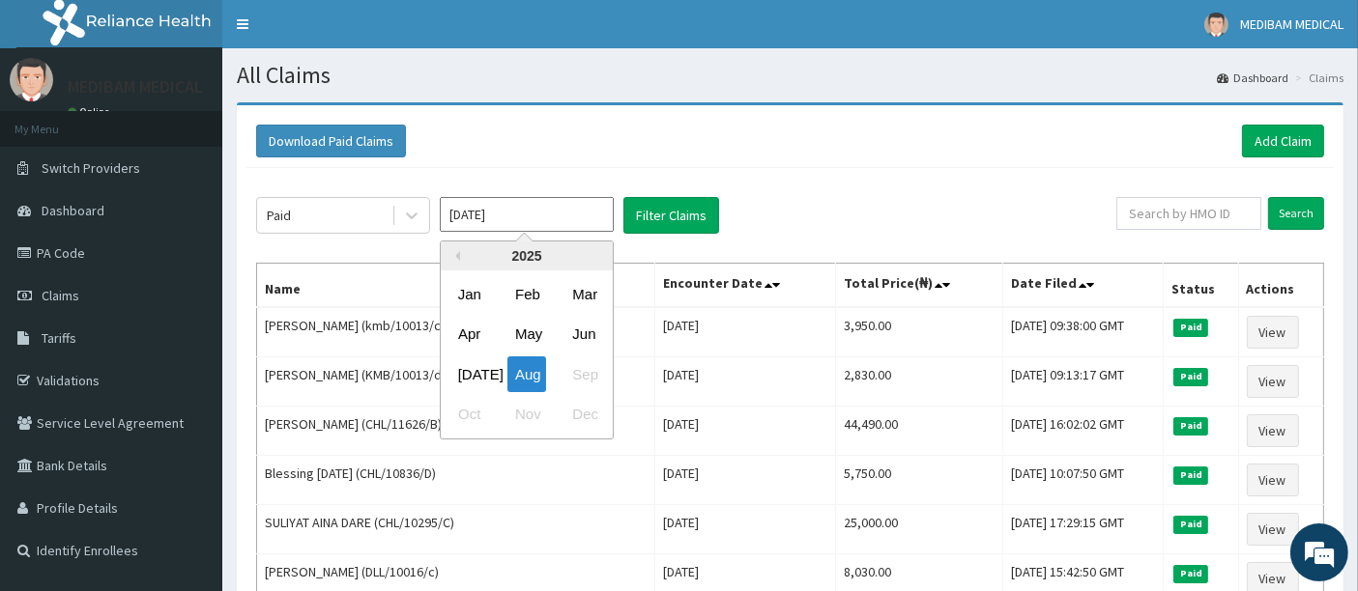
click at [588, 219] on input "[DATE]" at bounding box center [527, 214] width 174 height 35
drag, startPoint x: 466, startPoint y: 373, endPoint x: 613, endPoint y: 285, distance: 171.2
click at [467, 372] on div "[DATE]" at bounding box center [469, 375] width 39 height 36
type input "[DATE]"
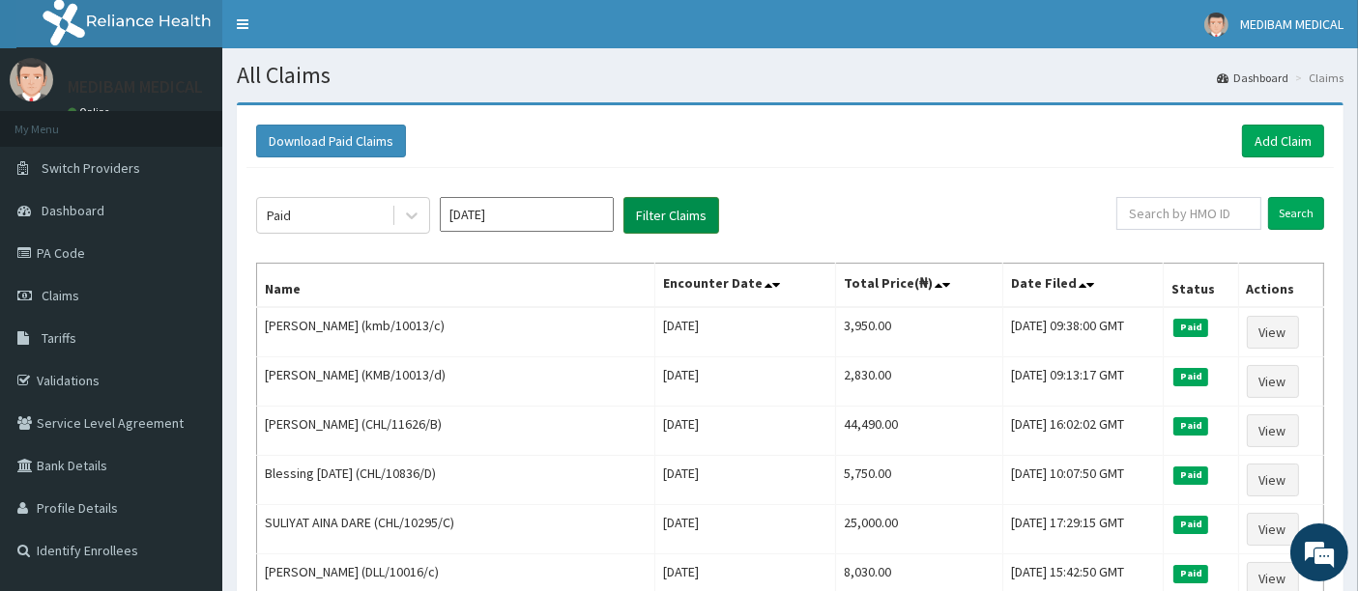
click at [662, 215] on button "Filter Claims" at bounding box center [671, 215] width 96 height 37
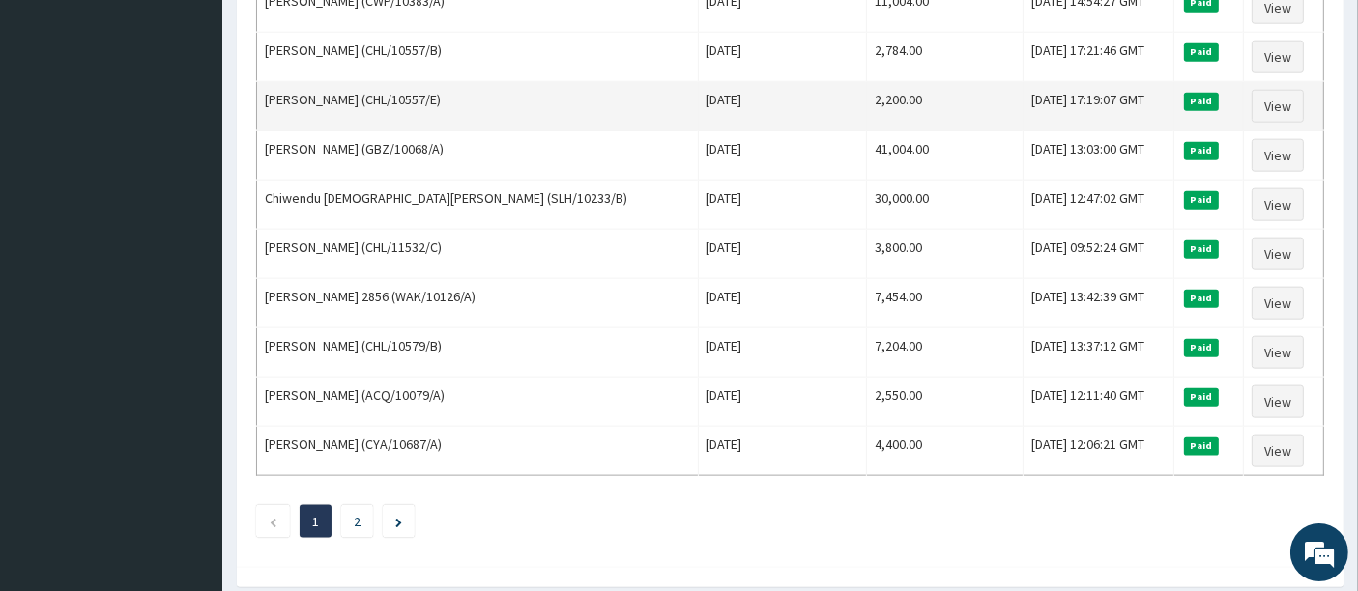
scroll to position [2335, 0]
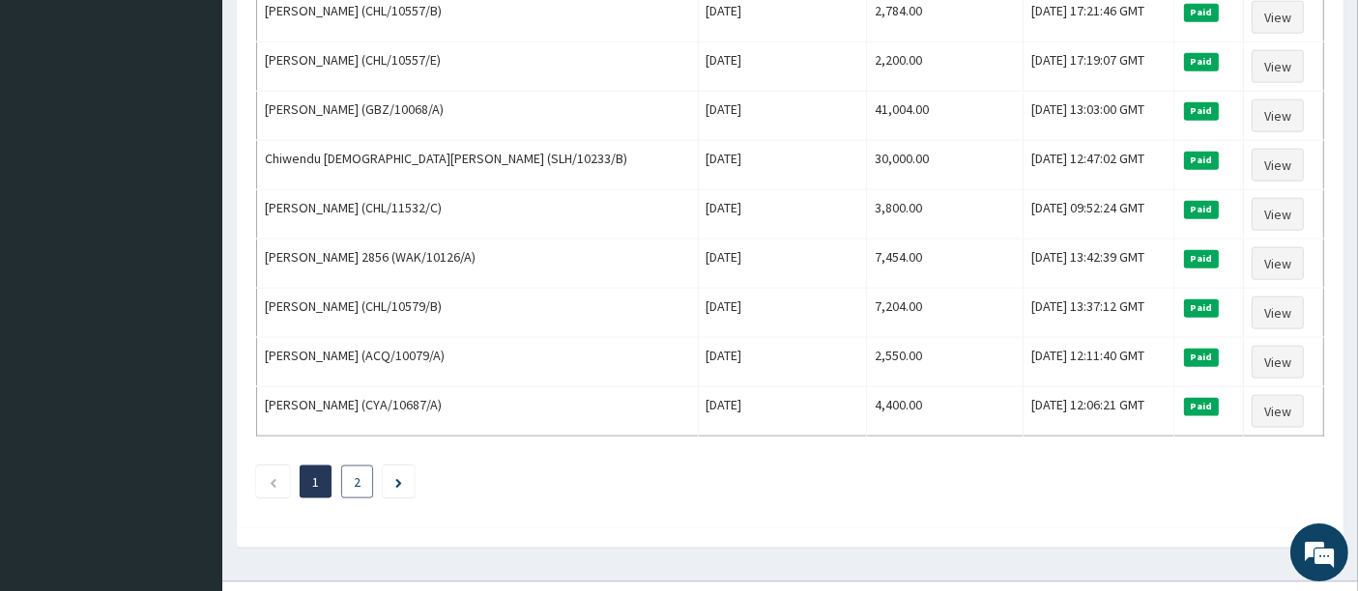
click at [360, 473] on link "2" at bounding box center [357, 481] width 7 height 17
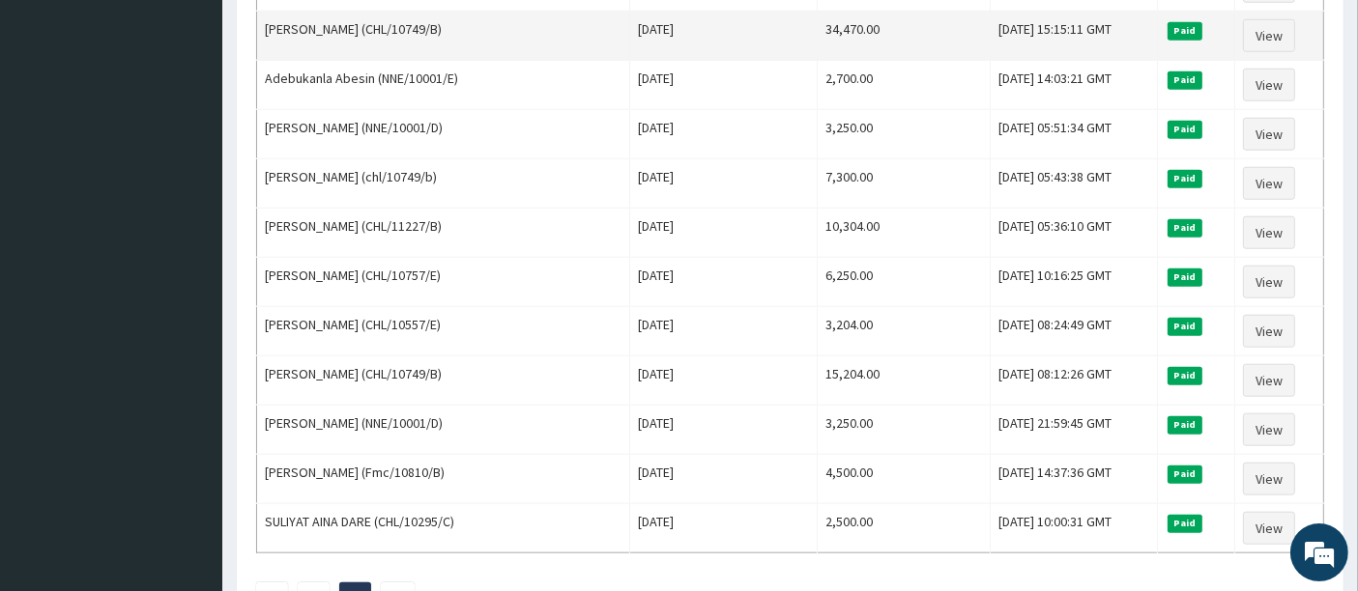
scroll to position [1946, 0]
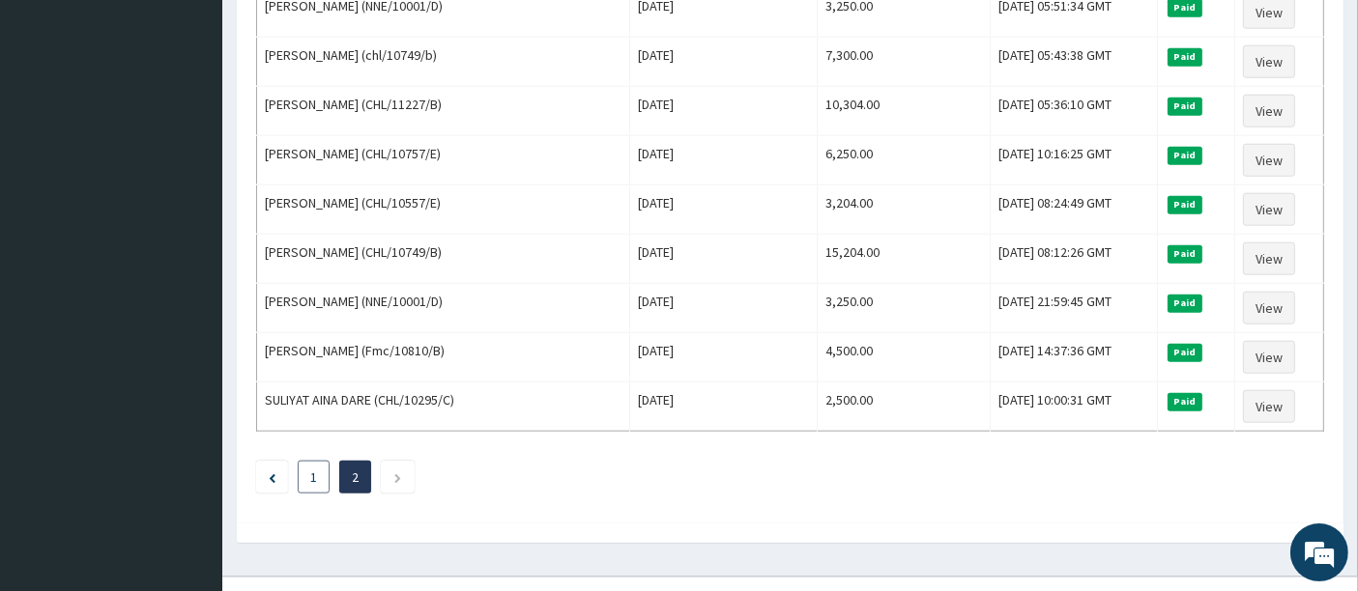
click at [318, 461] on li "1" at bounding box center [314, 477] width 32 height 33
click at [301, 461] on li "1" at bounding box center [314, 477] width 32 height 33
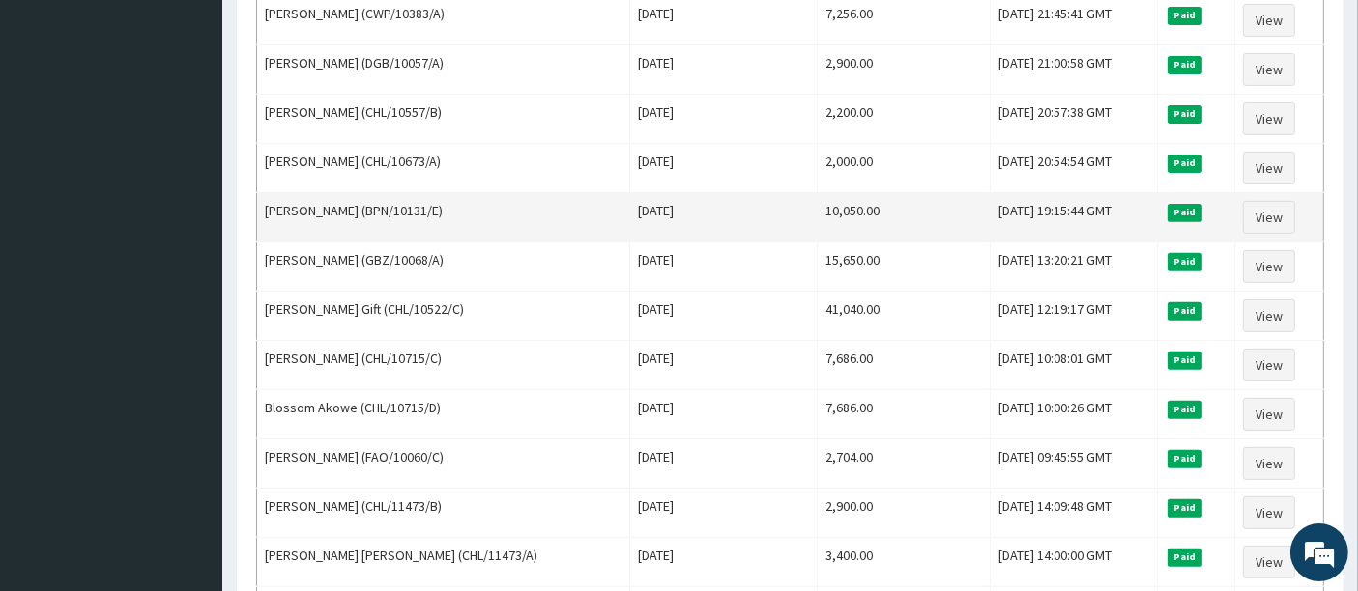
scroll to position [751, 0]
